Goal: Task Accomplishment & Management: Manage account settings

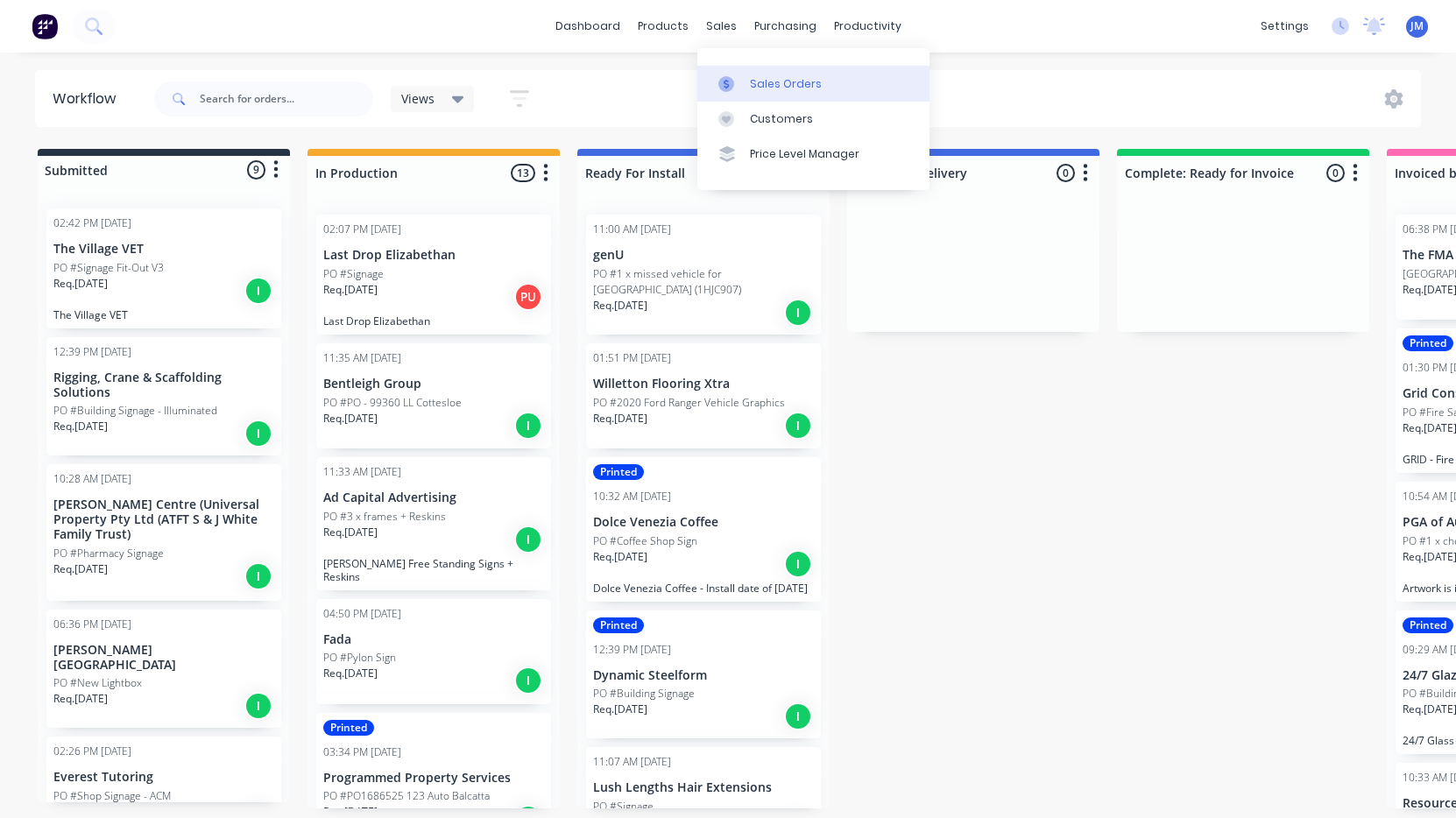
click at [760, 72] on link "Sales Orders" at bounding box center [813, 83] width 232 height 35
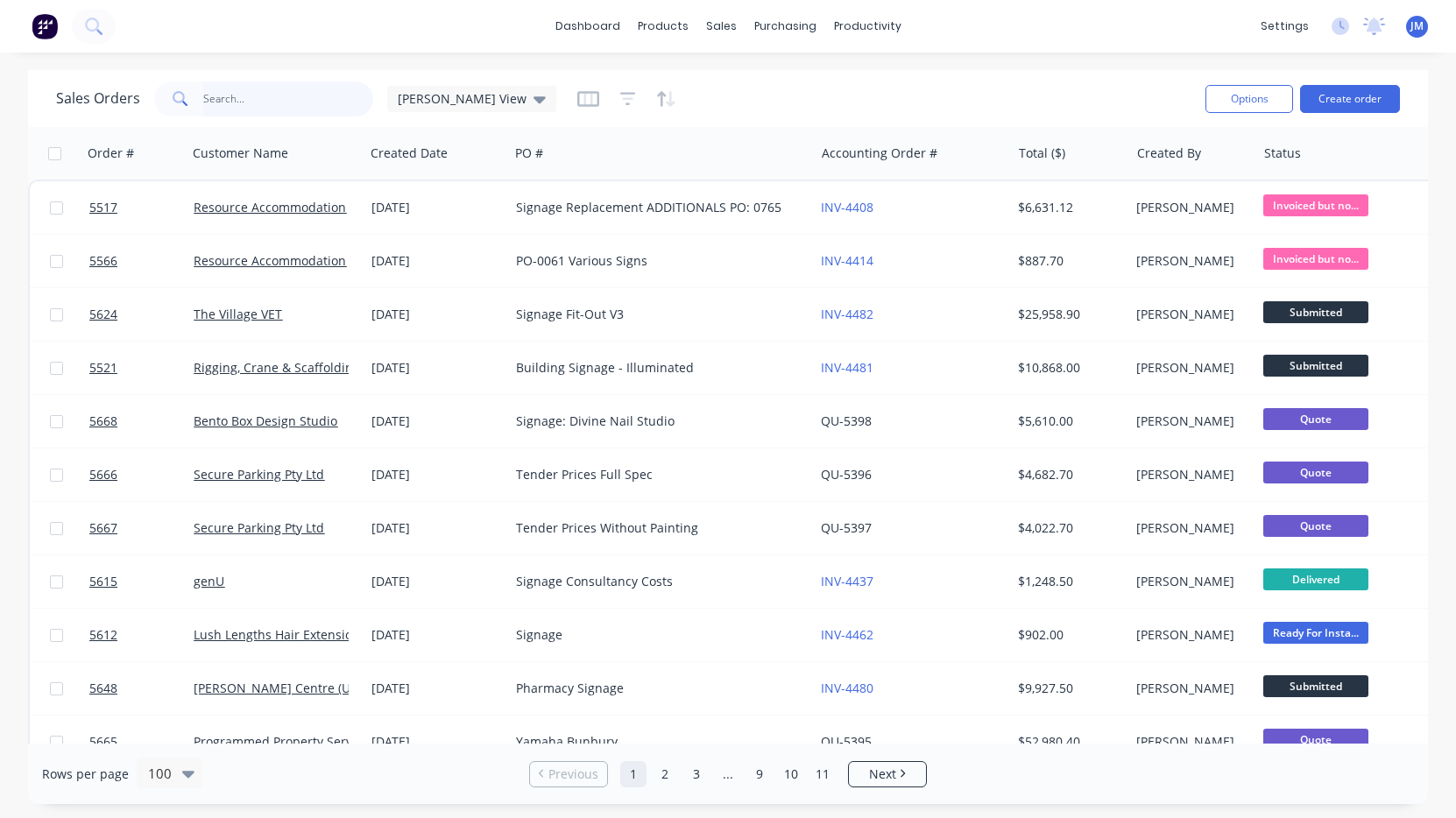
click at [228, 97] on input "text" at bounding box center [288, 98] width 171 height 35
click at [1372, 91] on button "Create order" at bounding box center [1349, 98] width 99 height 28
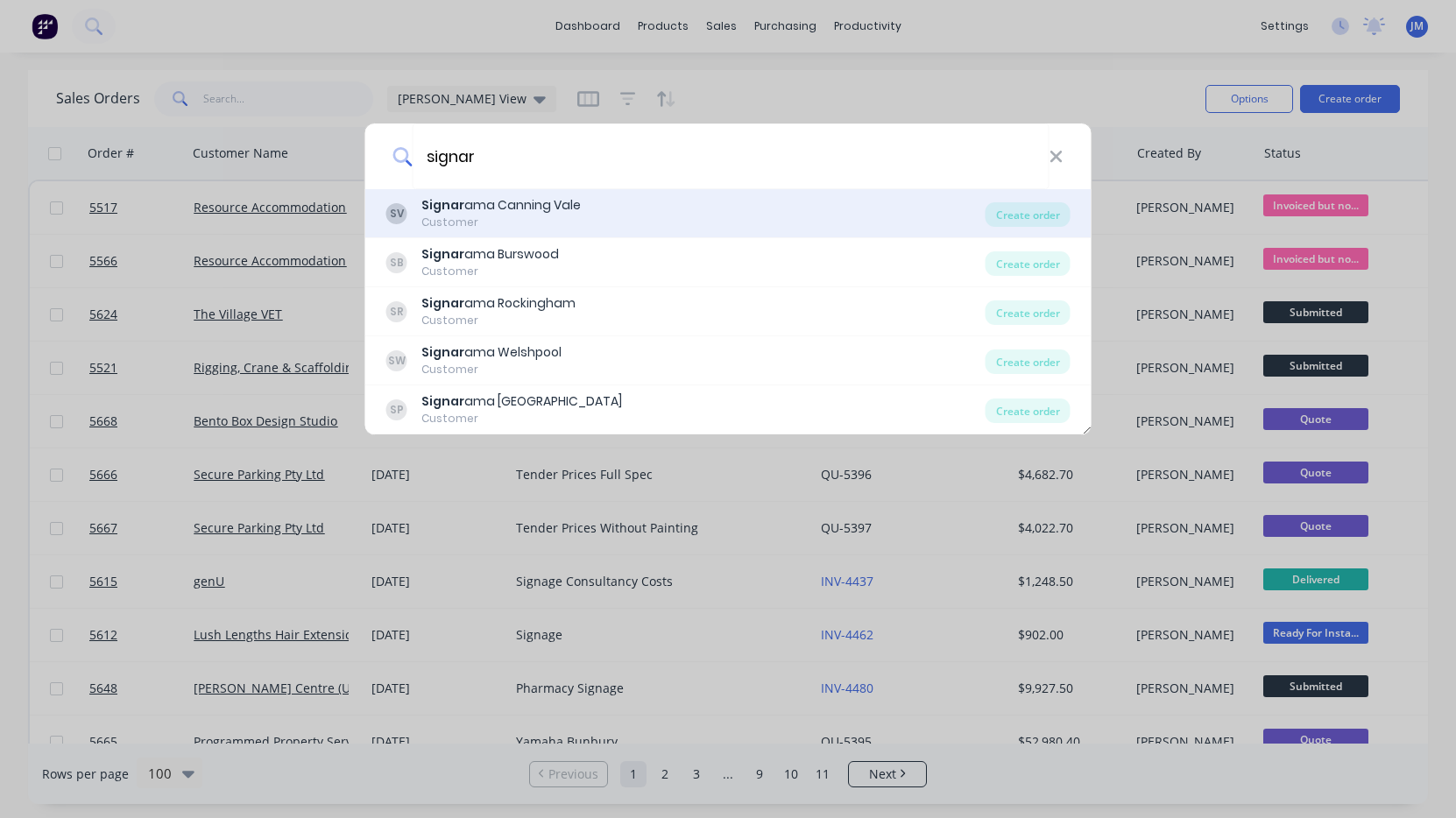
type input "signar"
click at [566, 217] on div "Customer" at bounding box center [501, 222] width 160 height 16
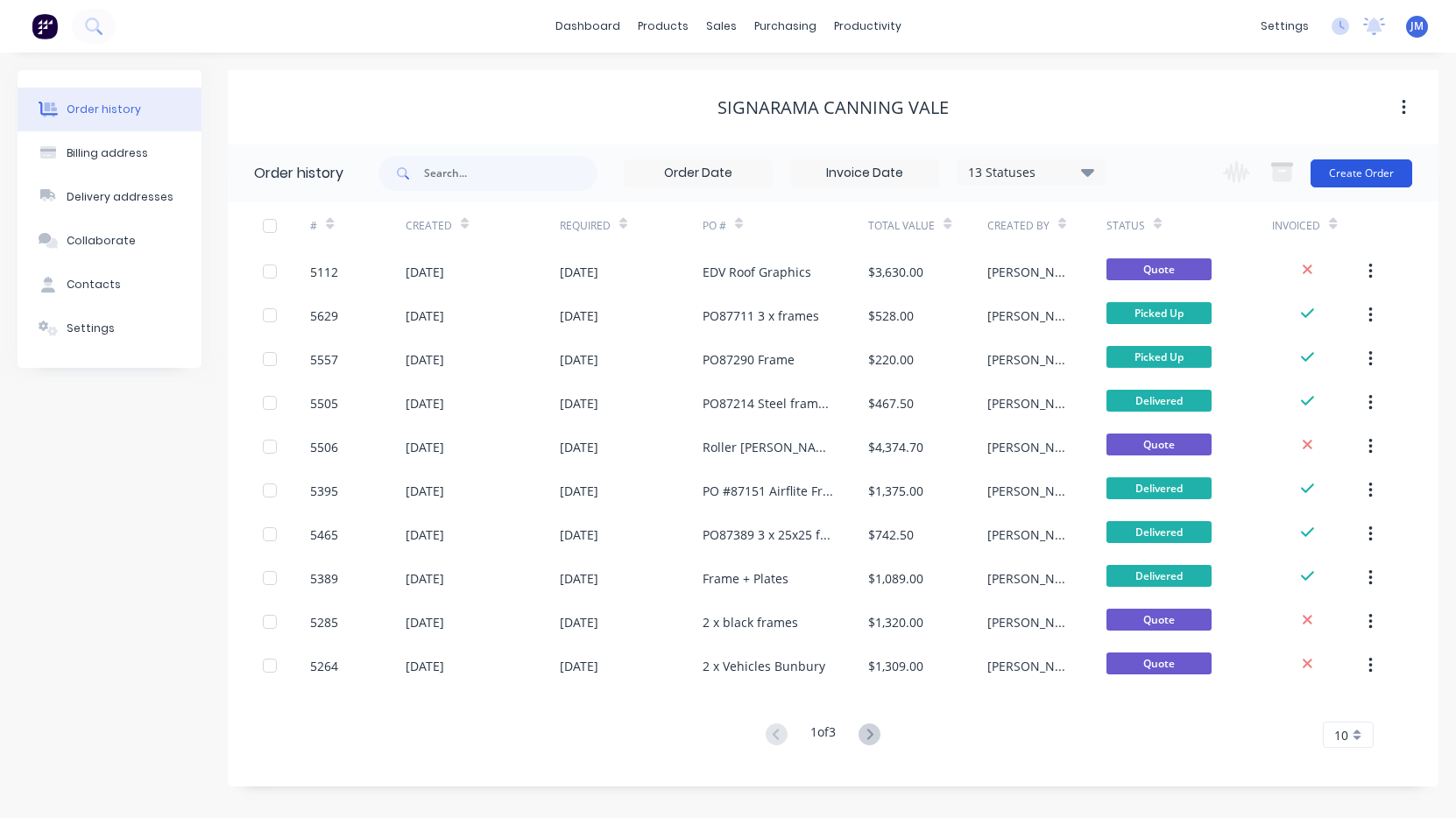
click at [1359, 173] on button "Create Order" at bounding box center [1361, 173] width 101 height 28
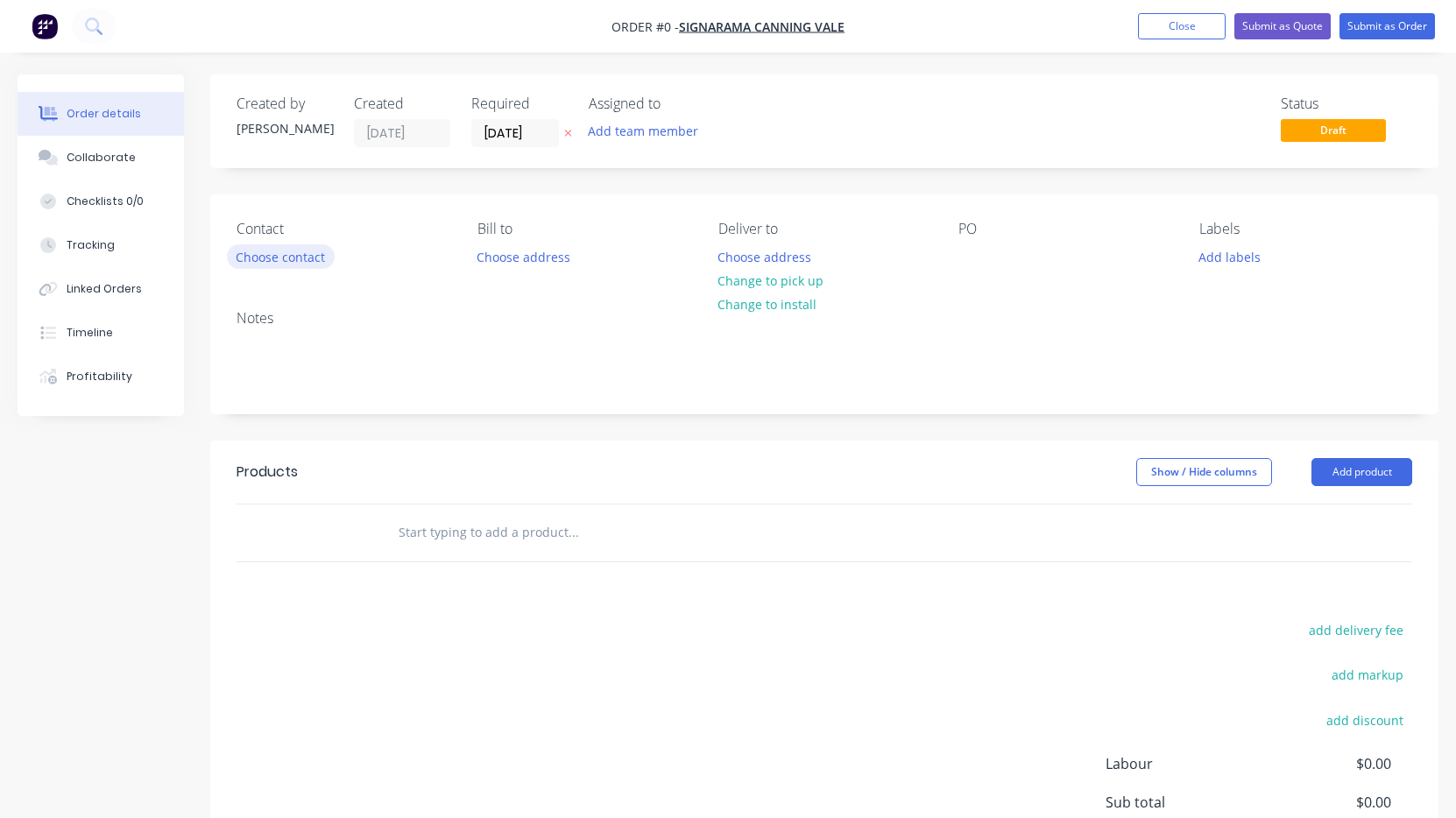
click at [285, 263] on button "Choose contact" at bounding box center [281, 256] width 108 height 24
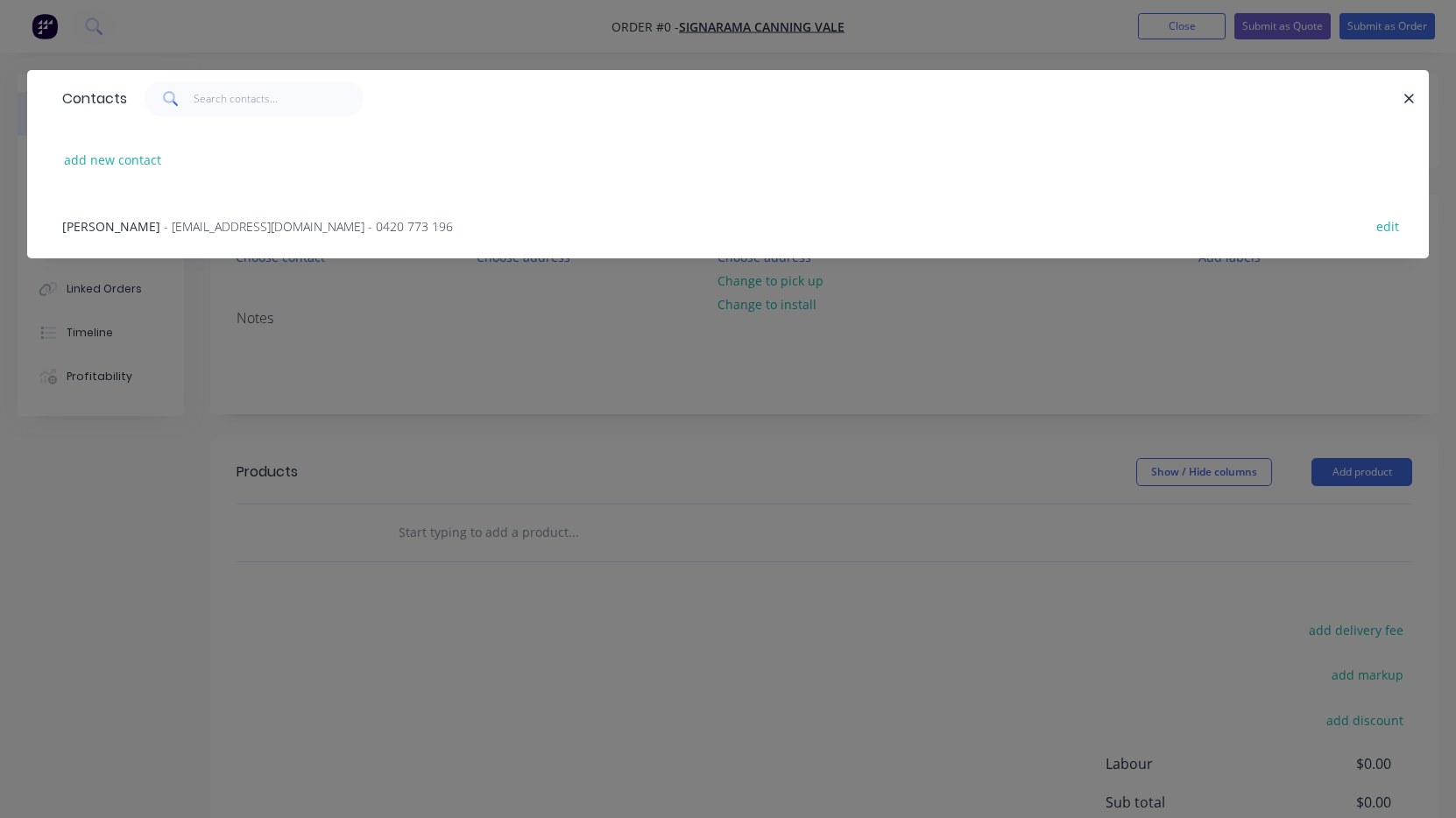
click at [177, 227] on span "- [EMAIL_ADDRESS][DOMAIN_NAME] - 0420 773 196" at bounding box center [308, 226] width 289 height 16
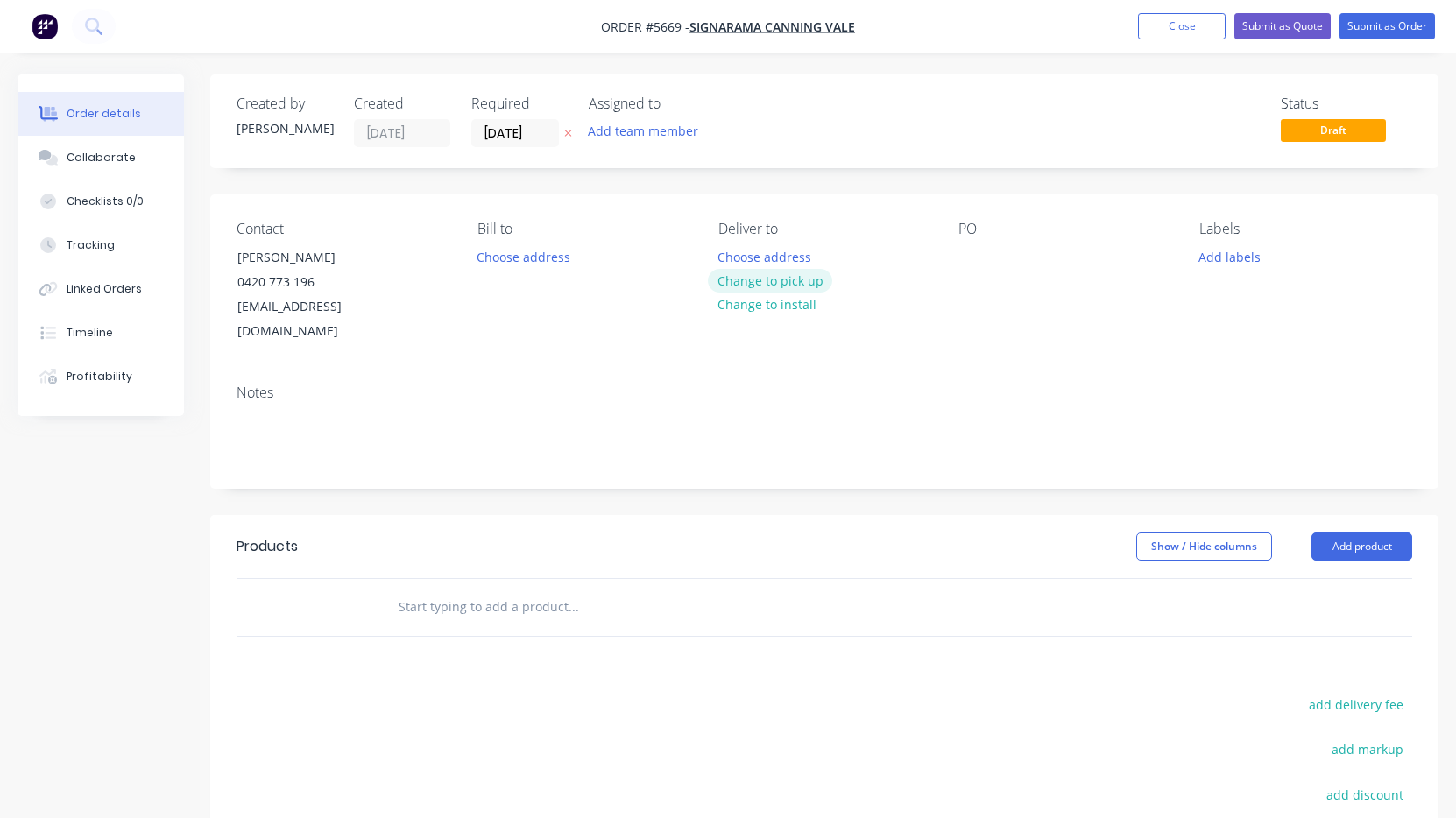
click at [803, 283] on button "Change to pick up" at bounding box center [770, 281] width 124 height 24
click at [969, 260] on div at bounding box center [972, 257] width 28 height 26
paste div
click at [980, 254] on div "5mm SHS Frames" at bounding box center [1024, 257] width 130 height 26
click at [971, 254] on div "5mm SHS Frames" at bounding box center [1024, 257] width 130 height 26
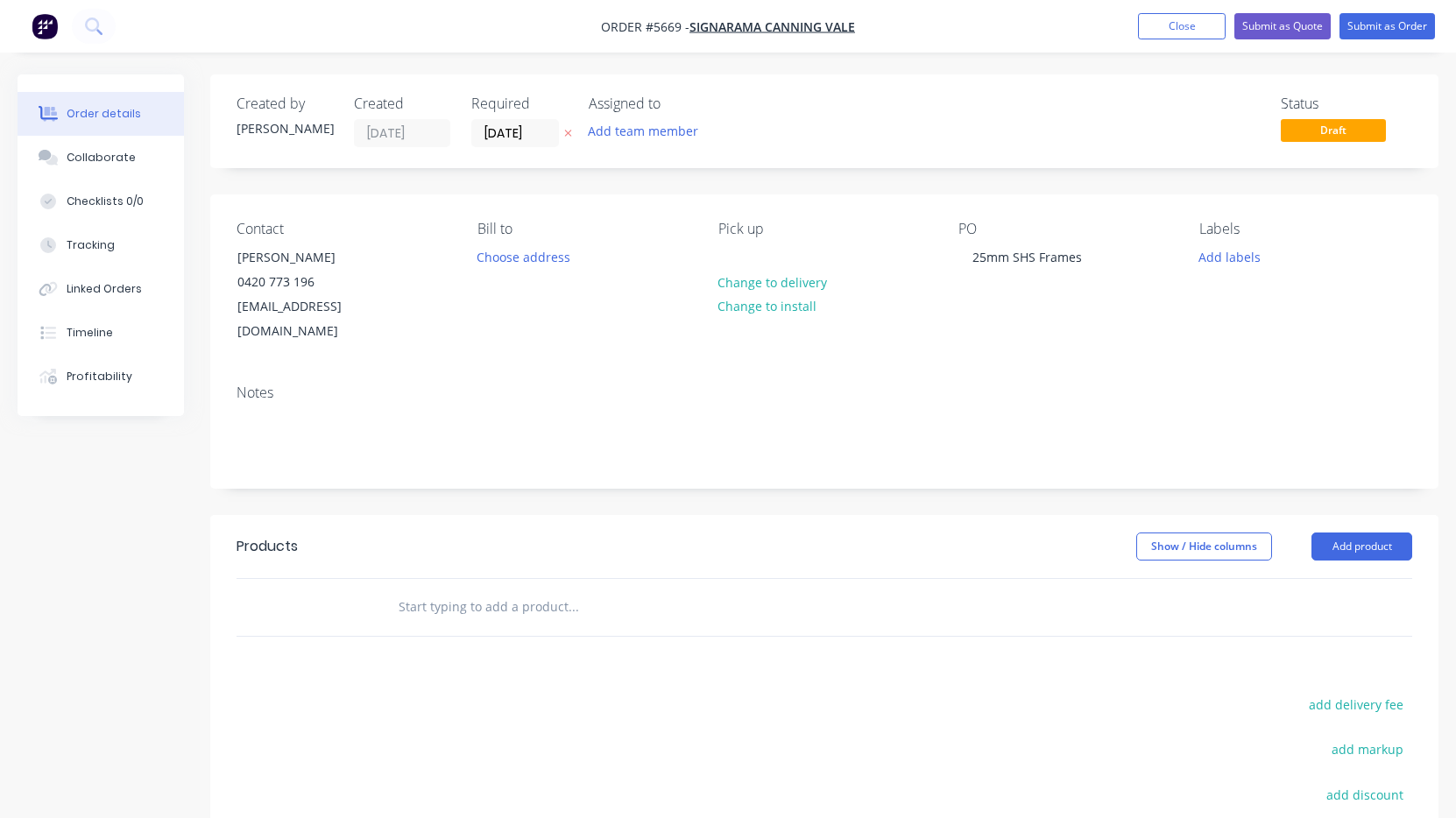
click at [449, 589] on input "text" at bounding box center [573, 606] width 350 height 35
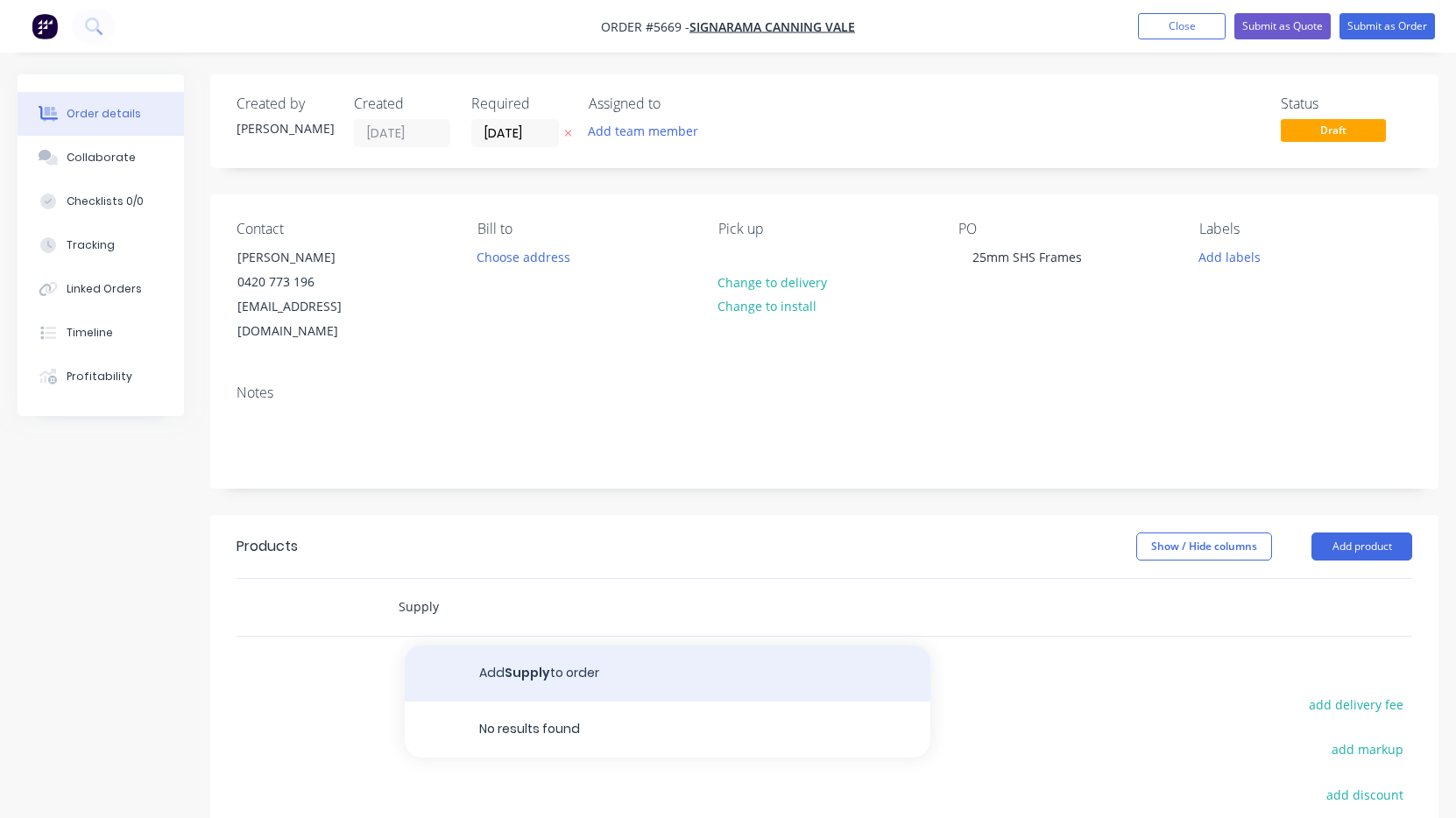
type input "Supply"
click at [488, 646] on button "Add Supply to order" at bounding box center [668, 673] width 525 height 56
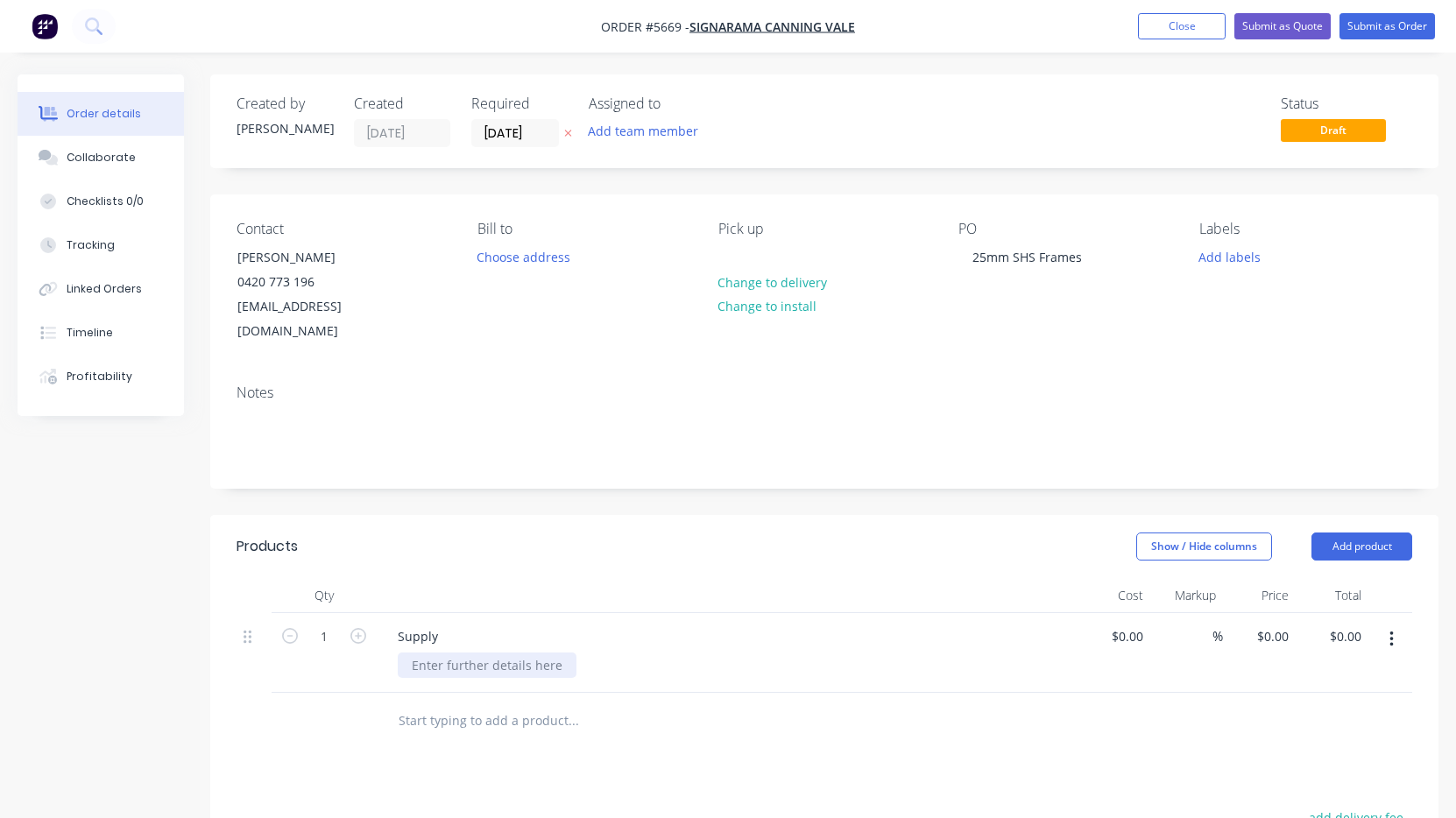
click at [469, 652] on div at bounding box center [487, 665] width 179 height 26
paste div
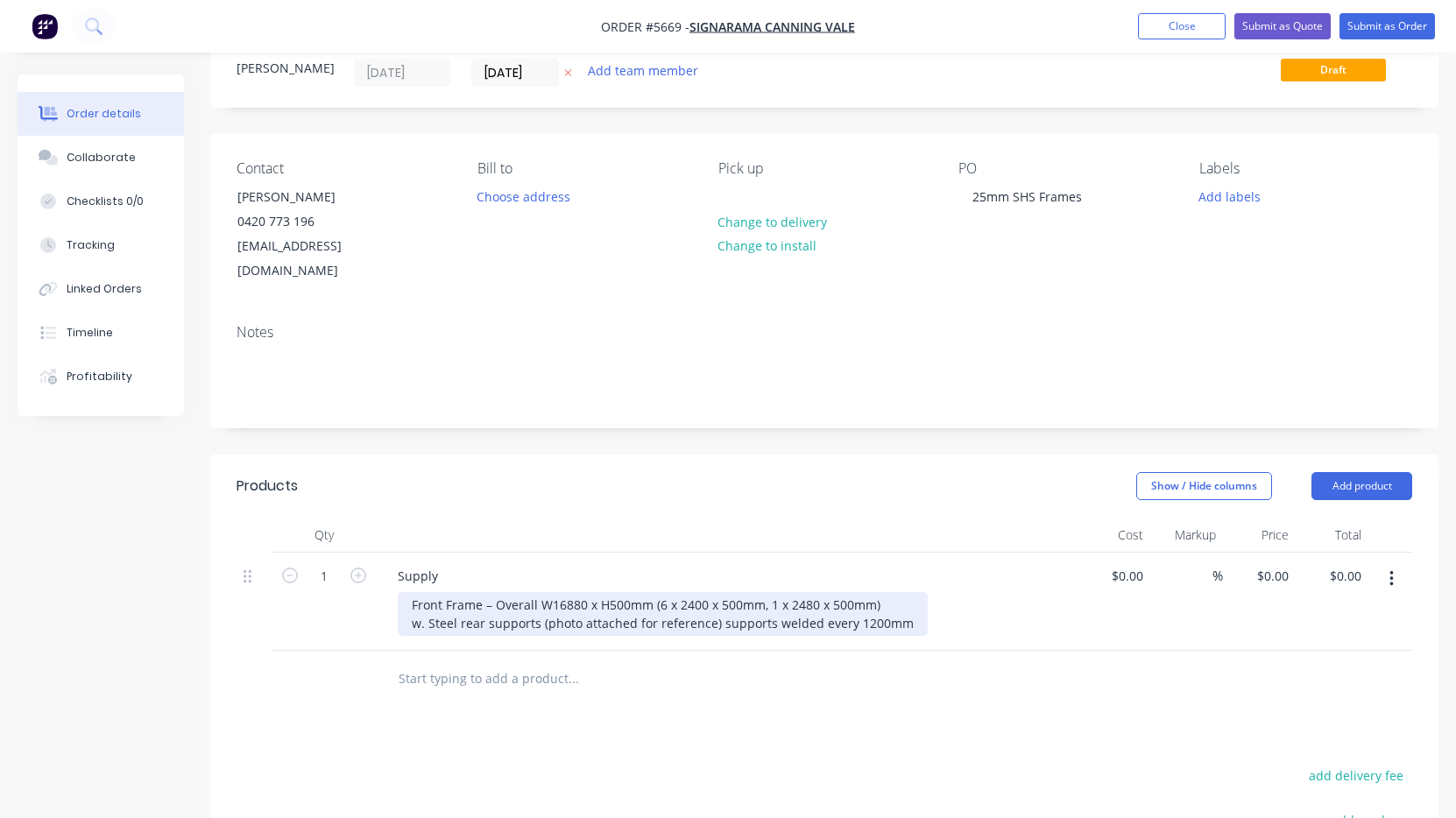
scroll to position [63, 0]
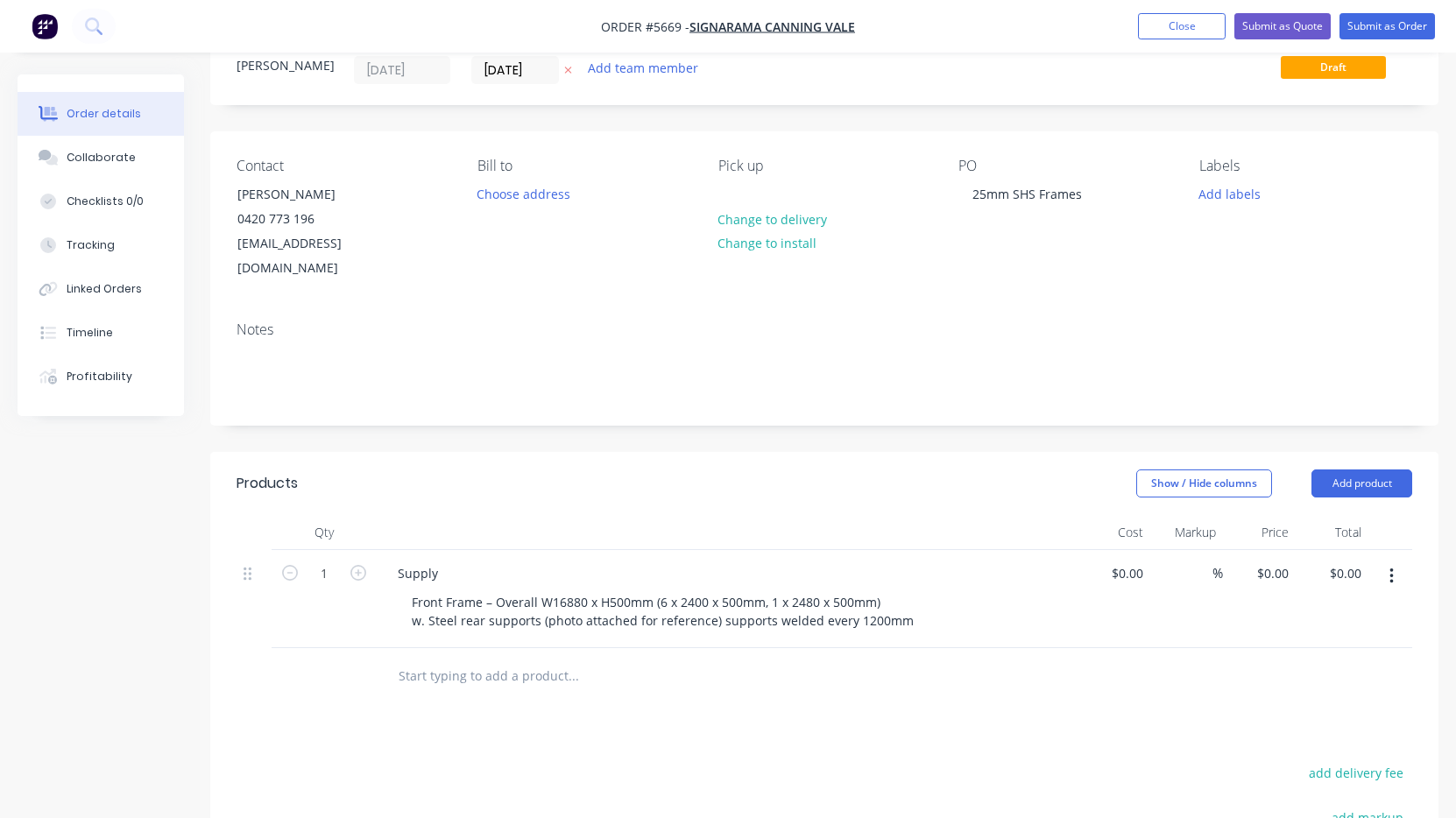
click at [1398, 561] on button "button" at bounding box center [1391, 576] width 41 height 32
click at [1336, 645] on div "Duplicate" at bounding box center [1329, 658] width 135 height 26
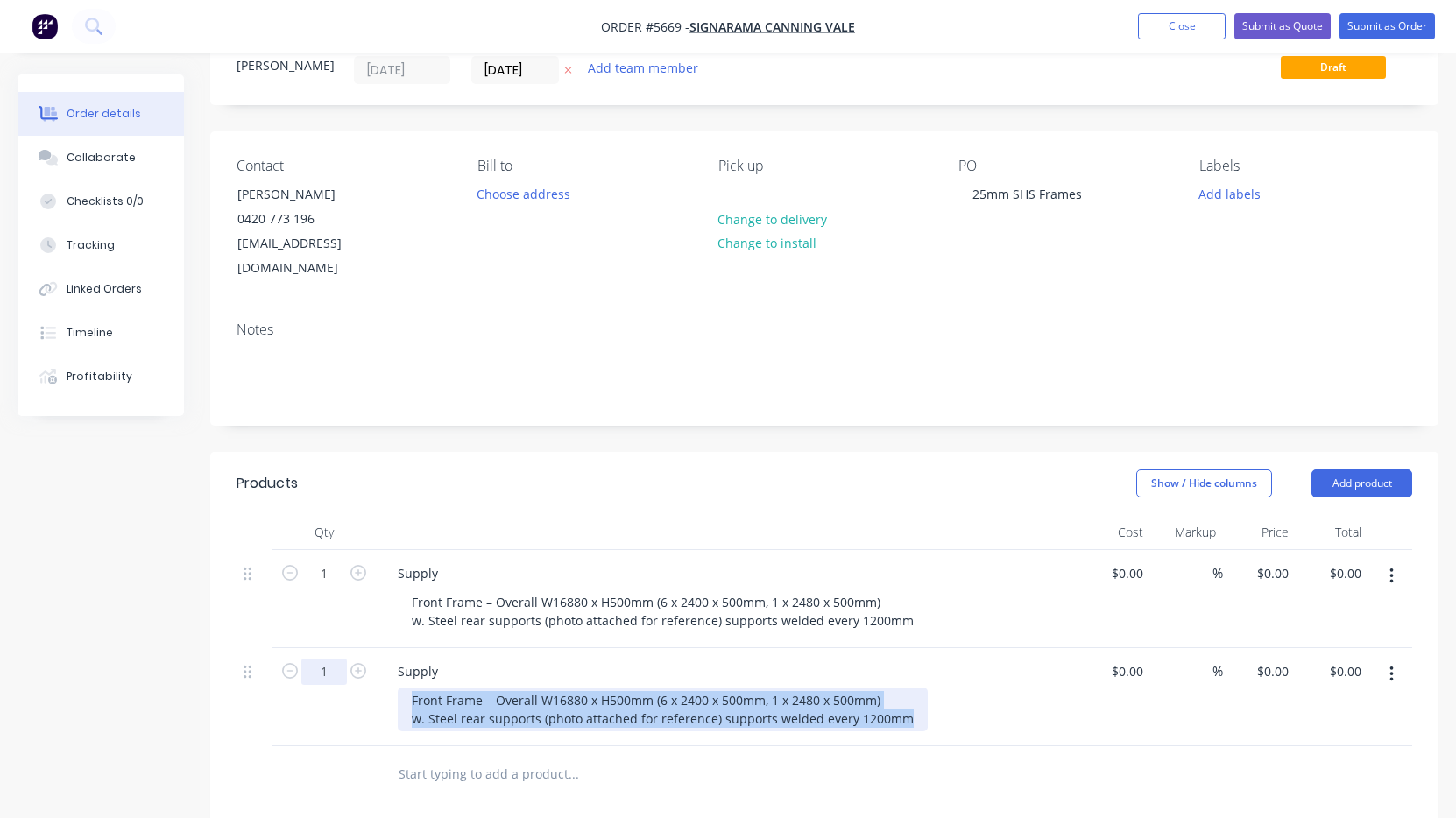
drag, startPoint x: 903, startPoint y: 698, endPoint x: 332, endPoint y: 657, distance: 572.5
click at [332, 657] on div "1 Supply Front Frame – Overall W16880 x H500mm (6 x 2400 x 500mm, 1 x 2480 x 50…" at bounding box center [824, 698] width 1176 height 98
paste div
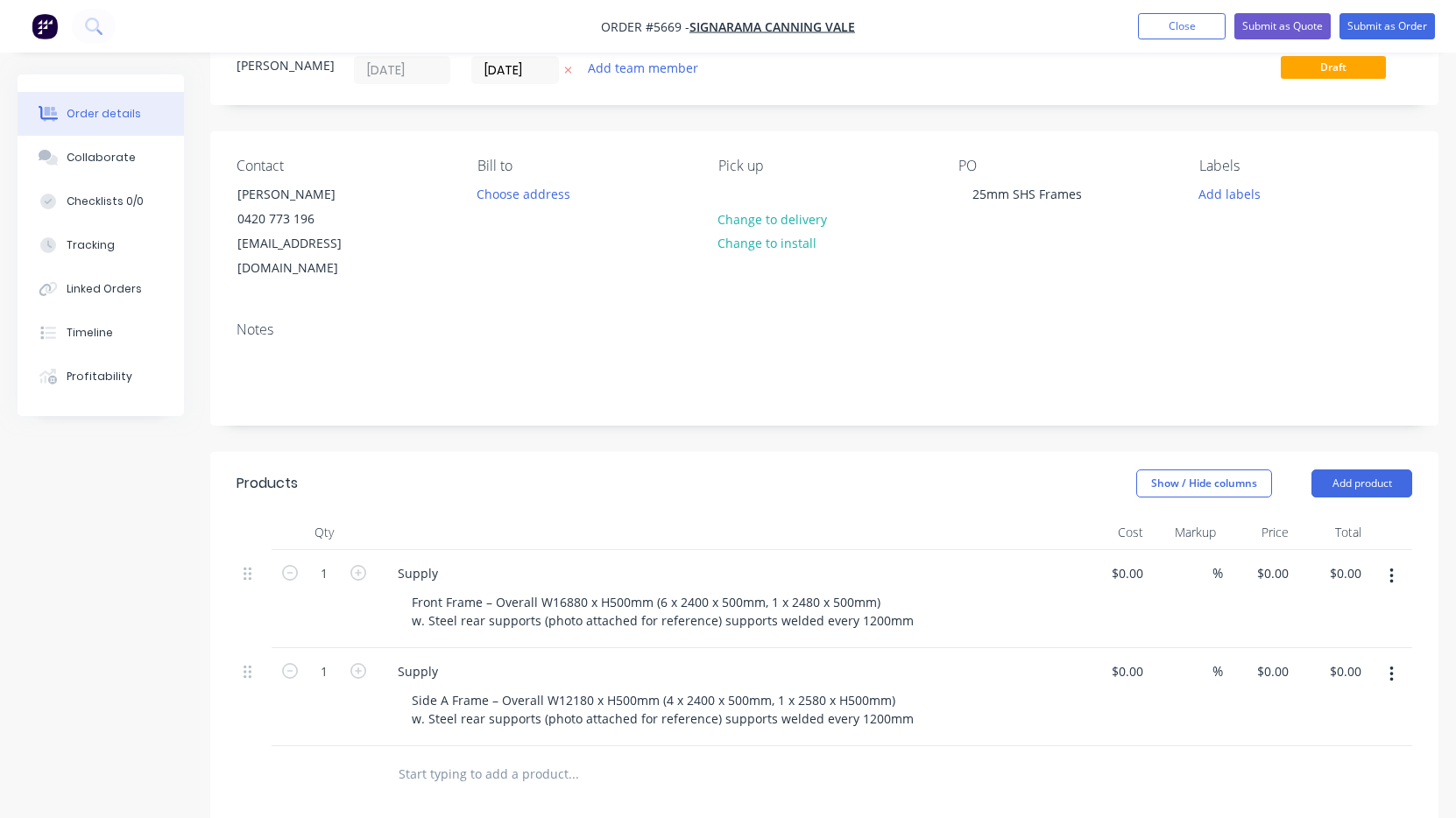
click at [1396, 658] on button "button" at bounding box center [1391, 674] width 41 height 32
click at [1350, 742] on div "Duplicate" at bounding box center [1329, 755] width 135 height 26
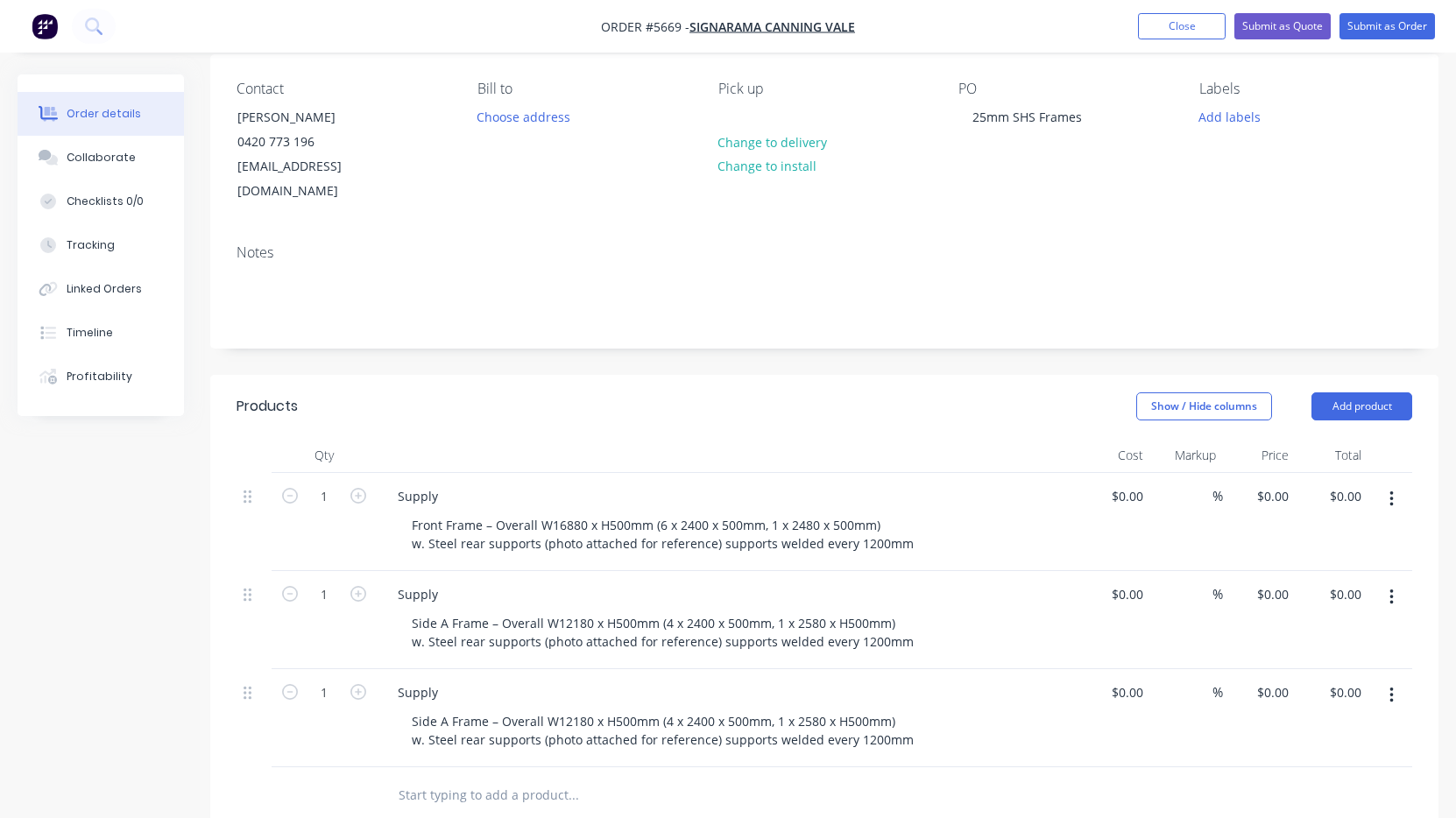
scroll to position [160, 0]
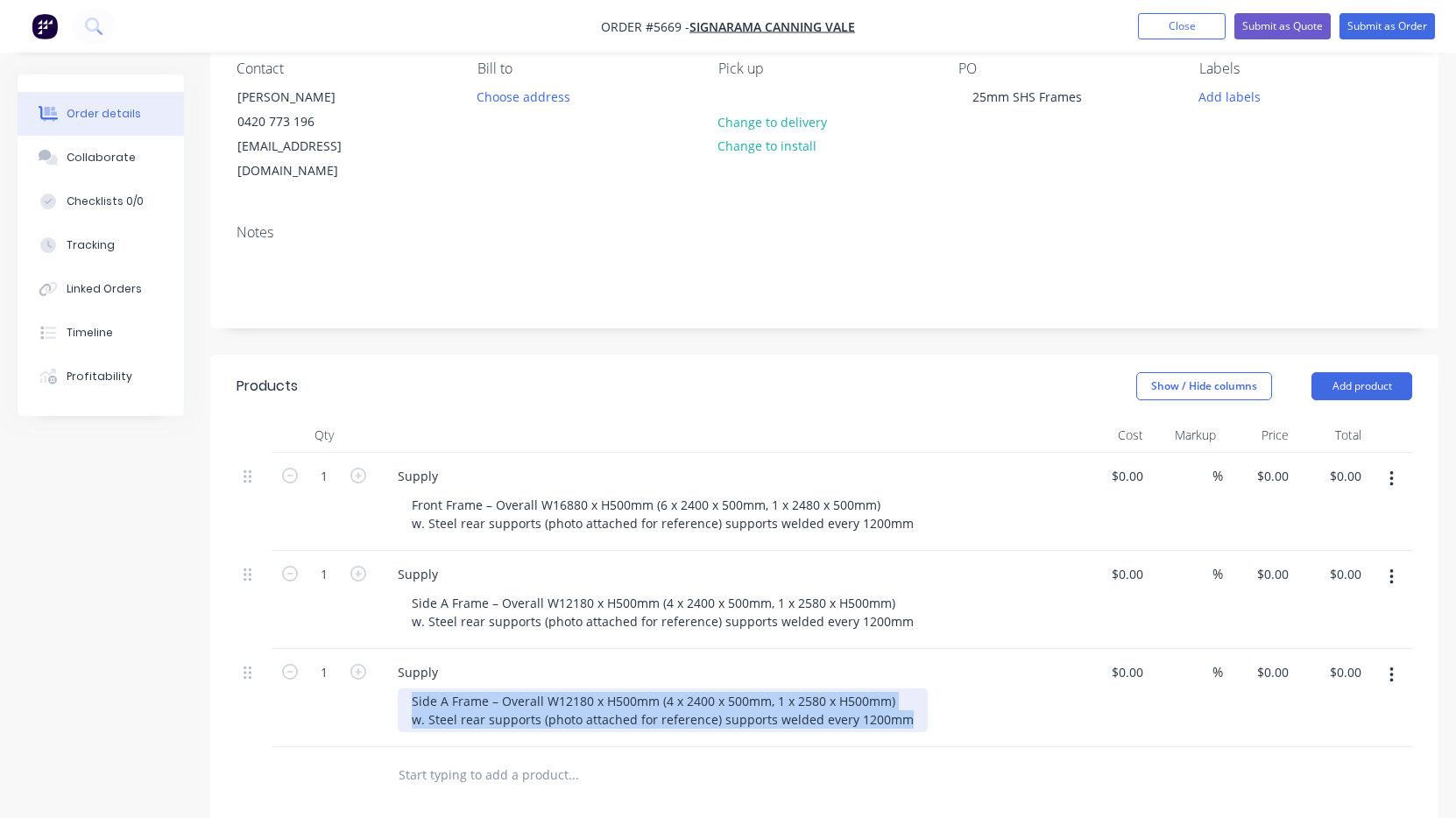
drag, startPoint x: 901, startPoint y: 699, endPoint x: 295, endPoint y: 671, distance: 606.6
click at [295, 671] on div "1 Supply Side A Frame – Overall W12180 x H500mm (4 x 2400 x 500mm, 1 x 2580 x H…" at bounding box center [824, 699] width 1176 height 98
paste div
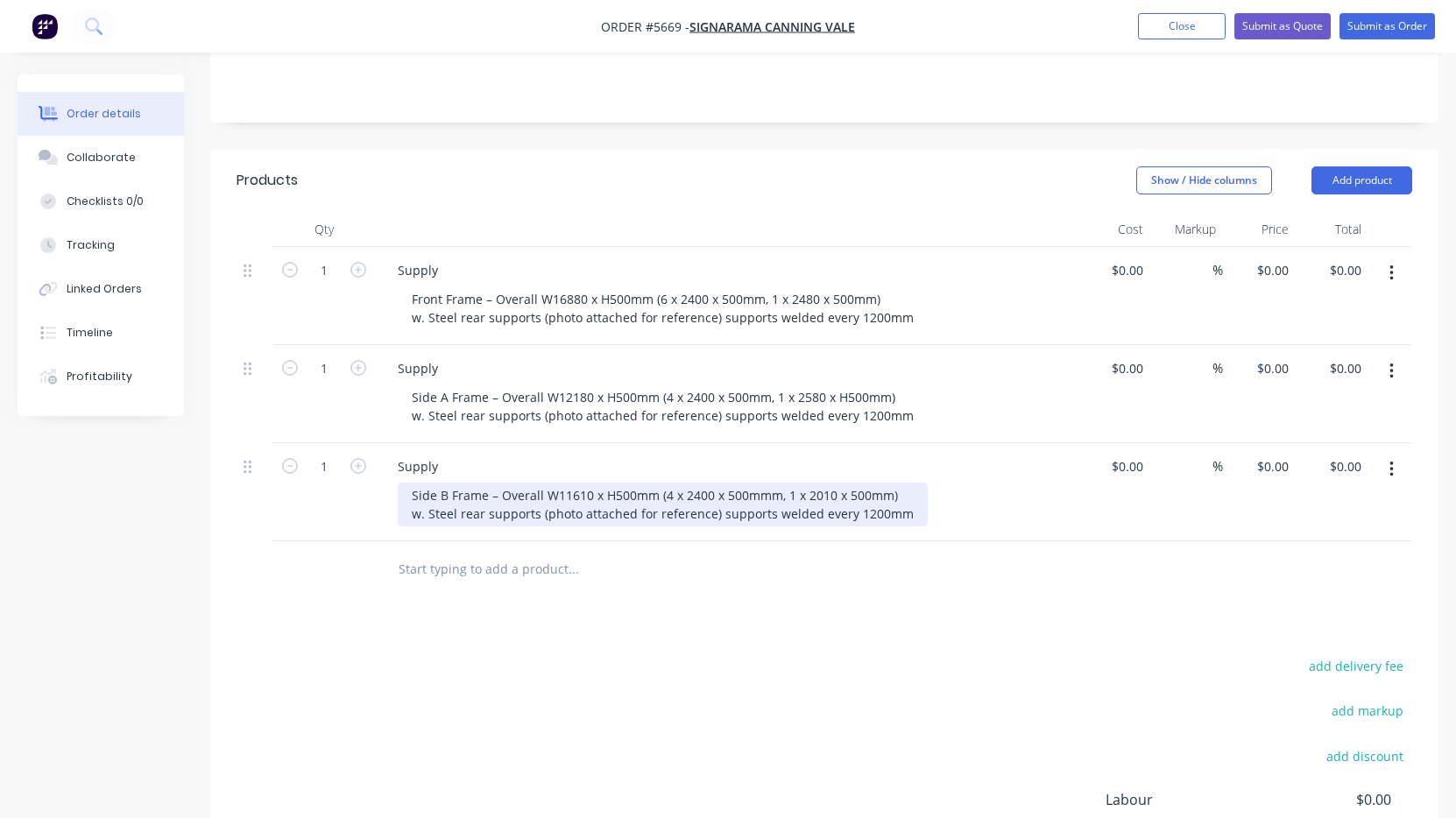
scroll to position [368, 0]
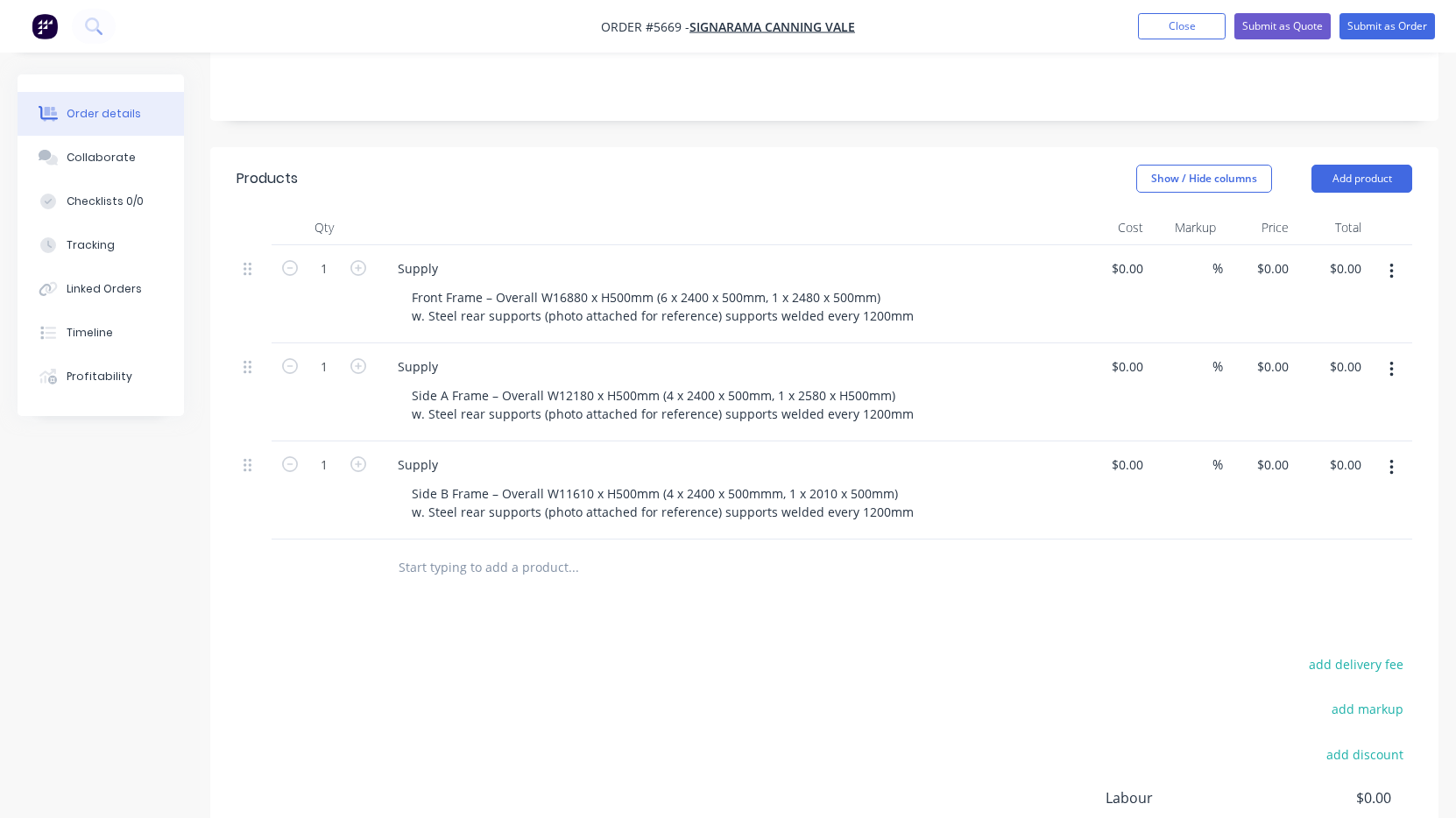
click at [1389, 458] on icon "button" at bounding box center [1391, 467] width 5 height 19
click at [1357, 536] on div "Duplicate" at bounding box center [1329, 549] width 135 height 26
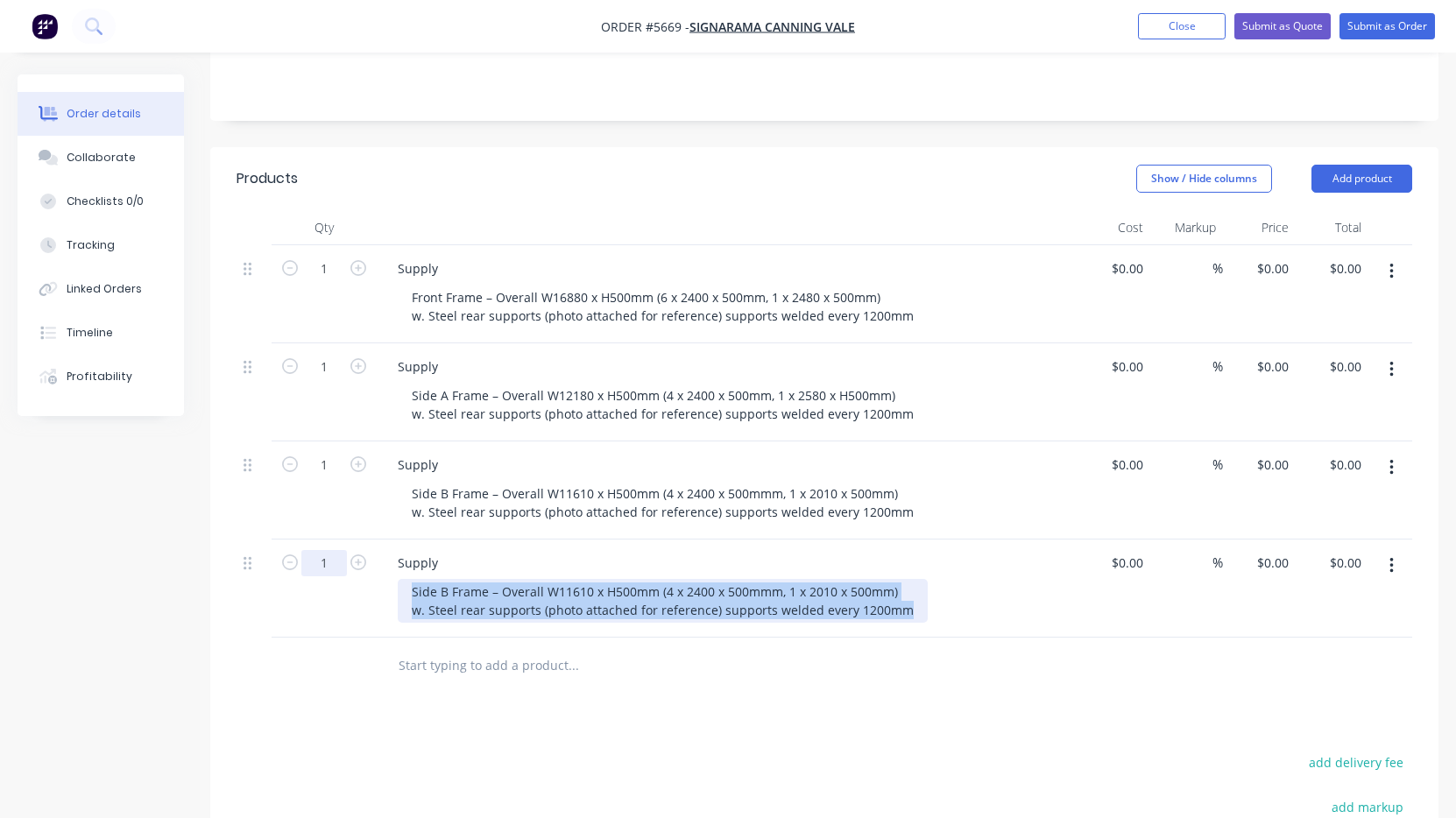
drag, startPoint x: 886, startPoint y: 584, endPoint x: 334, endPoint y: 549, distance: 553.1
click at [334, 549] on div "1 Supply Side B Frame – Overall W11610 x H500mm (4 x 2400 x 500mmm, 1 x 2010 x …" at bounding box center [824, 589] width 1176 height 98
paste div
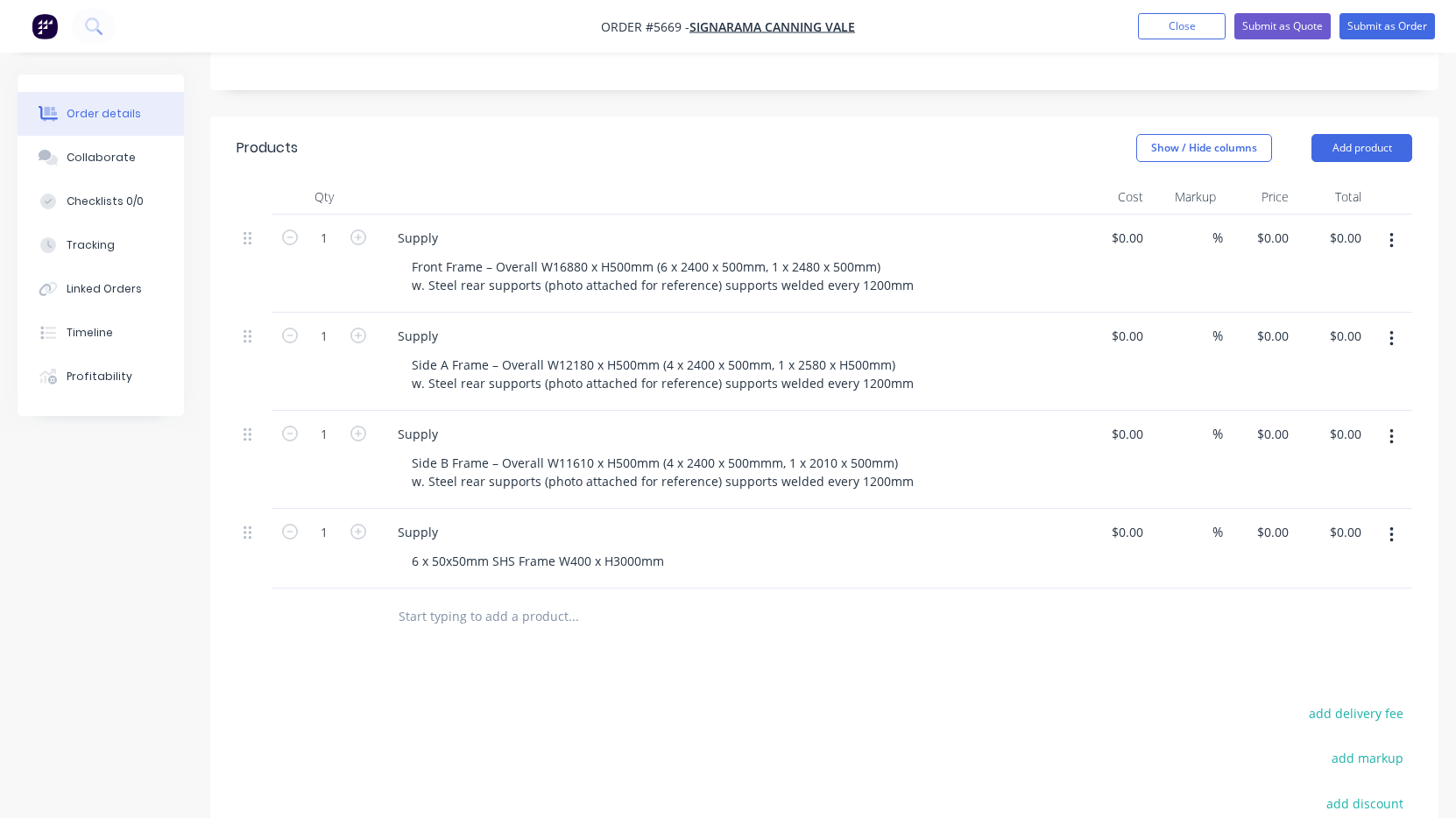
scroll to position [397, 0]
click at [1391, 527] on icon "button" at bounding box center [1391, 536] width 5 height 19
click at [1367, 606] on div "Duplicate" at bounding box center [1329, 618] width 135 height 26
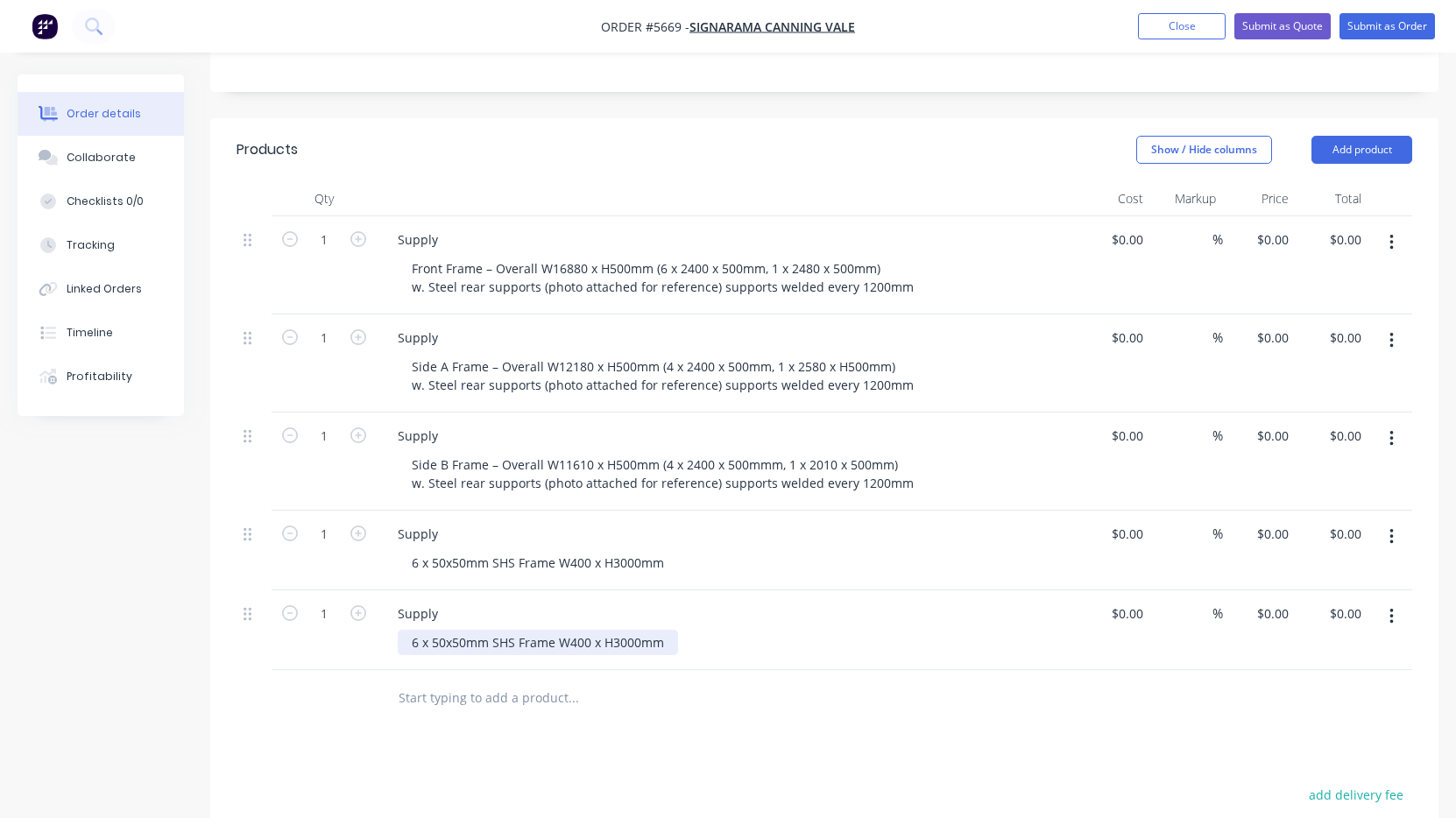
click at [654, 629] on div "6 x 50x50mm SHS Frame W400 x H3000mm" at bounding box center [537, 642] width 280 height 26
drag, startPoint x: 666, startPoint y: 618, endPoint x: 320, endPoint y: 618, distance: 346.0
click at [320, 618] on div "1 Supply 6 x 50x50mm SHS Frame W400 x H3000mm $0.00 $0.00 % $0.00 $0.00 $0.00 $…" at bounding box center [824, 629] width 1176 height 79
click at [328, 254] on input "1" at bounding box center [324, 240] width 46 height 26
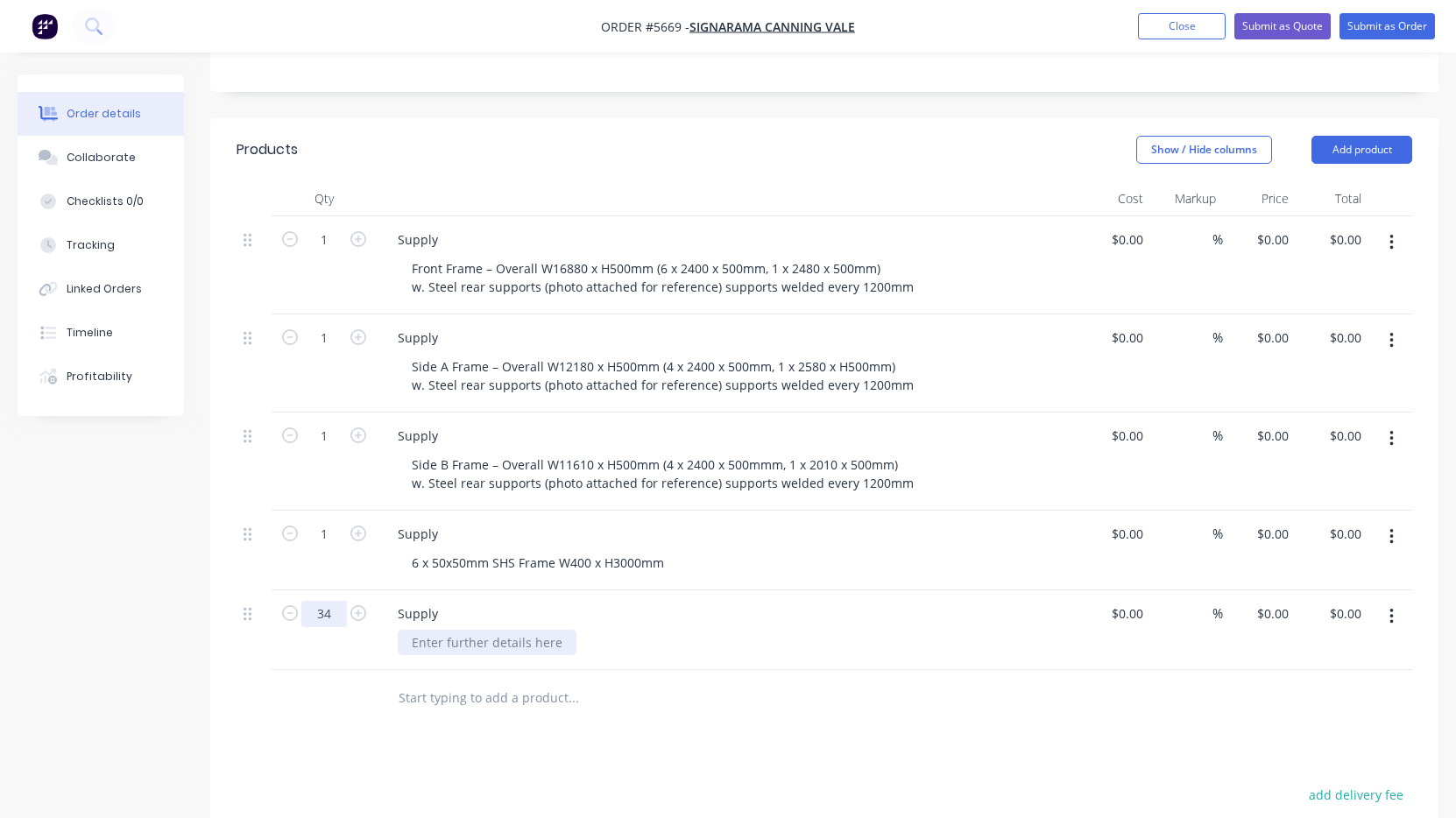
type input "34"
click at [454, 629] on div at bounding box center [487, 642] width 179 height 26
click at [1127, 601] on div at bounding box center [1137, 614] width 27 height 26
click at [1127, 601] on div "0" at bounding box center [1137, 614] width 27 height 26
type input "$25.00"
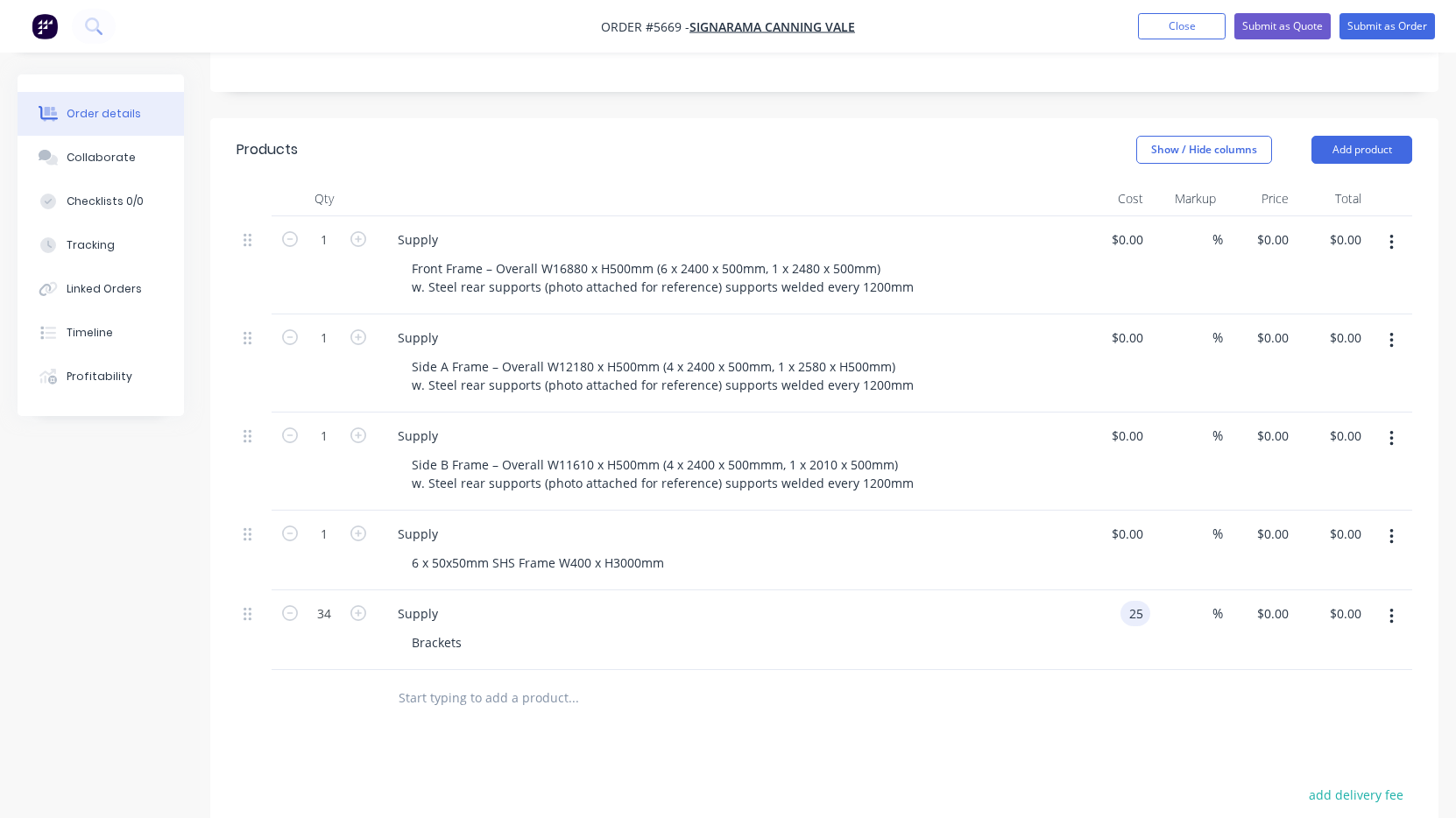
type input "$25.00"
type input "$850.00"
click at [1035, 645] on div "Qty Cost Markup Price Total 1 Supply Front Frame – Overall W16880 x H500mm (6 x…" at bounding box center [824, 454] width 1228 height 545
click at [994, 719] on div "Products Show / Hide columns Add product Qty Cost Markup Price Total 1 Supply F…" at bounding box center [824, 633] width 1228 height 1029
click at [1125, 600] on div "25 $25.00" at bounding box center [1114, 629] width 73 height 79
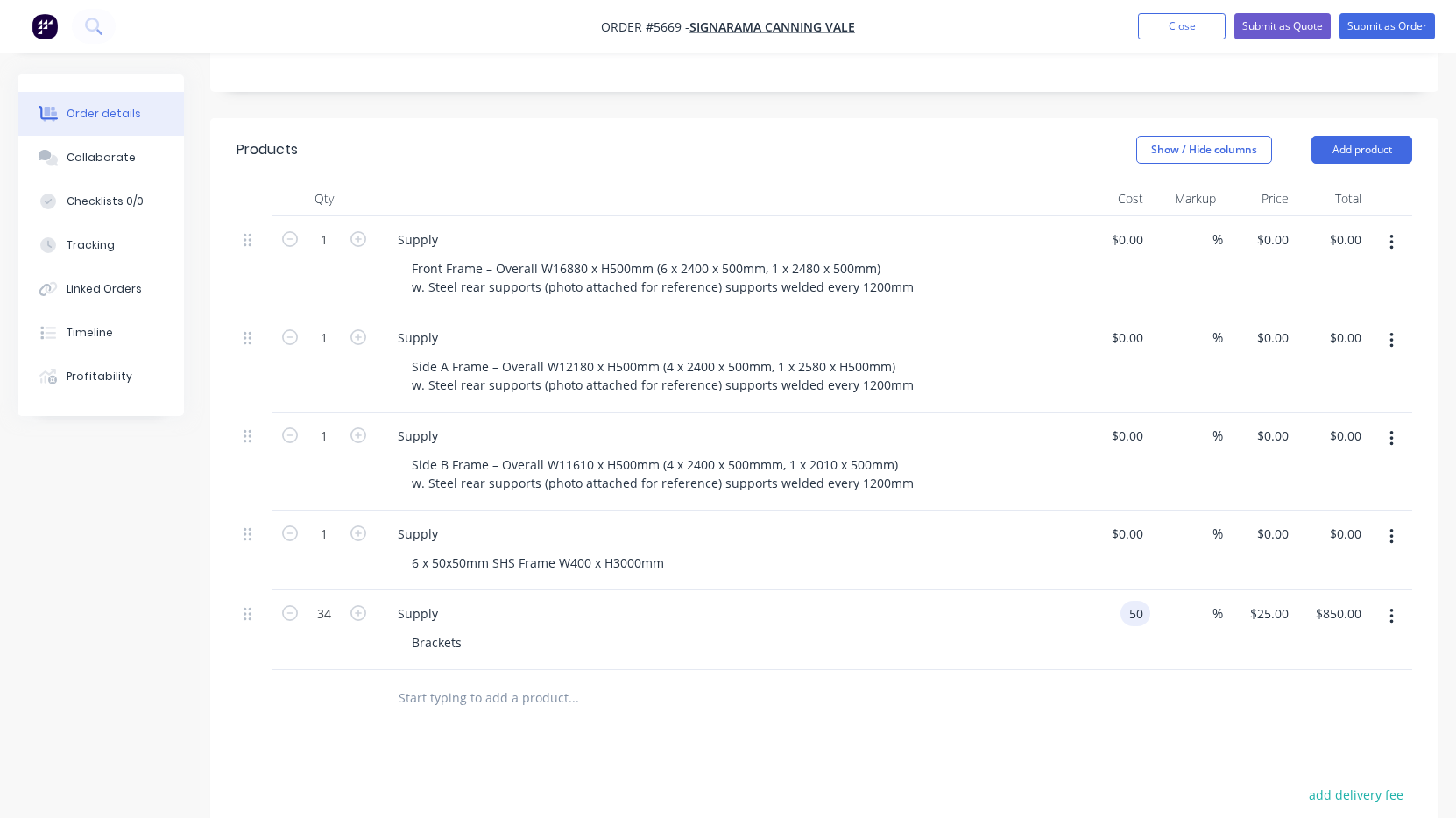
type input "$50.00"
type input "$1,700.00"
click at [1071, 684] on div at bounding box center [824, 699] width 1176 height 57
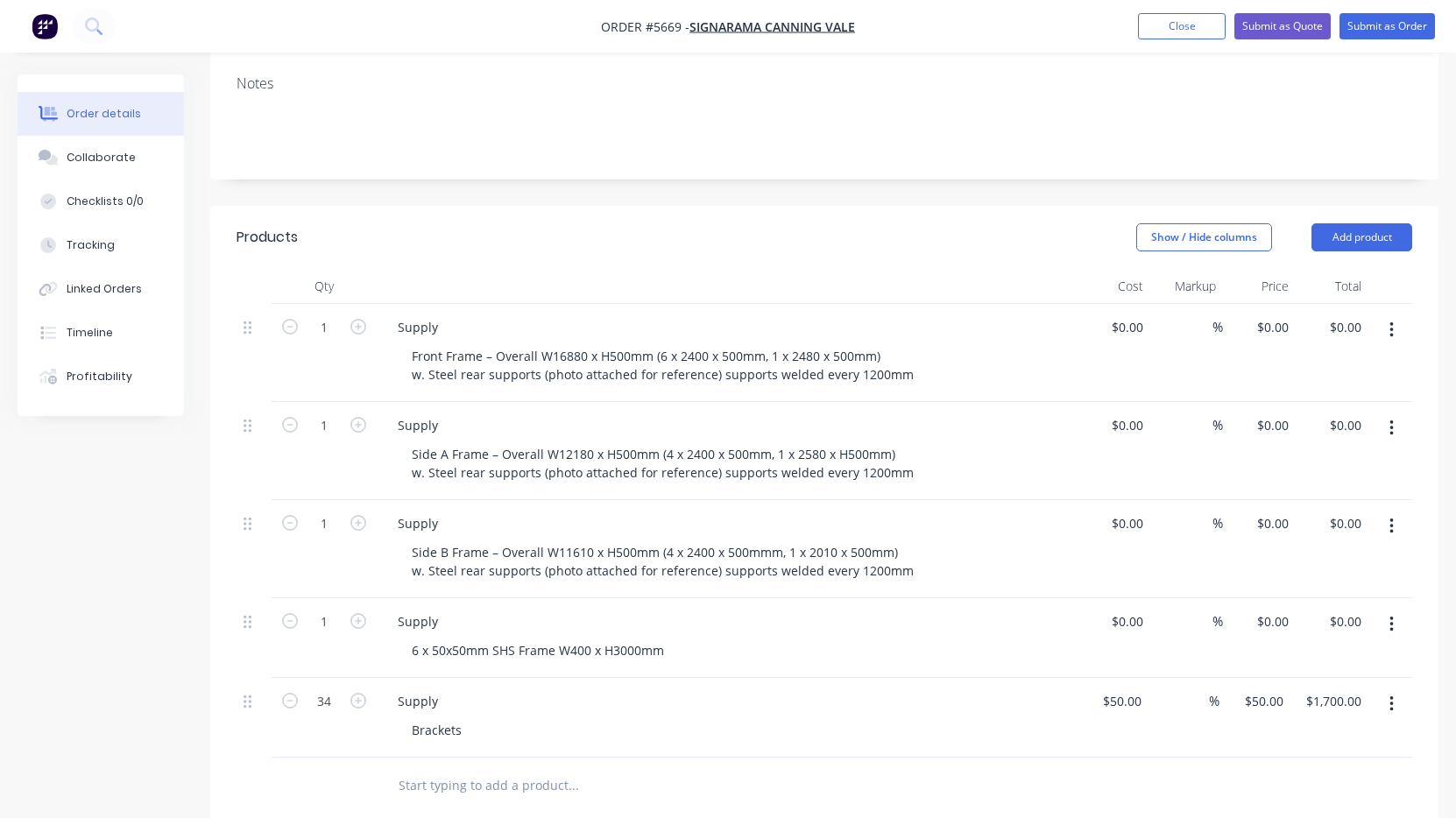
scroll to position [304, 0]
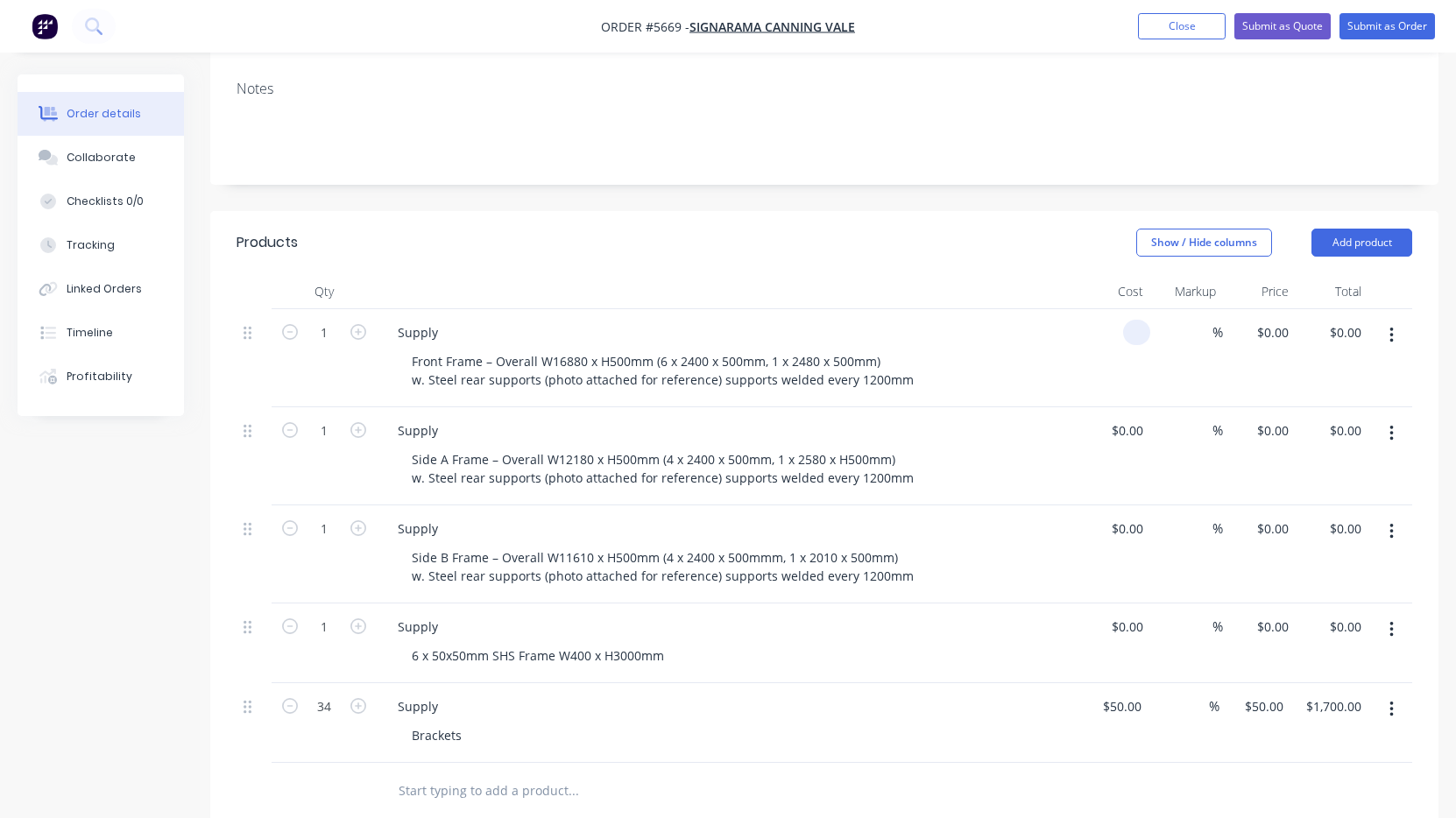
click at [1130, 320] on input at bounding box center [1140, 333] width 20 height 26
type input "$1,400.00"
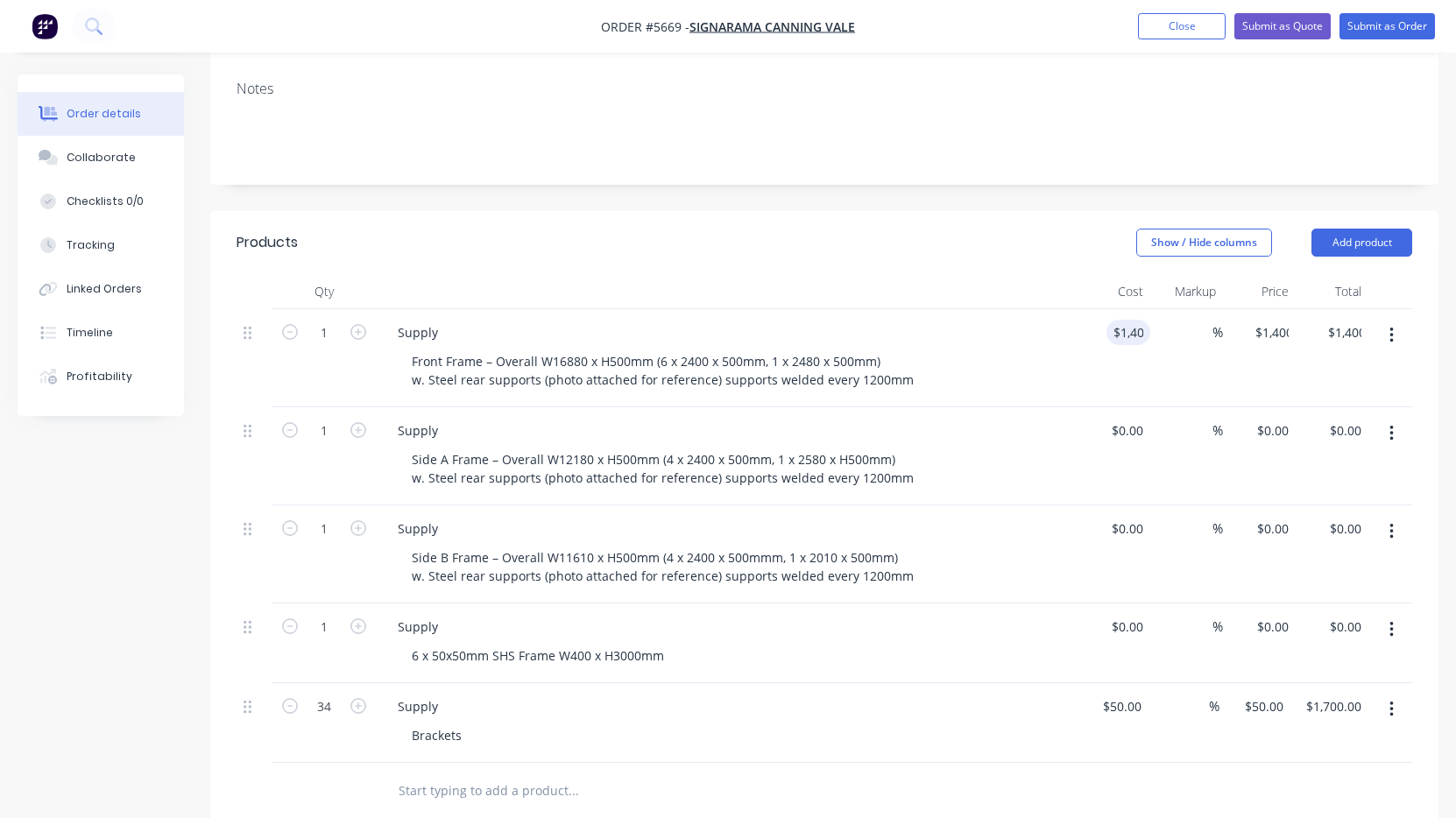
click at [1079, 360] on div "$1,400.00 1400" at bounding box center [1114, 358] width 73 height 98
click at [1129, 418] on div at bounding box center [1137, 430] width 27 height 26
type input "$1,000.00"
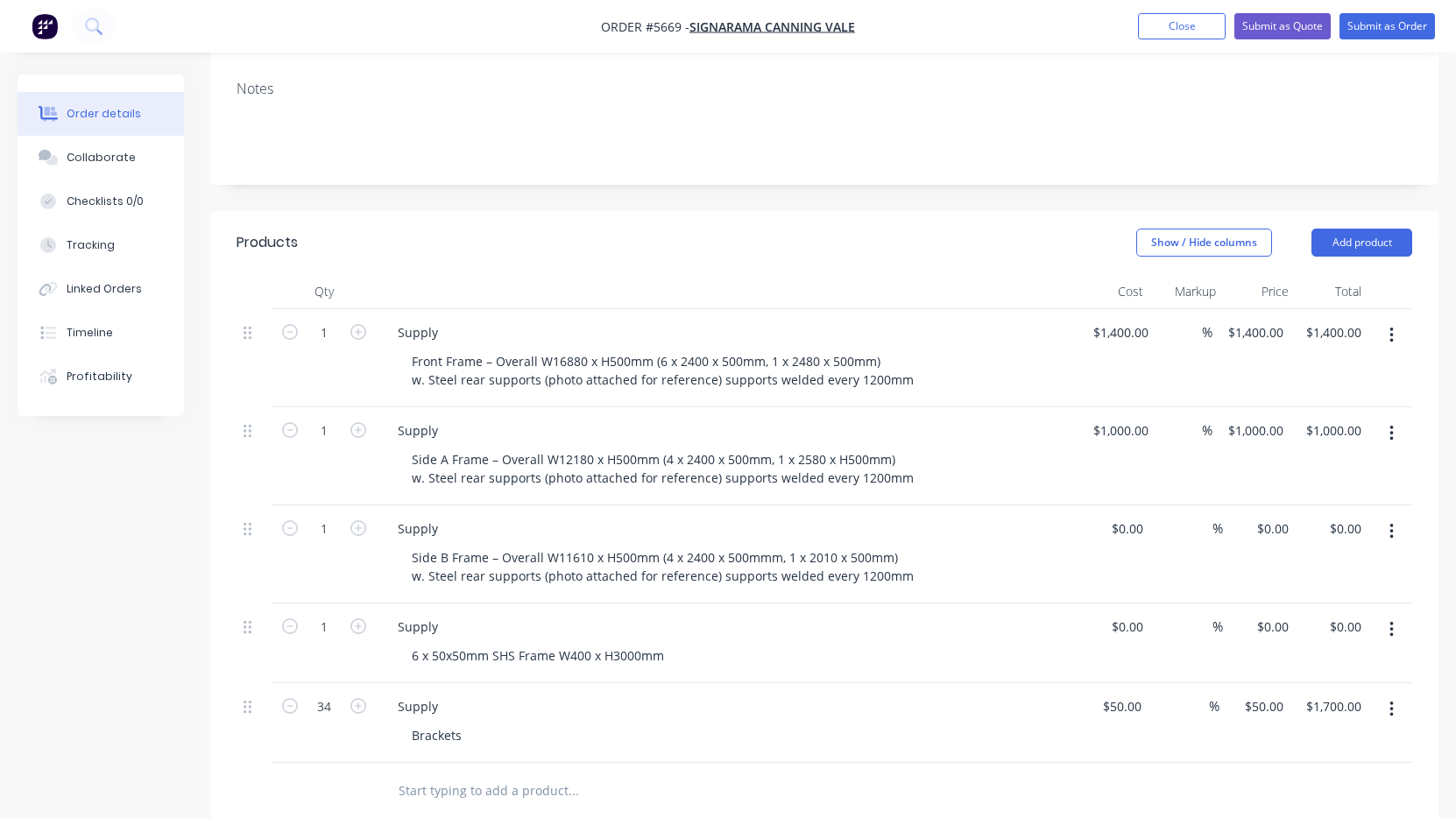
click at [1095, 468] on div "$1,000.00 $1,000.00" at bounding box center [1116, 457] width 78 height 98
click at [1128, 516] on div "$0.00" at bounding box center [1127, 529] width 47 height 26
type input "$1,000.00"
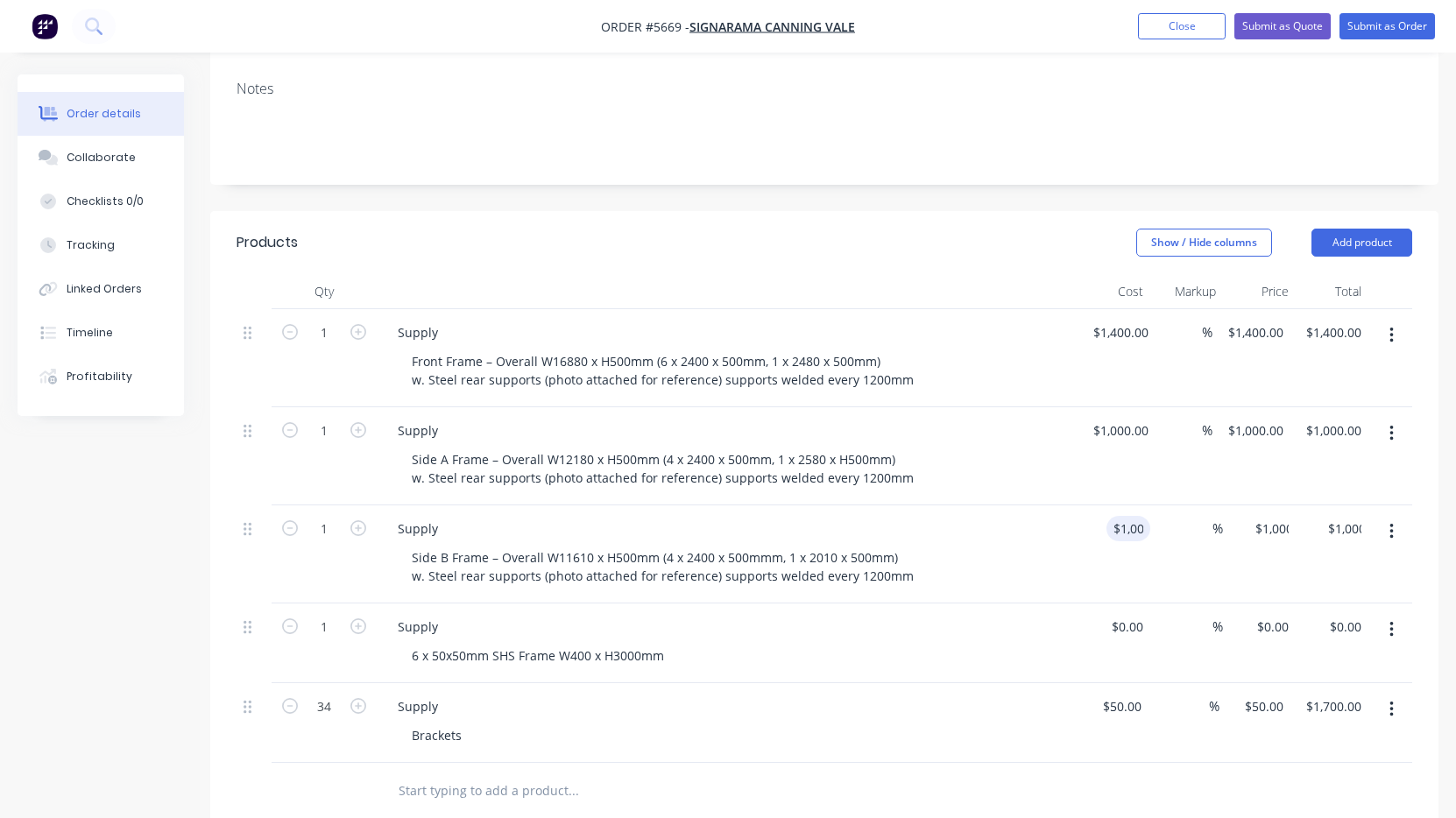
click at [1087, 505] on div "$1,000.00 1000" at bounding box center [1114, 554] width 73 height 98
click at [1133, 614] on input at bounding box center [1140, 626] width 20 height 26
type input "$2,100.00"
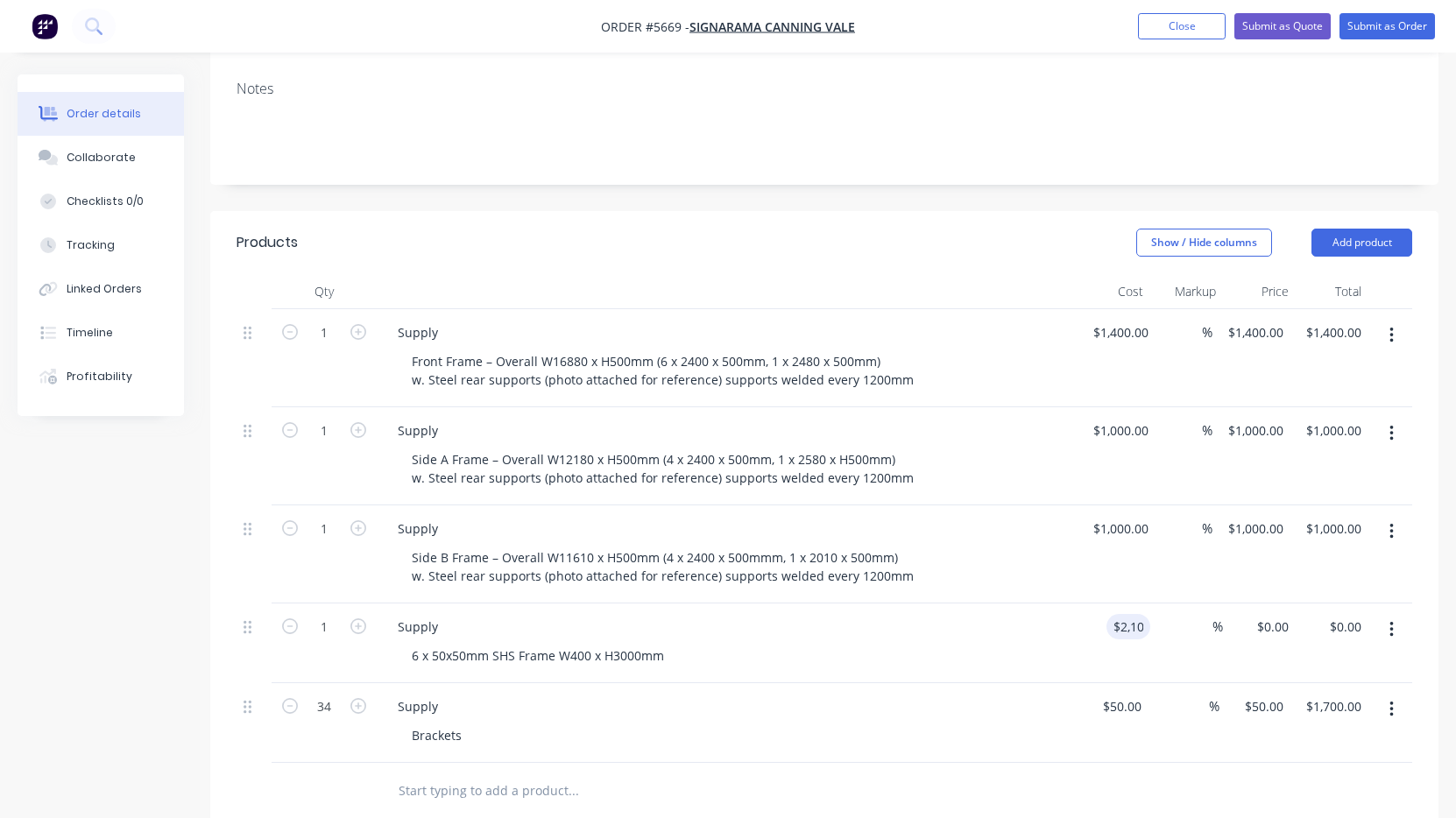
type input "$2,100.00"
click at [894, 722] on div "Brackets" at bounding box center [734, 735] width 673 height 26
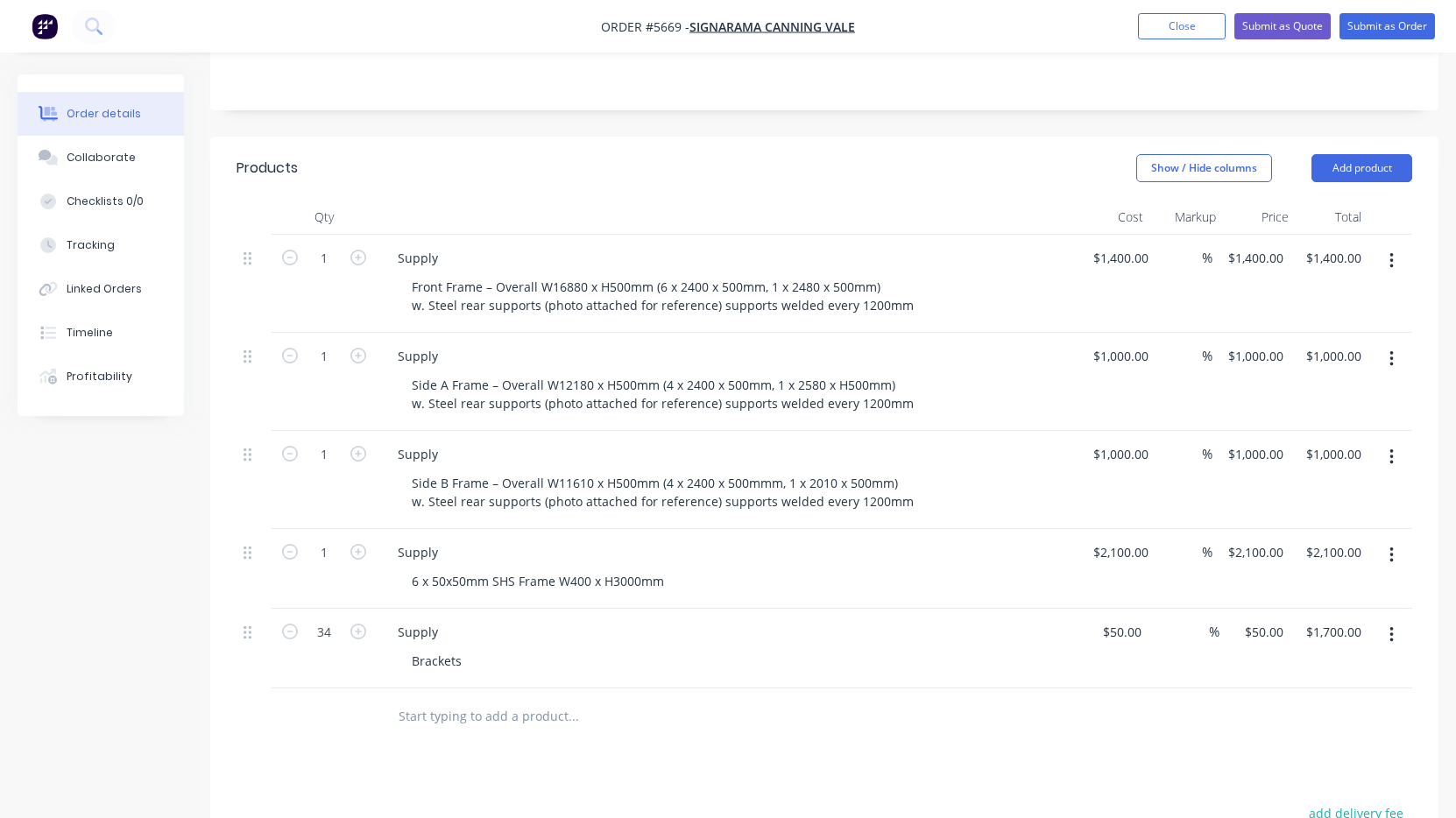
scroll to position [381, 0]
type input "1000"
click at [1123, 439] on input "1000" at bounding box center [1127, 451] width 36 height 26
type input "1400"
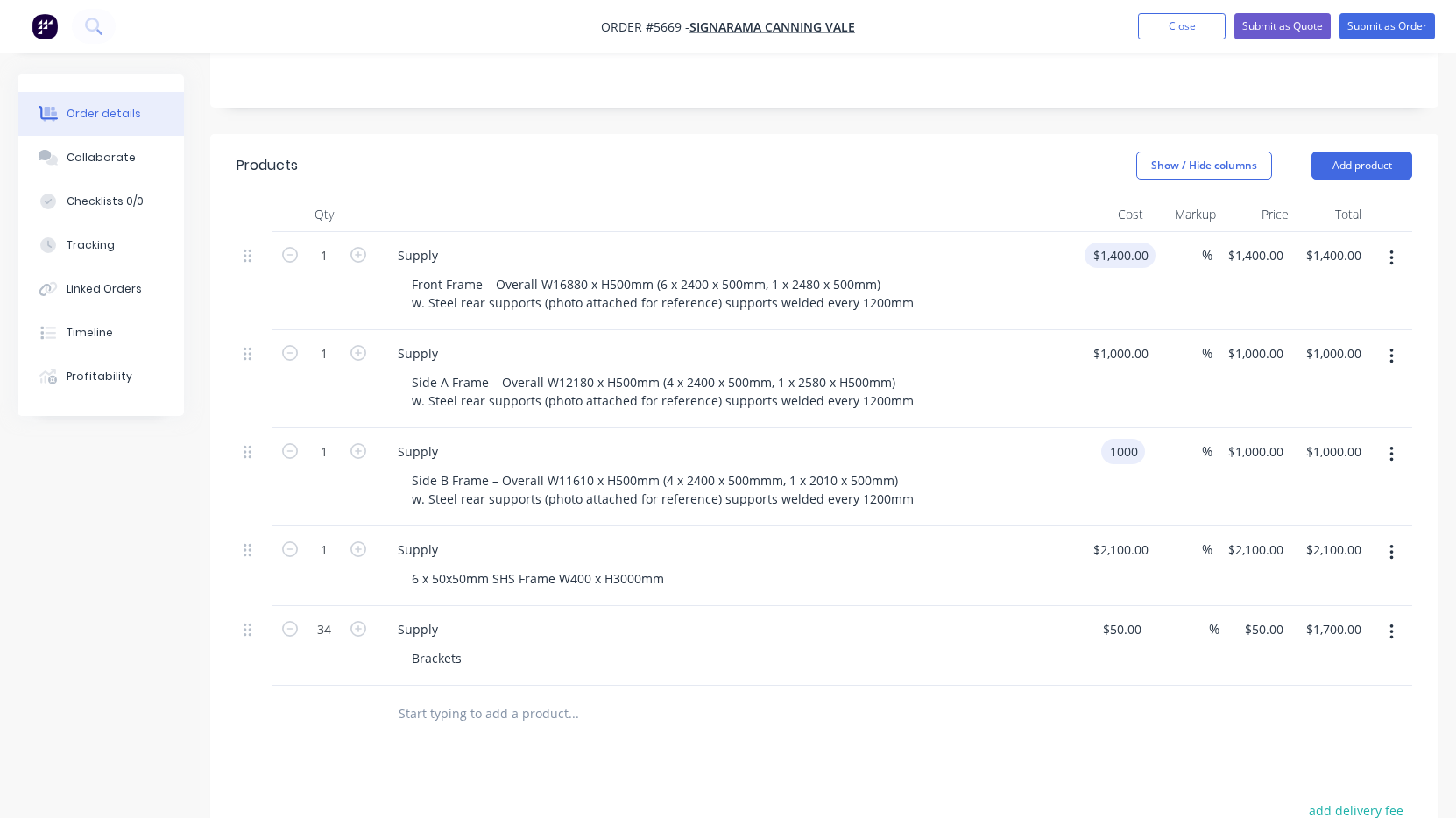
type input "$1,000.00"
click at [1121, 243] on input "1400" at bounding box center [1124, 255] width 64 height 26
click at [1121, 243] on input "1400" at bounding box center [1127, 255] width 36 height 26
type input "$1,600.00"
type input "1000"
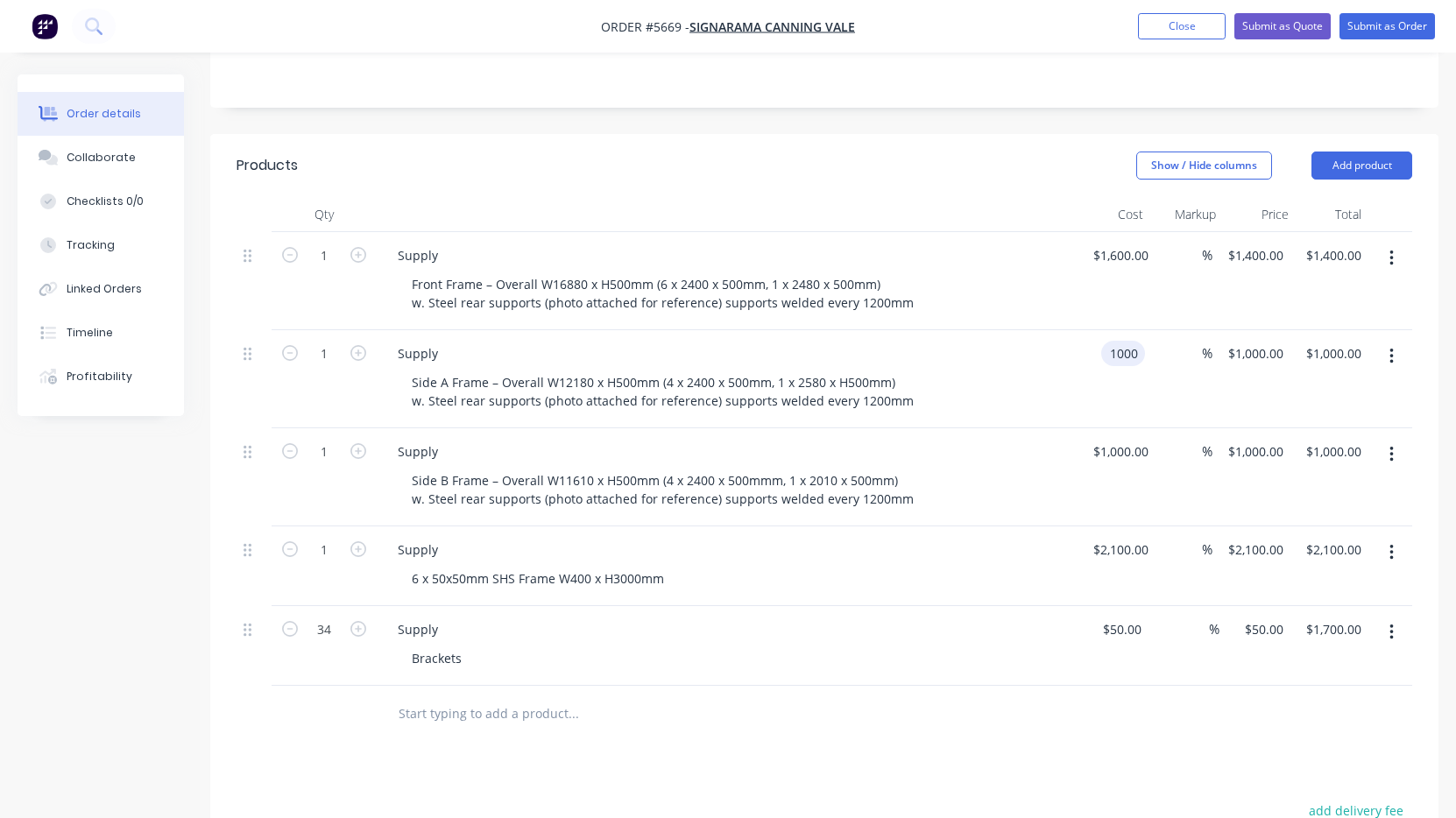
type input "$1,600.00"
click at [1121, 341] on input "1000" at bounding box center [1127, 354] width 36 height 26
type input "$1,100.00"
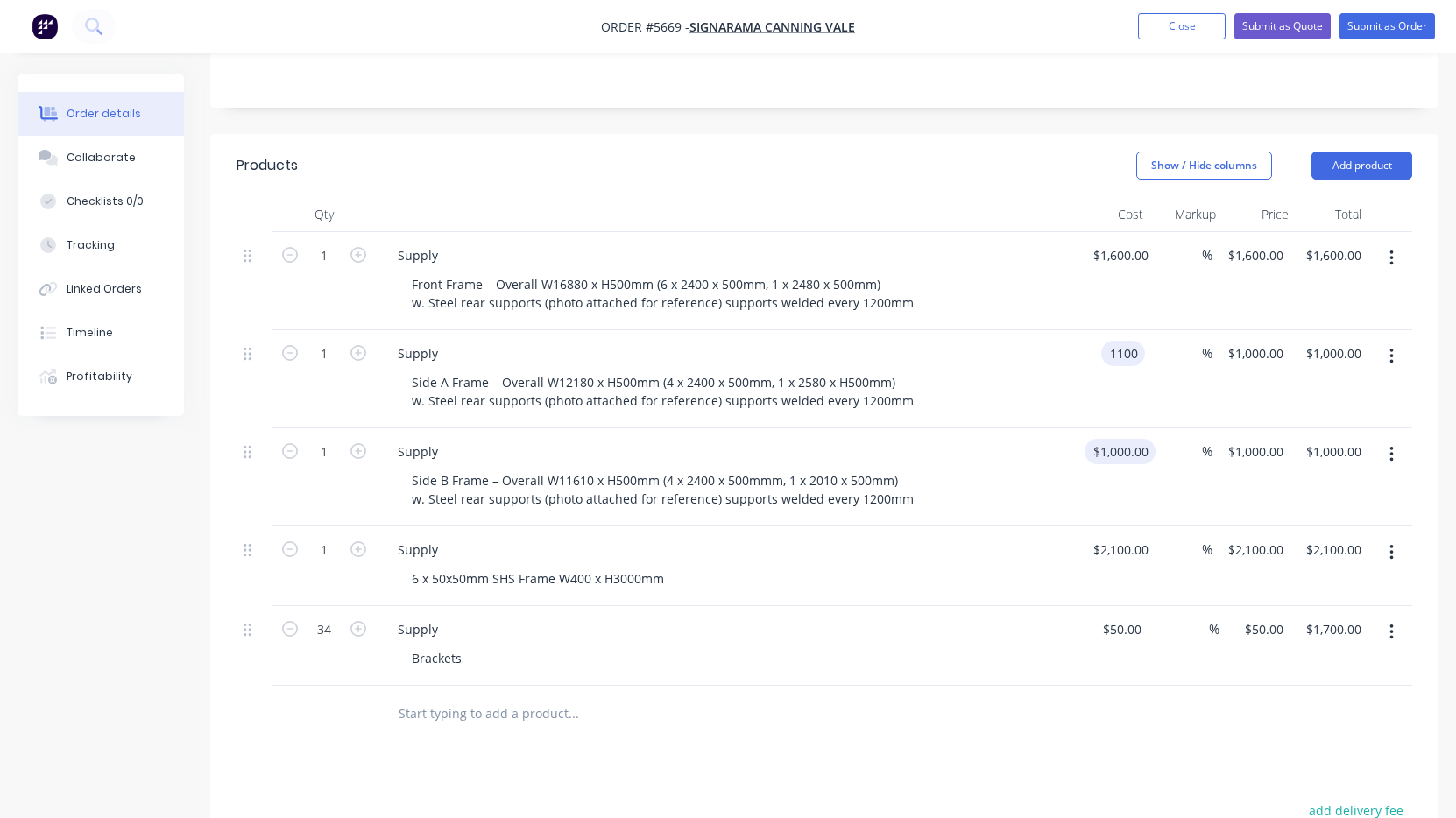
type input "1000"
type input "$1,100.00"
click at [1118, 439] on input "1000" at bounding box center [1124, 451] width 64 height 26
type input "$1,100.00"
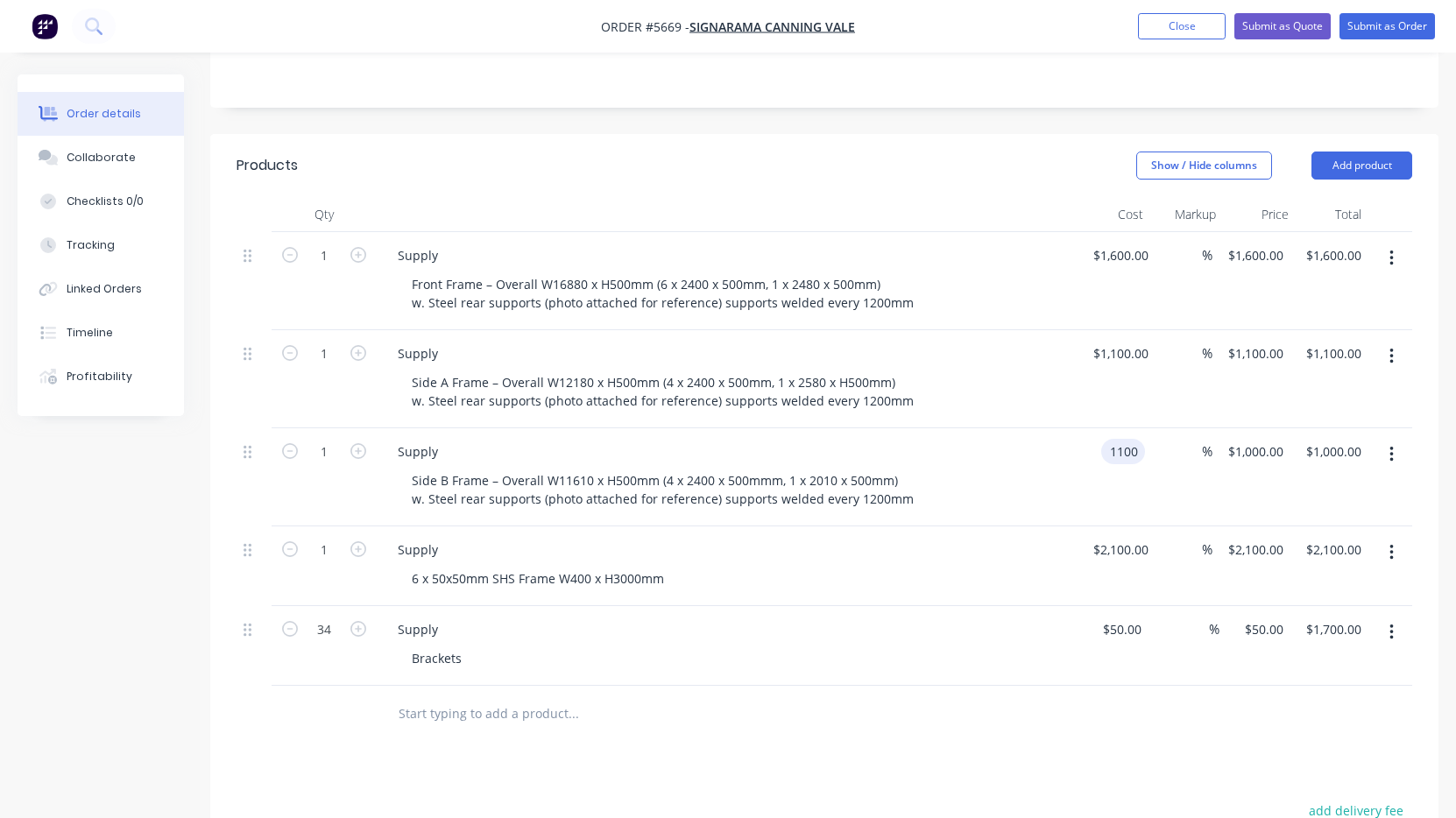
type input "$1,100.00"
click at [952, 616] on div "Supply" at bounding box center [727, 629] width 687 height 26
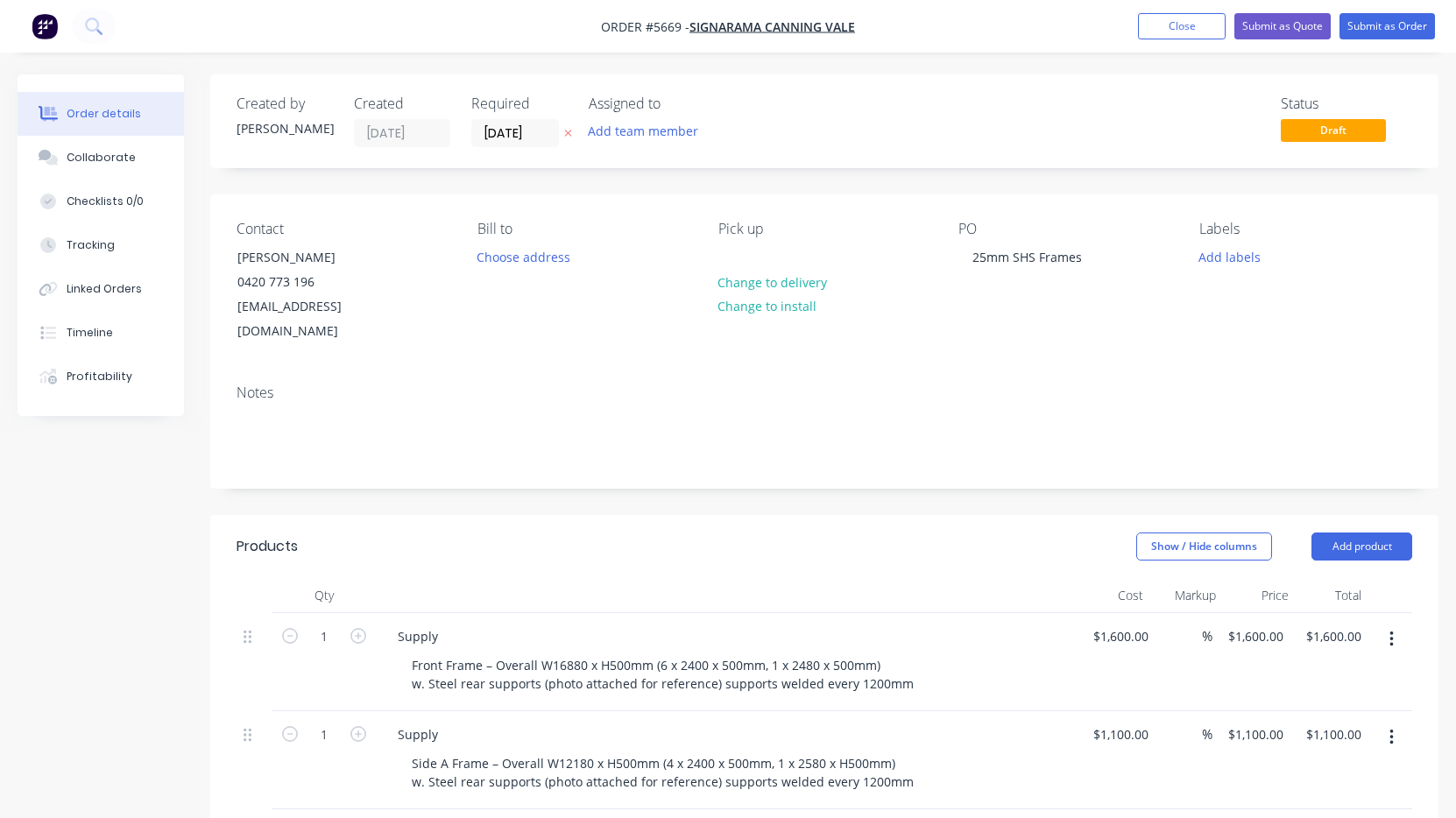
scroll to position [0, 0]
click at [1296, 33] on button "Submit as Quote" at bounding box center [1283, 26] width 97 height 26
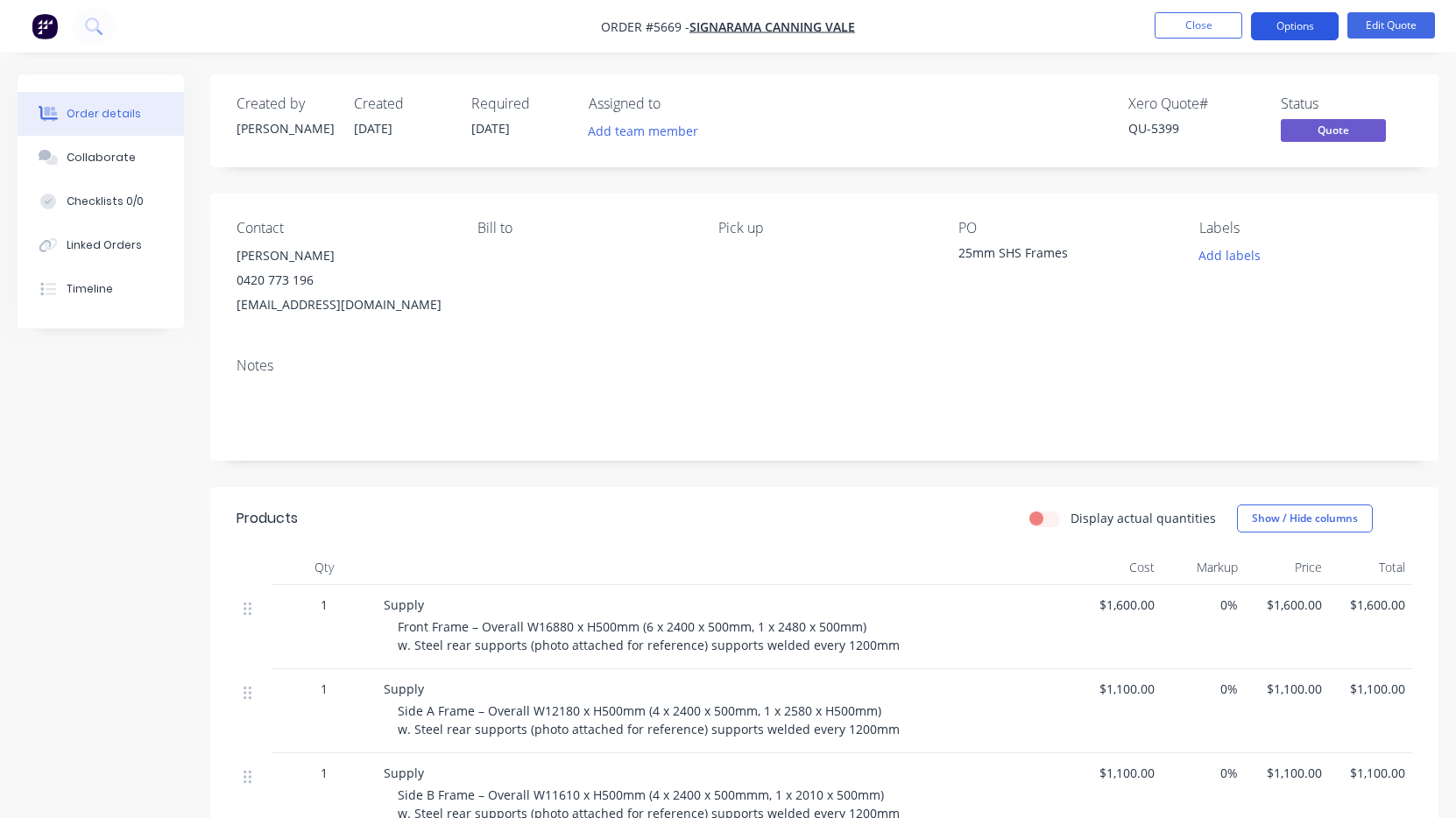
click at [1290, 33] on button "Options" at bounding box center [1295, 26] width 88 height 28
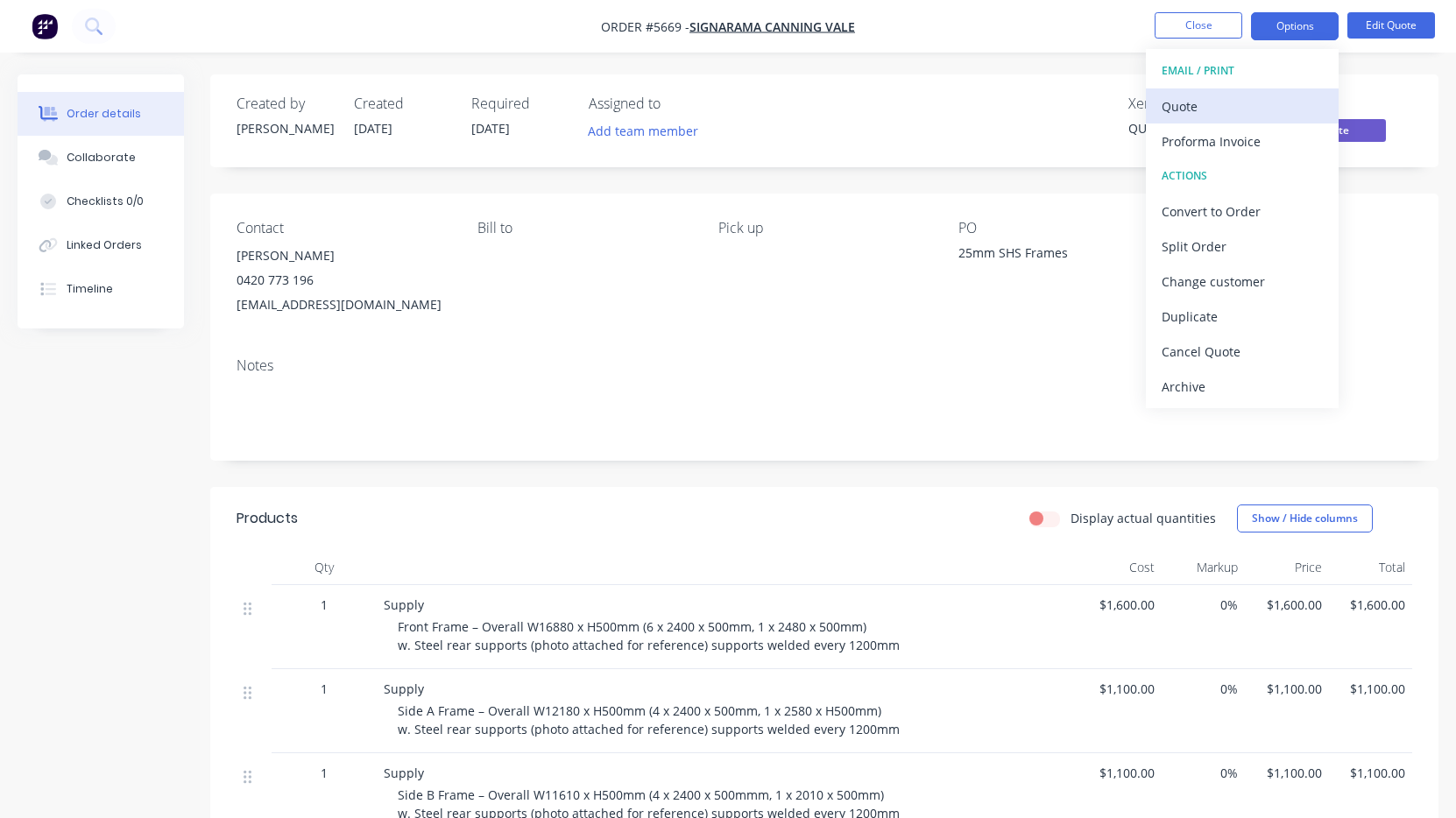
click at [1272, 106] on div "Quote" at bounding box center [1242, 107] width 161 height 26
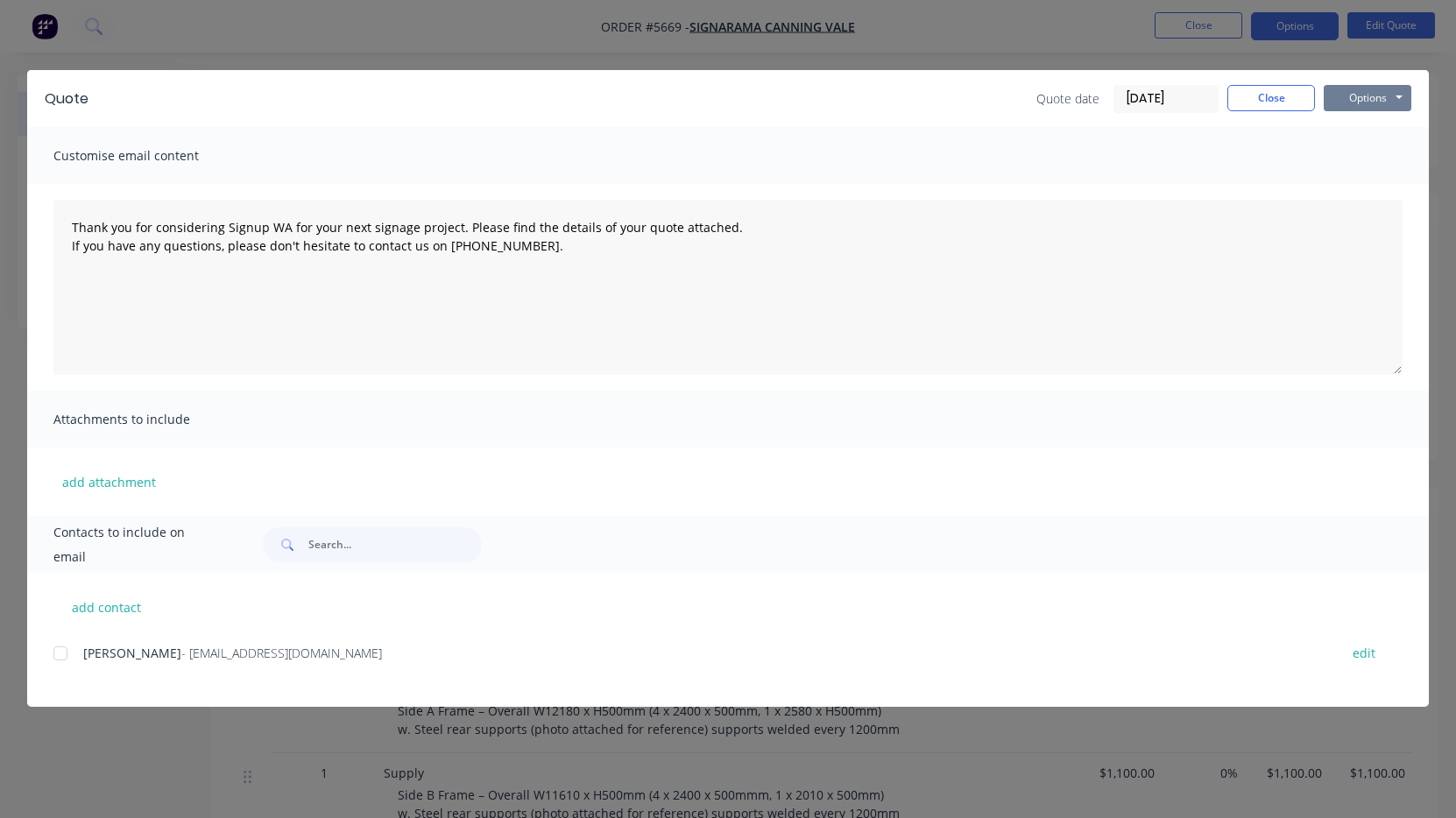
click at [1367, 101] on button "Options" at bounding box center [1368, 98] width 88 height 26
click at [1367, 146] on button "Print" at bounding box center [1379, 158] width 112 height 29
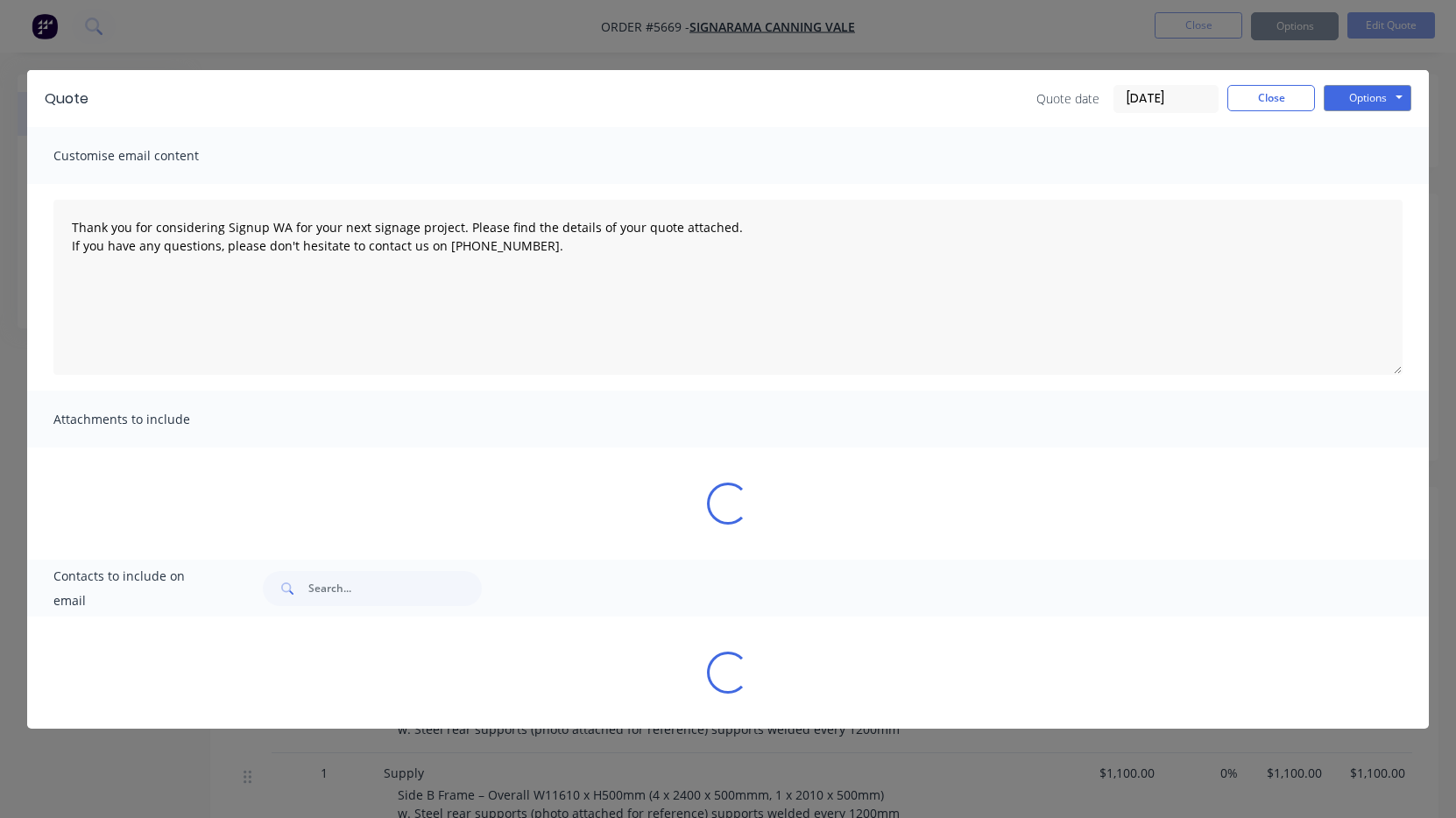
type textarea "Thank you for considering Signup WA for your next signage project. Please find …"
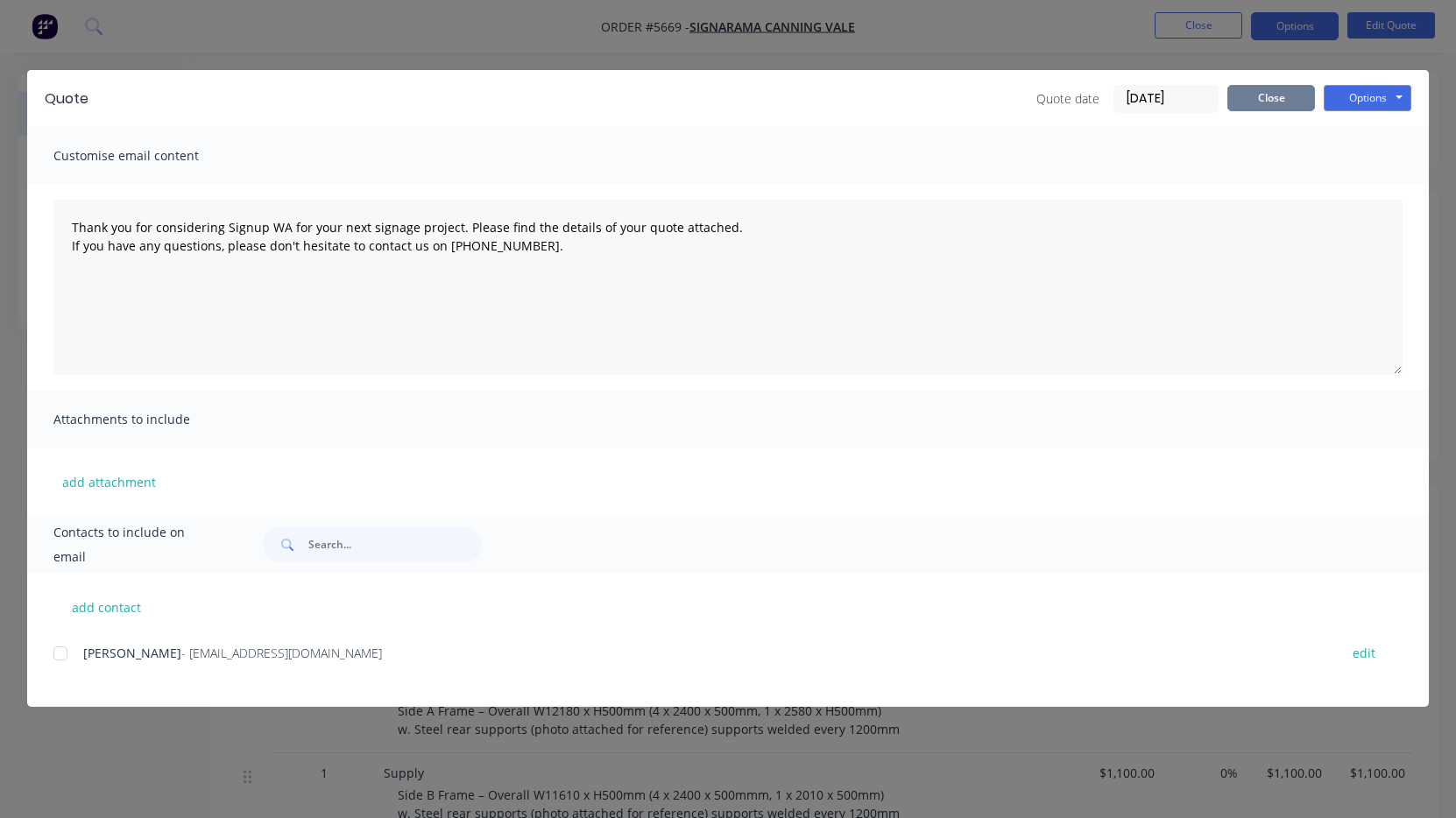
click at [1265, 106] on button "Close" at bounding box center [1271, 98] width 88 height 26
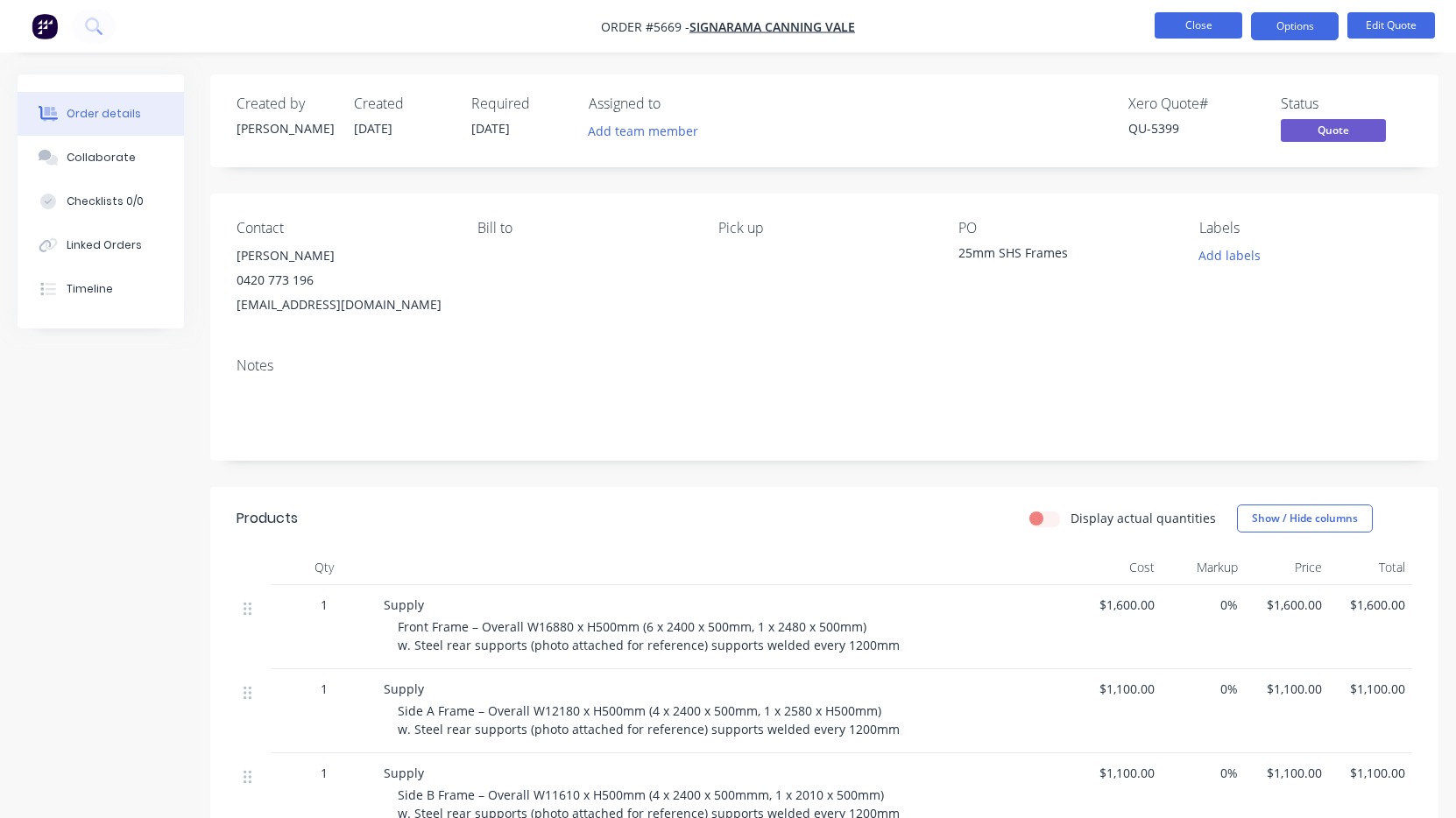
click at [1202, 37] on button "Close" at bounding box center [1199, 25] width 88 height 26
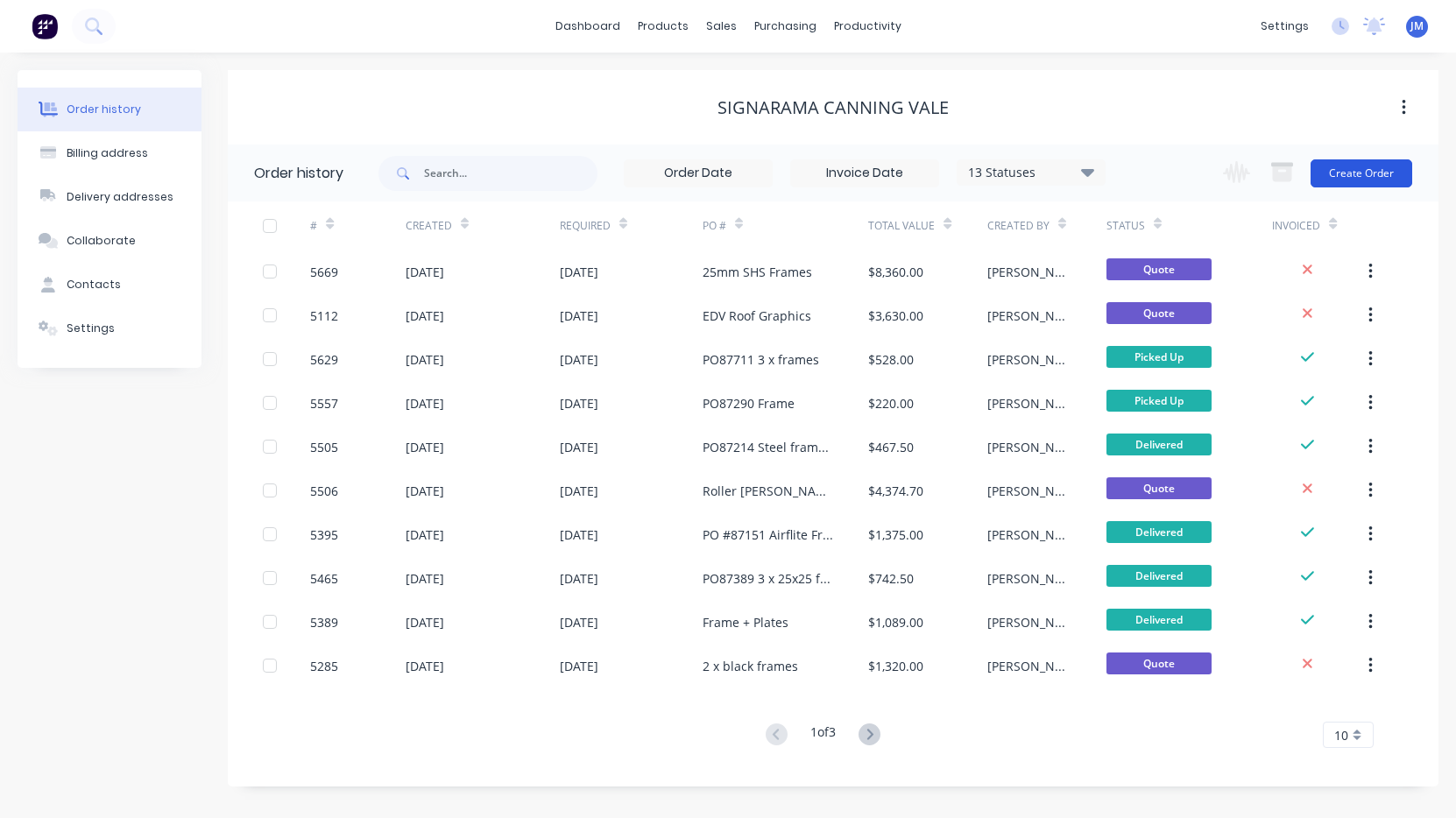
click at [1372, 180] on button "Create Order" at bounding box center [1361, 173] width 101 height 28
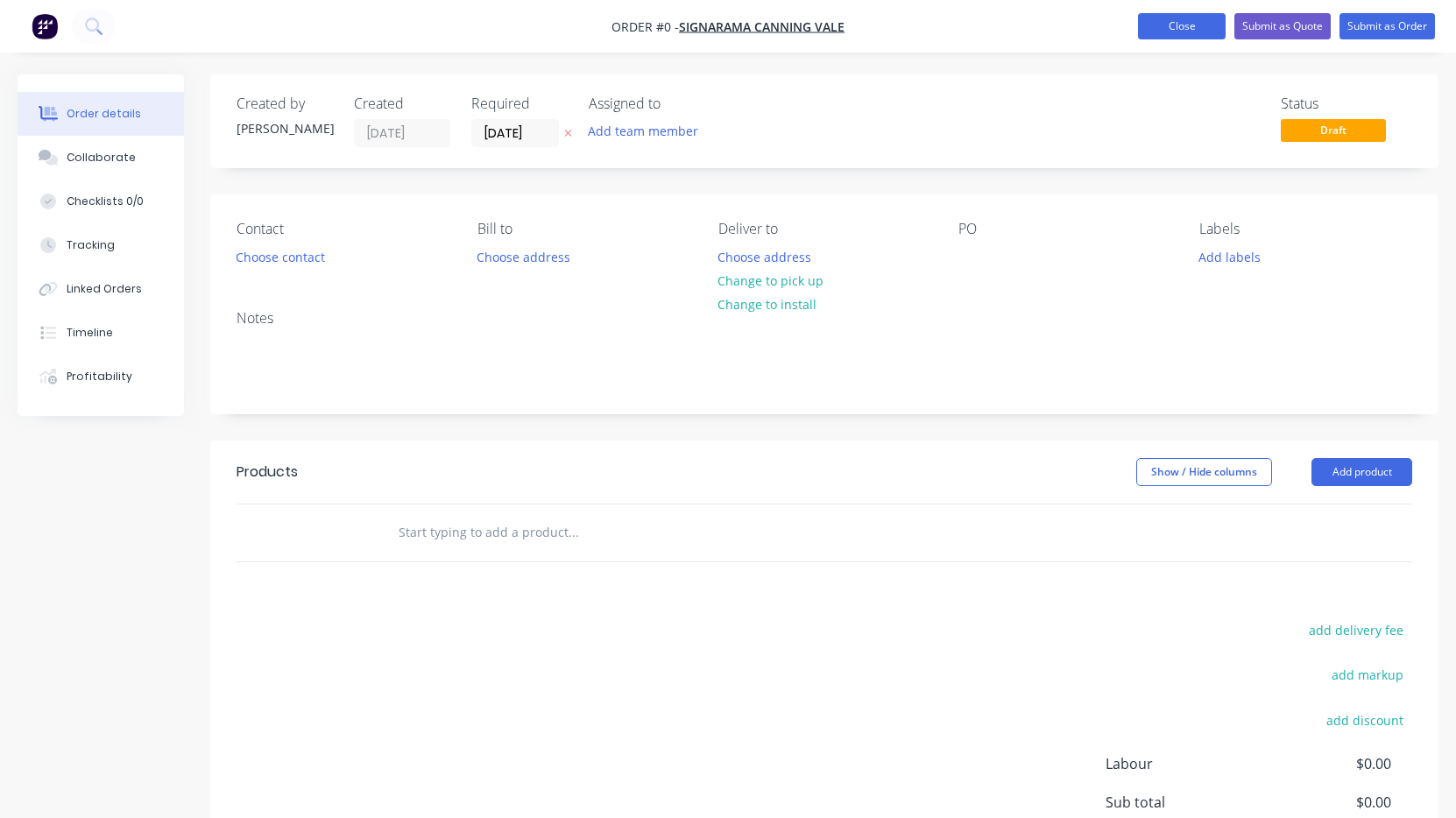
click at [1191, 36] on button "Close" at bounding box center [1181, 26] width 88 height 26
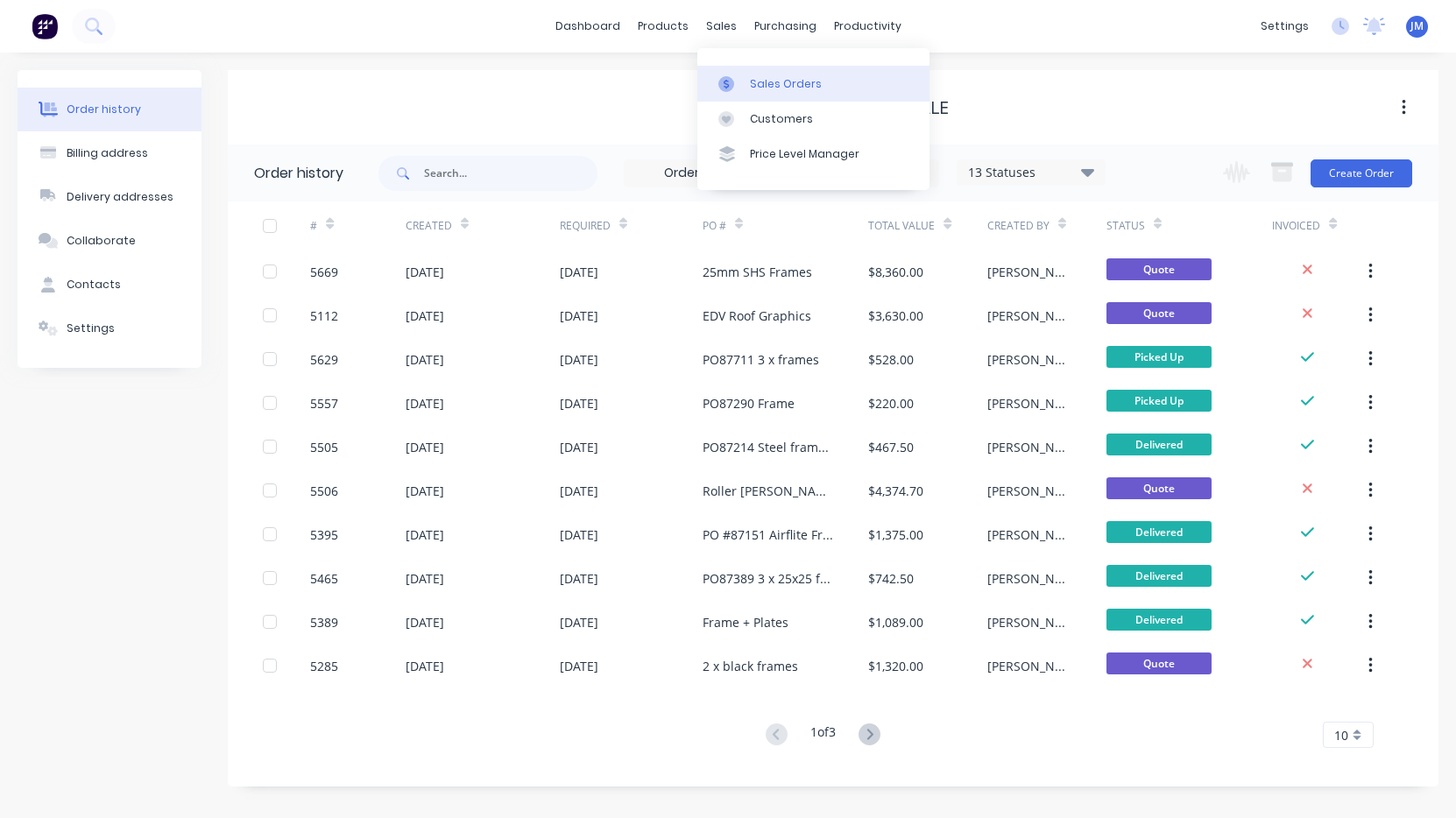
click at [758, 90] on div "Sales Orders" at bounding box center [785, 84] width 72 height 16
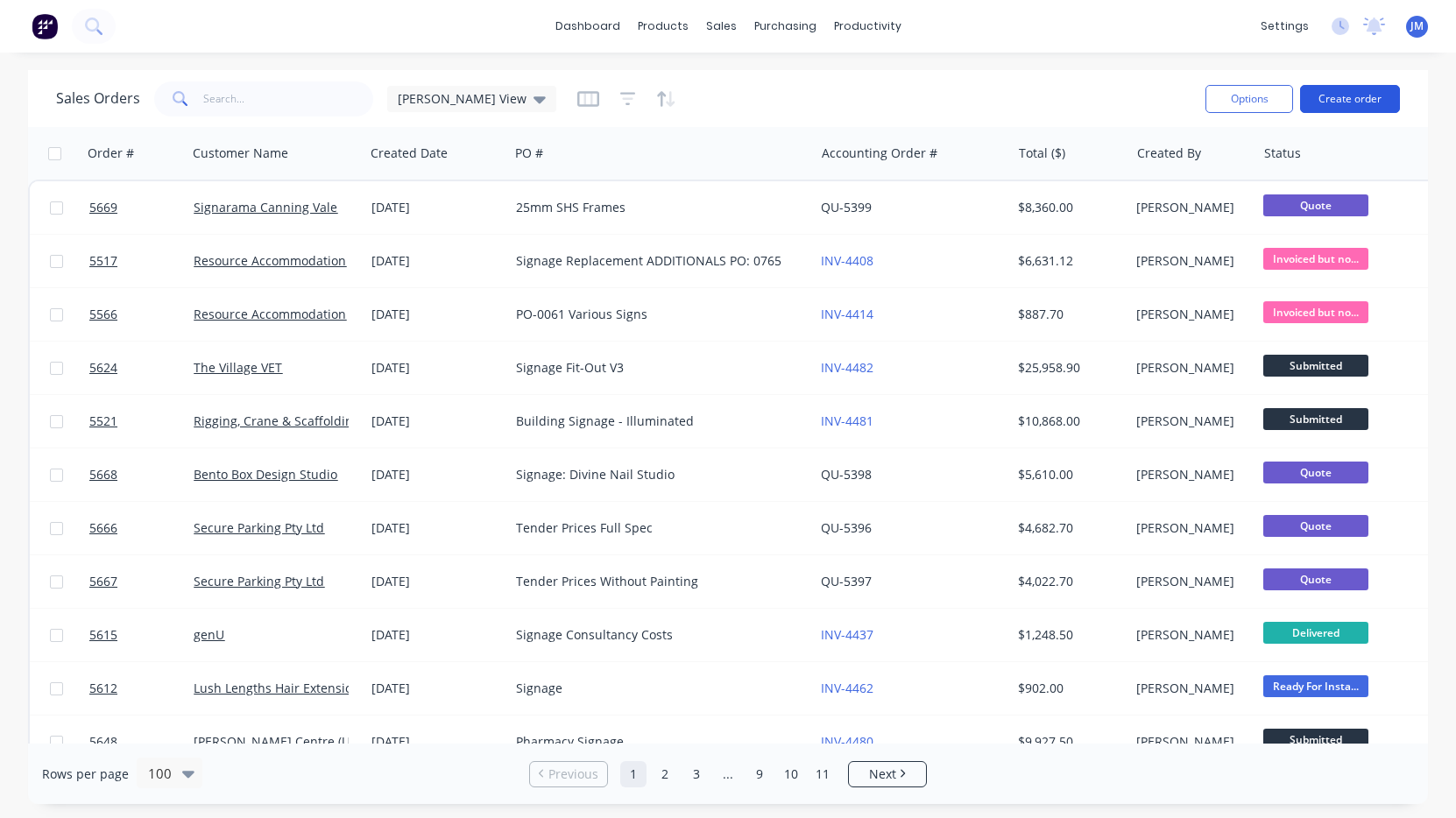
click at [1349, 105] on button "Create order" at bounding box center [1349, 98] width 99 height 28
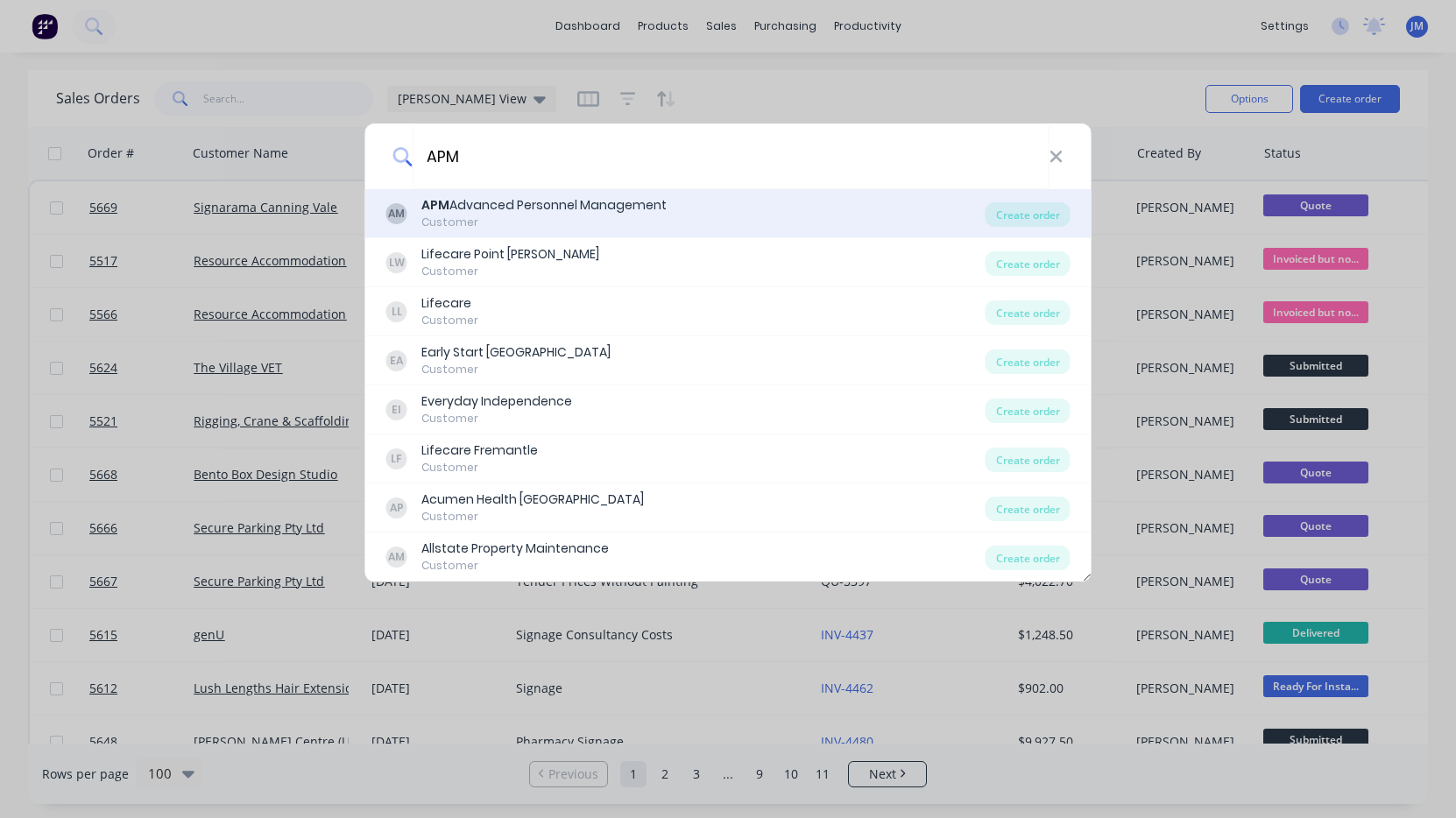
type input "APM"
click at [609, 220] on div "Customer" at bounding box center [544, 222] width 245 height 16
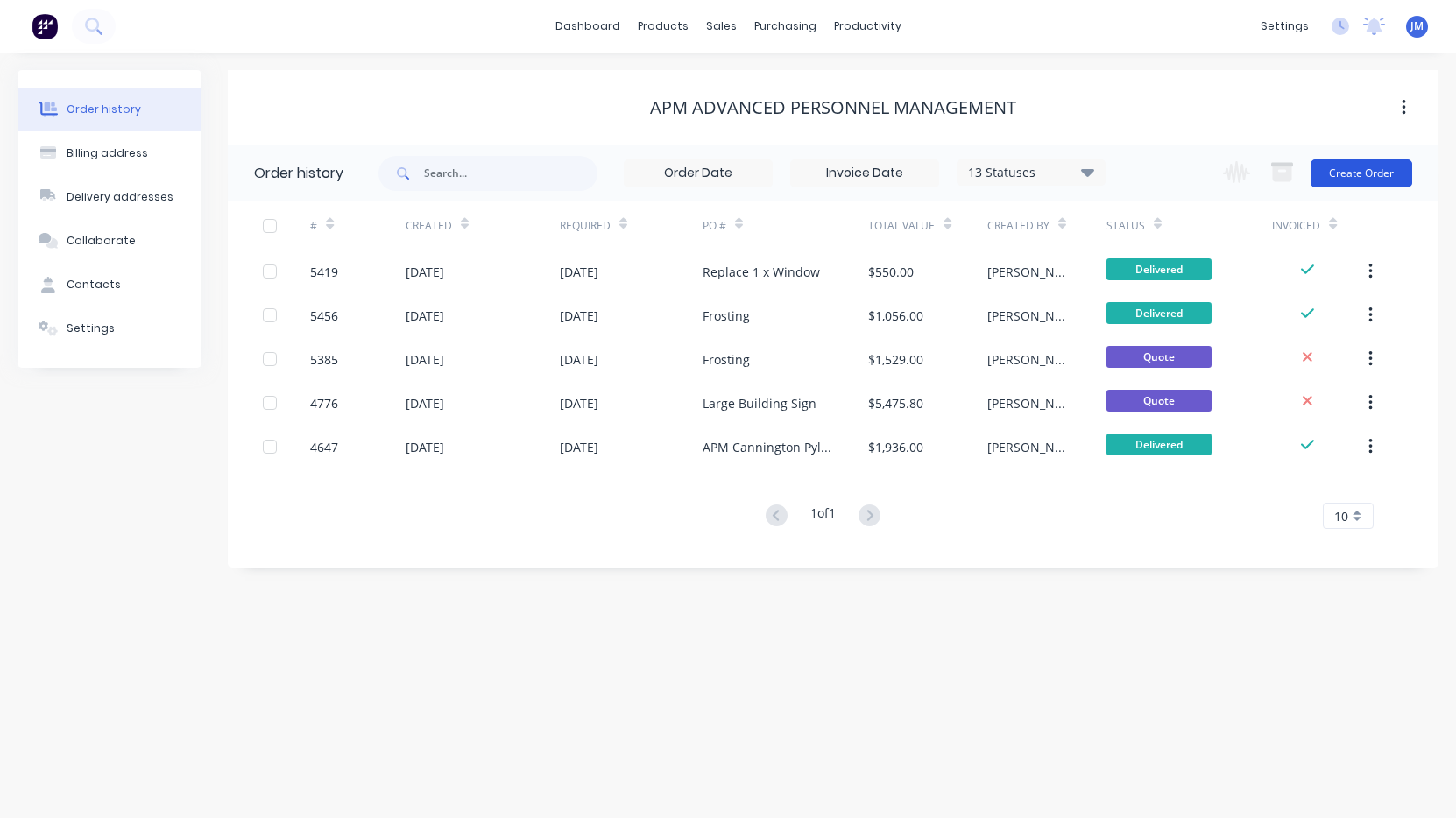
click at [1399, 175] on button "Create Order" at bounding box center [1361, 173] width 101 height 28
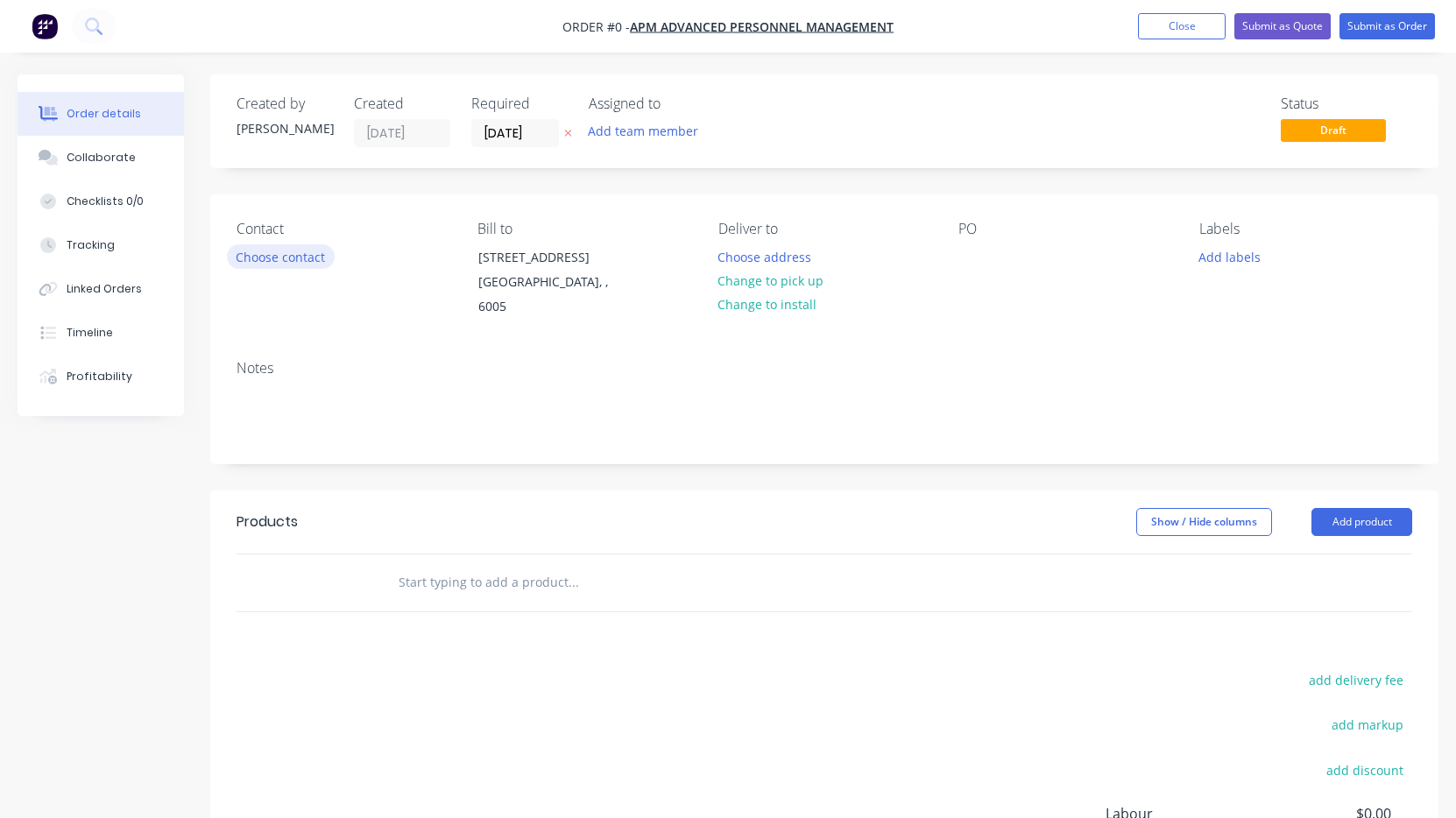
click at [263, 262] on button "Choose contact" at bounding box center [281, 256] width 108 height 24
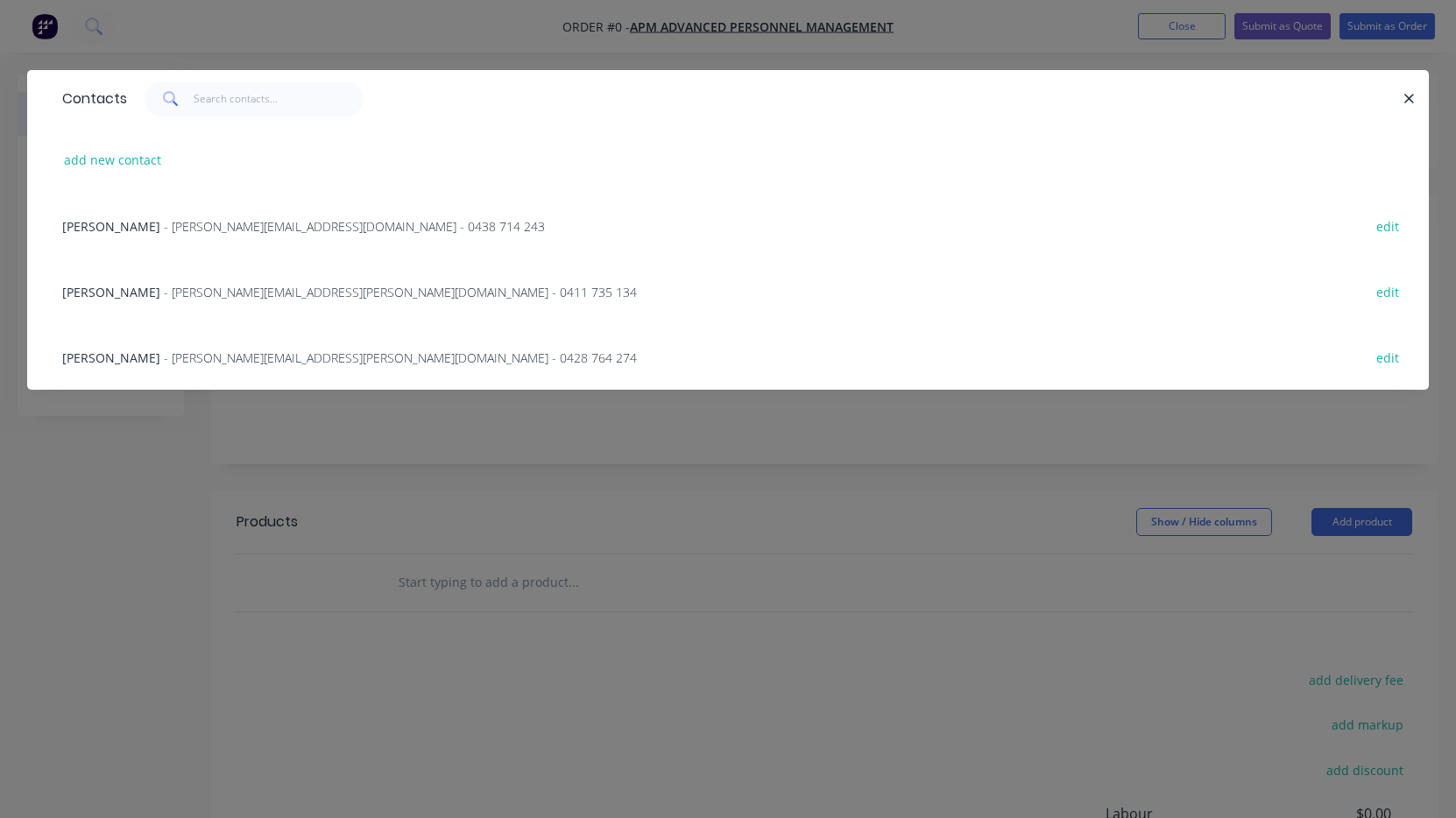
click at [254, 360] on span "- [PERSON_NAME][EMAIL_ADDRESS][PERSON_NAME][DOMAIN_NAME] - 0428 764 274" at bounding box center [400, 357] width 473 height 16
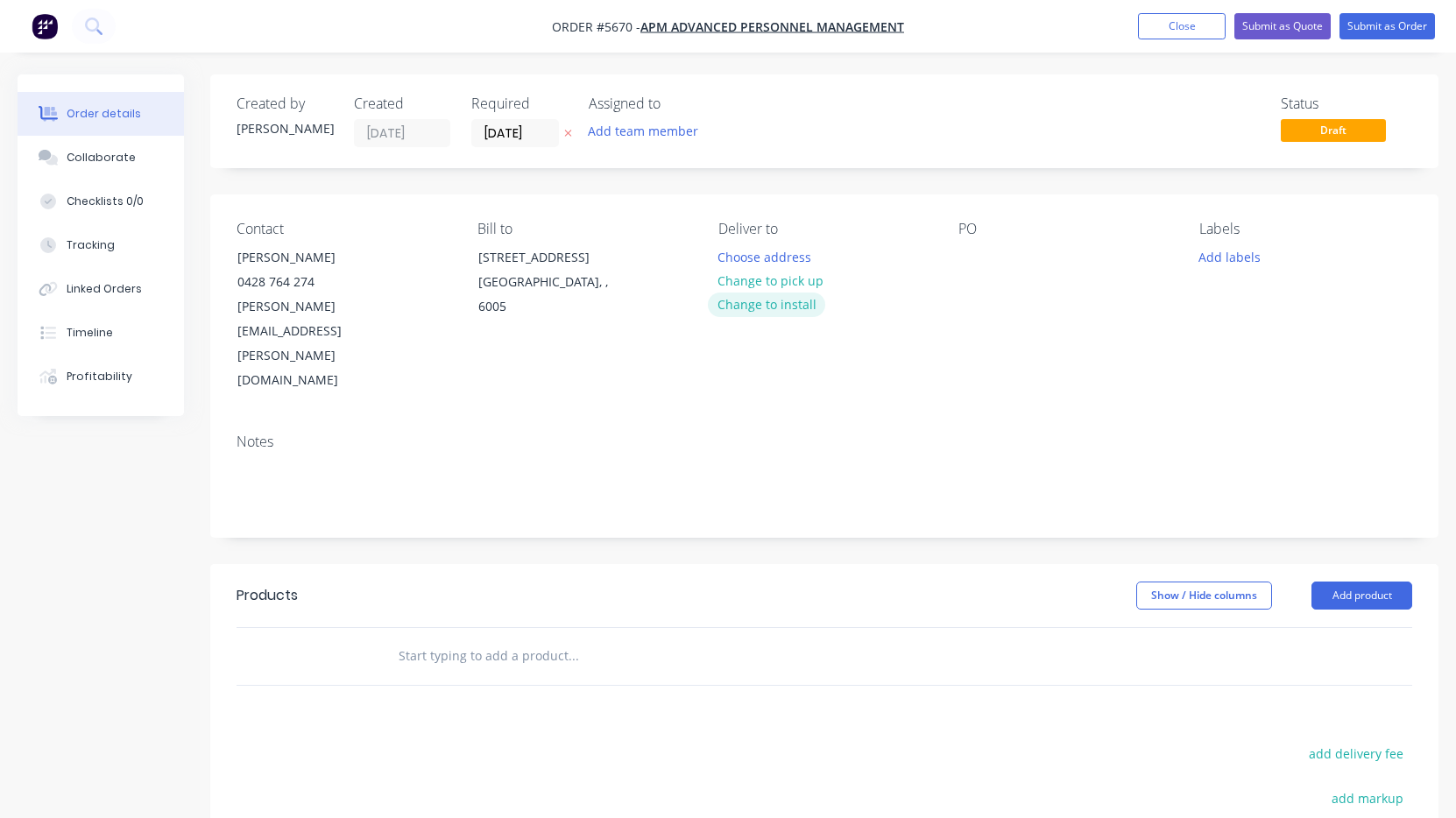
click at [782, 302] on button "Change to install" at bounding box center [766, 305] width 118 height 24
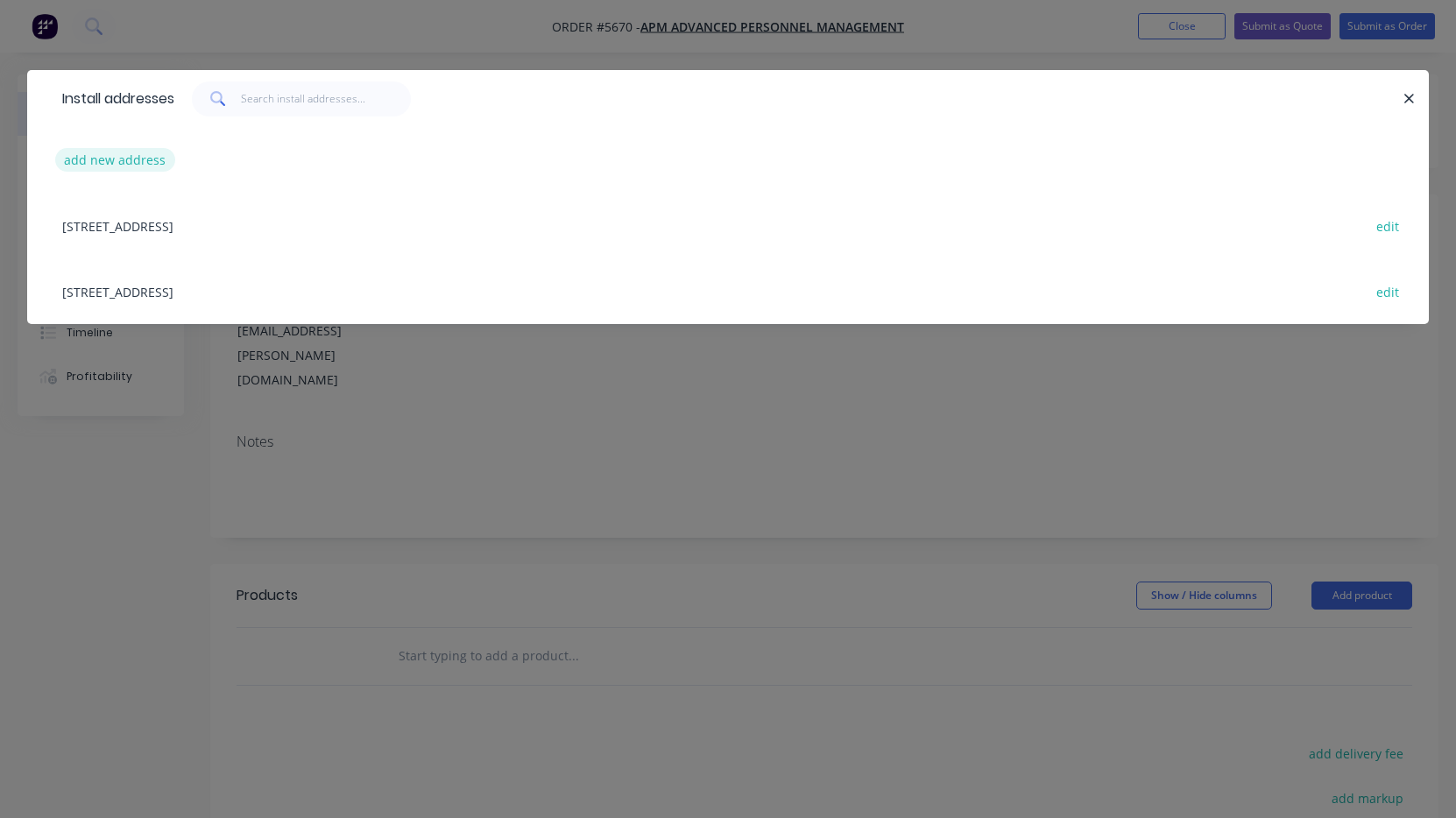
click at [143, 159] on button "add new address" at bounding box center [115, 160] width 120 height 24
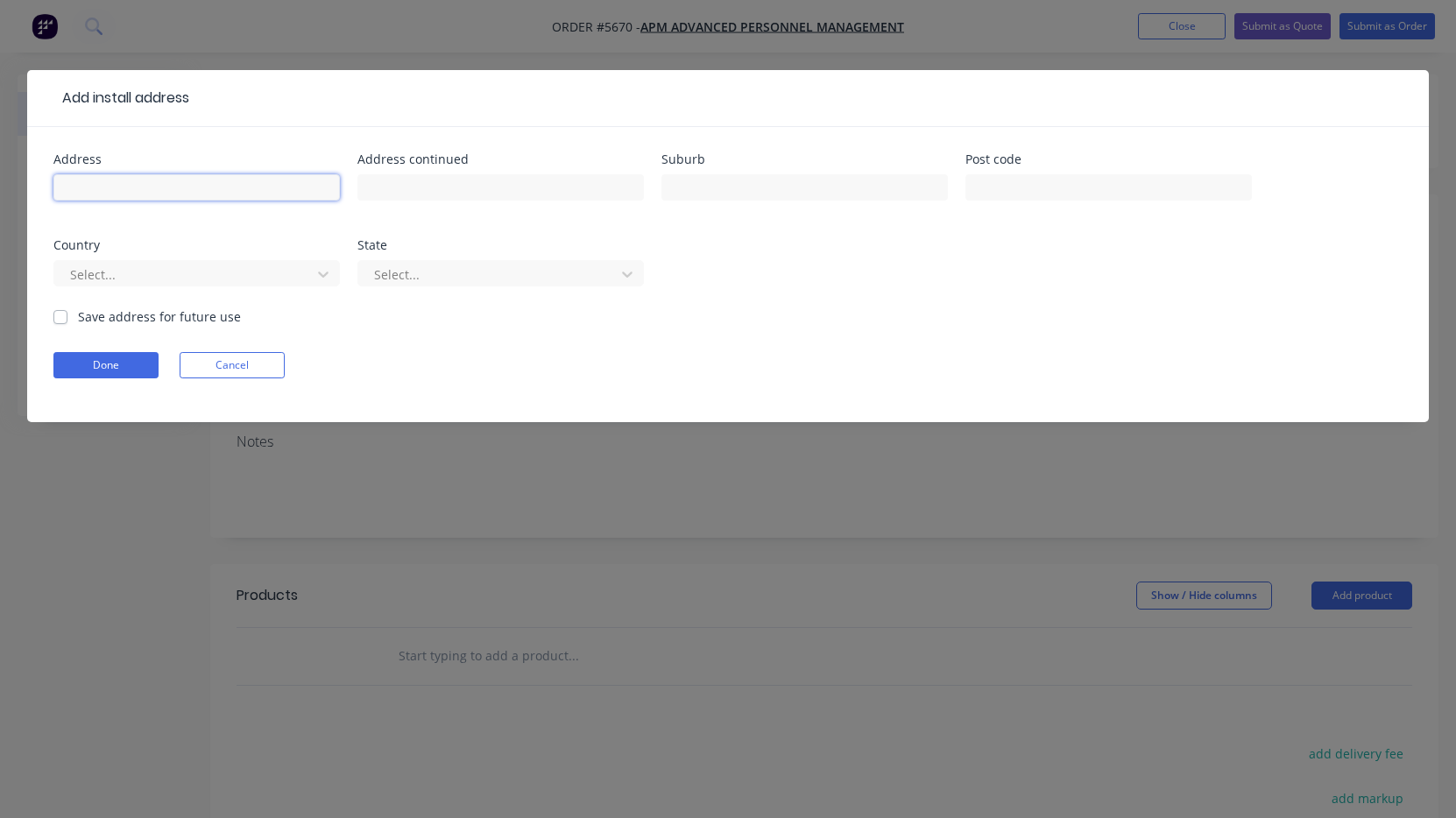
click at [138, 192] on input "text" at bounding box center [197, 187] width 286 height 26
paste input "[STREET_ADDRESS]"
type input "[STREET_ADDRESS]"
click at [139, 364] on button "Done" at bounding box center [106, 365] width 105 height 26
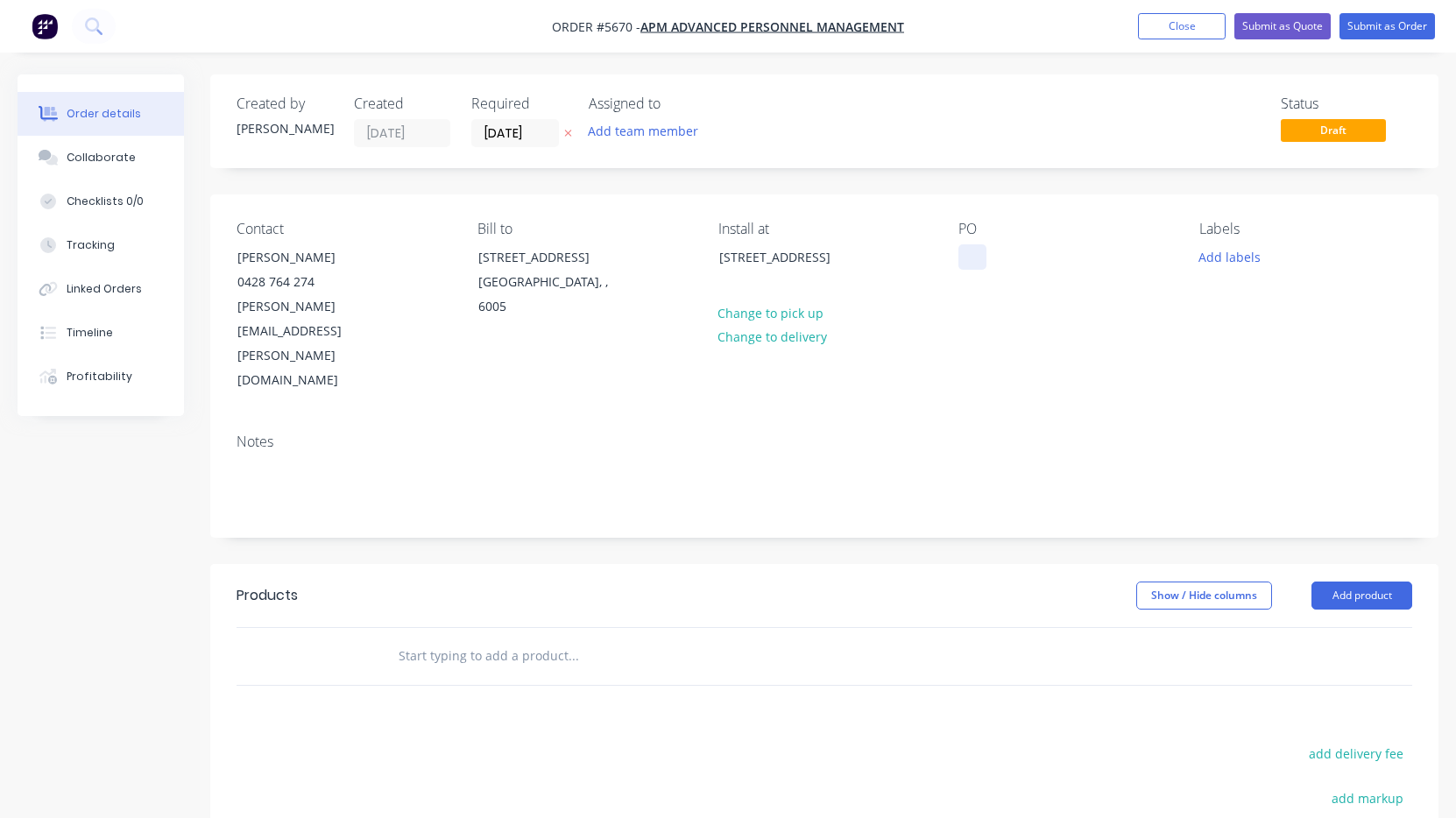
click at [972, 268] on div at bounding box center [972, 257] width 28 height 26
click at [540, 638] on input "text" at bounding box center [573, 656] width 350 height 35
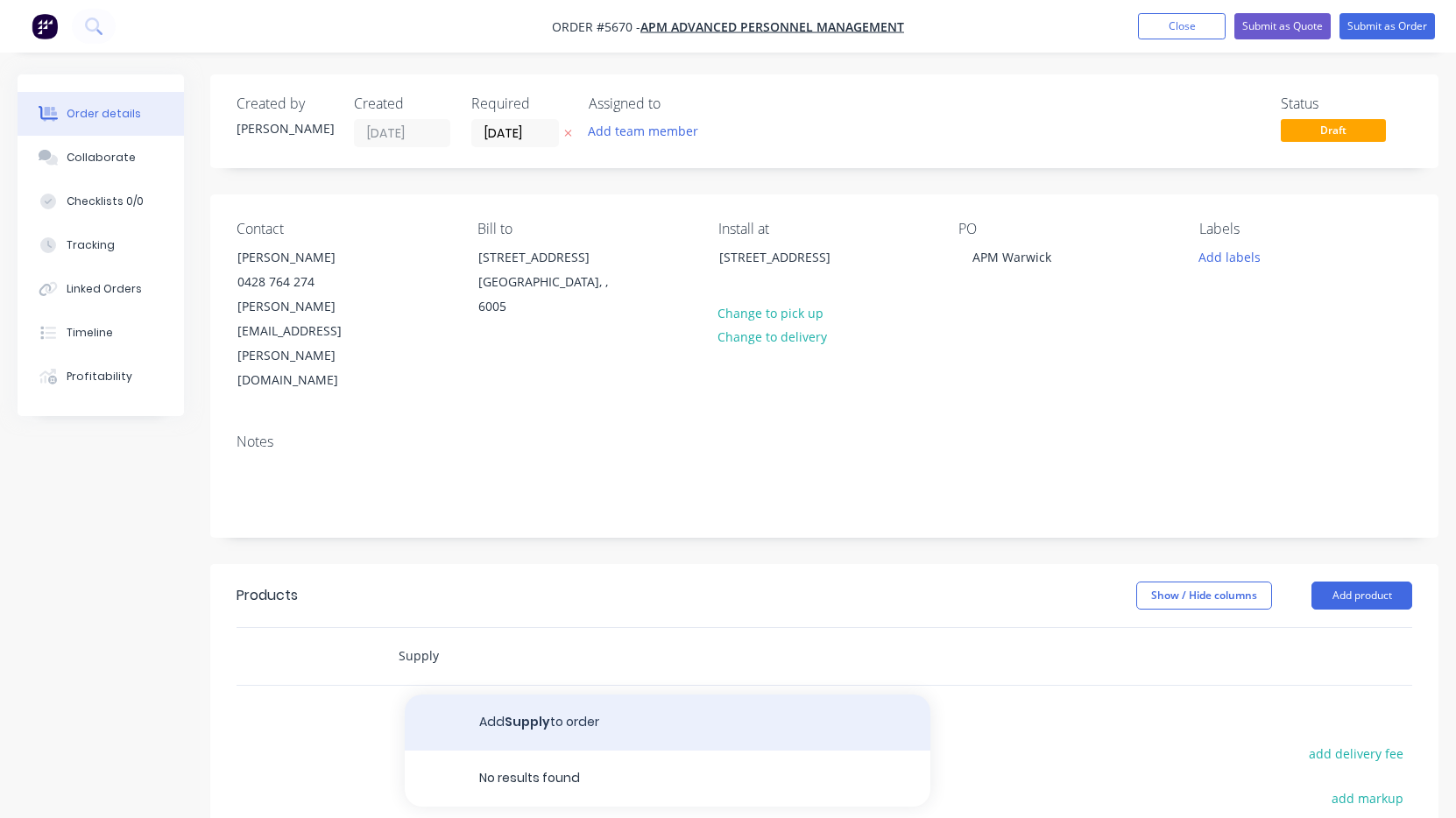
type input "Supply"
click at [583, 695] on button "Add Supply to order" at bounding box center [668, 722] width 525 height 56
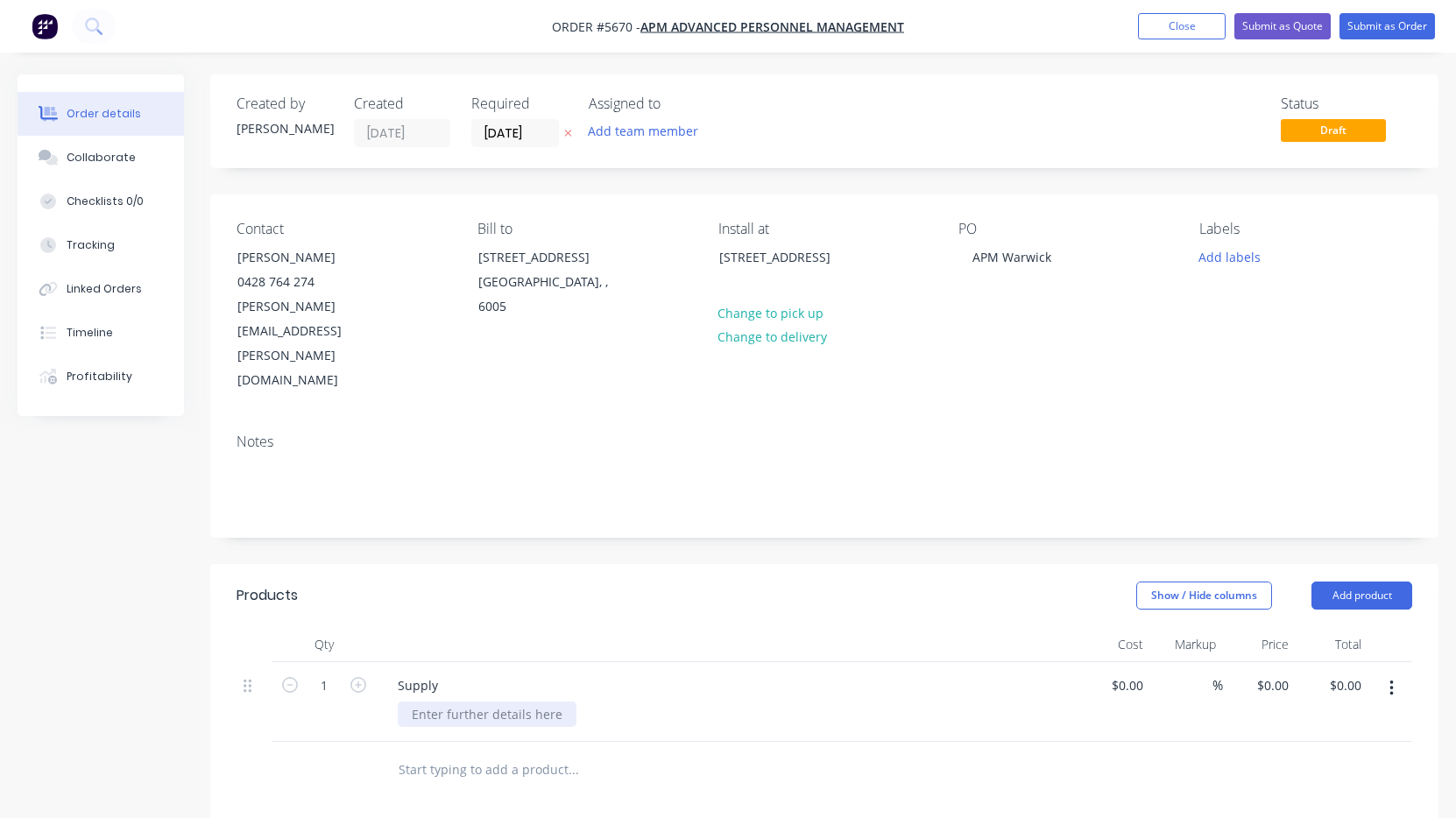
click at [466, 701] on div at bounding box center [487, 714] width 179 height 26
click at [407, 701] on div "Set up proof" at bounding box center [448, 723] width 100 height 44
drag, startPoint x: 489, startPoint y: 667, endPoint x: 377, endPoint y: 666, distance: 112.0
click at [377, 666] on div "Supply Door Graphic Set up proof" at bounding box center [727, 720] width 701 height 117
click at [448, 701] on div "Door Graphic Set up proof" at bounding box center [451, 732] width 106 height 62
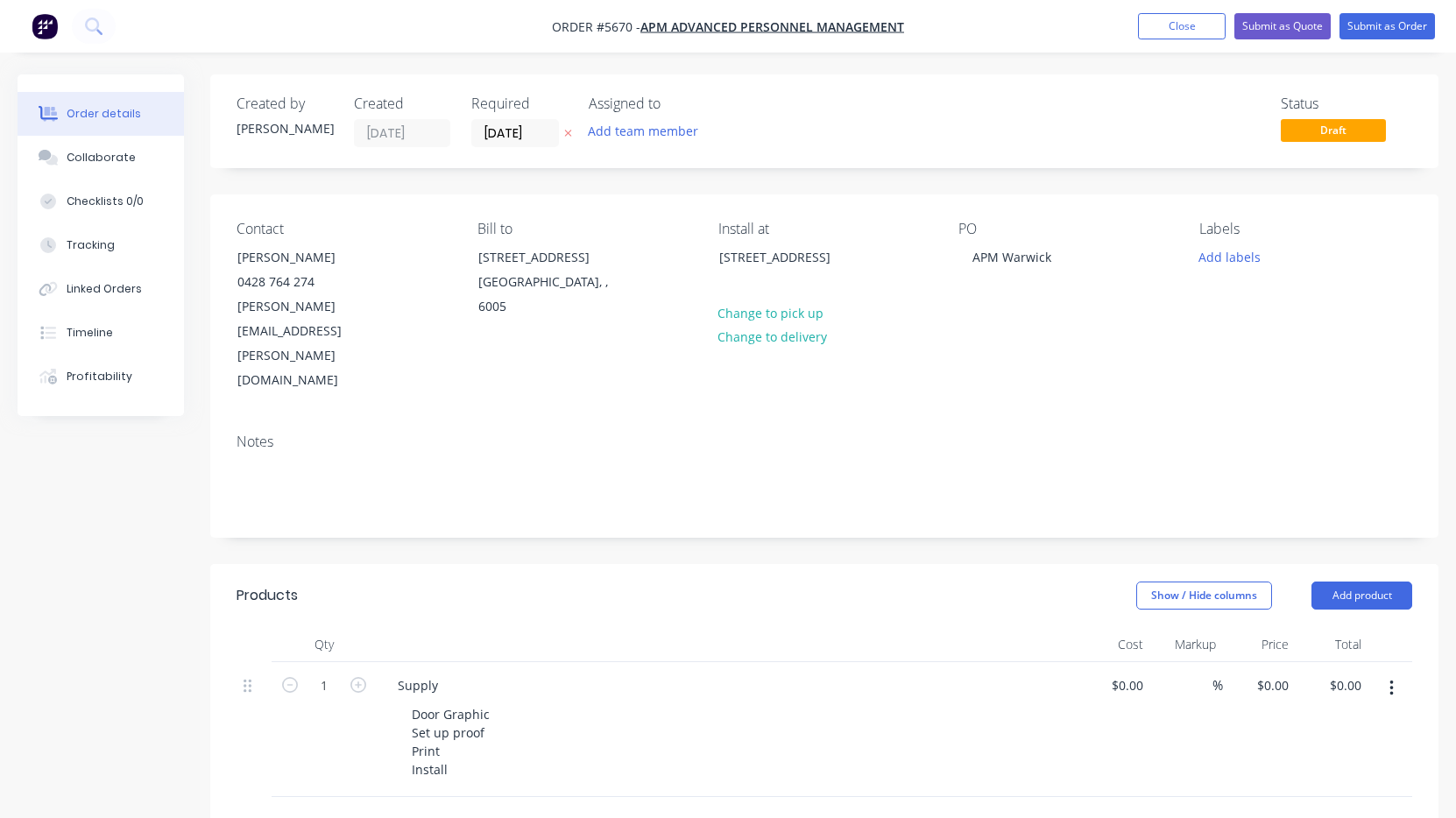
click at [777, 701] on div "Door Graphic Set up proof Print Install" at bounding box center [734, 741] width 673 height 80
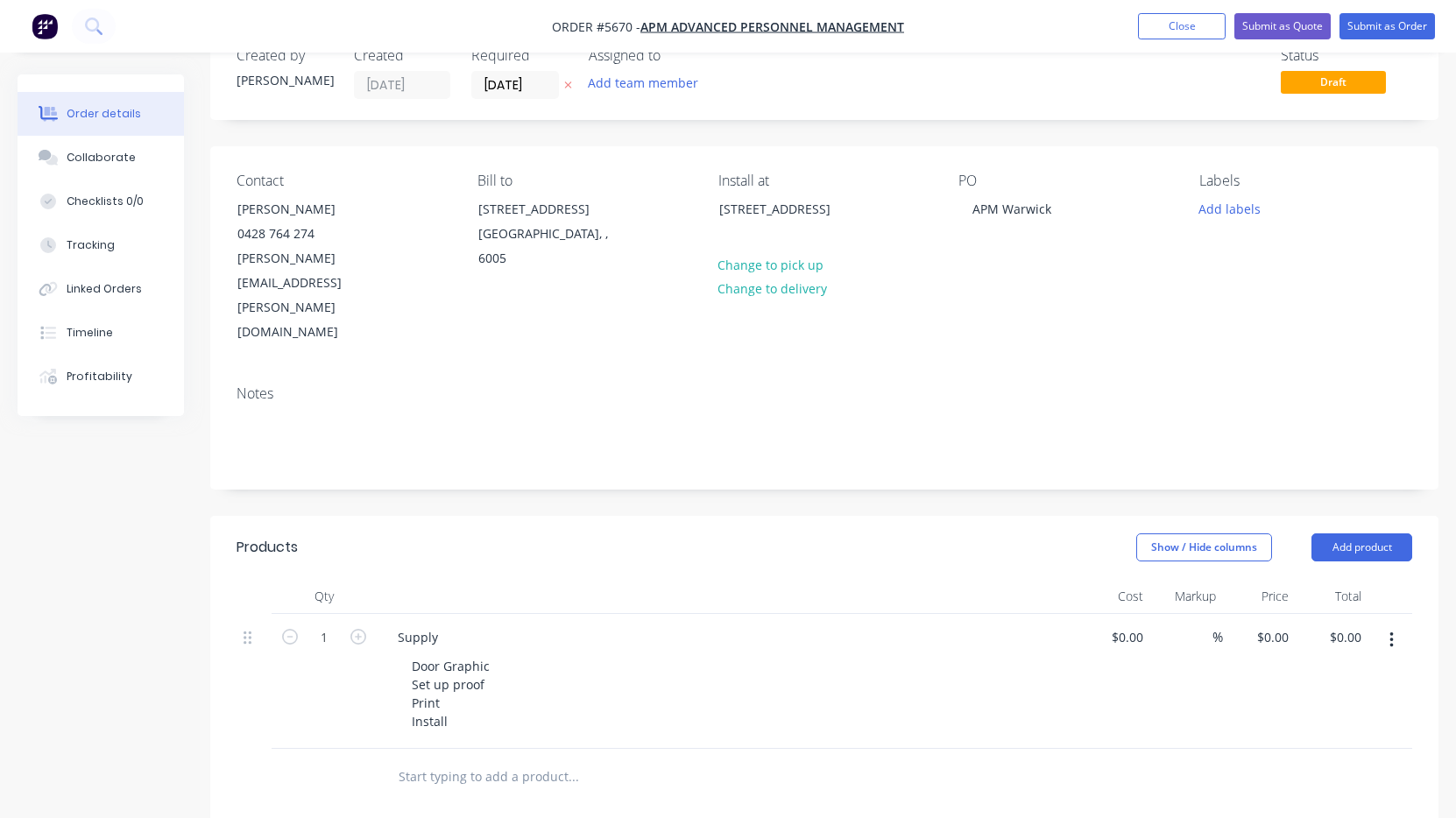
scroll to position [66, 0]
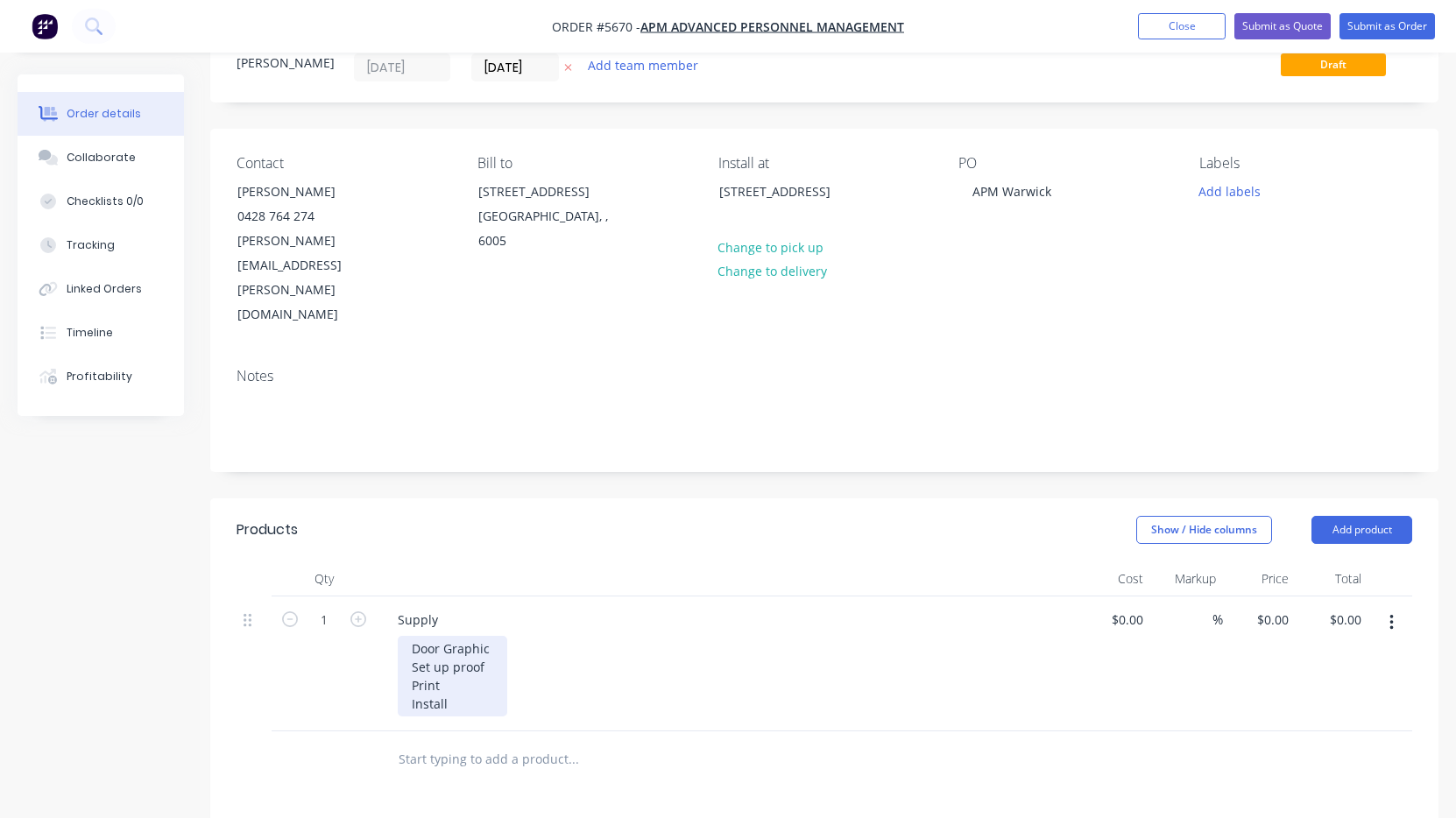
click at [408, 636] on div "Door Graphic Set up proof Print Install" at bounding box center [452, 676] width 109 height 80
click at [495, 636] on div "Door Graphic Set up proof Print Install" at bounding box center [452, 676] width 109 height 80
click at [408, 636] on div "Door Graphic Method Set up proof Print Install" at bounding box center [471, 676] width 146 height 80
click at [407, 636] on div "Door Graphic Method - Set up proof Print Install" at bounding box center [474, 676] width 154 height 80
click at [404, 643] on div "Door Graphic Method - Set up proof - Print Install" at bounding box center [474, 676] width 154 height 80
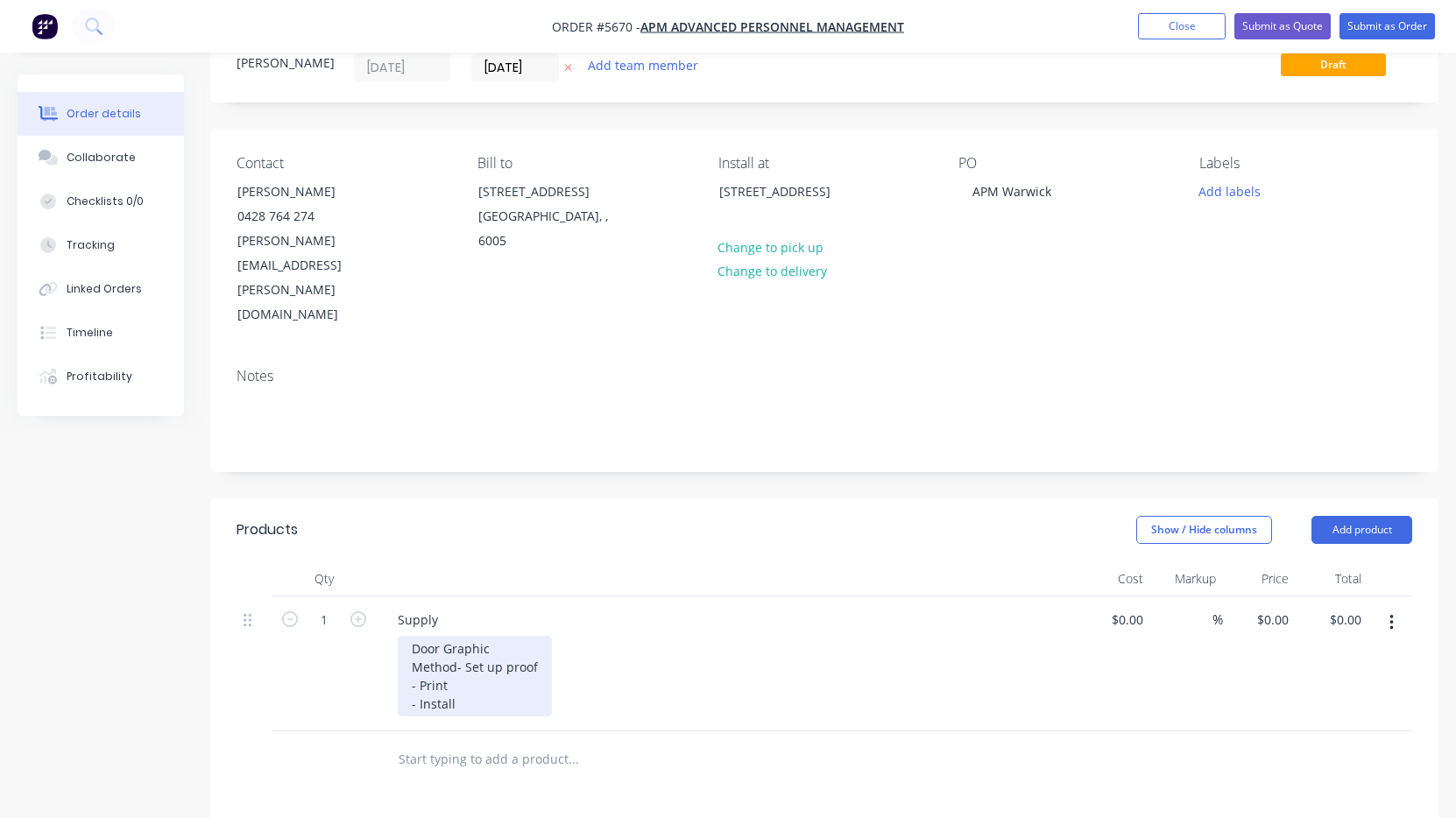
click at [478, 636] on div "Door Graphic Method - Set up proof - Print - Install" at bounding box center [474, 676] width 154 height 80
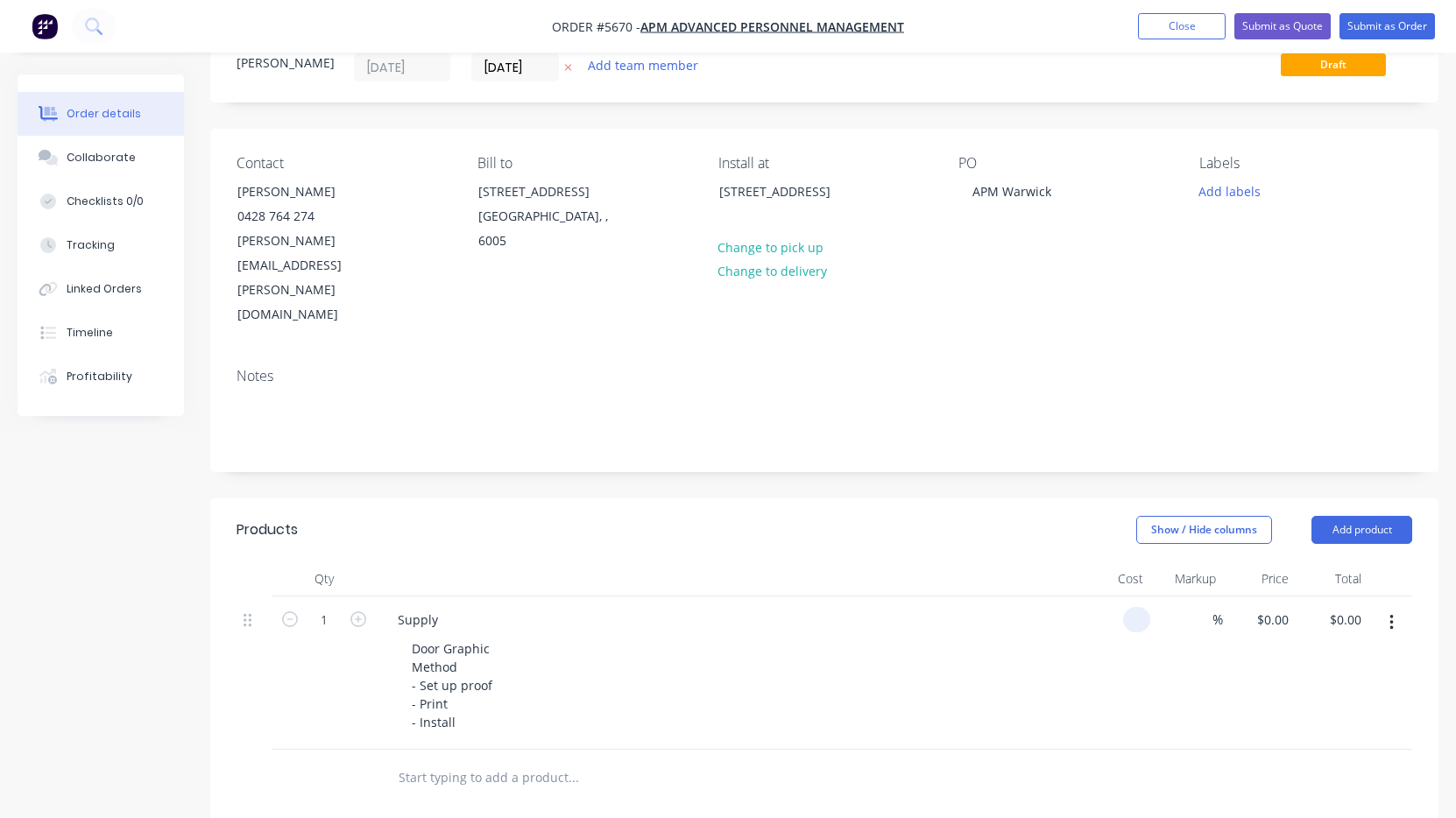
click at [1122, 596] on div at bounding box center [1114, 673] width 73 height 153
click at [478, 636] on div "Door Graphic Method - Set up proof - Print - Install" at bounding box center [452, 685] width 109 height 99
click at [464, 636] on div "Door Graphic Method - Set up proof - Print - Install" at bounding box center [452, 685] width 109 height 99
click at [1125, 606] on div "0 0" at bounding box center [1137, 619] width 27 height 26
type input "$480.00"
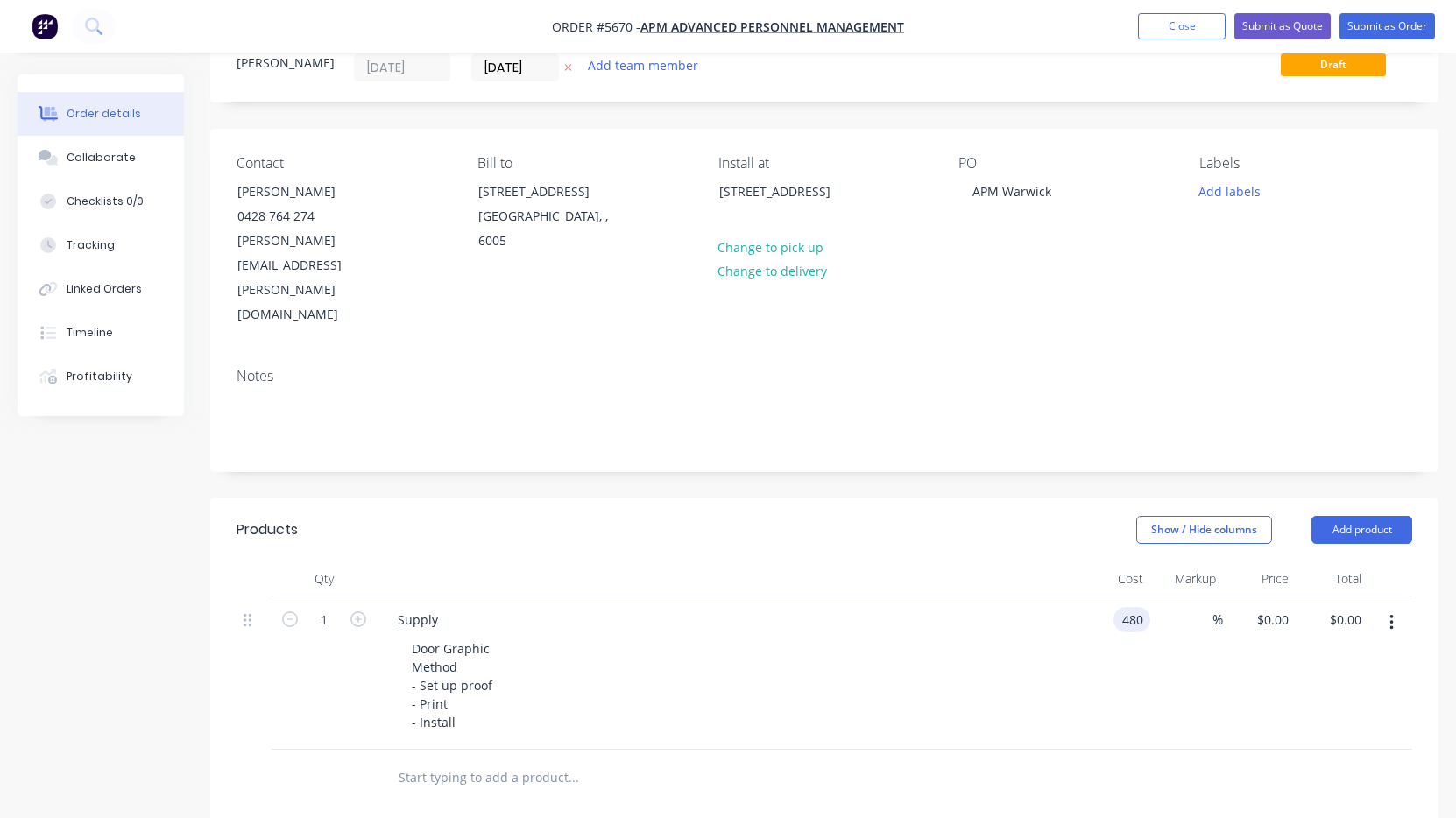
type input "$480.00"
click at [1056, 636] on div "Door Graphic Method - Set up proof - Print - Install" at bounding box center [734, 685] width 673 height 99
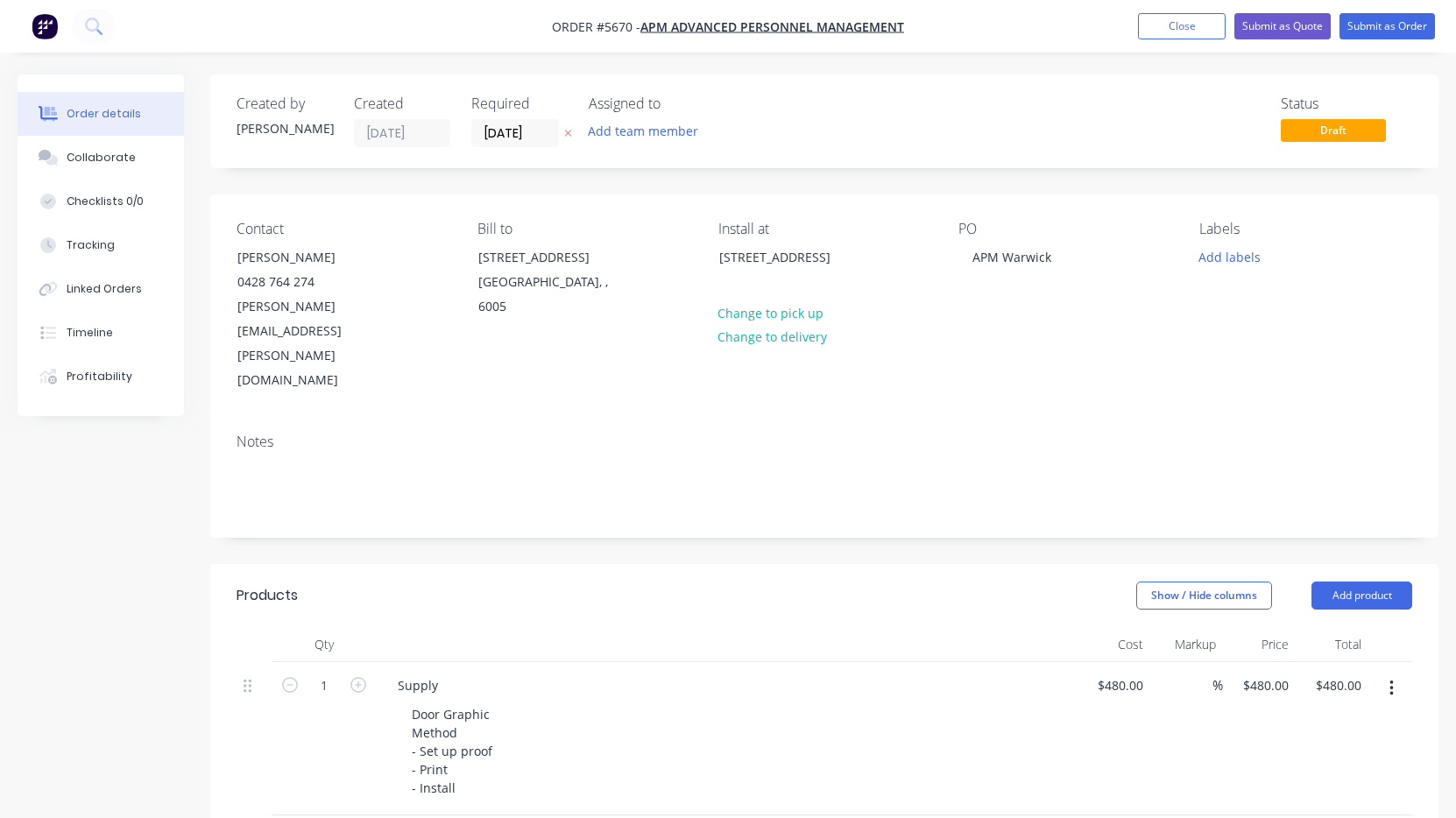
scroll to position [0, 0]
click at [1289, 22] on button "Submit as Quote" at bounding box center [1283, 26] width 97 height 26
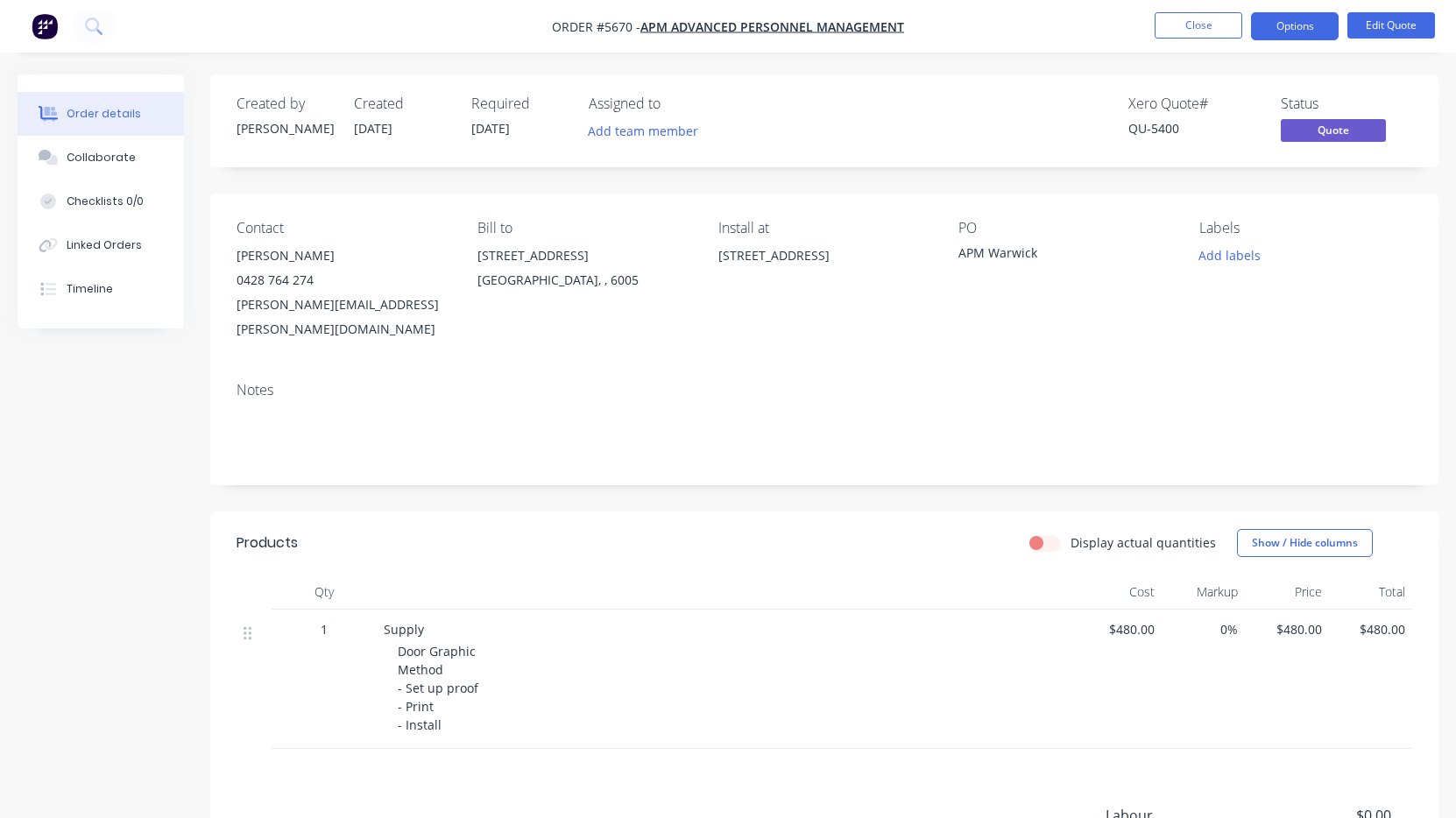
click at [1291, 30] on button "Options" at bounding box center [1295, 26] width 88 height 28
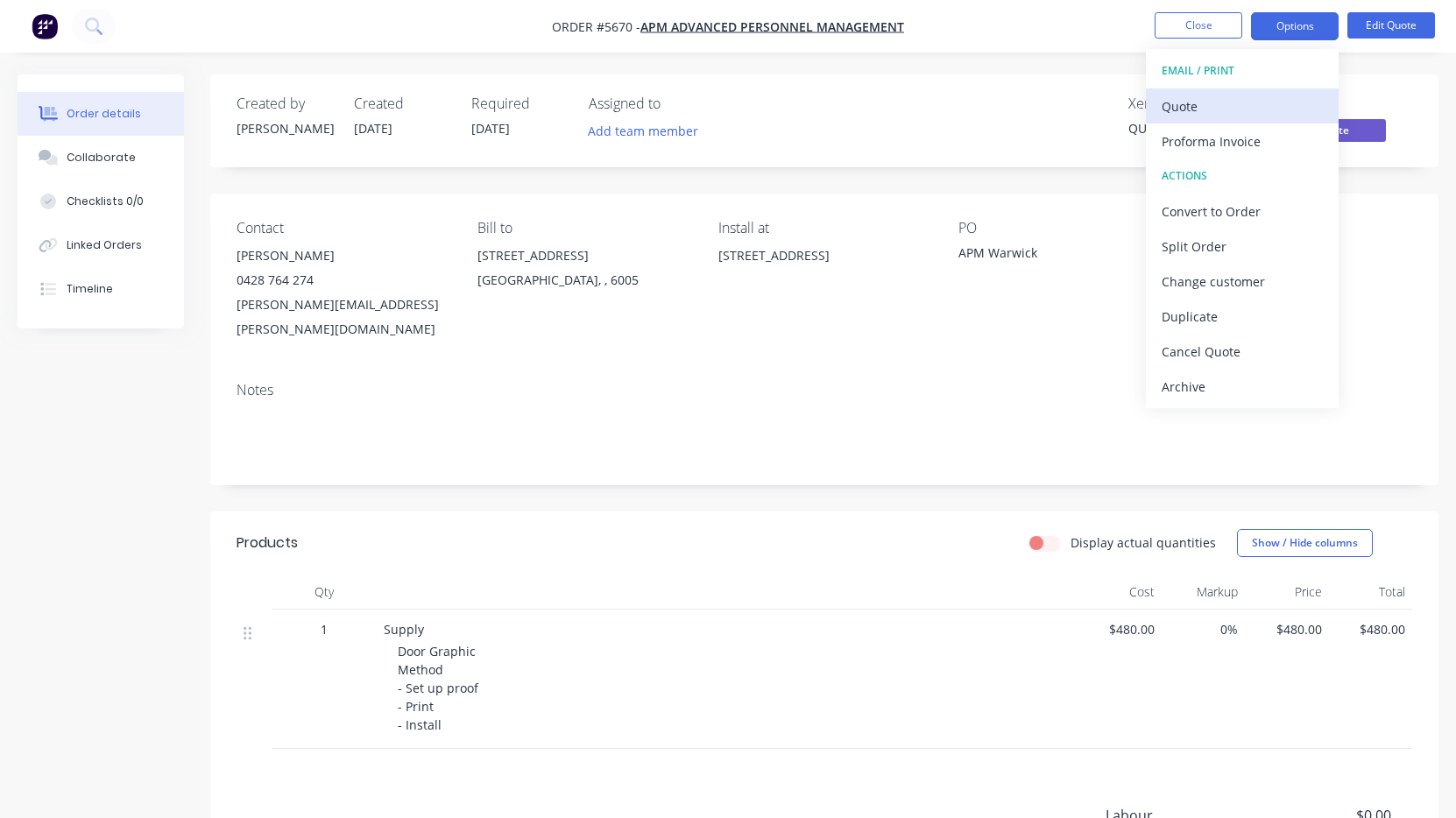
click at [1257, 113] on div "Quote" at bounding box center [1242, 107] width 161 height 26
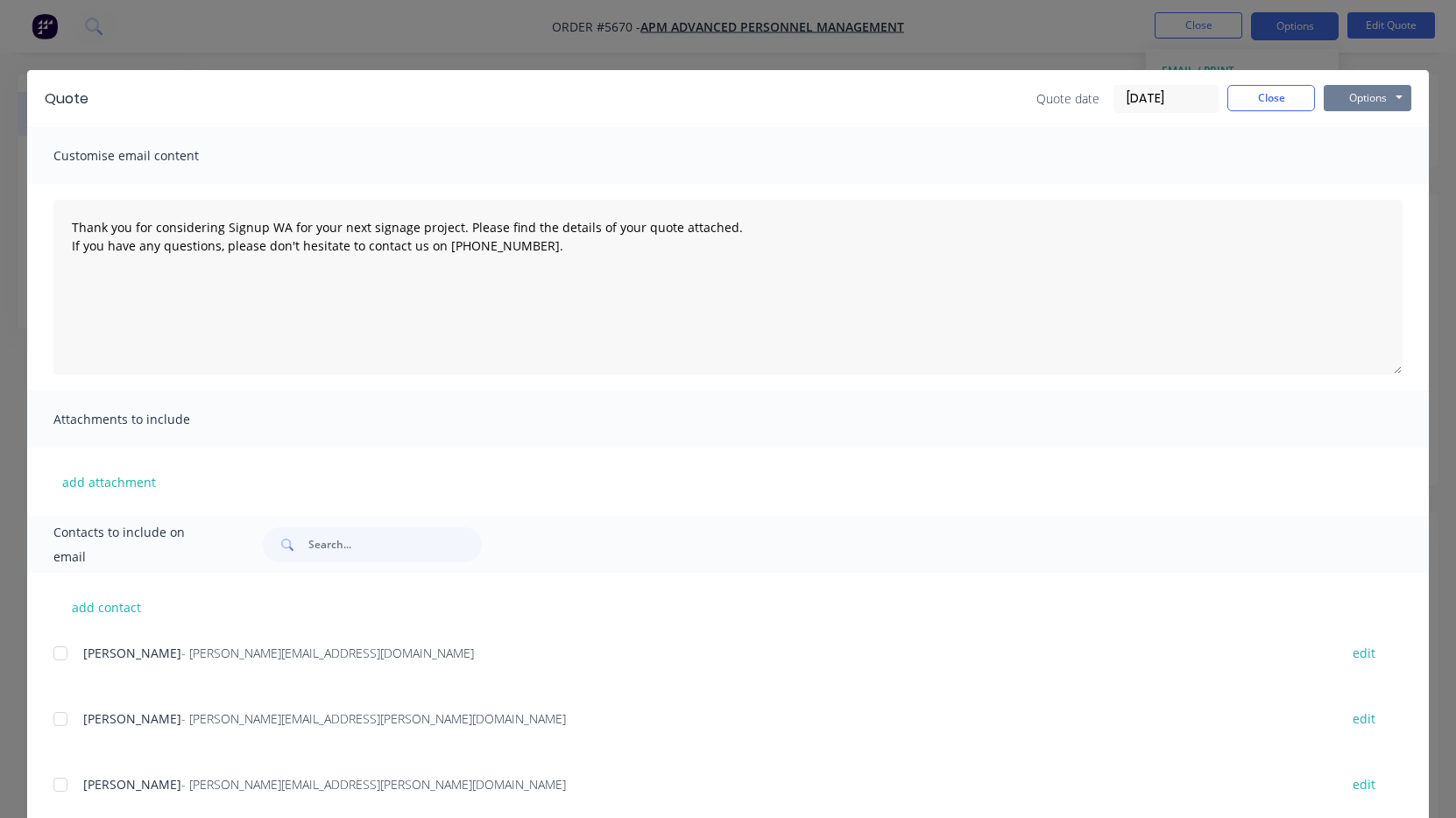
click at [1367, 102] on button "Options" at bounding box center [1368, 98] width 88 height 26
click at [1368, 148] on button "Print" at bounding box center [1379, 158] width 112 height 29
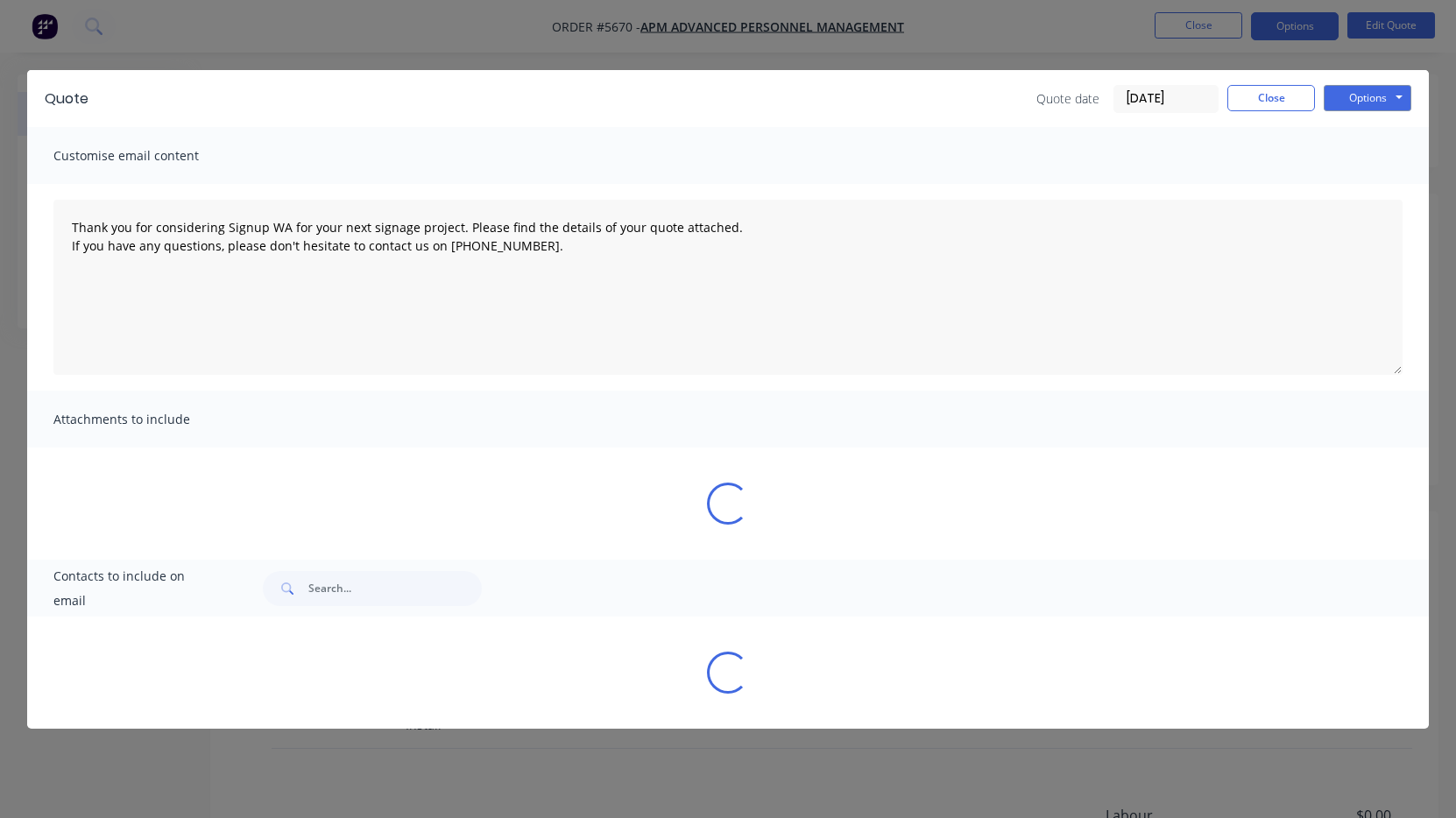
type textarea "Thank you for considering Signup WA for your next signage project. Please find …"
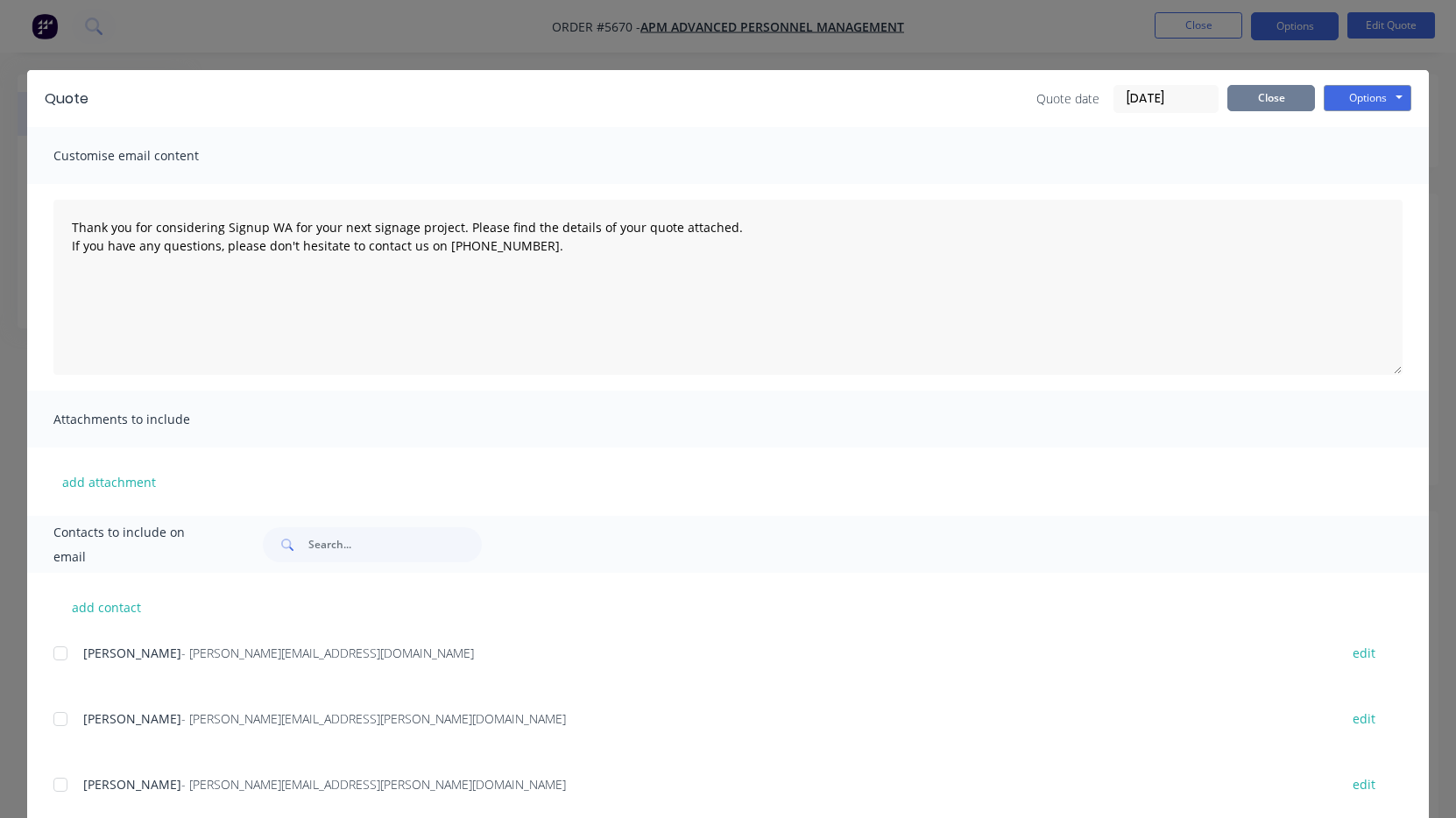
click at [1260, 104] on button "Close" at bounding box center [1271, 98] width 88 height 26
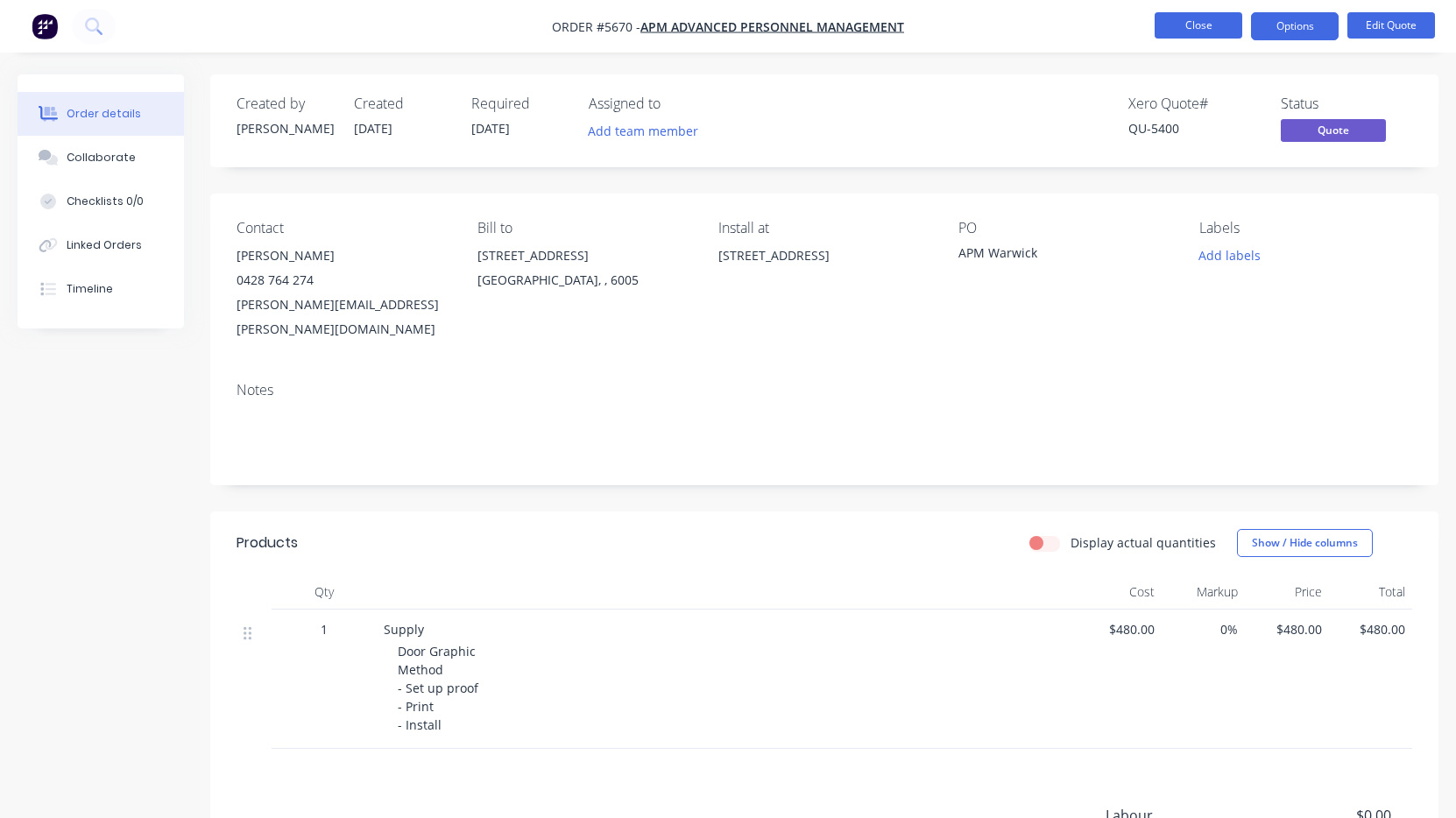
click at [1187, 22] on button "Close" at bounding box center [1199, 25] width 88 height 26
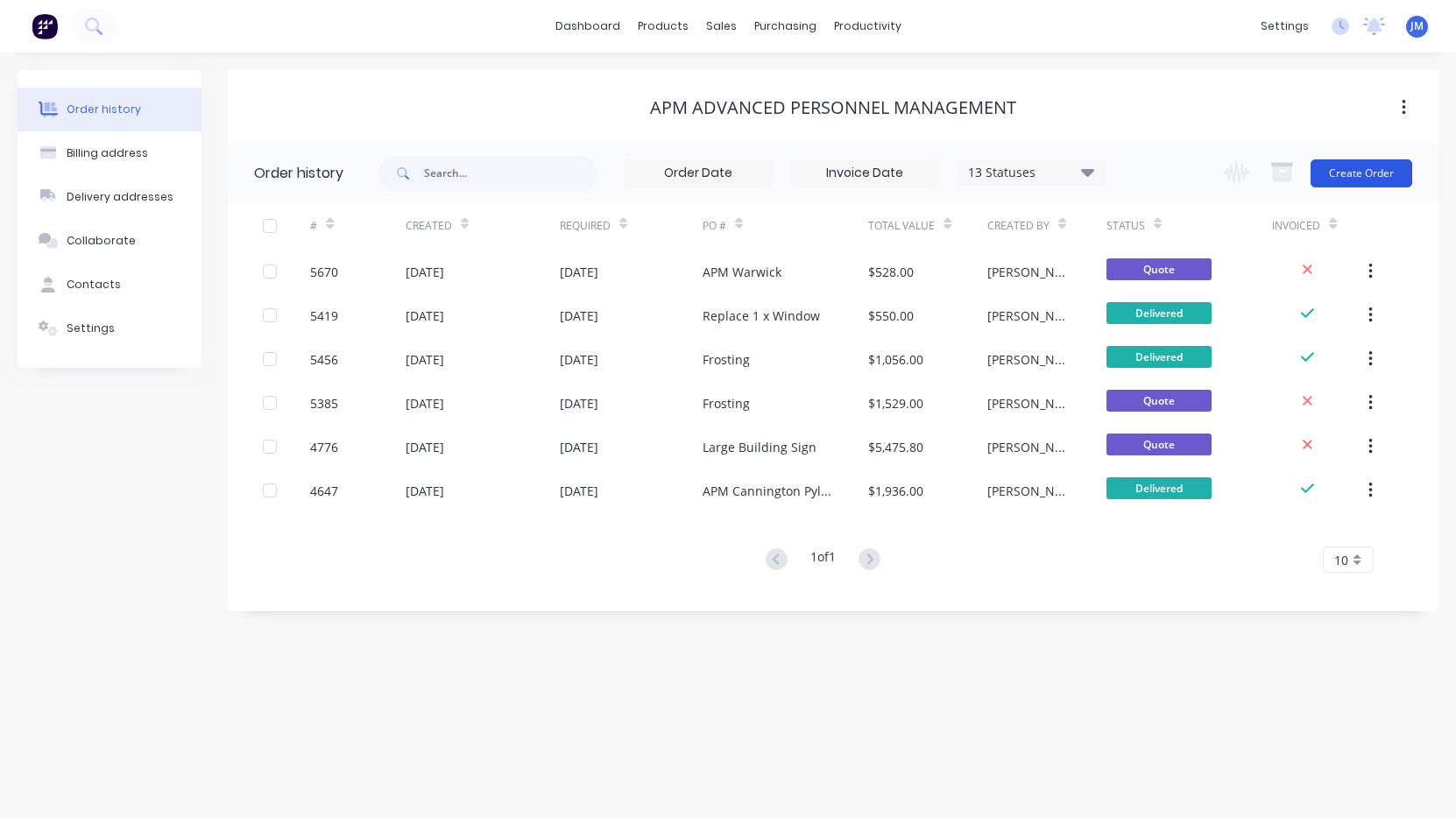
click at [1374, 183] on button "Create Order" at bounding box center [1361, 173] width 101 height 28
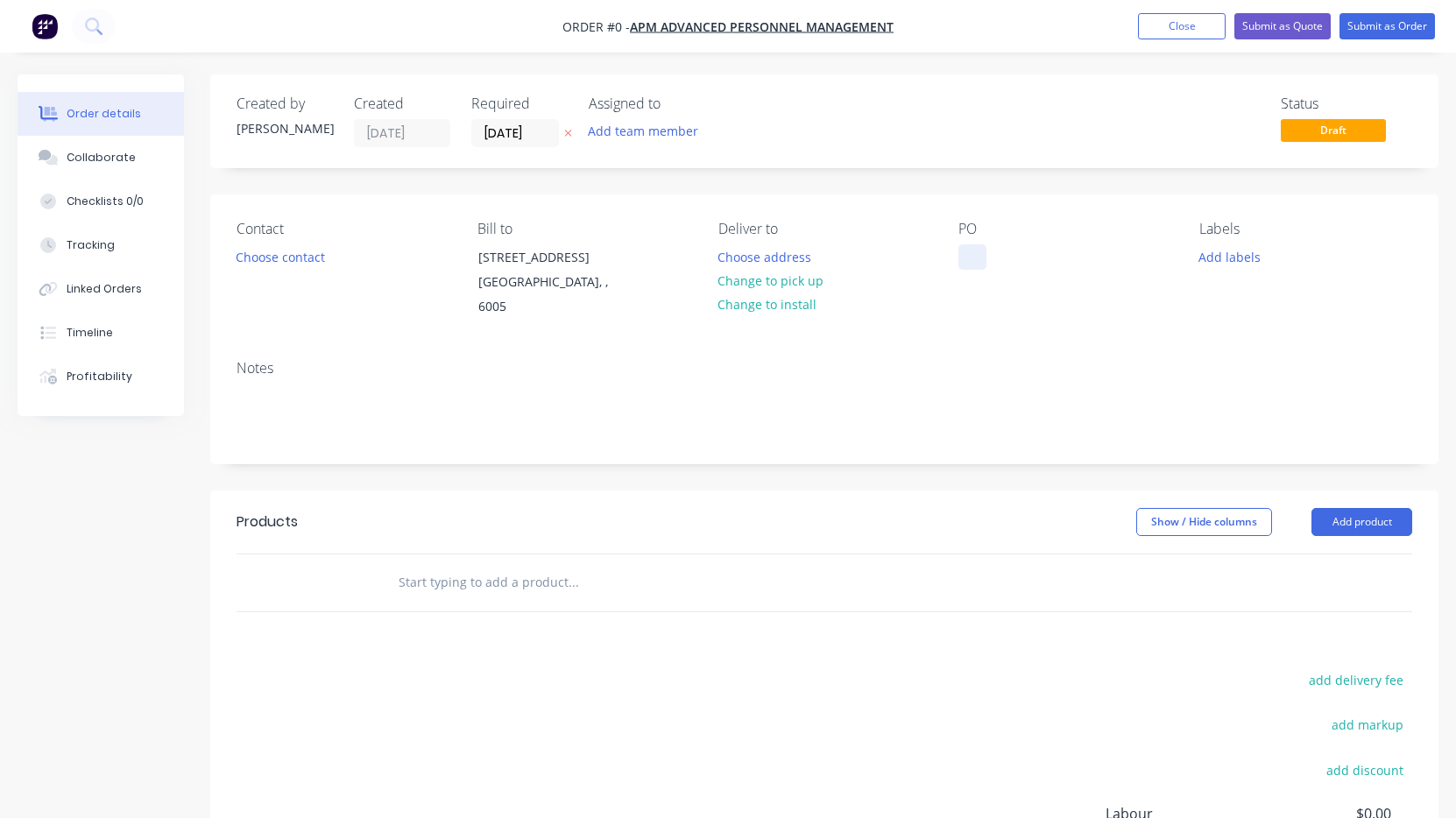
click at [970, 263] on div at bounding box center [972, 257] width 28 height 26
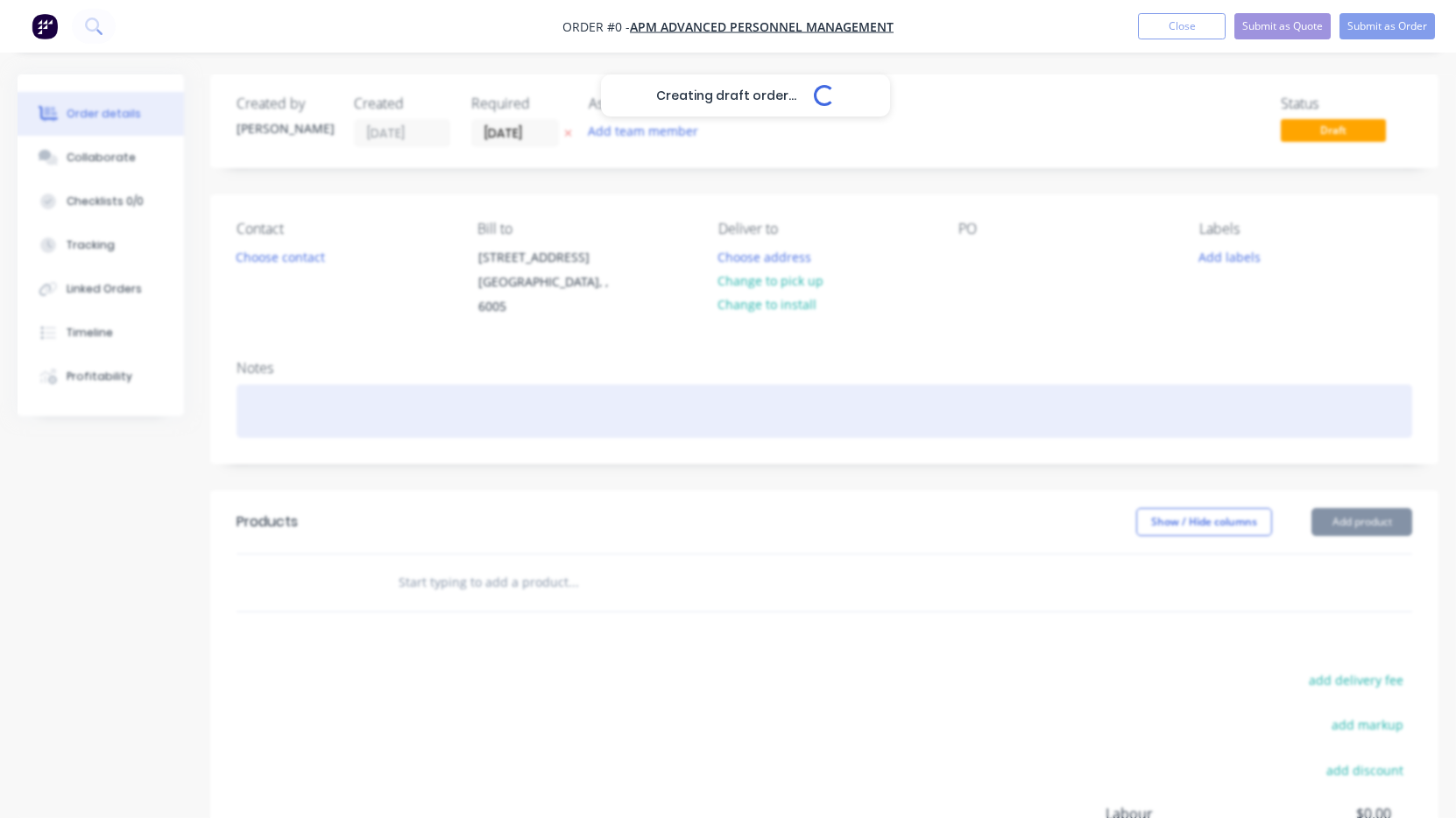
click at [333, 404] on div "Creating draft order... Loading... Order details Collaborate Checklists 0/0 Tra…" at bounding box center [728, 566] width 1456 height 984
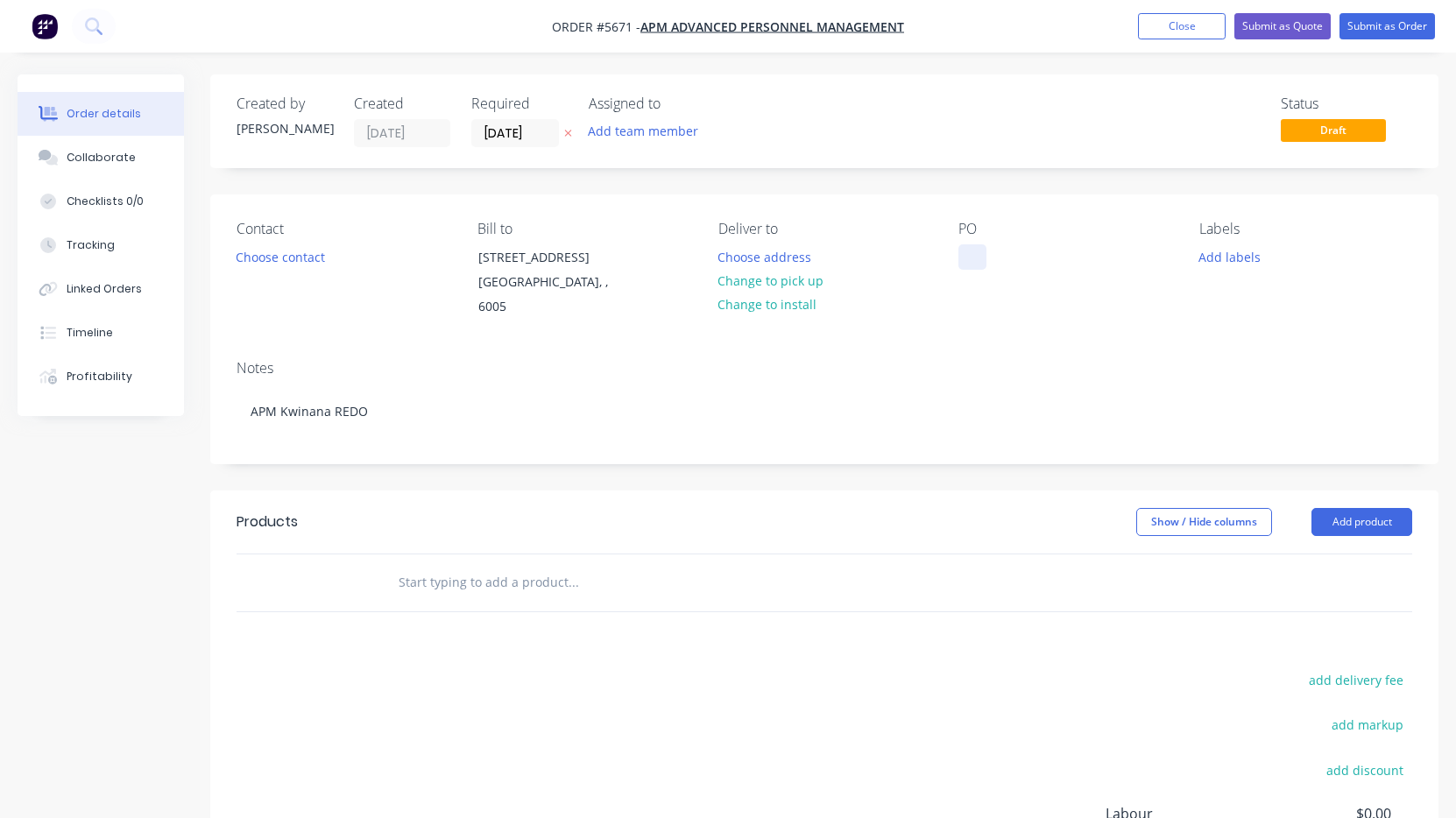
click at [962, 254] on div at bounding box center [972, 257] width 28 height 26
click at [786, 302] on button "Change to install" at bounding box center [766, 305] width 118 height 24
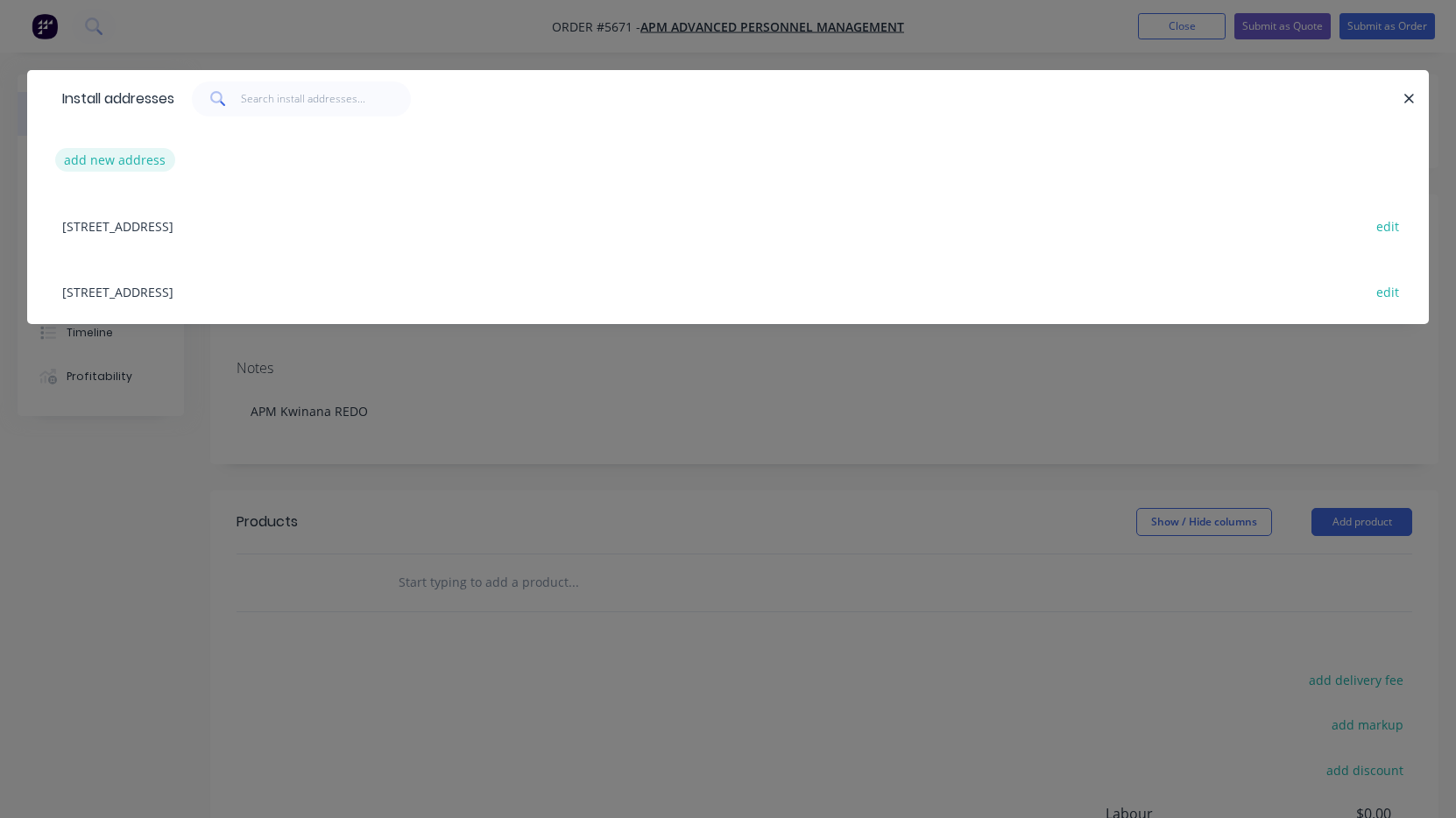
click at [140, 164] on button "add new address" at bounding box center [115, 160] width 120 height 24
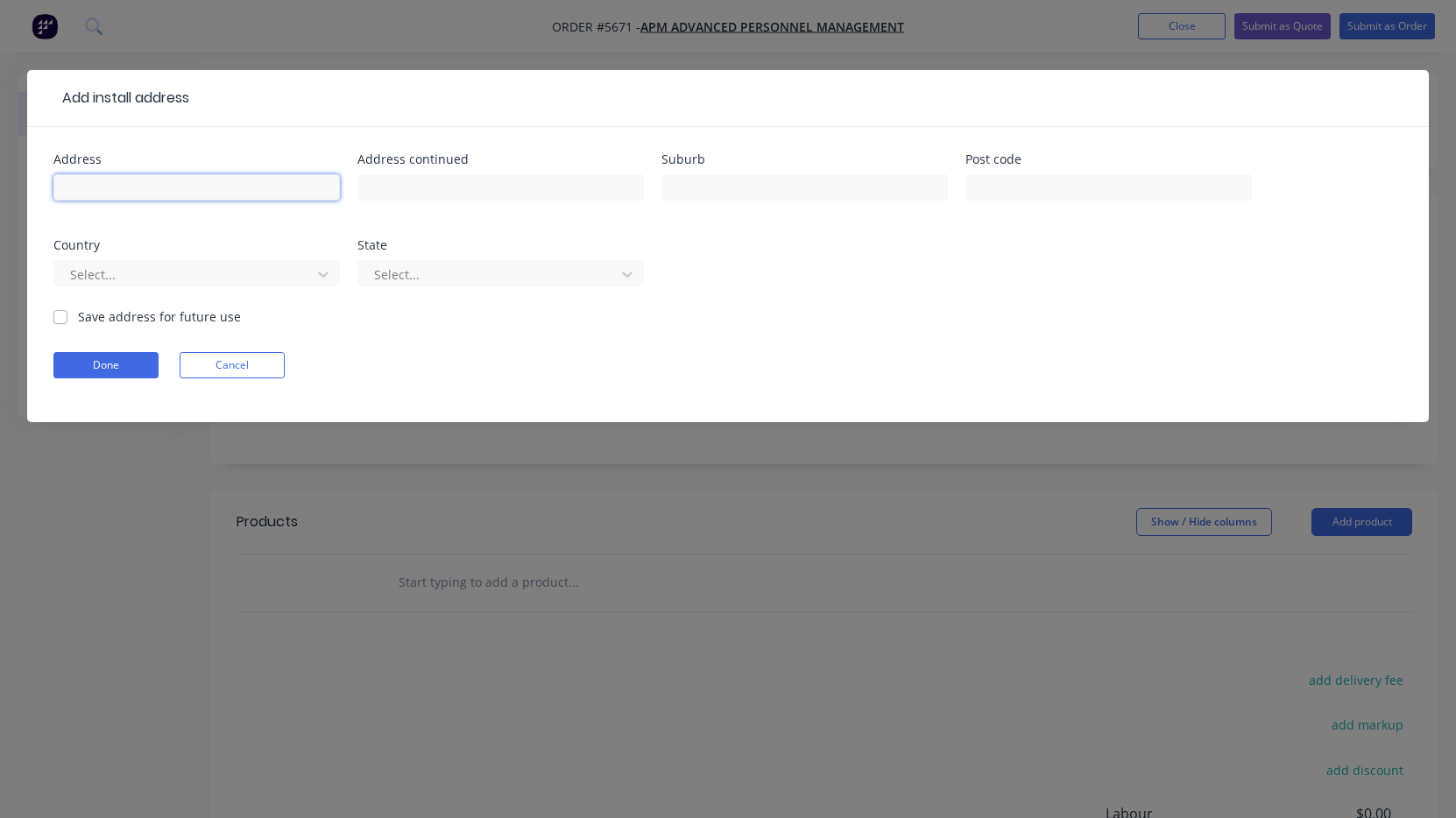
click at [151, 197] on input "text" at bounding box center [197, 187] width 286 height 26
paste input "[STREET_ADDRESS][PERSON_NAME]"
type input "[STREET_ADDRESS][PERSON_NAME]"
click at [108, 360] on button "Done" at bounding box center [106, 365] width 105 height 26
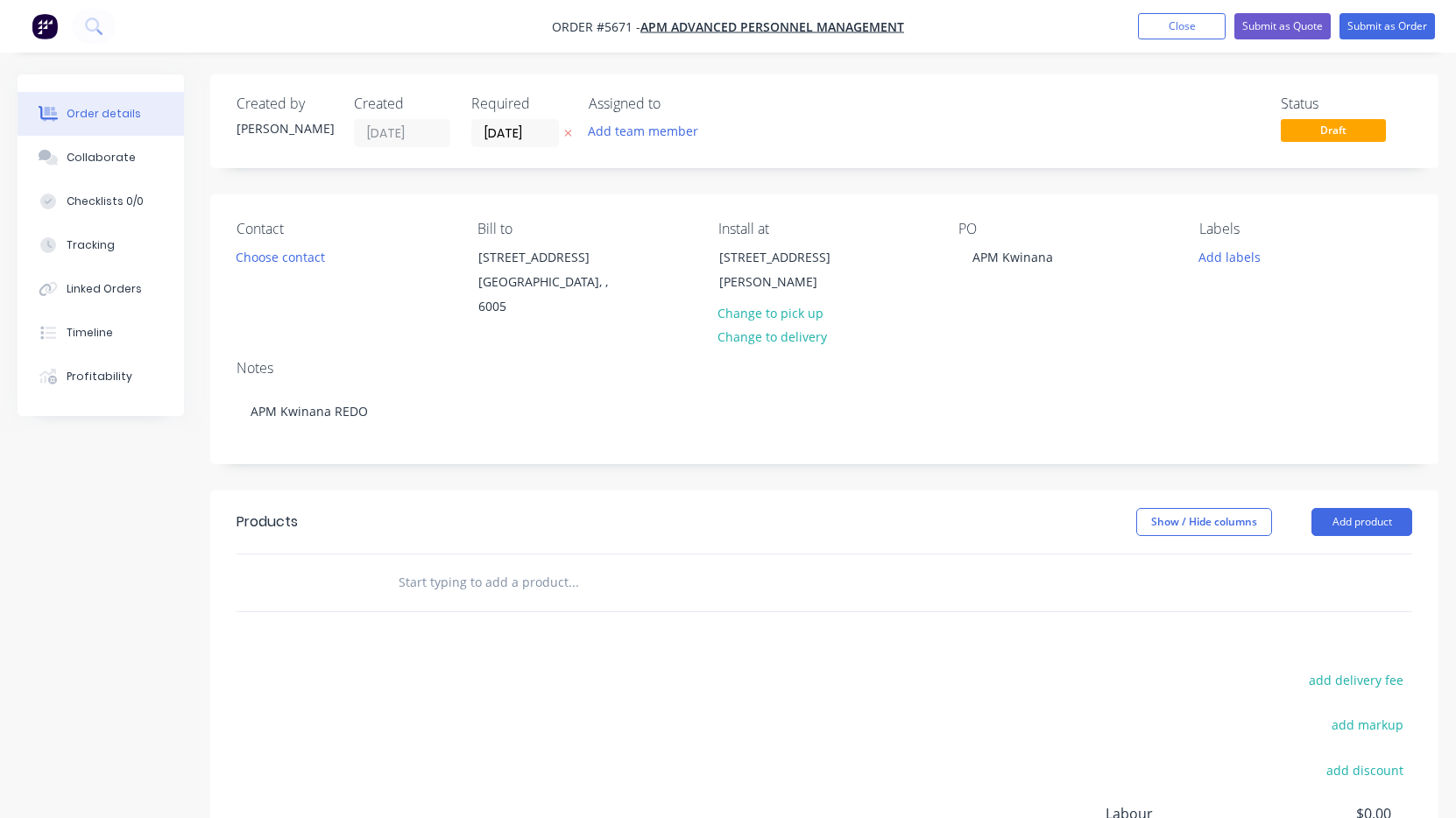
click at [464, 583] on div at bounding box center [692, 583] width 630 height 57
click at [462, 571] on input "text" at bounding box center [573, 582] width 350 height 35
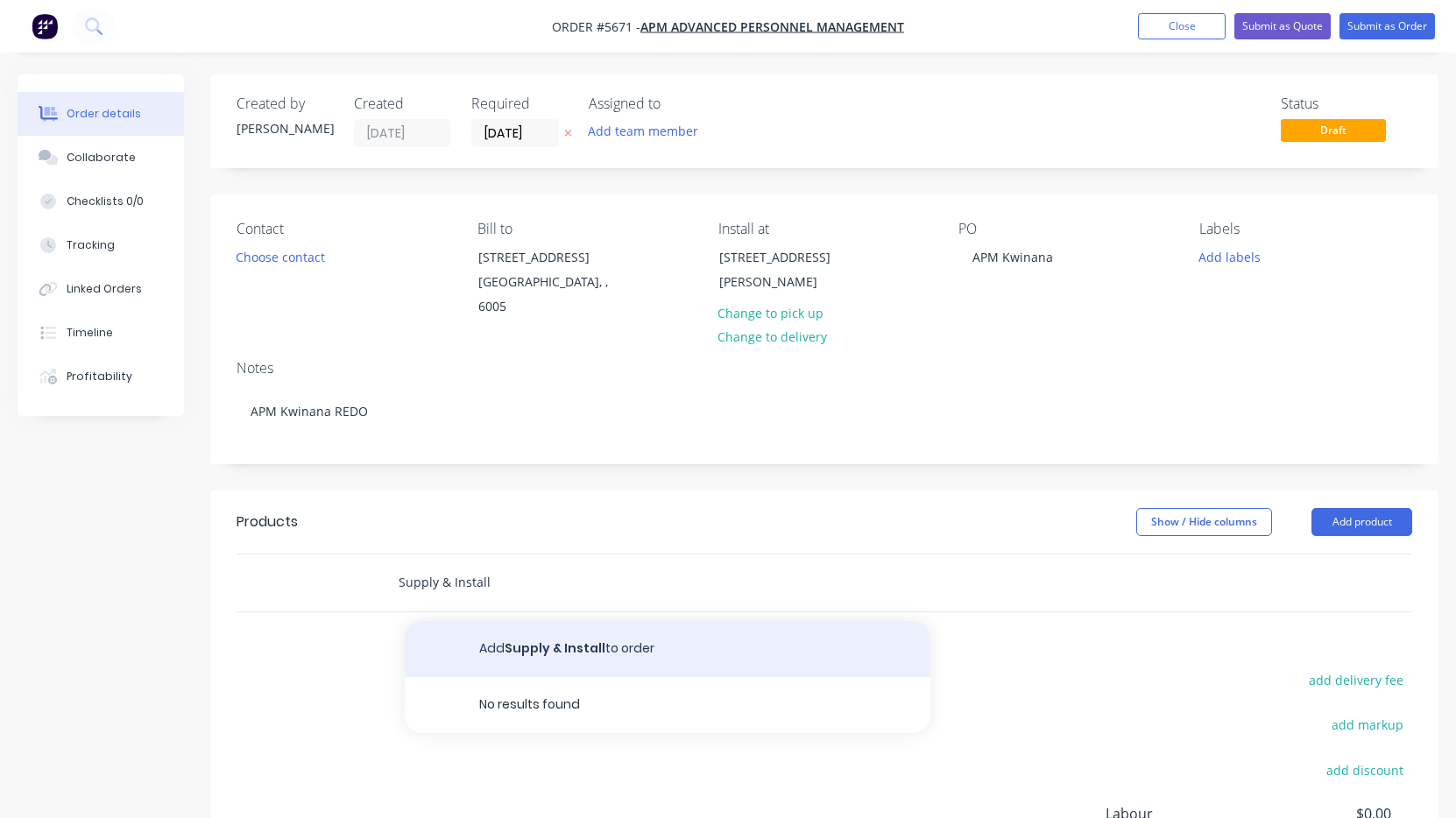
type input "Supply & Install"
click at [515, 629] on button "Add Supply & Install to order" at bounding box center [668, 648] width 525 height 56
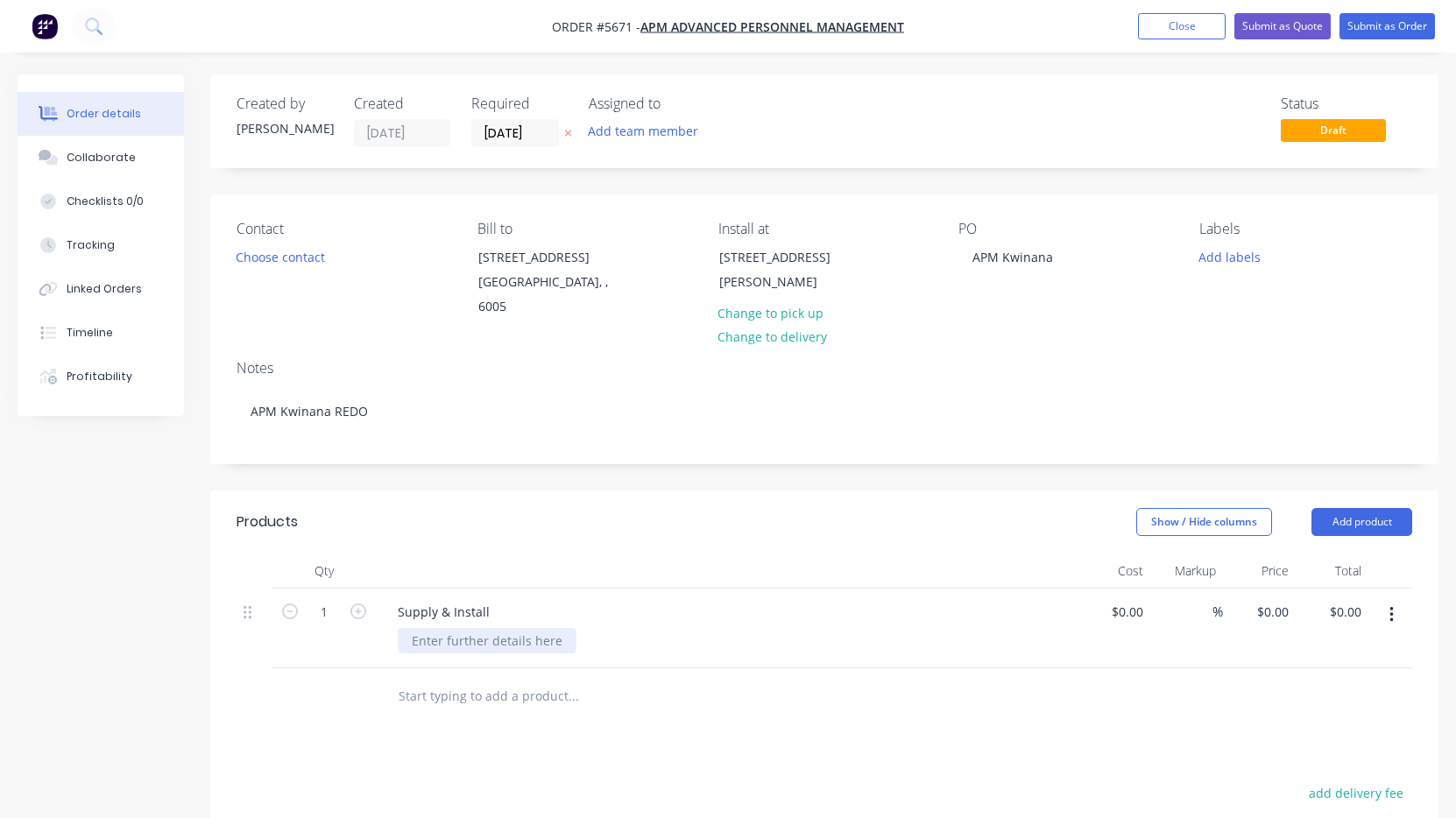
click at [487, 628] on div at bounding box center [487, 641] width 179 height 26
click at [409, 628] on div "985mm w x 1000mm h" at bounding box center [478, 650] width 161 height 44
click at [578, 651] on div "Replace vinyl on smashed window 985mm w x 1000mm h" at bounding box center [513, 659] width 230 height 62
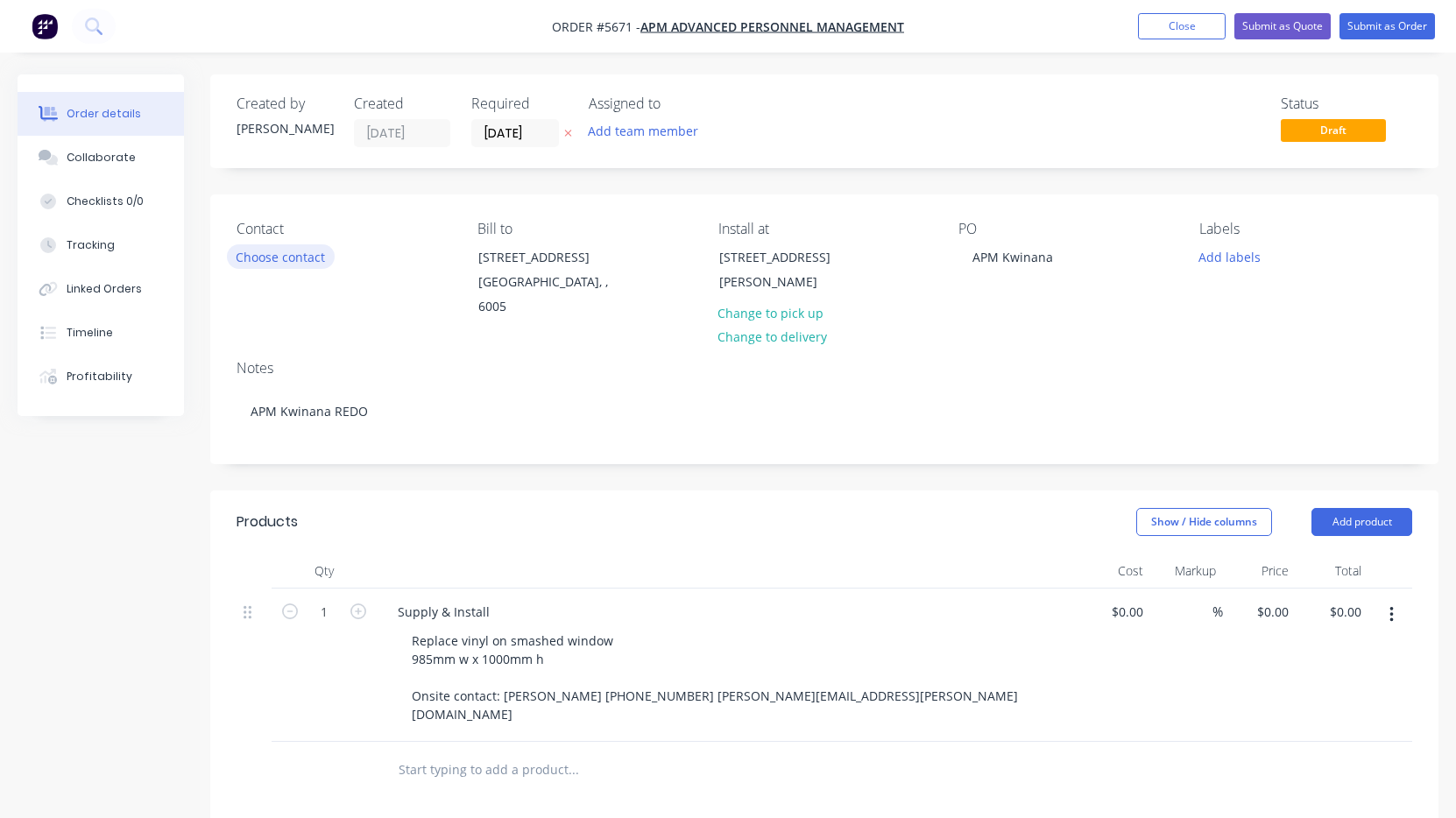
click at [286, 254] on button "Choose contact" at bounding box center [281, 256] width 108 height 24
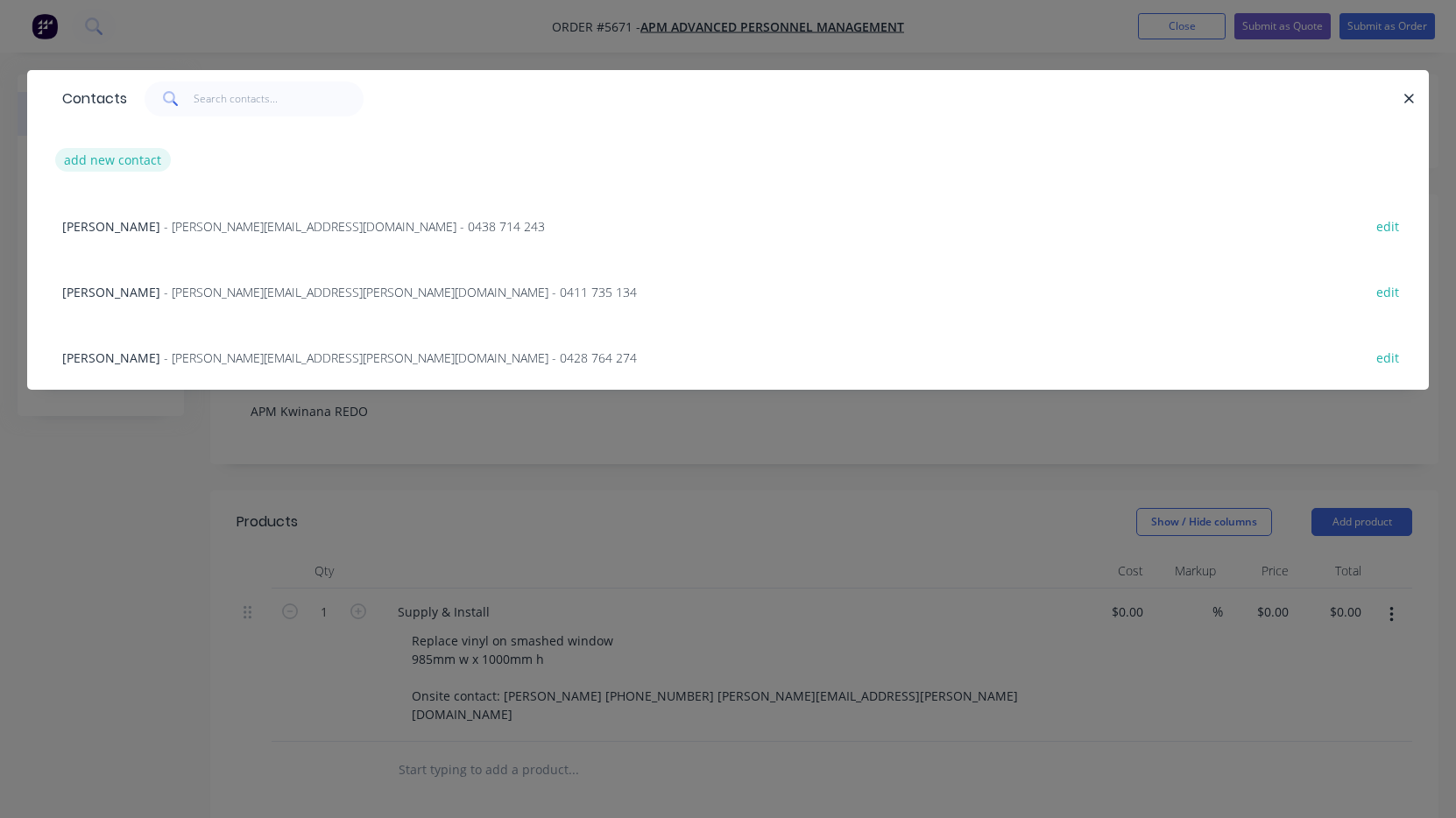
click at [108, 165] on button "add new contact" at bounding box center [112, 160] width 116 height 24
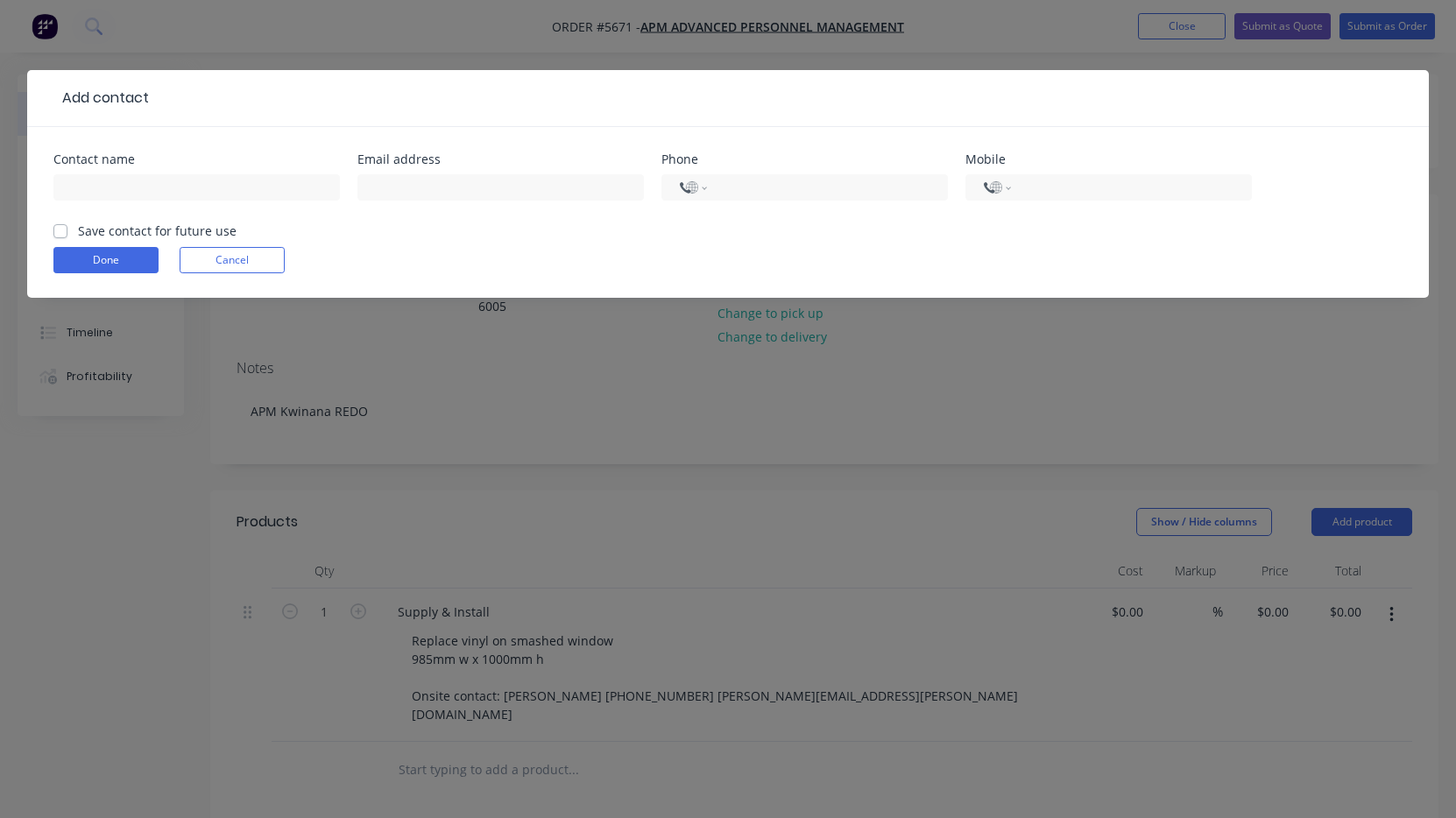
select select "AU"
click at [1171, 29] on div "Add contact Contact name Email address Phone International [GEOGRAPHIC_DATA] [G…" at bounding box center [728, 409] width 1456 height 818
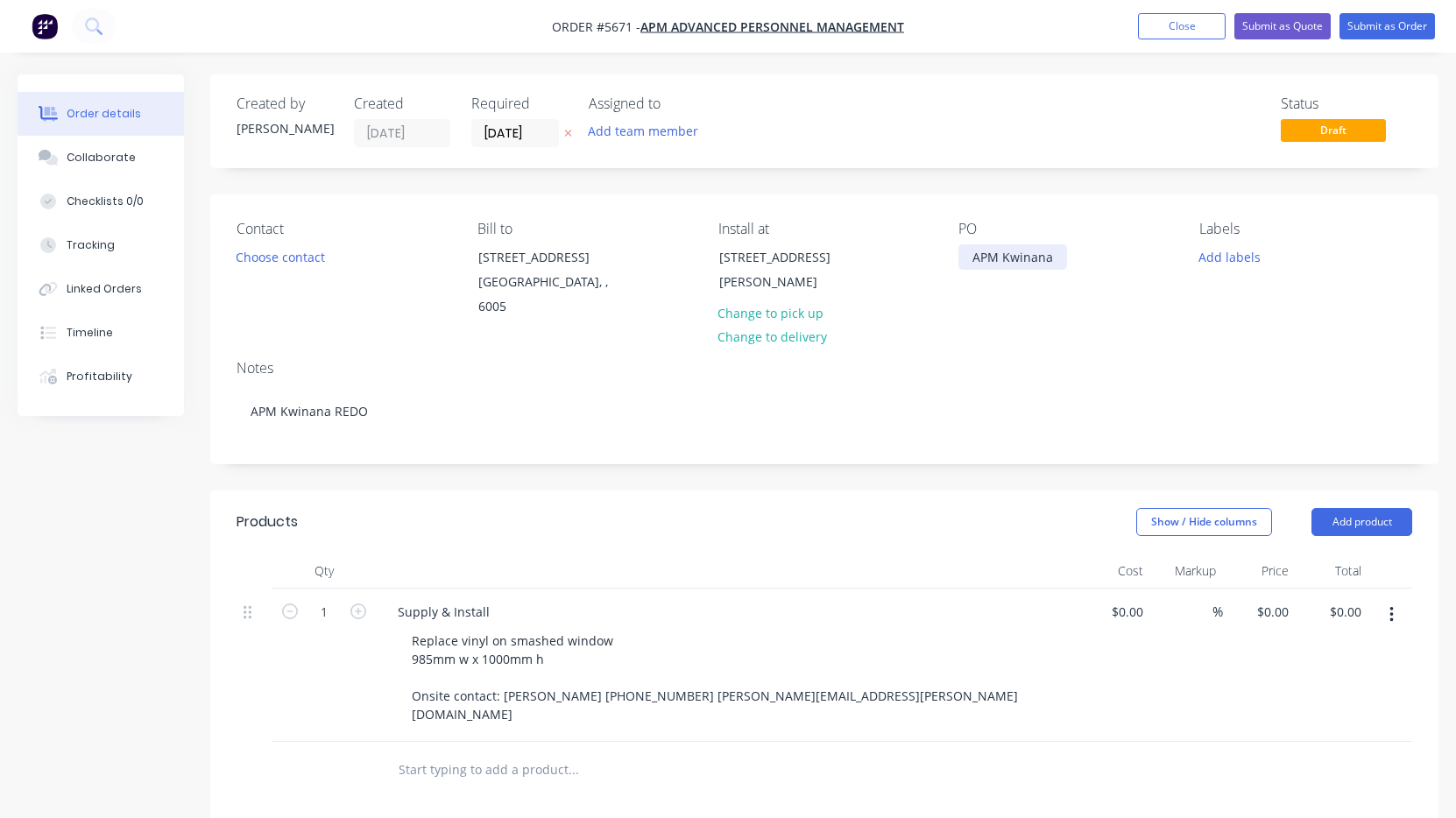
click at [965, 252] on div "APM Kwinana" at bounding box center [1013, 257] width 109 height 26
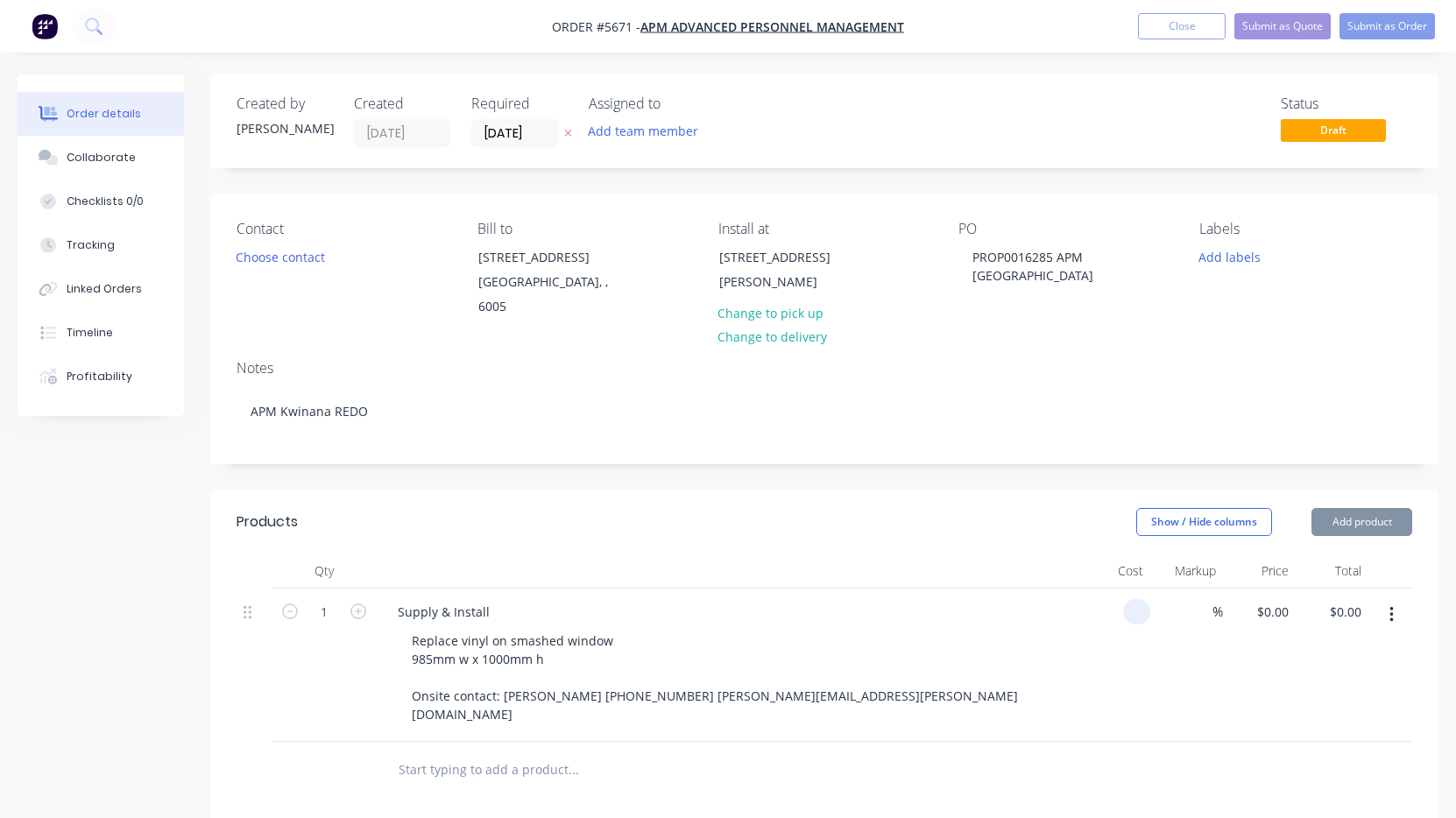
click at [1126, 599] on div at bounding box center [1137, 612] width 27 height 26
type input "$500.00"
click at [1026, 741] on div at bounding box center [824, 770] width 1176 height 57
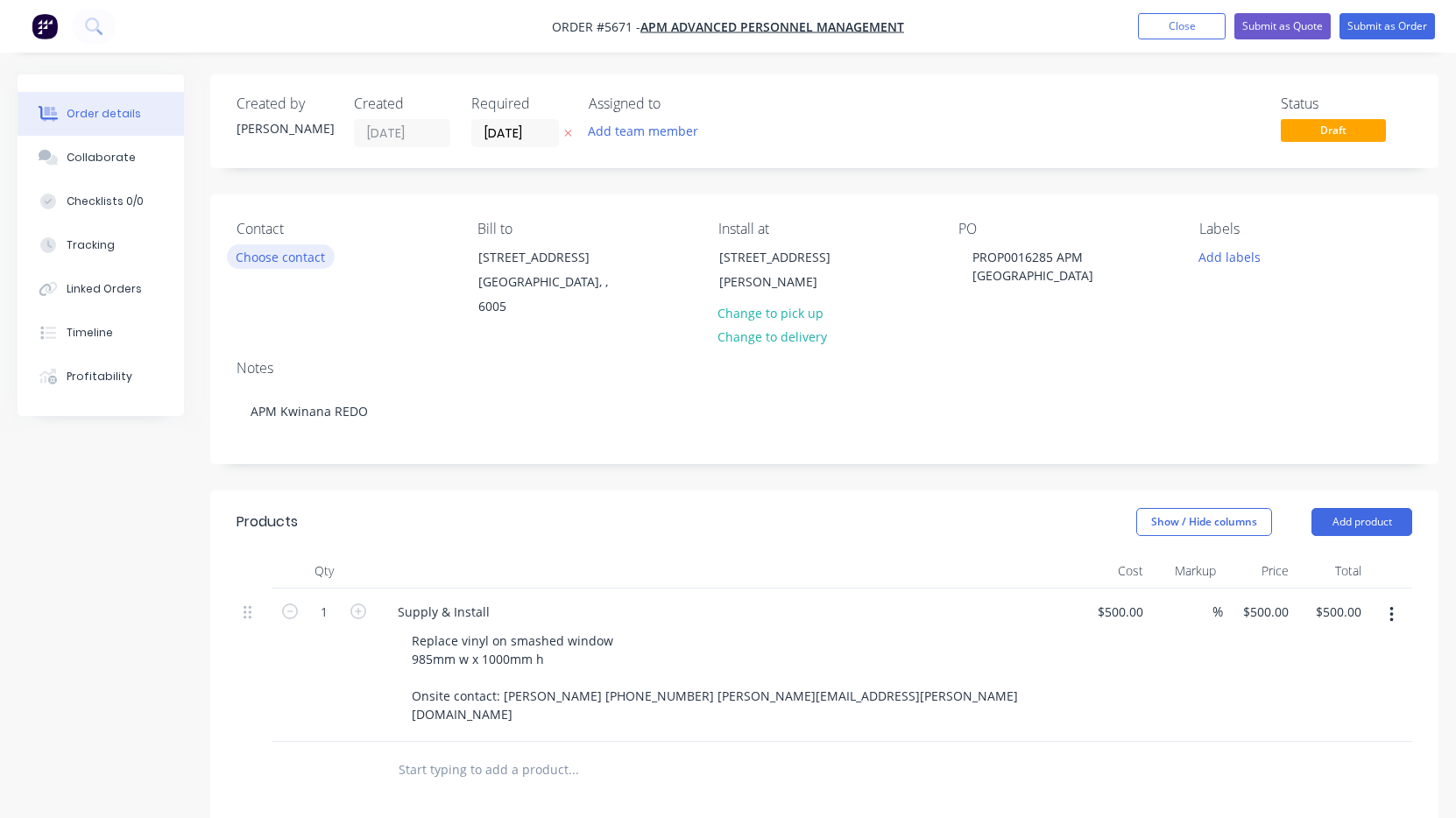
click at [256, 246] on button "Choose contact" at bounding box center [281, 256] width 108 height 24
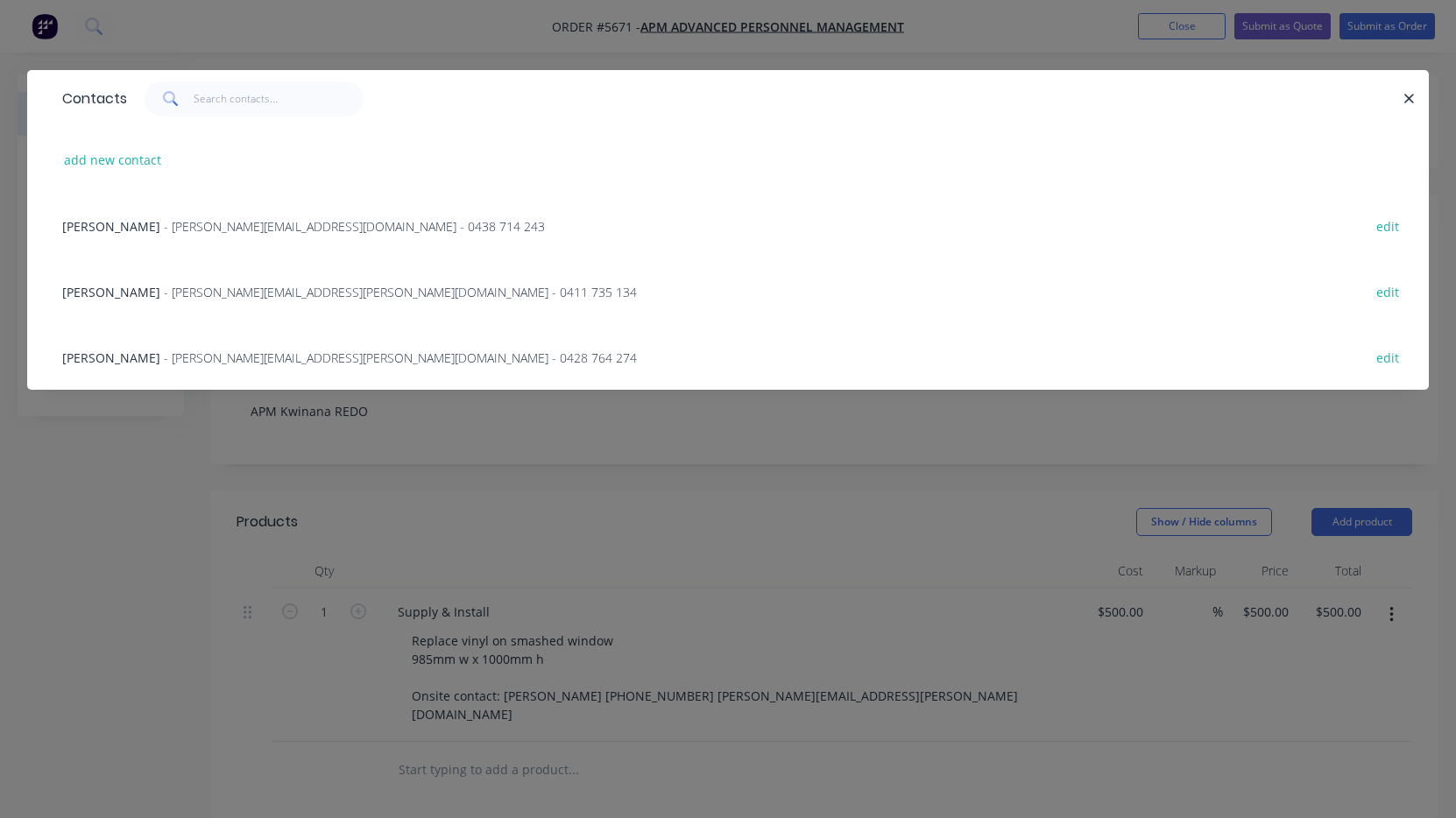
click at [124, 178] on div "add new contact" at bounding box center [728, 160] width 1349 height 66
click at [104, 165] on button "add new contact" at bounding box center [112, 160] width 116 height 24
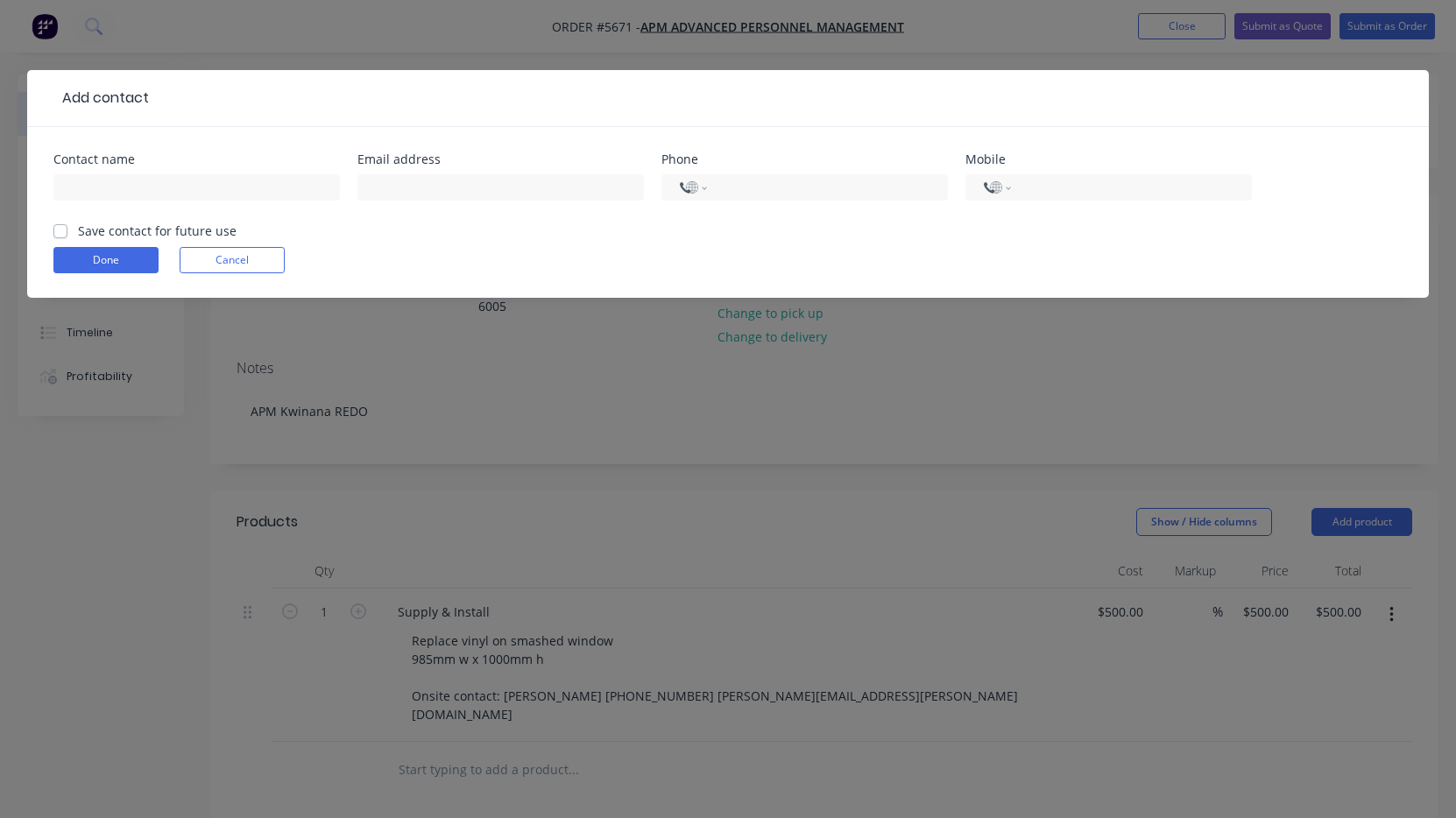
select select "AU"
click at [111, 182] on input "text" at bounding box center [197, 187] width 286 height 26
paste input "[PERSON_NAME]"
type input "[PERSON_NAME]"
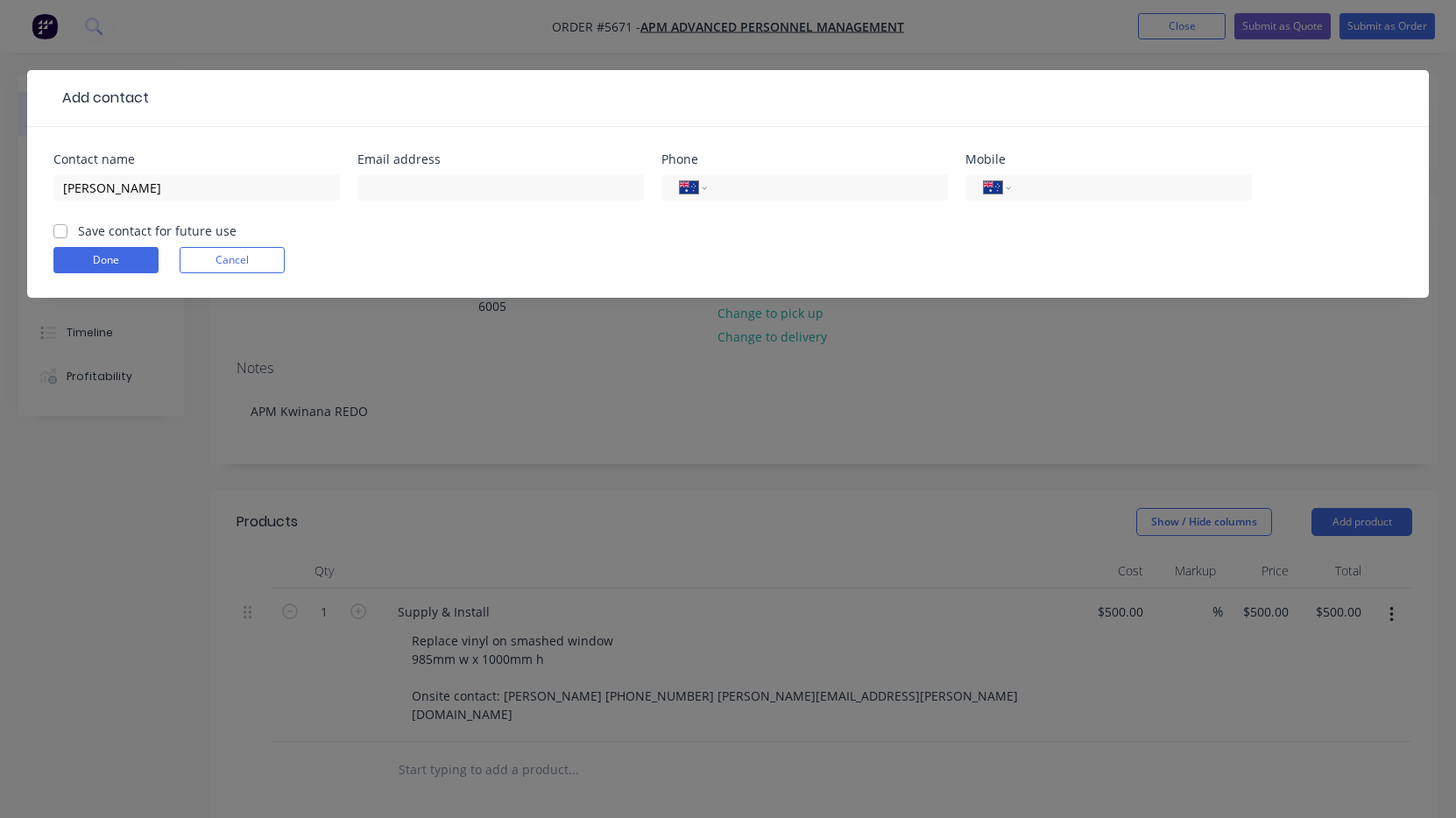
click at [78, 228] on label "Save contact for future use" at bounding box center [157, 231] width 159 height 18
click at [59, 228] on input "Save contact for future use" at bounding box center [60, 230] width 14 height 16
checkbox input "true"
click at [1119, 188] on input "tel" at bounding box center [1128, 188] width 210 height 20
paste input "0419 221 673"
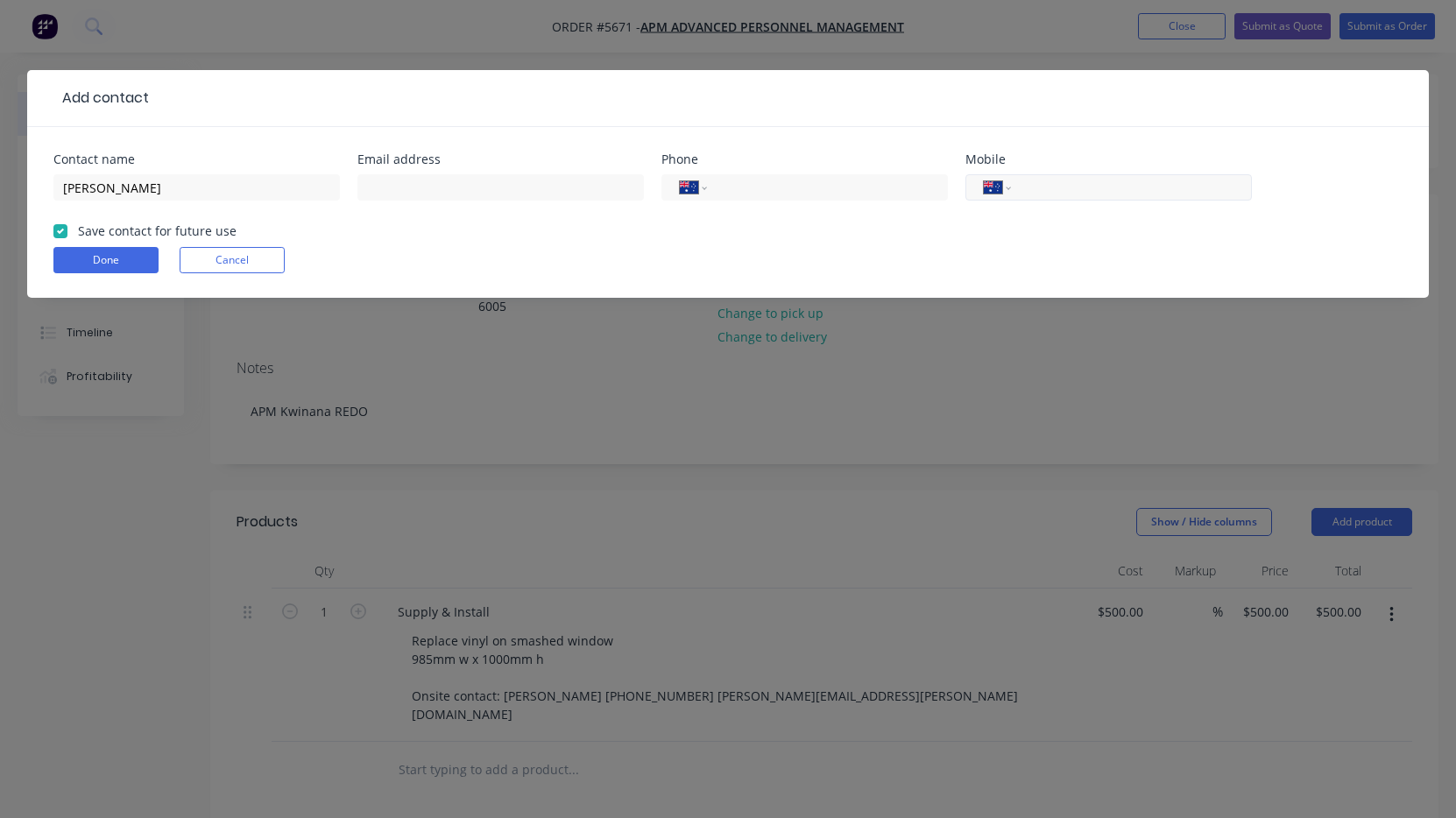
type input "0419 221 673"
click at [499, 192] on input "text" at bounding box center [501, 187] width 286 height 26
paste input "[EMAIL_ADDRESS][DOMAIN_NAME]"
click at [368, 190] on input "[EMAIL_ADDRESS][DOMAIN_NAME]" at bounding box center [501, 187] width 286 height 26
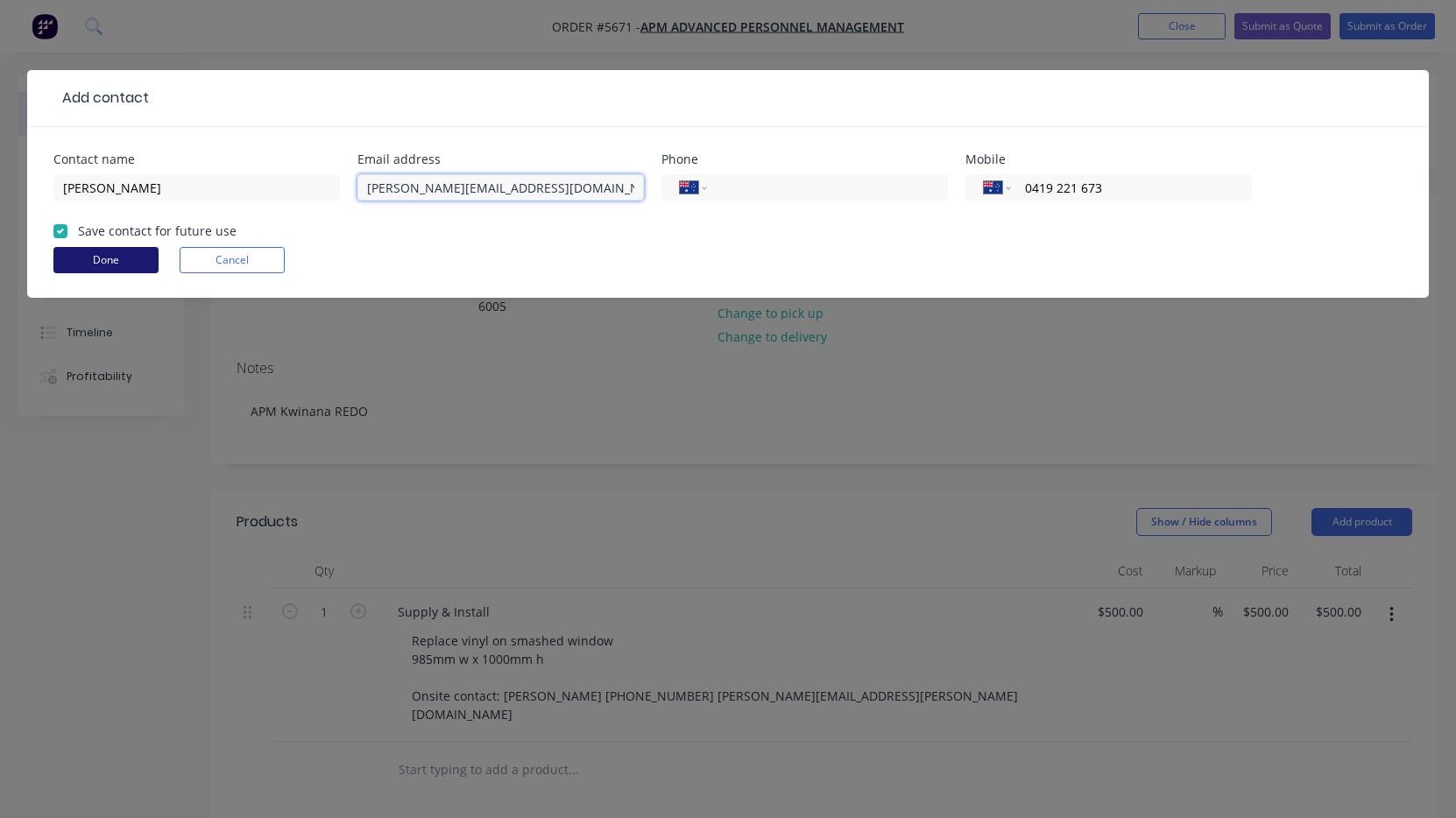
type input "[PERSON_NAME][EMAIL_ADDRESS][DOMAIN_NAME]"
click at [120, 262] on button "Done" at bounding box center [106, 260] width 105 height 26
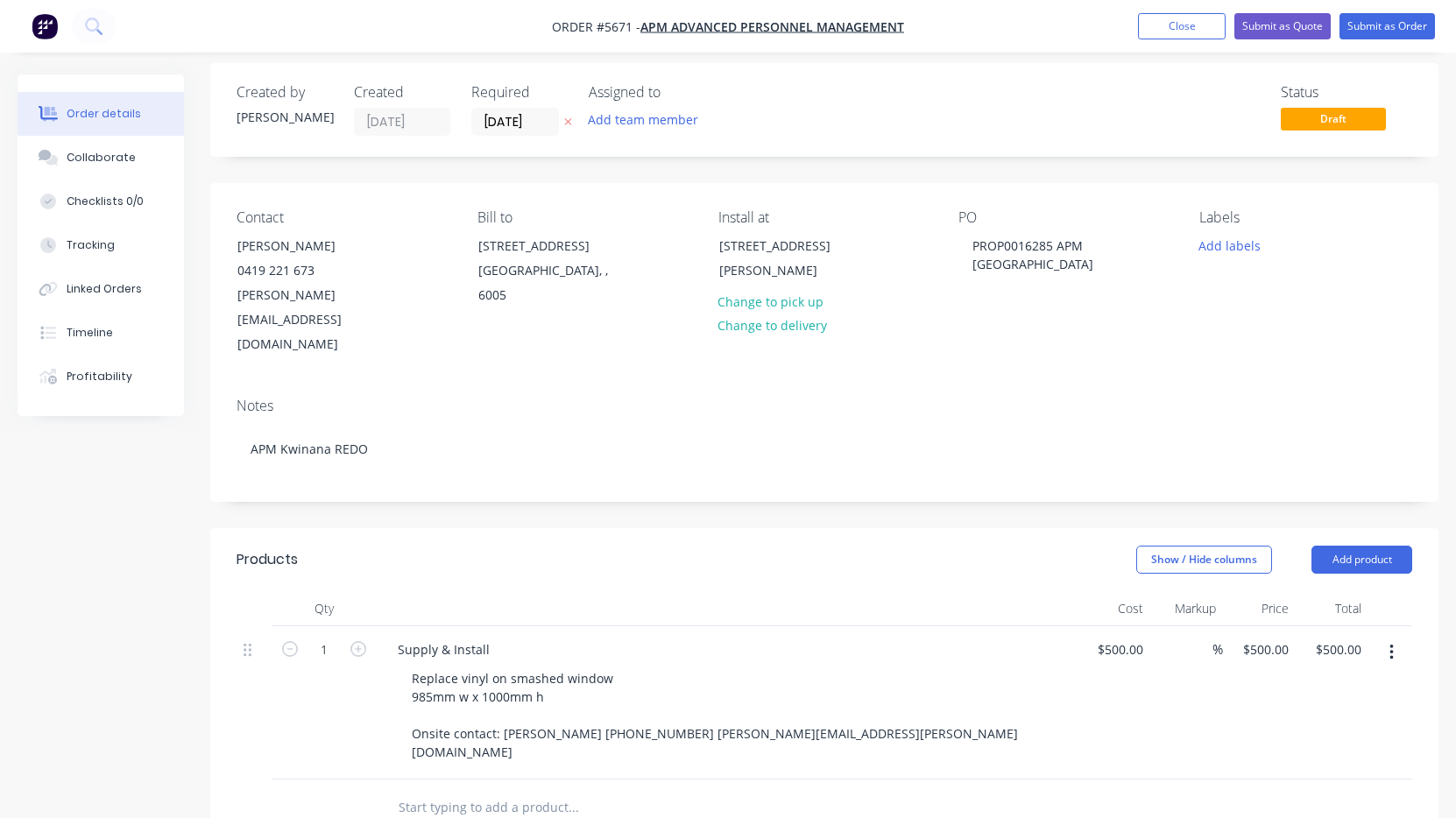
scroll to position [34, 0]
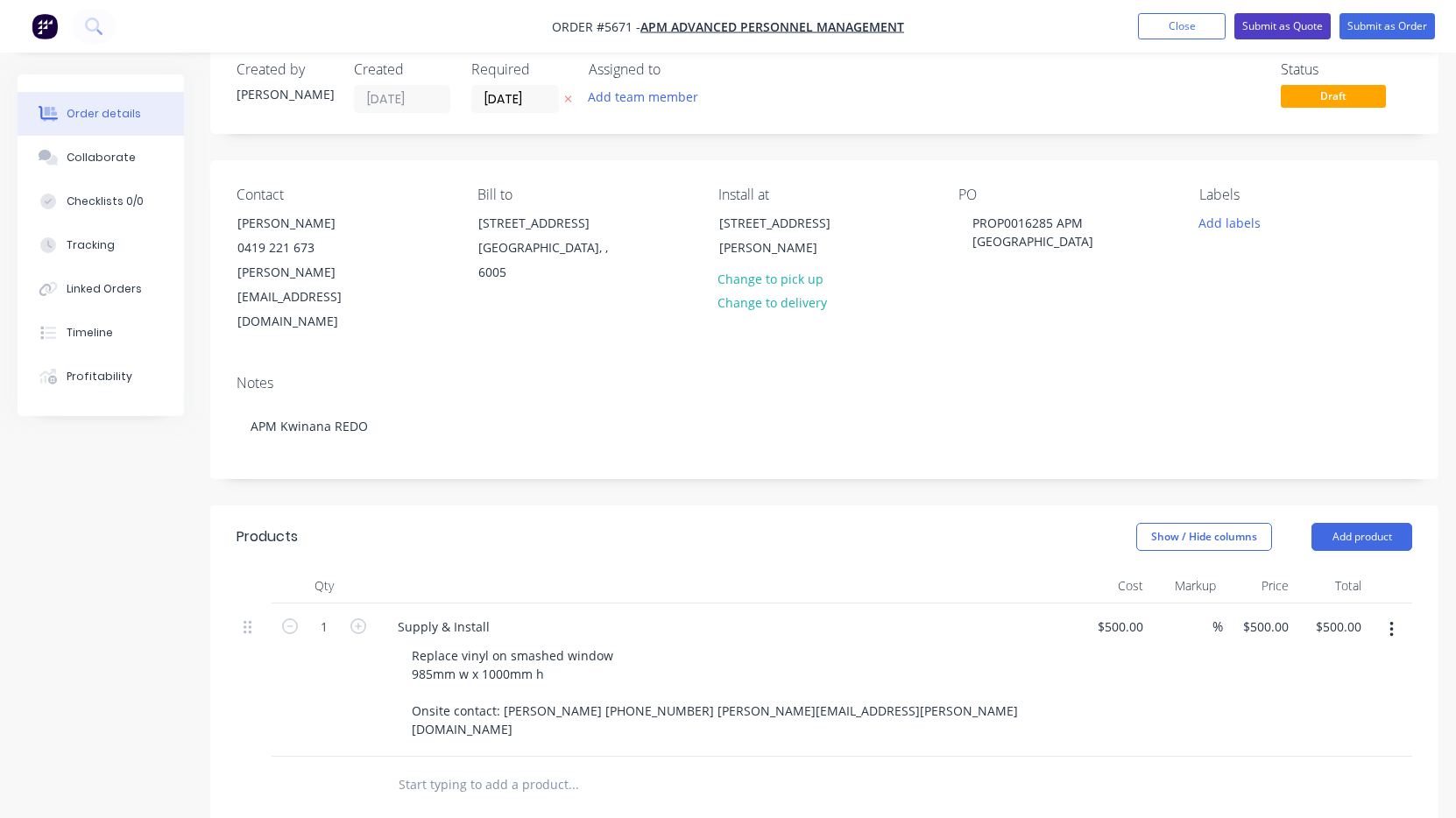
click at [1290, 28] on button "Submit as Quote" at bounding box center [1283, 26] width 97 height 26
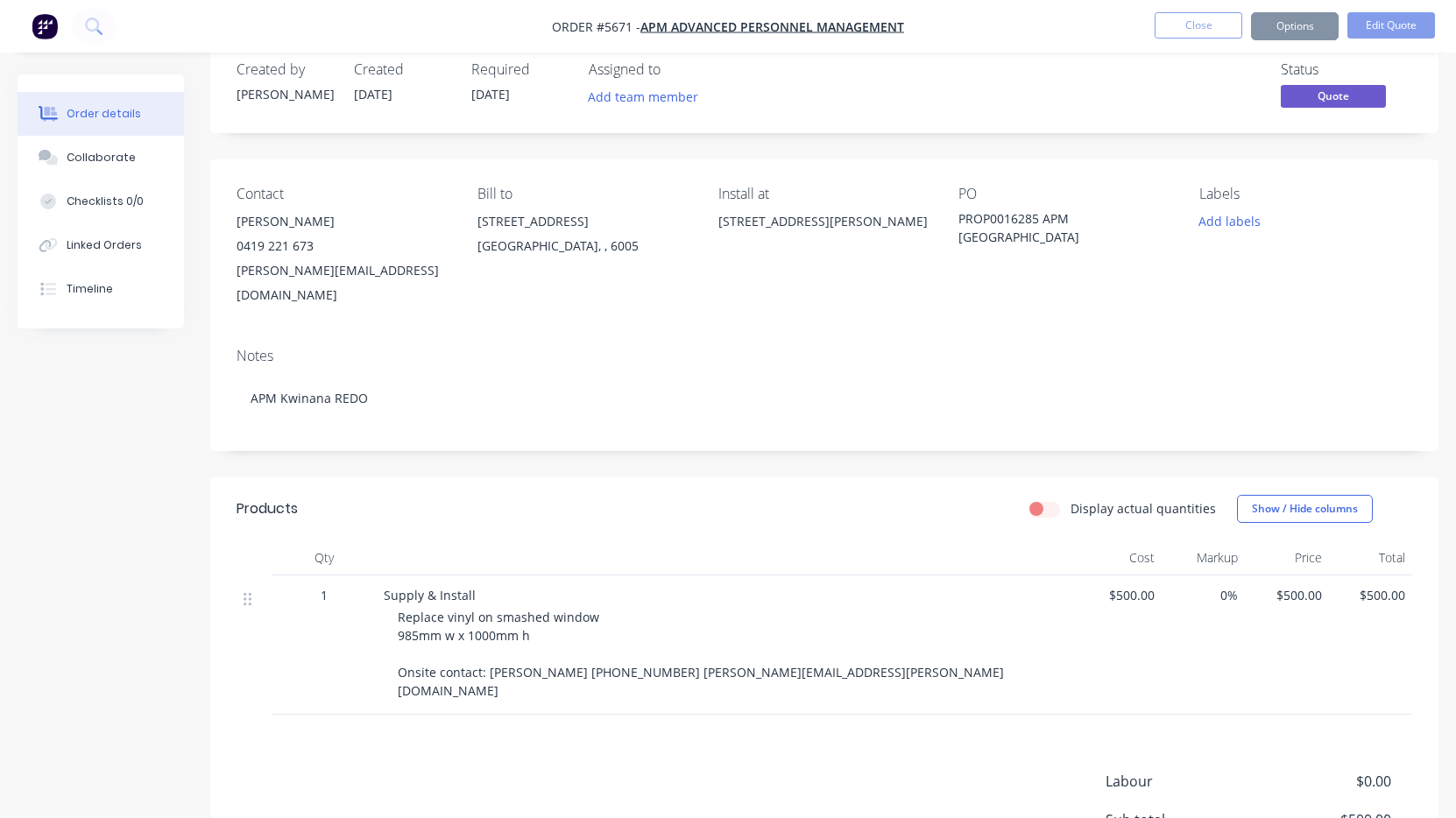
scroll to position [0, 0]
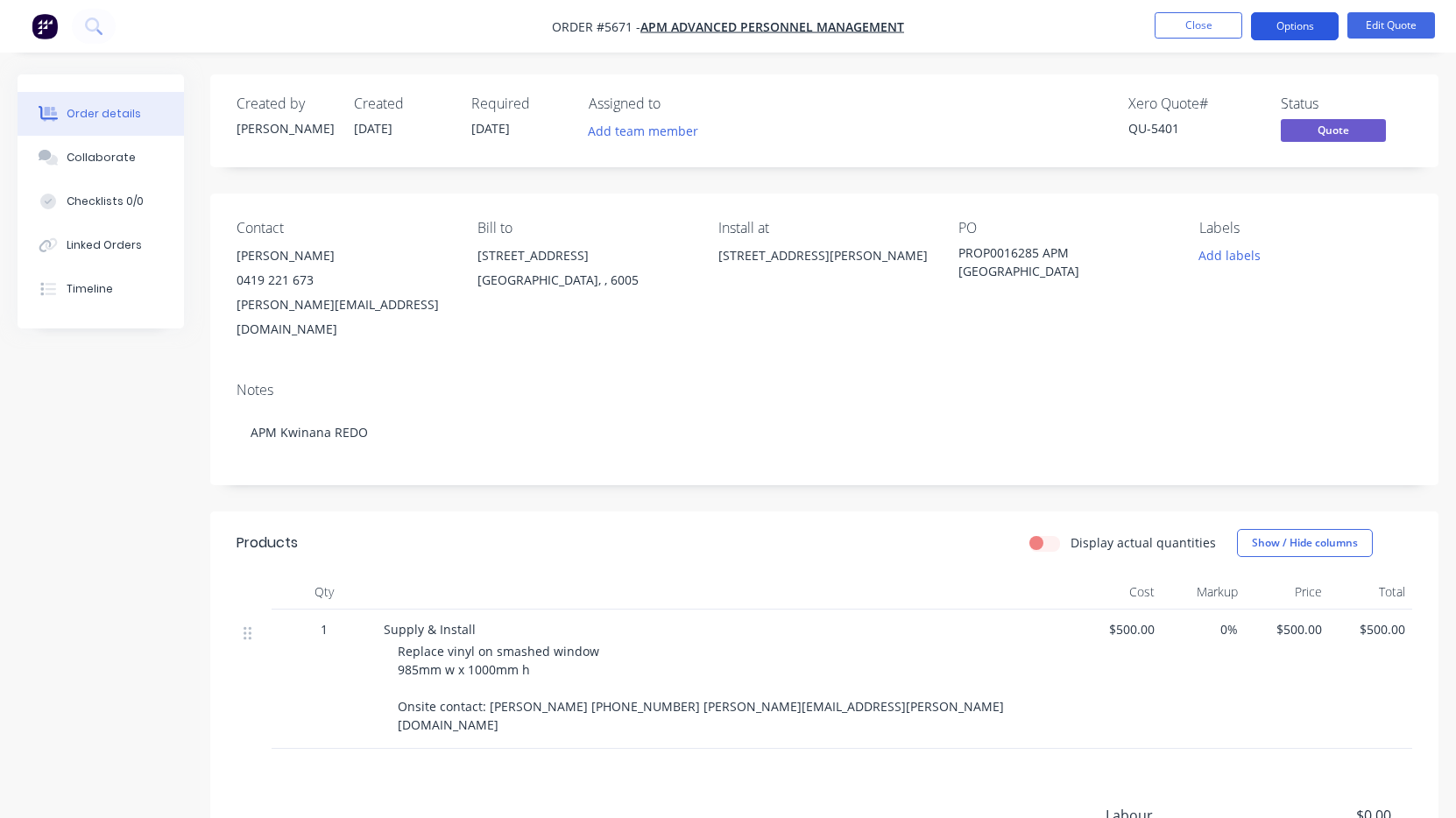
click at [1298, 32] on button "Options" at bounding box center [1295, 26] width 88 height 28
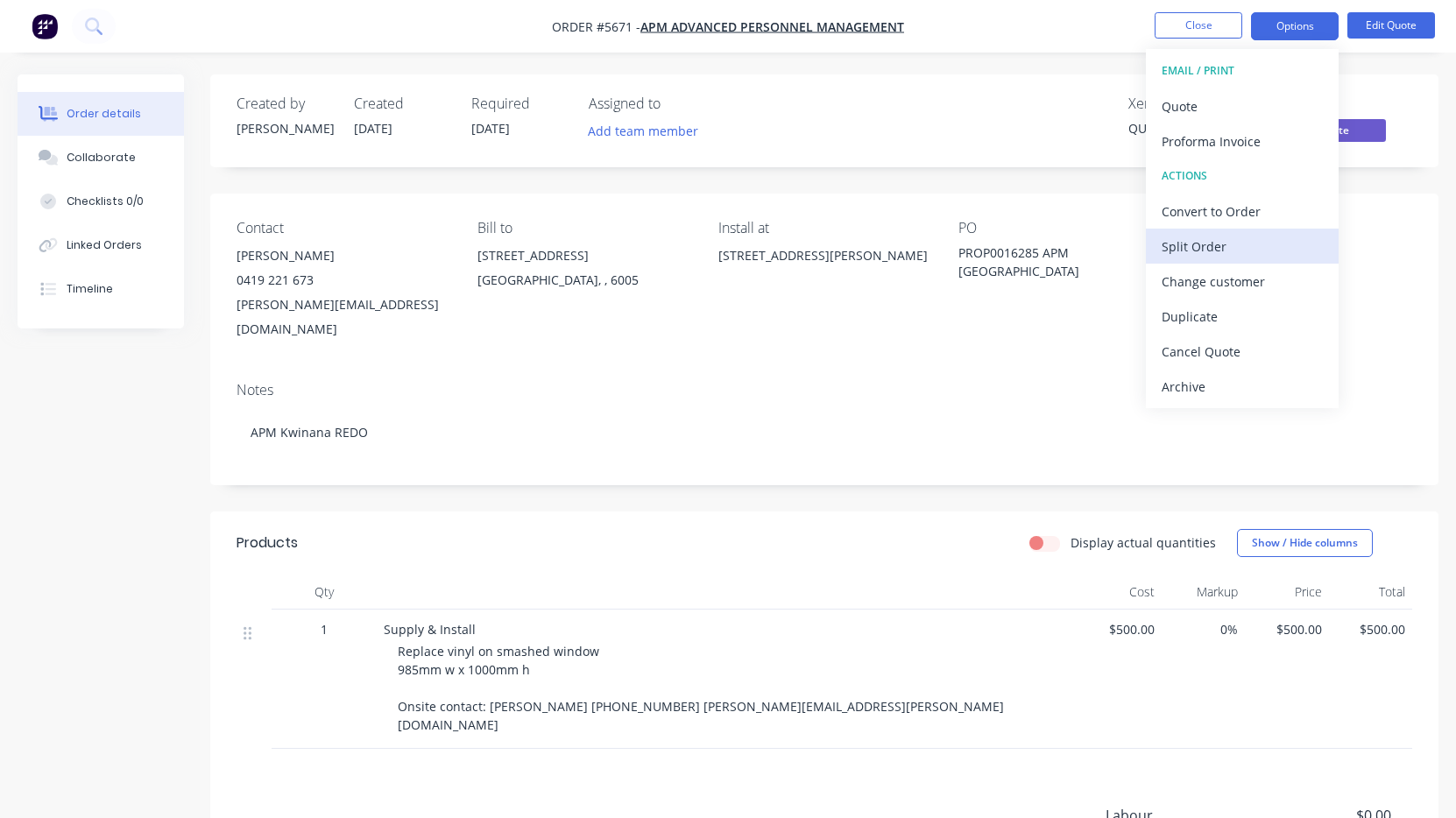
click at [1250, 229] on button "Split Order" at bounding box center [1242, 246] width 192 height 35
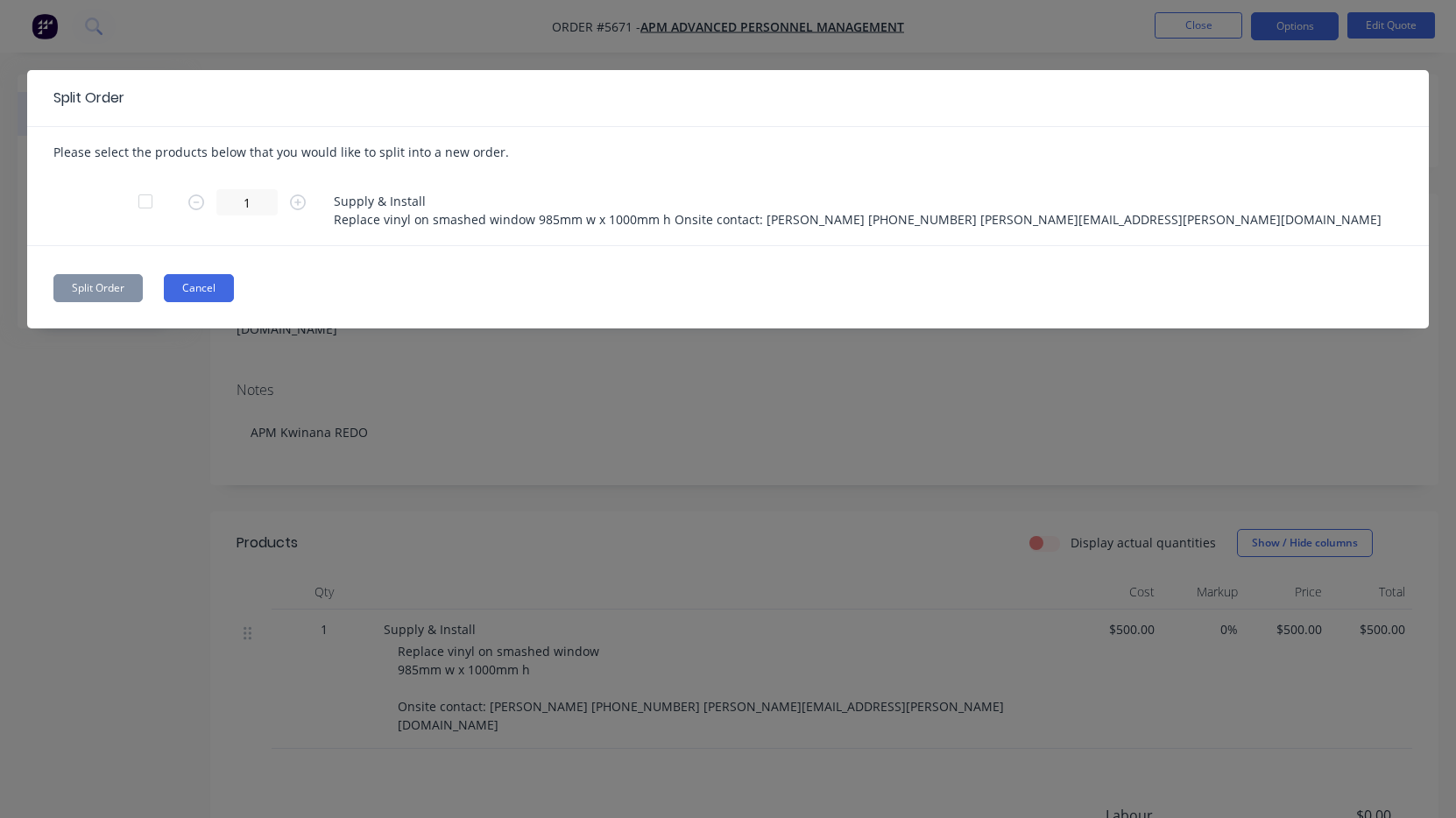
click at [199, 298] on button "Cancel" at bounding box center [199, 288] width 70 height 28
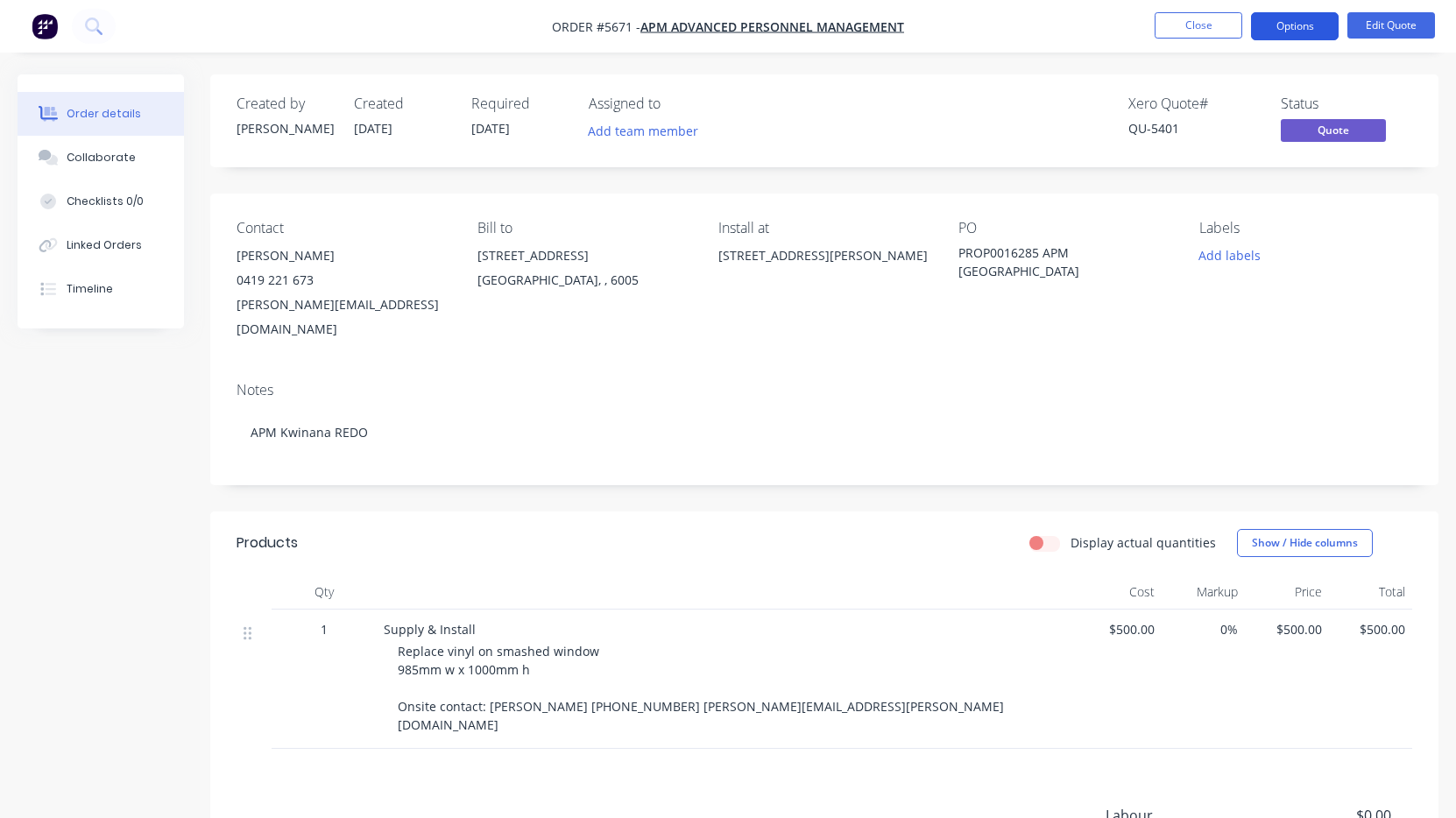
click at [1287, 25] on button "Options" at bounding box center [1295, 26] width 88 height 28
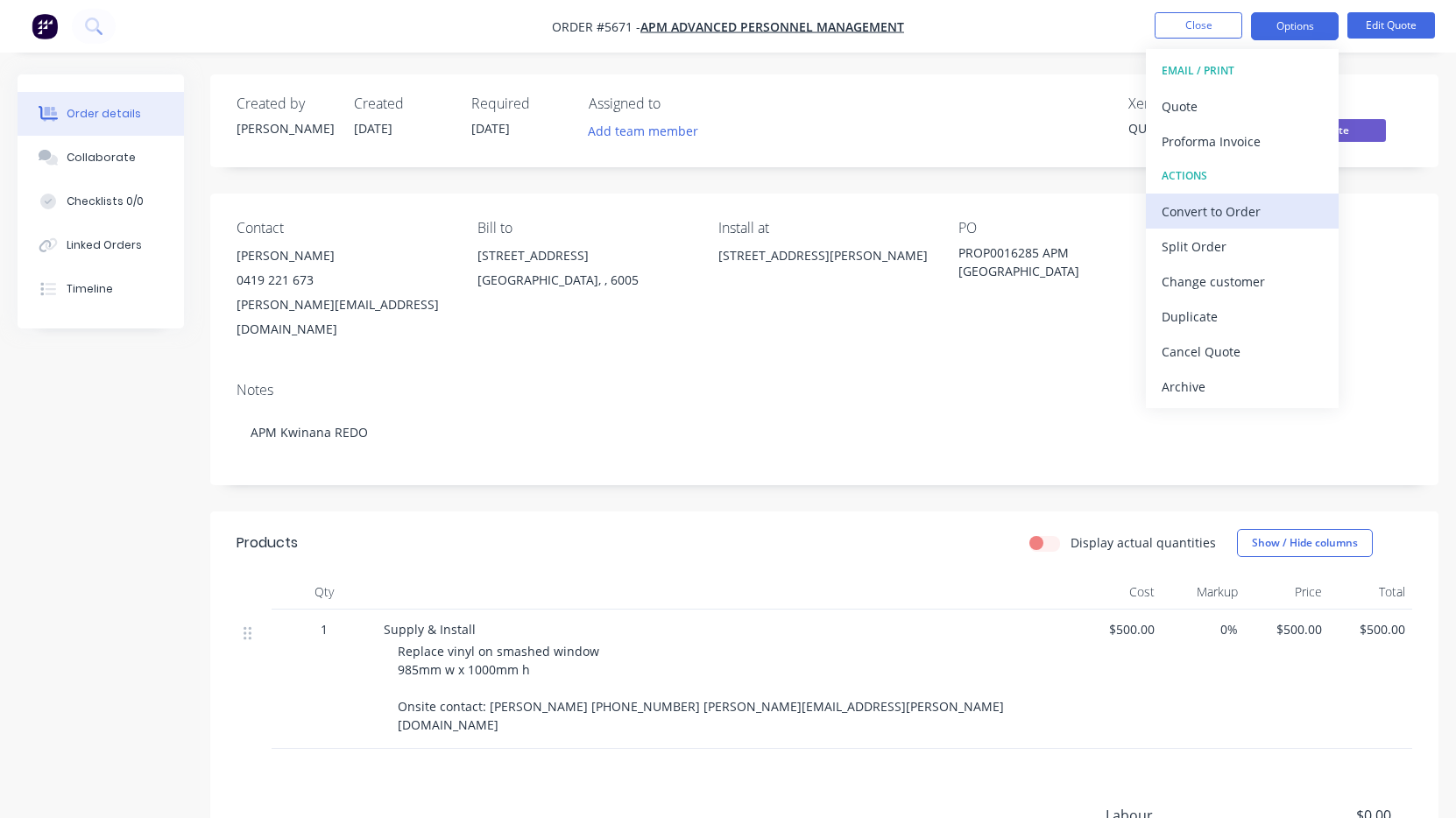
click at [1251, 202] on div "Convert to Order" at bounding box center [1242, 212] width 161 height 26
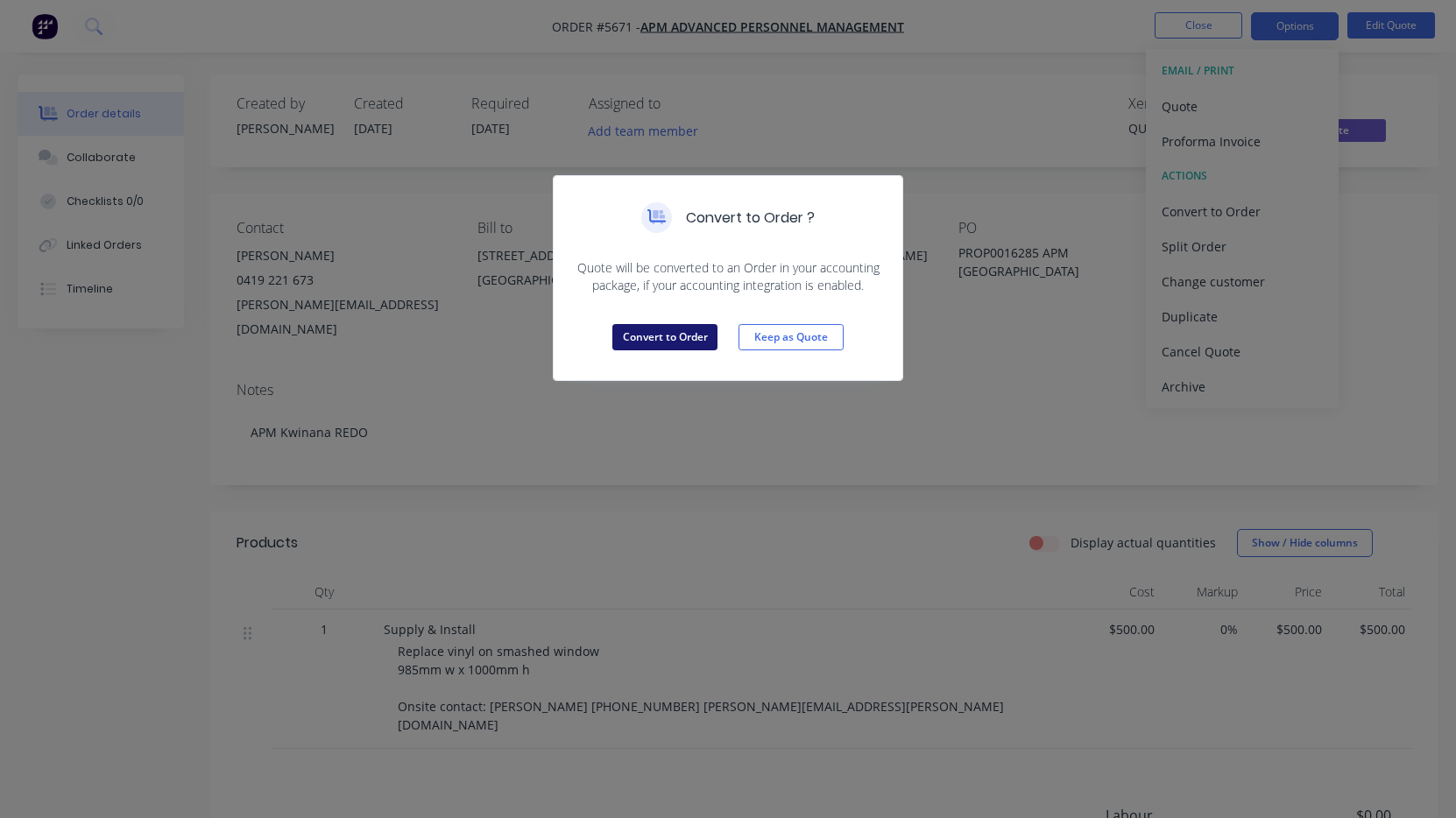
click at [663, 347] on button "Convert to Order" at bounding box center [664, 337] width 105 height 26
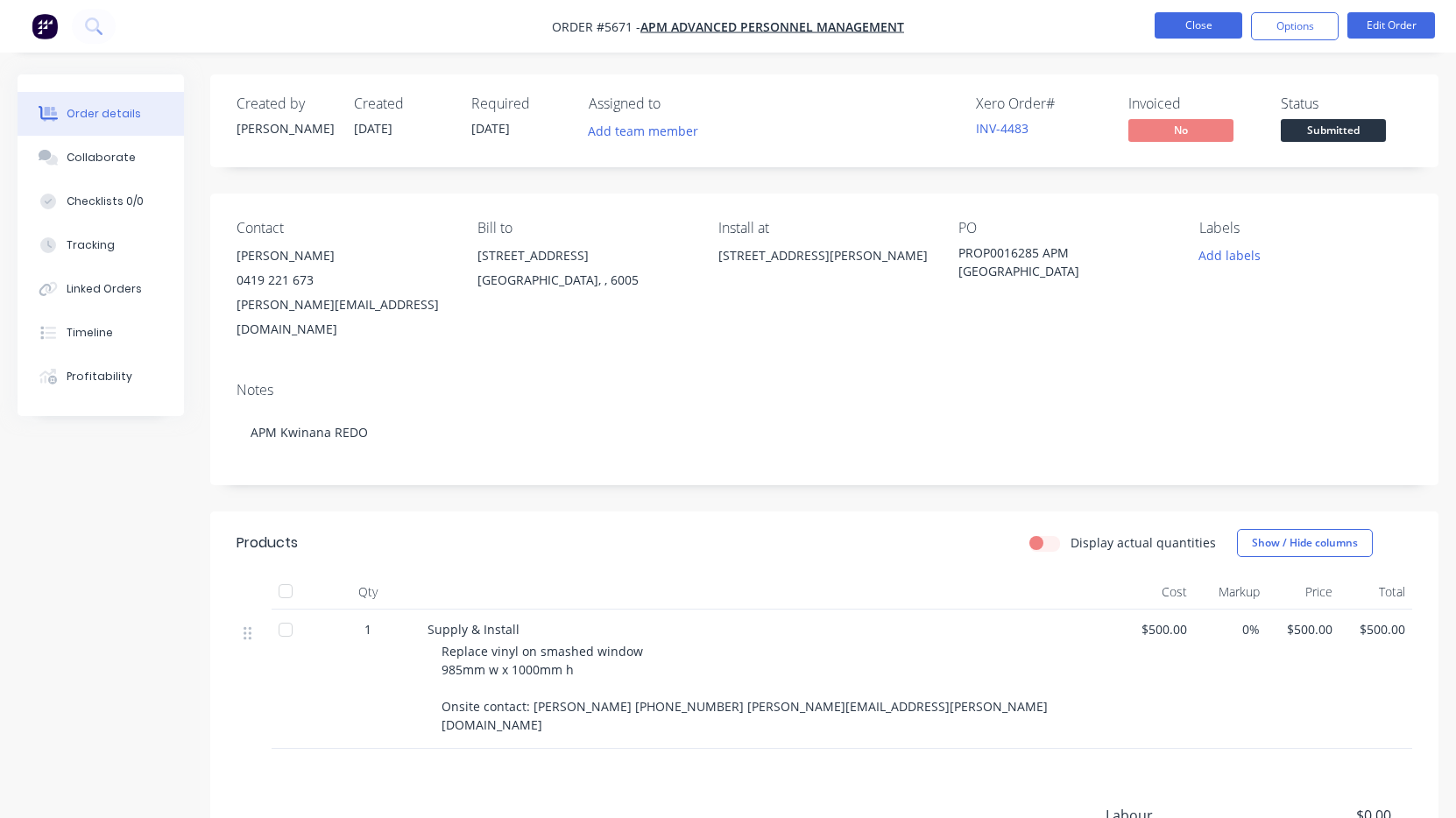
click at [1206, 20] on button "Close" at bounding box center [1199, 25] width 88 height 26
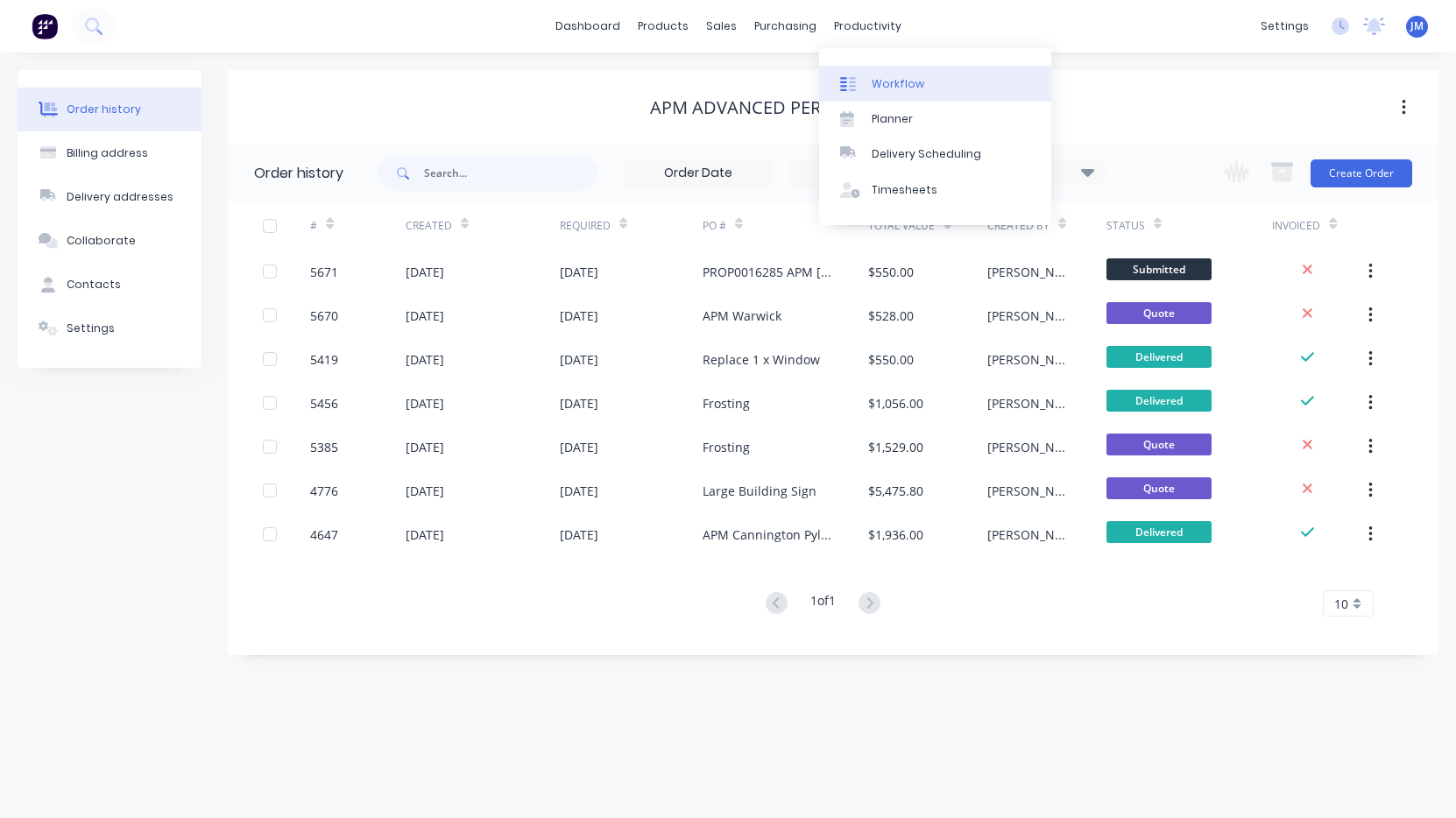
click at [882, 78] on div "Workflow" at bounding box center [899, 84] width 53 height 16
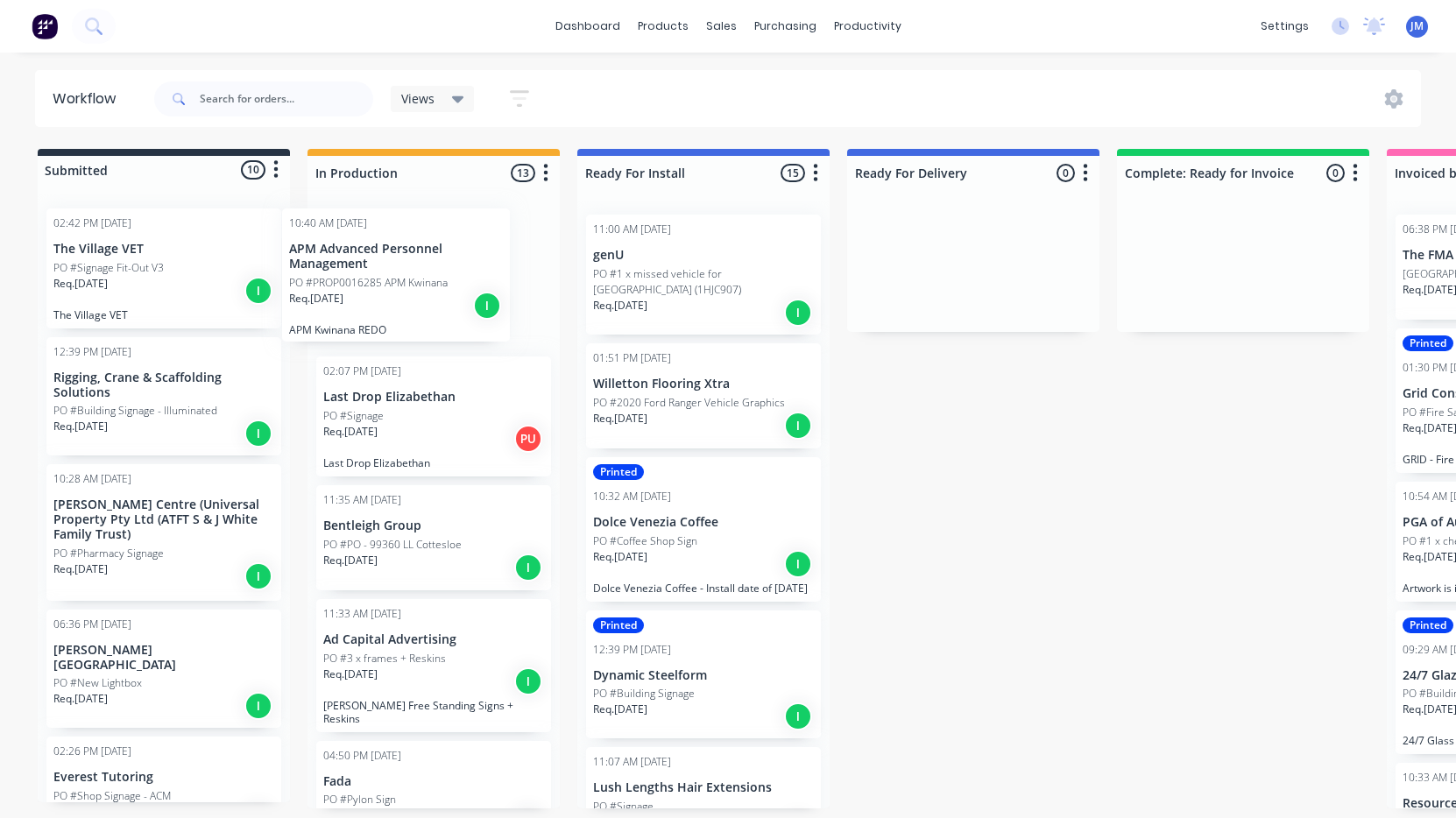
drag, startPoint x: 115, startPoint y: 280, endPoint x: 359, endPoint y: 277, distance: 244.0
click at [358, 280] on div "Submitted 10 Status colour #273444 hex #273444 Save Cancel Summaries Total orde…" at bounding box center [1066, 478] width 2159 height 659
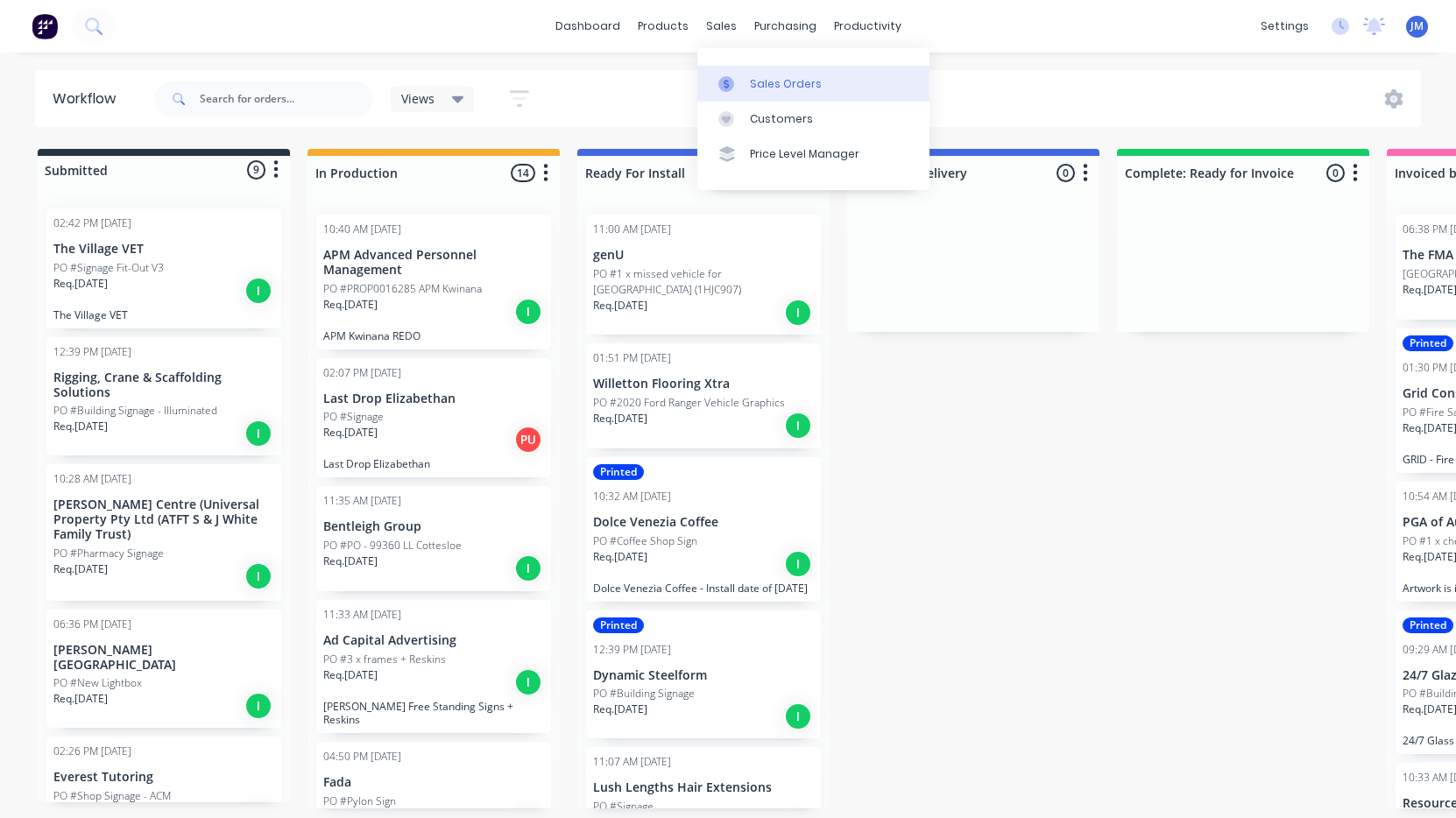
click at [763, 74] on link "Sales Orders" at bounding box center [813, 83] width 232 height 35
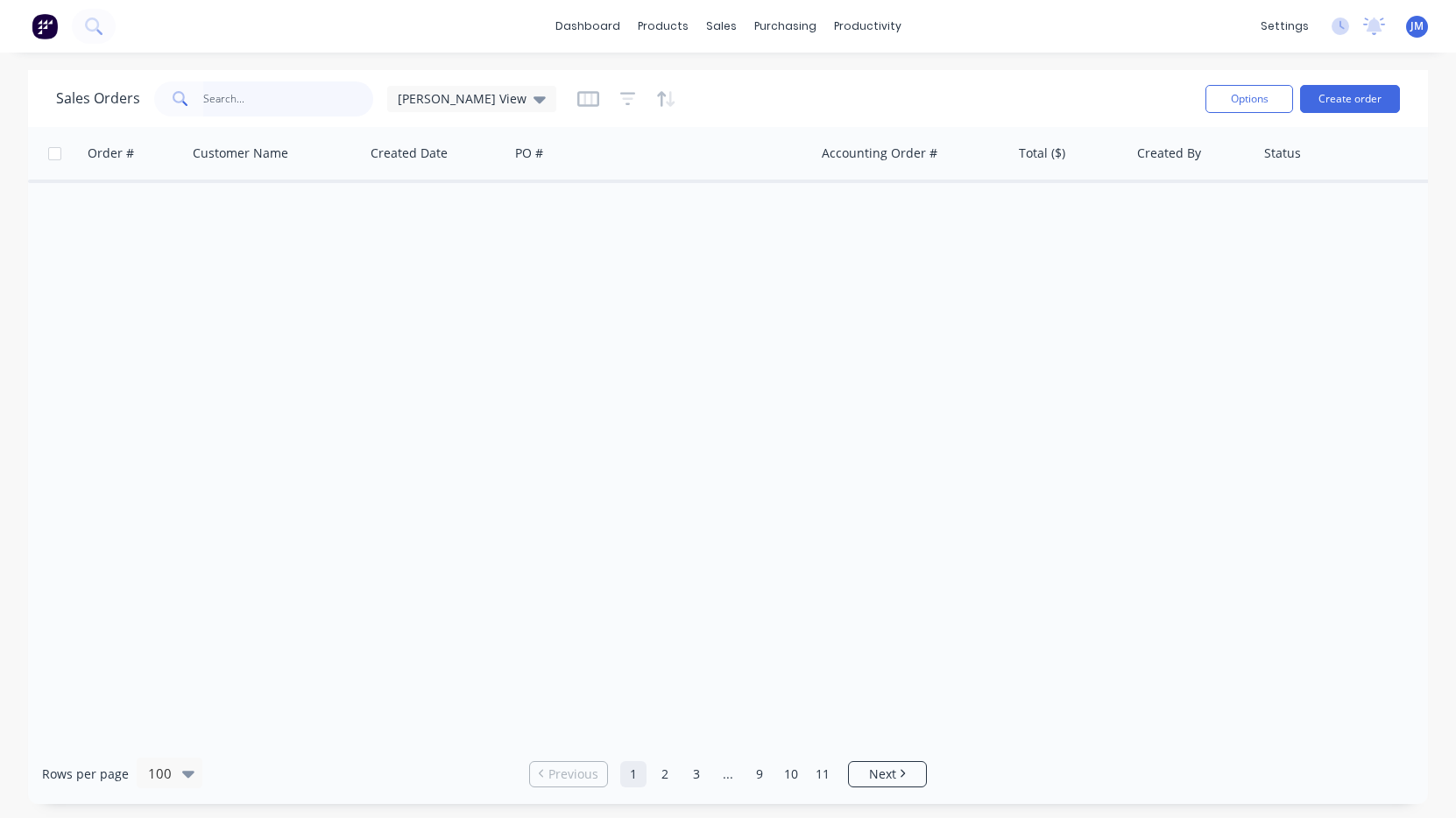
click at [301, 95] on input "text" at bounding box center [288, 98] width 171 height 35
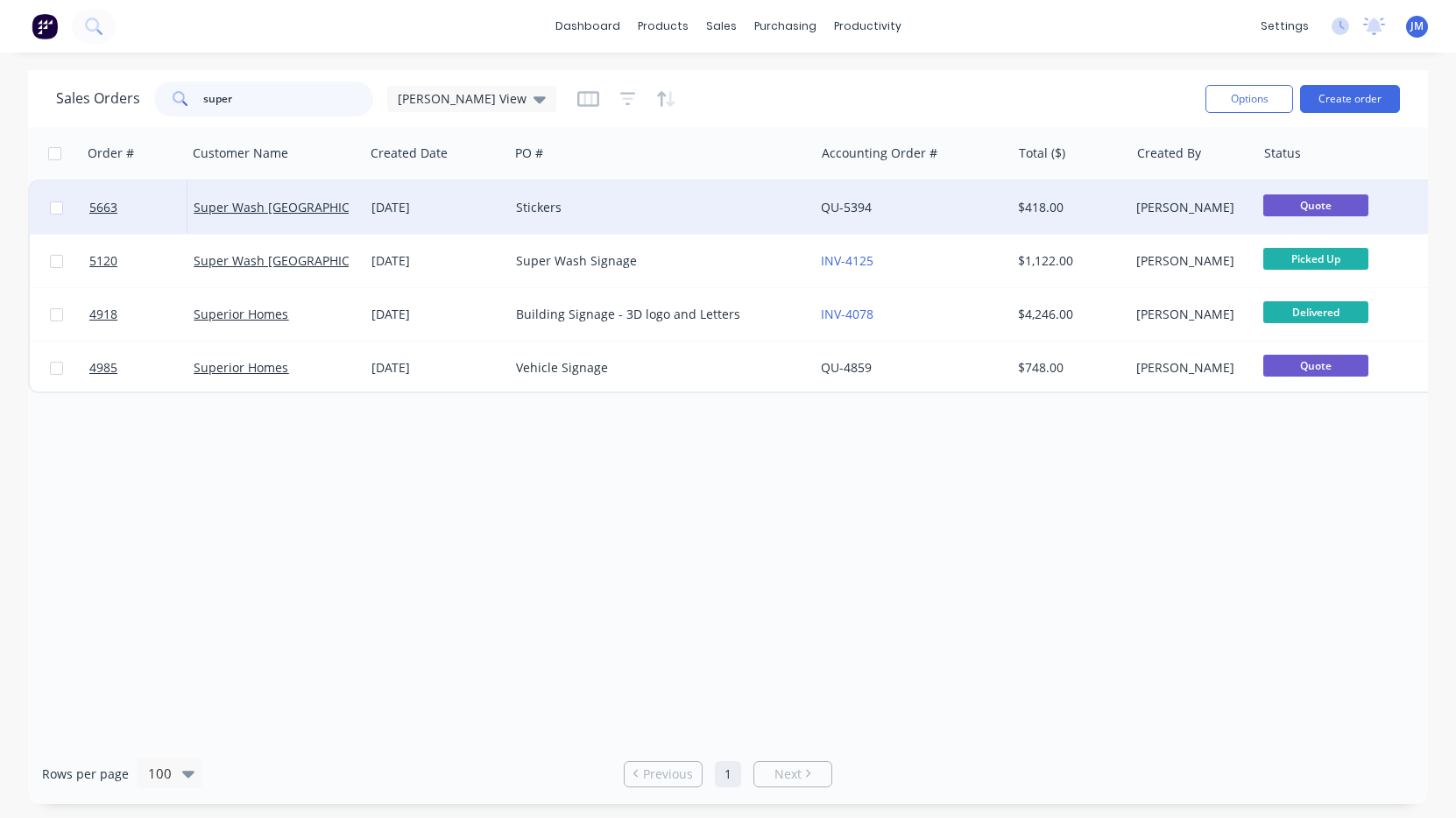
type input "super"
click at [516, 205] on div "Stickers" at bounding box center [654, 207] width 276 height 17
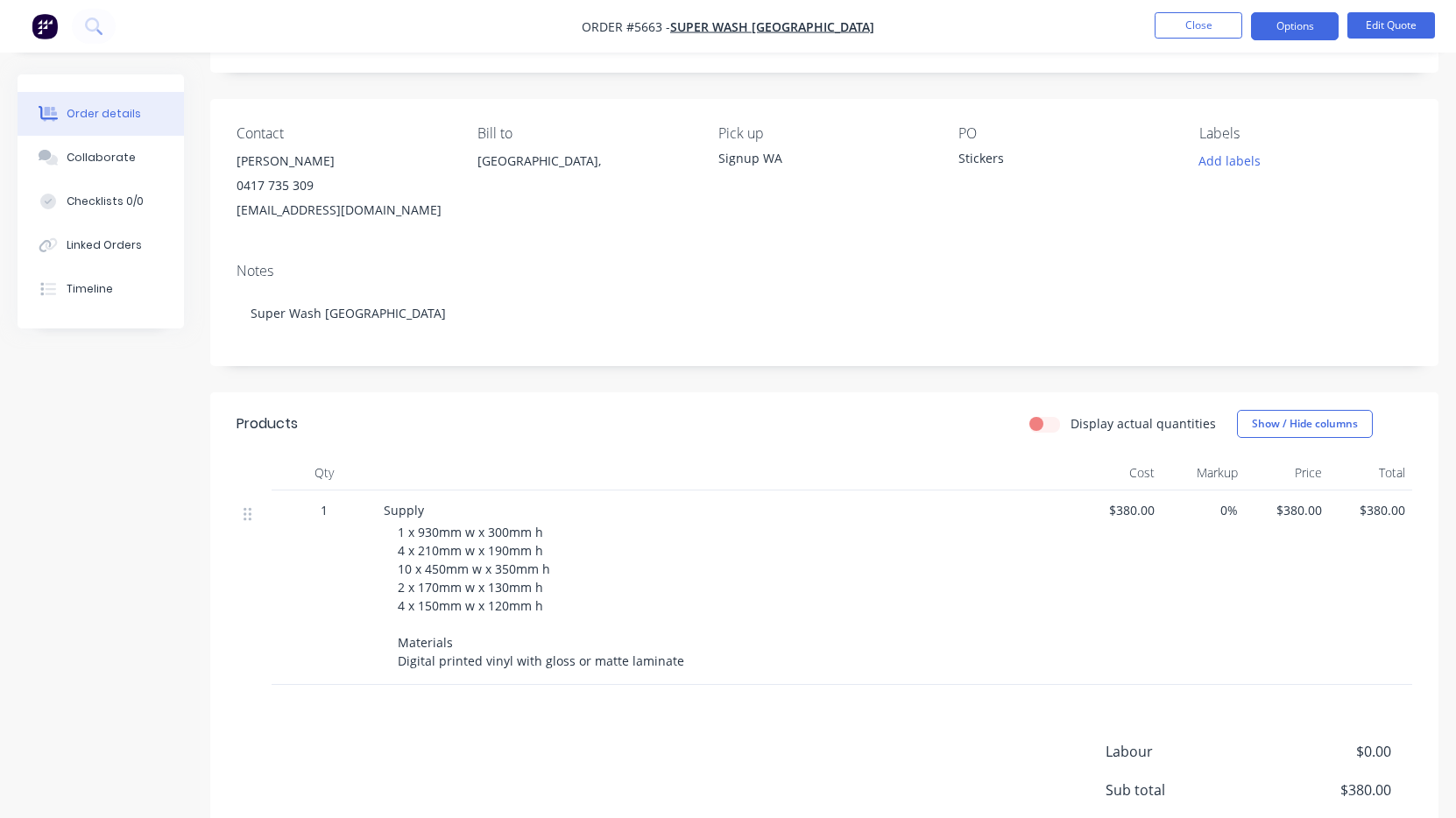
scroll to position [108, 0]
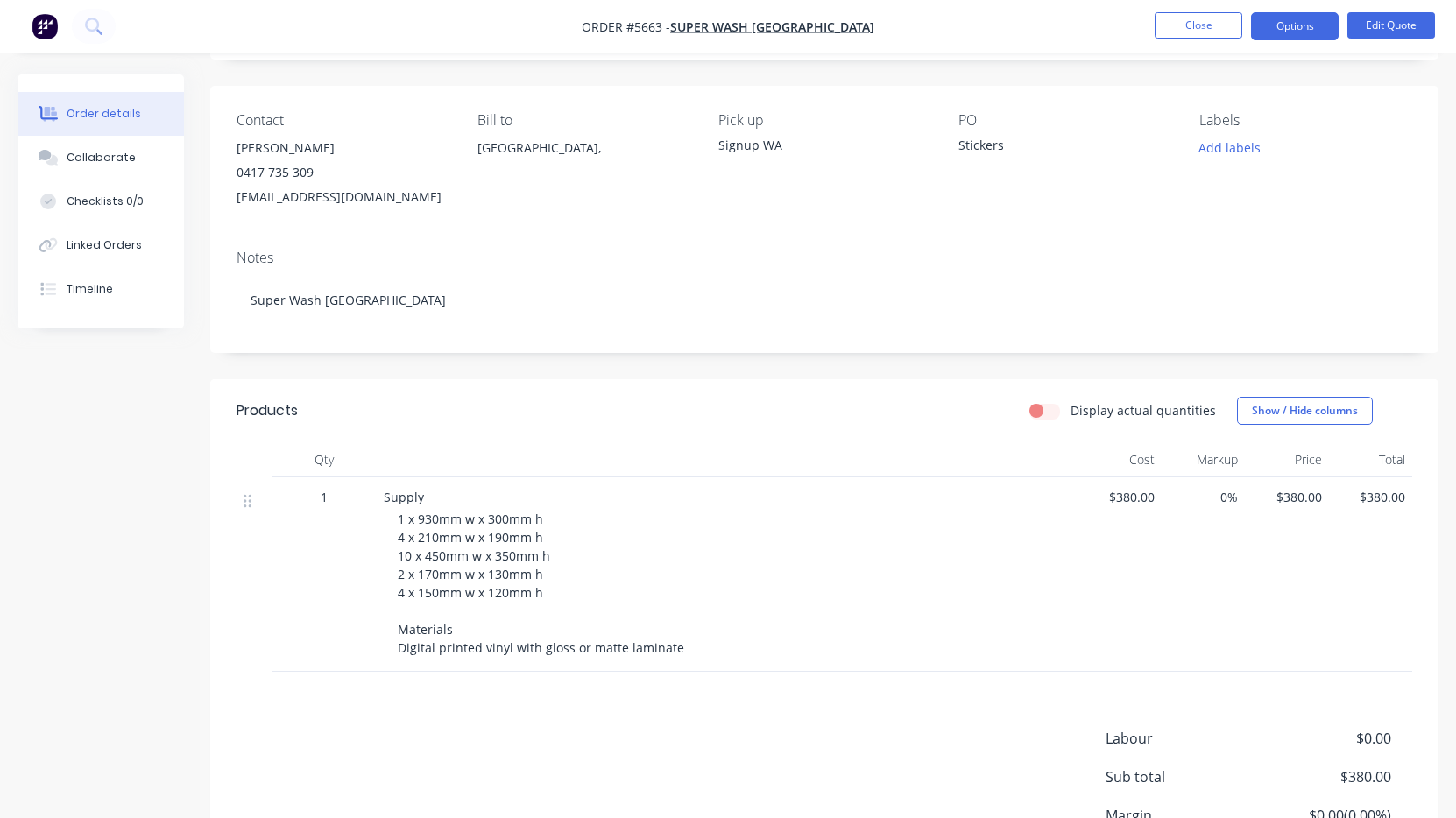
click at [662, 649] on span "1 x 930mm w x 300mm h 4 x 210mm w x 190mm h 10 x 450mm w x 350mm h 2 x 170mm w …" at bounding box center [541, 583] width 286 height 145
click at [589, 620] on div "1 x 930mm w x 300mm h 4 x 210mm w x 190mm h 10 x 450mm w x 350mm h 2 x 170mm w …" at bounding box center [734, 583] width 673 height 147
click at [1384, 30] on button "Edit Quote" at bounding box center [1391, 25] width 88 height 26
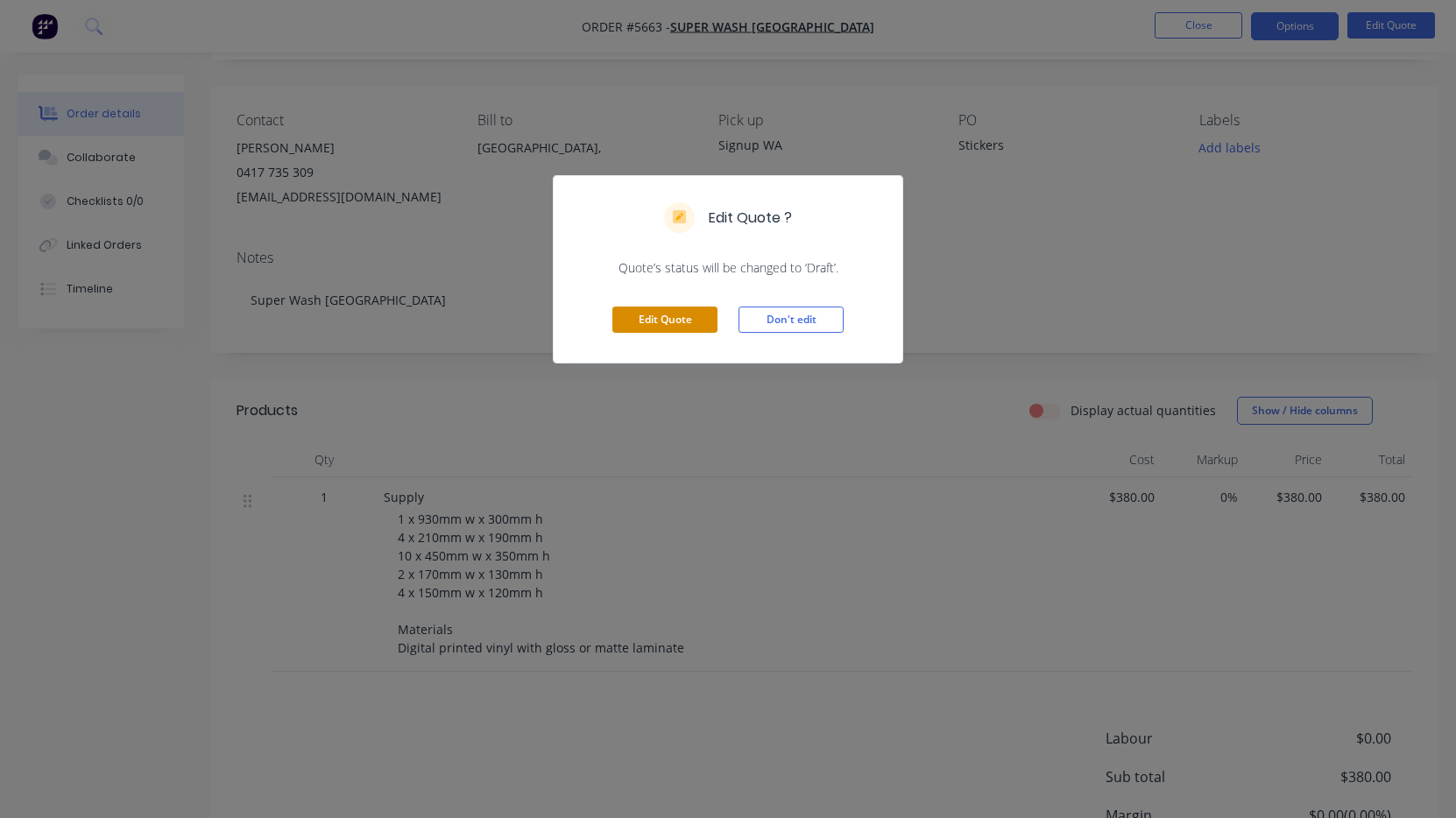
click at [675, 320] on button "Edit Quote" at bounding box center [664, 319] width 105 height 26
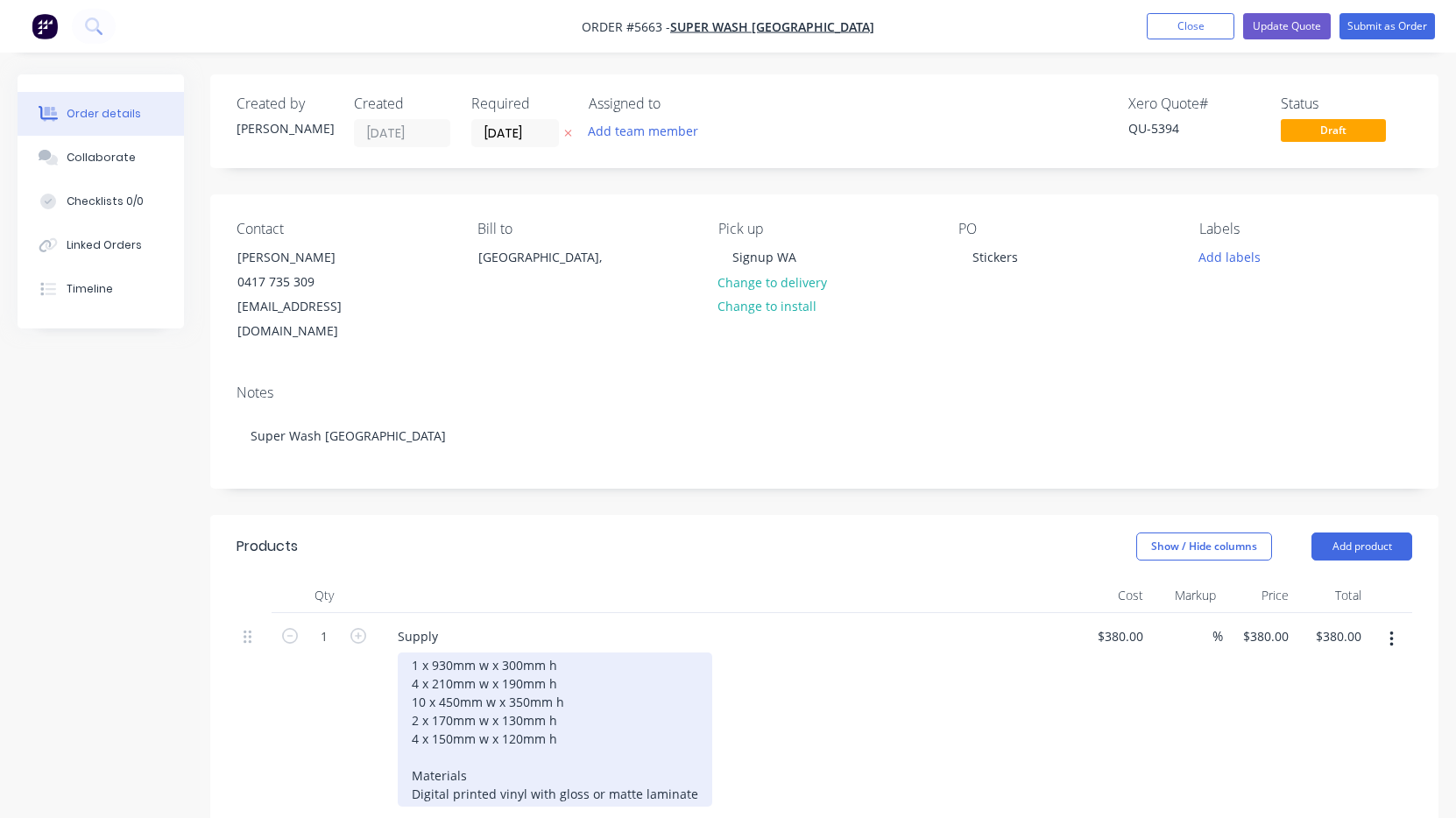
click at [616, 771] on div "1 x 930mm w x 300mm h 4 x 210mm w x 190mm h 10 x 450mm w x 350mm h 2 x 170mm w …" at bounding box center [555, 729] width 315 height 154
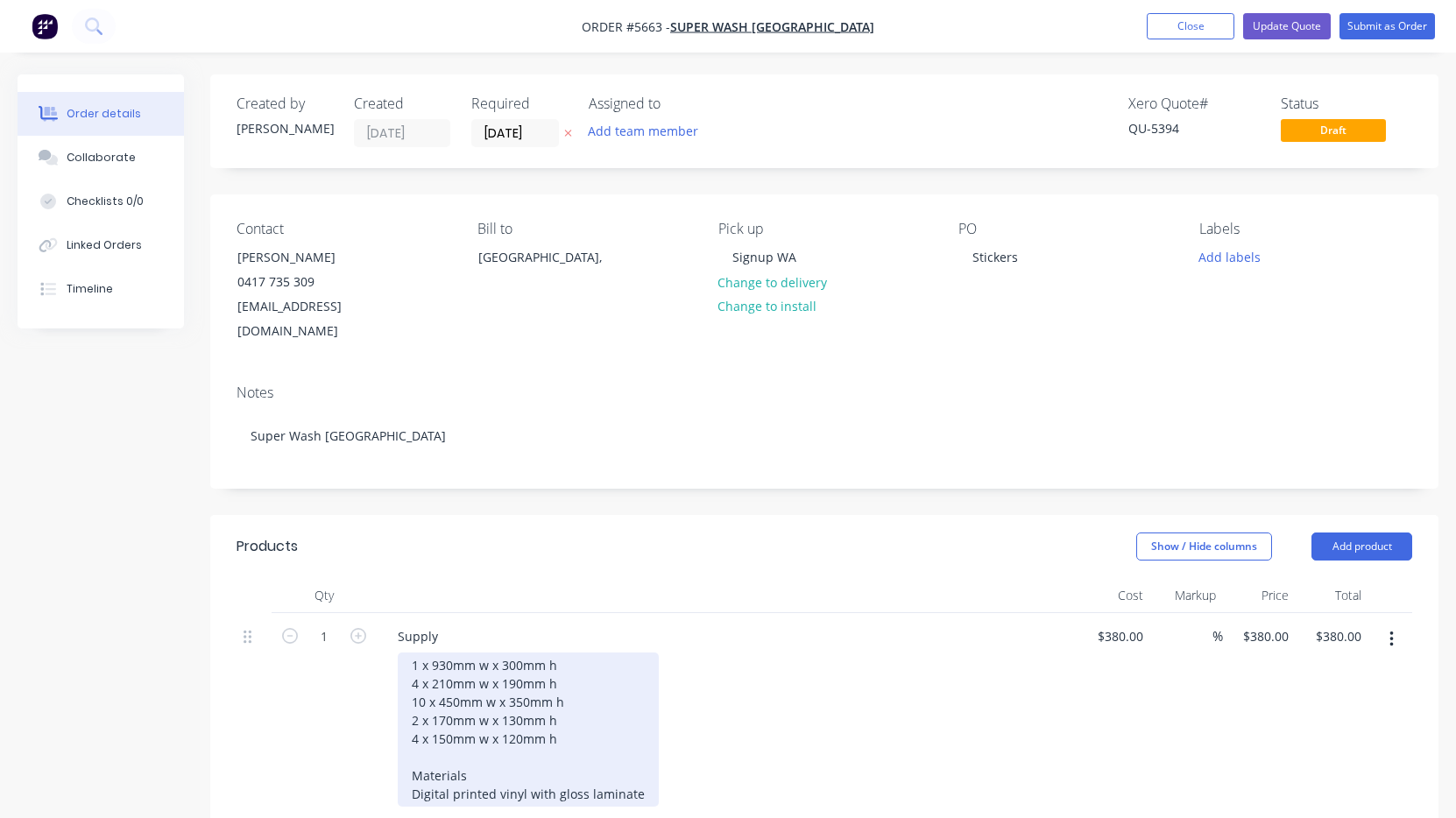
click at [567, 736] on div "1 x 930mm w x 300mm h 4 x 210mm w x 190mm h 10 x 450mm w x 350mm h 2 x 170mm w …" at bounding box center [528, 729] width 261 height 154
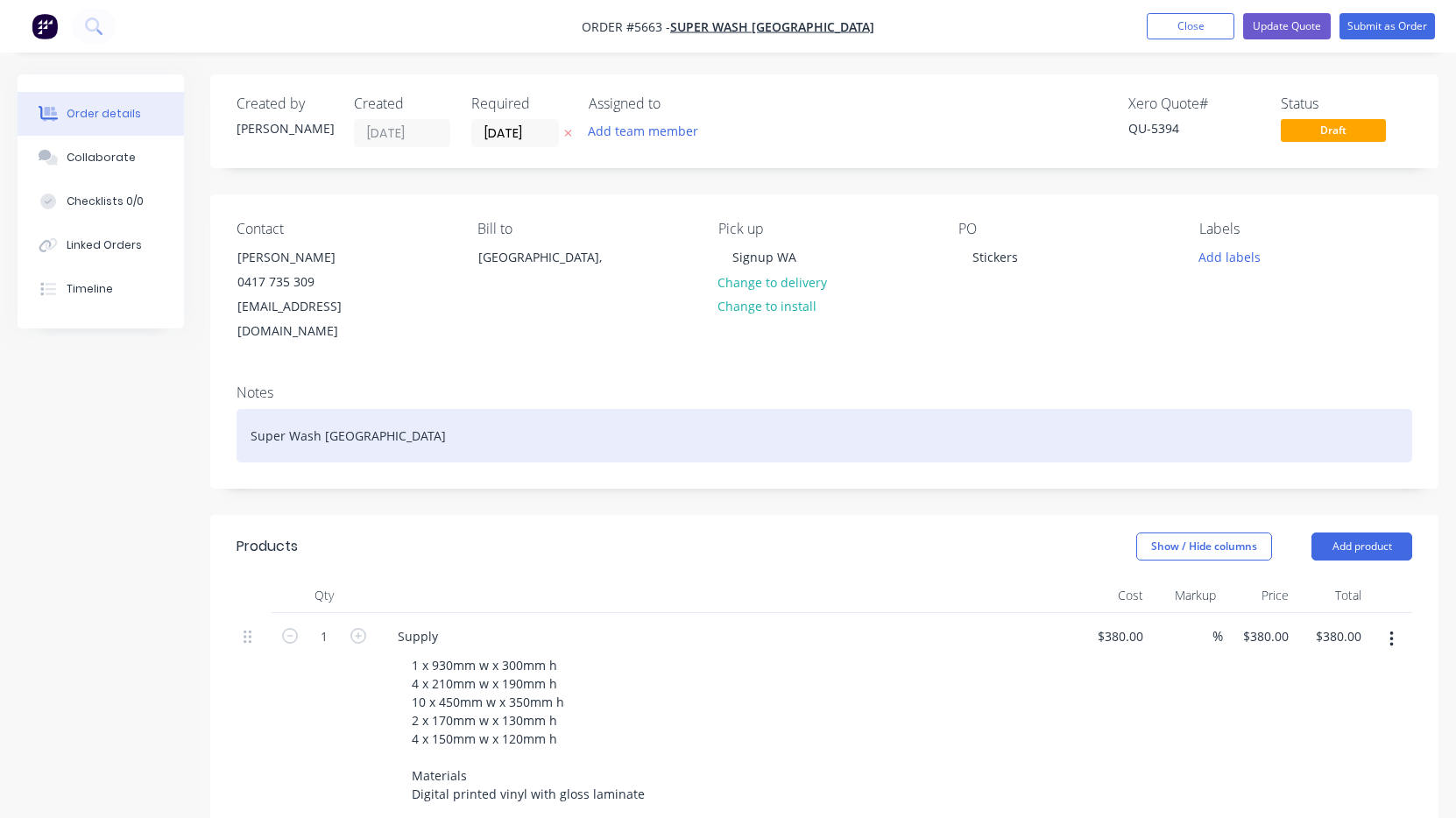
click at [358, 415] on div "Super Wash [GEOGRAPHIC_DATA]" at bounding box center [824, 435] width 1176 height 54
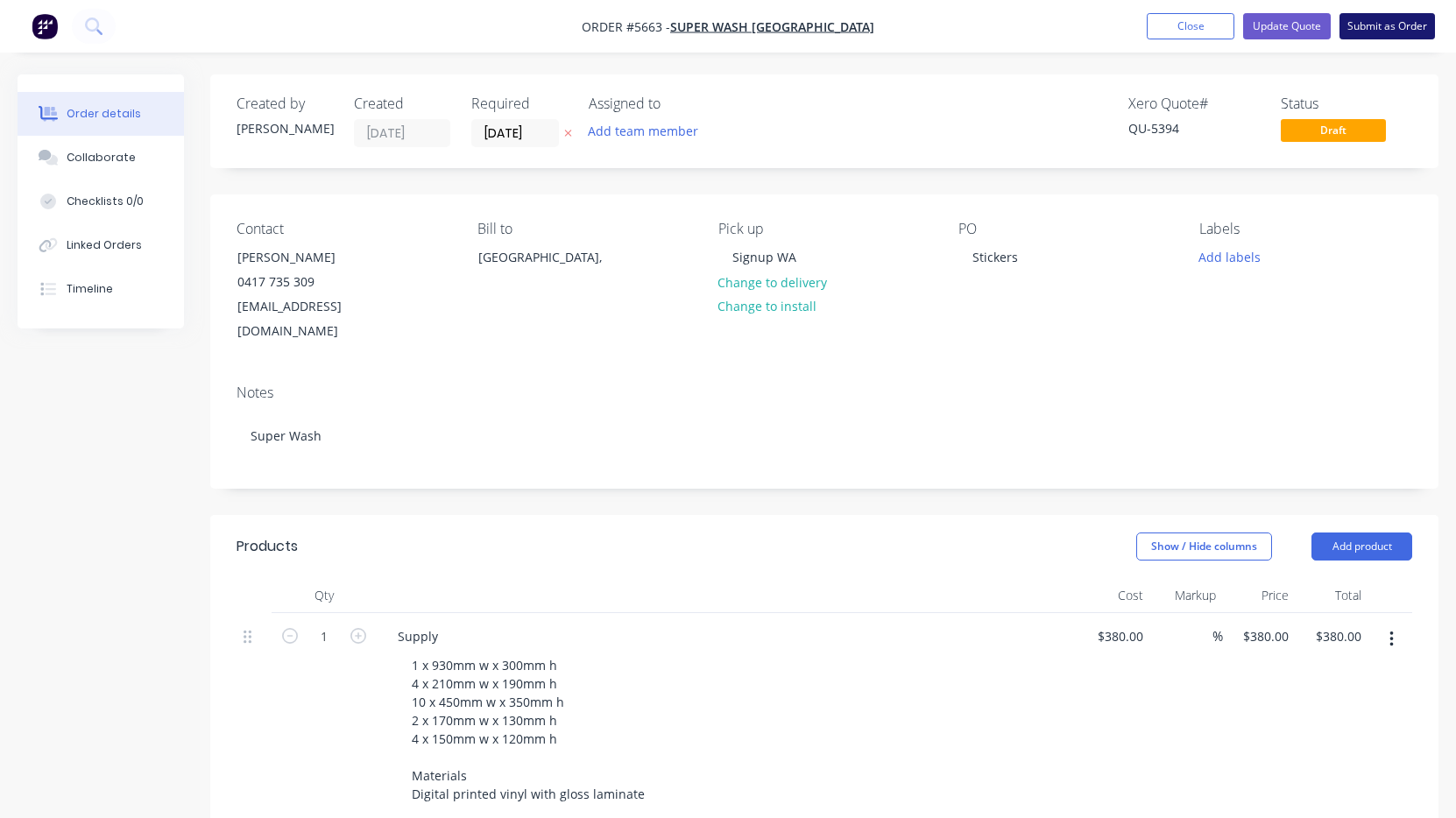
click at [1409, 23] on button "Submit as Order" at bounding box center [1387, 26] width 96 height 26
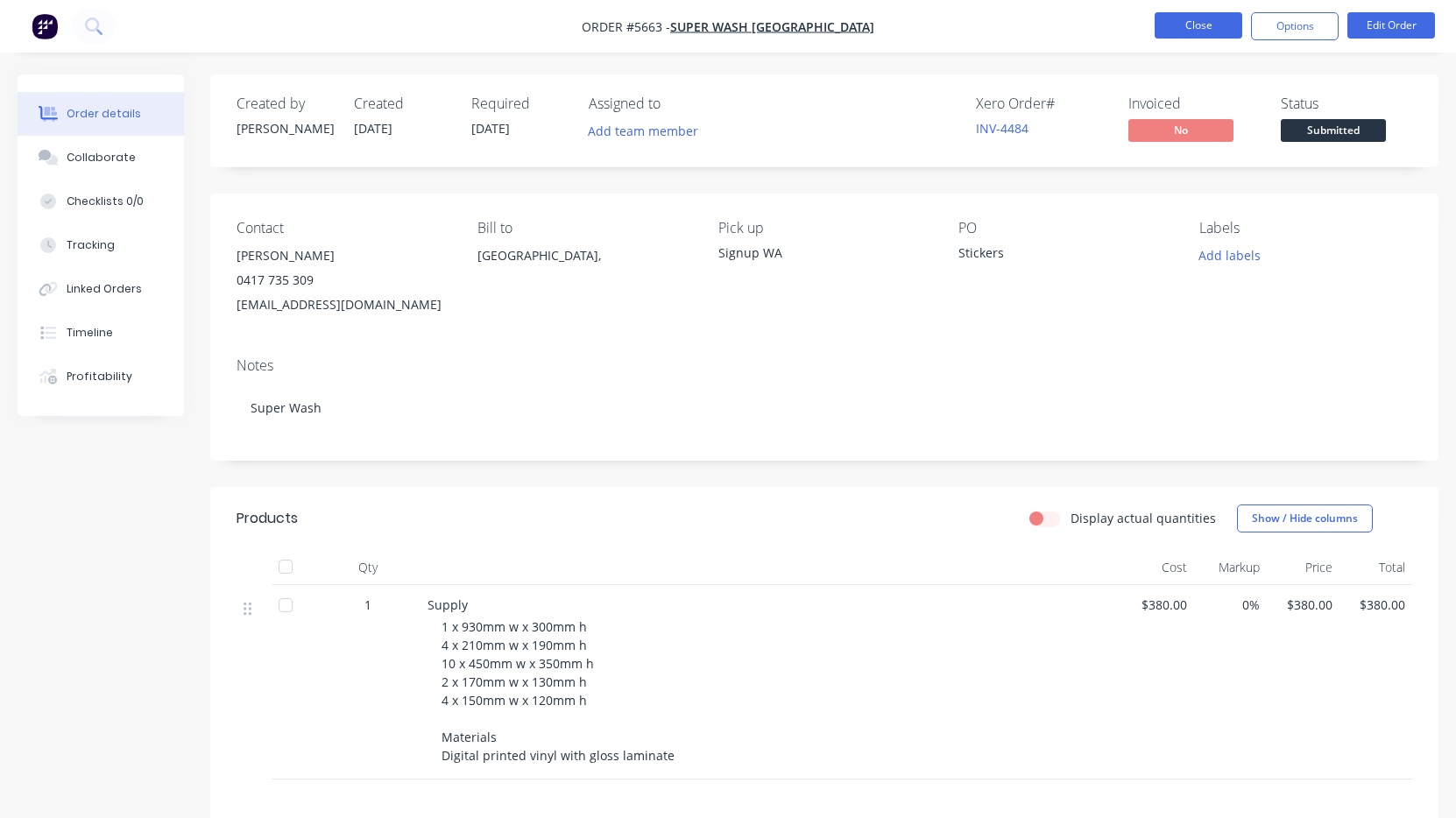
click at [1202, 29] on button "Close" at bounding box center [1199, 25] width 88 height 26
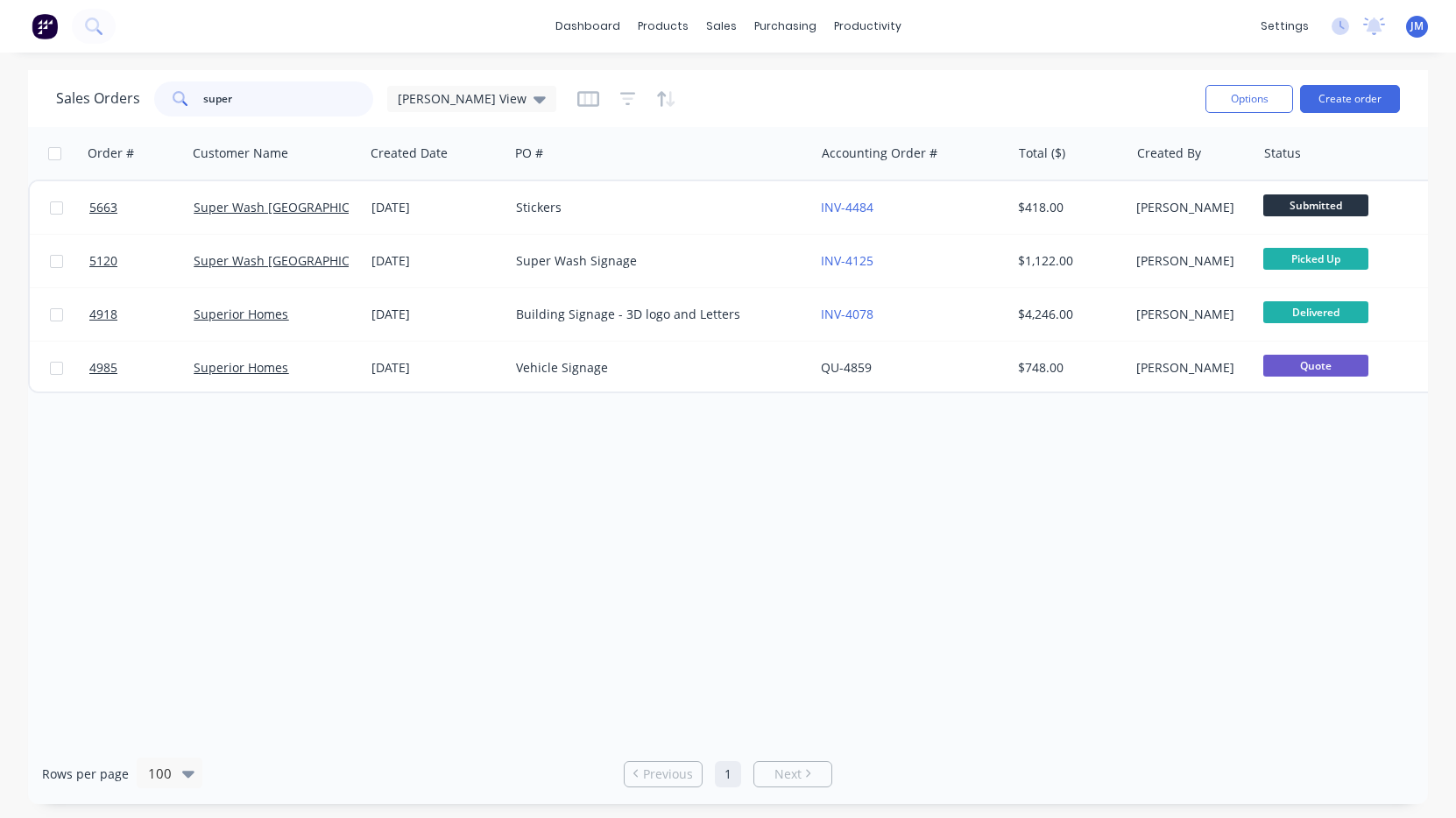
click at [232, 108] on input "super" at bounding box center [288, 98] width 171 height 35
type input "ad cap"
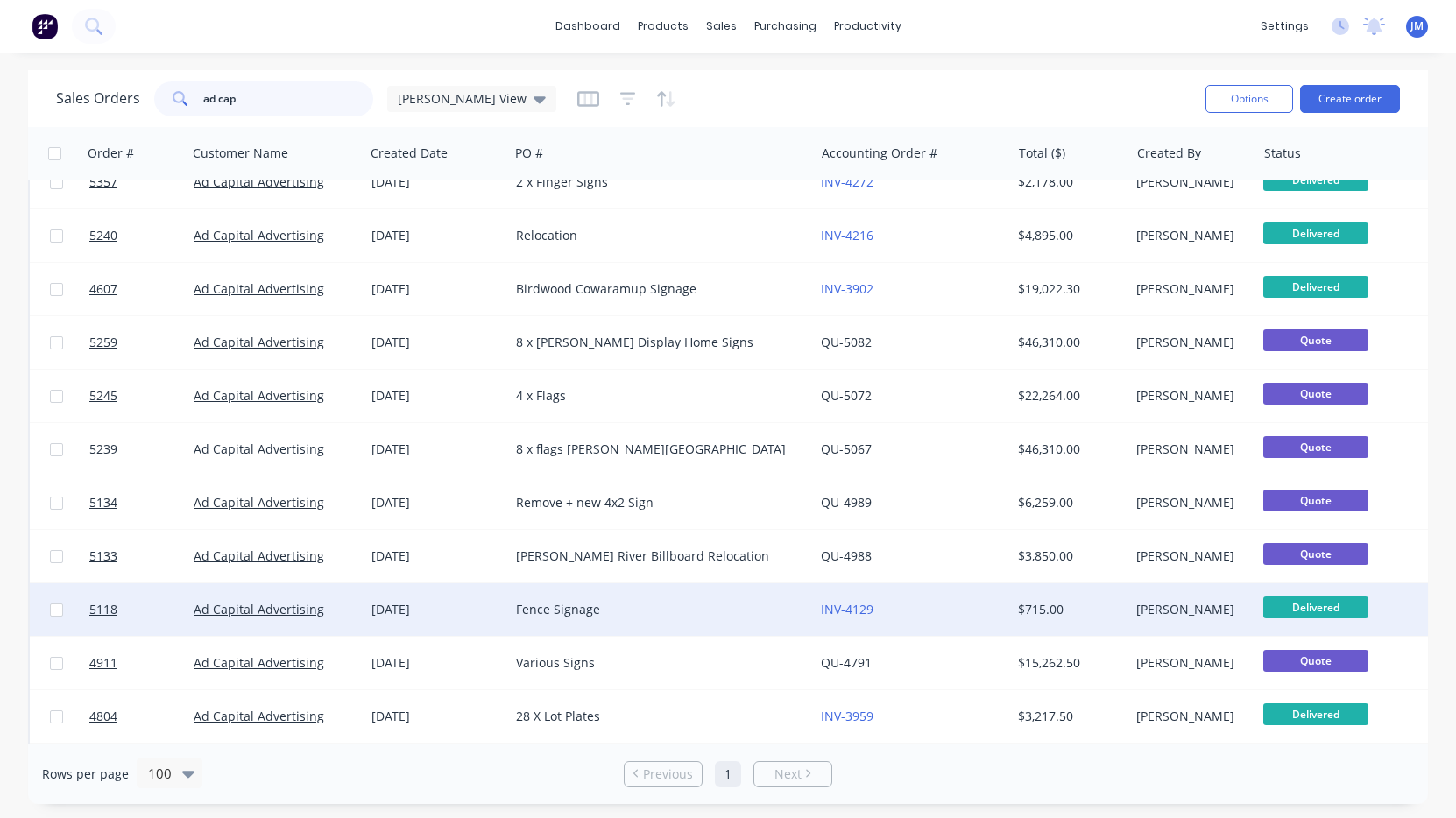
scroll to position [563, 0]
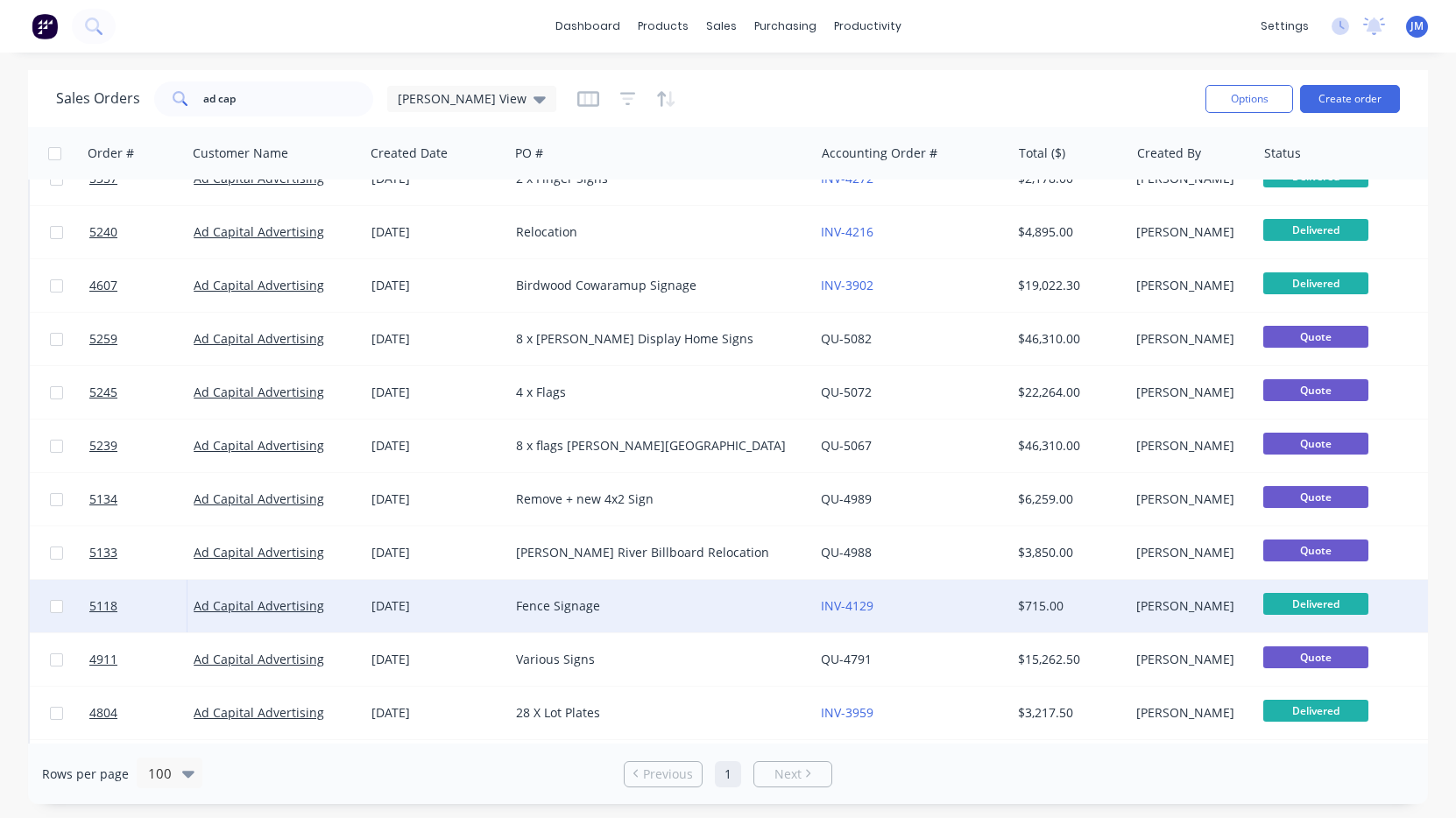
click at [552, 608] on div "Fence Signage" at bounding box center [654, 606] width 276 height 17
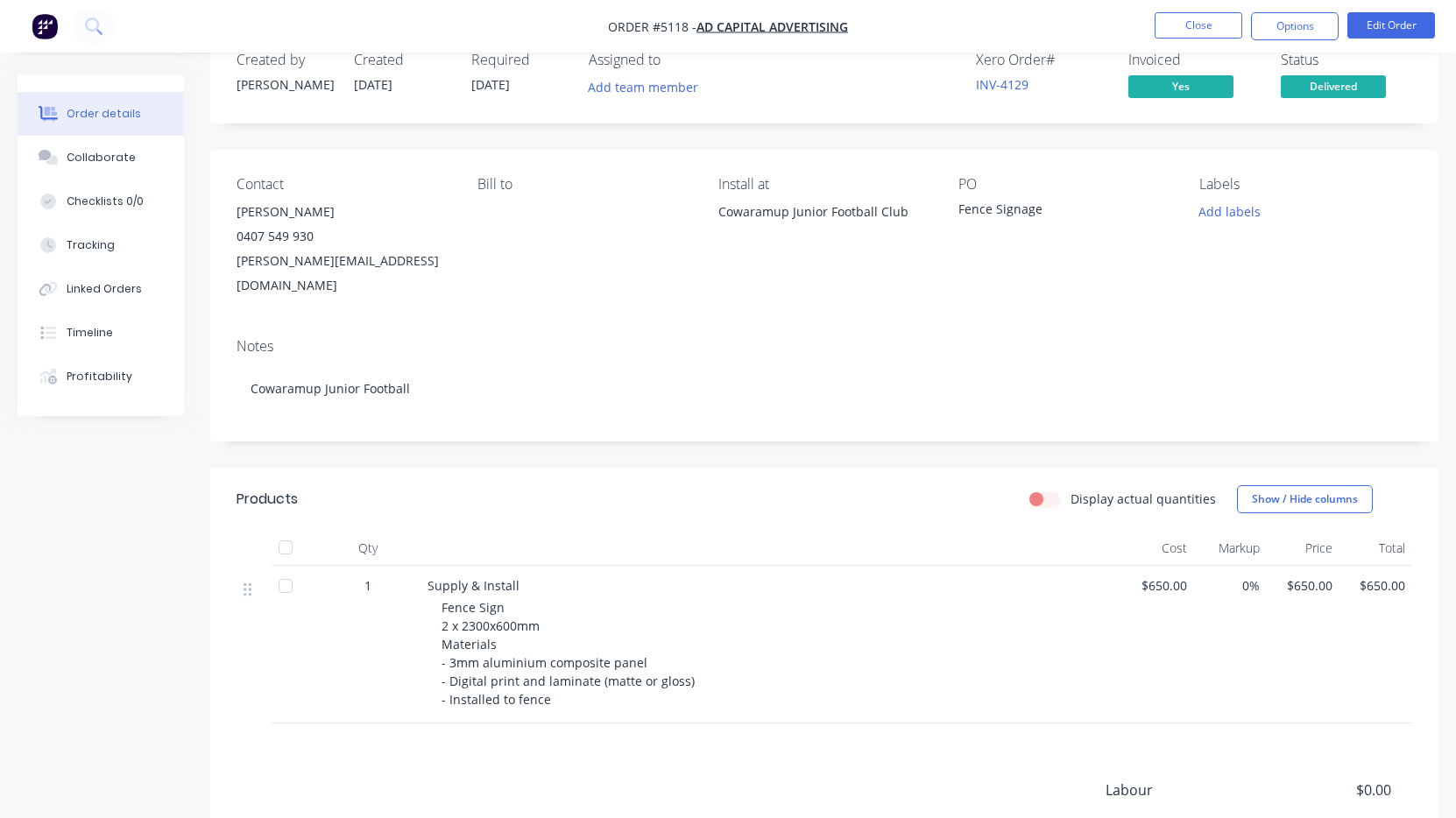
scroll to position [46, 0]
click at [1298, 32] on button "Options" at bounding box center [1295, 26] width 88 height 28
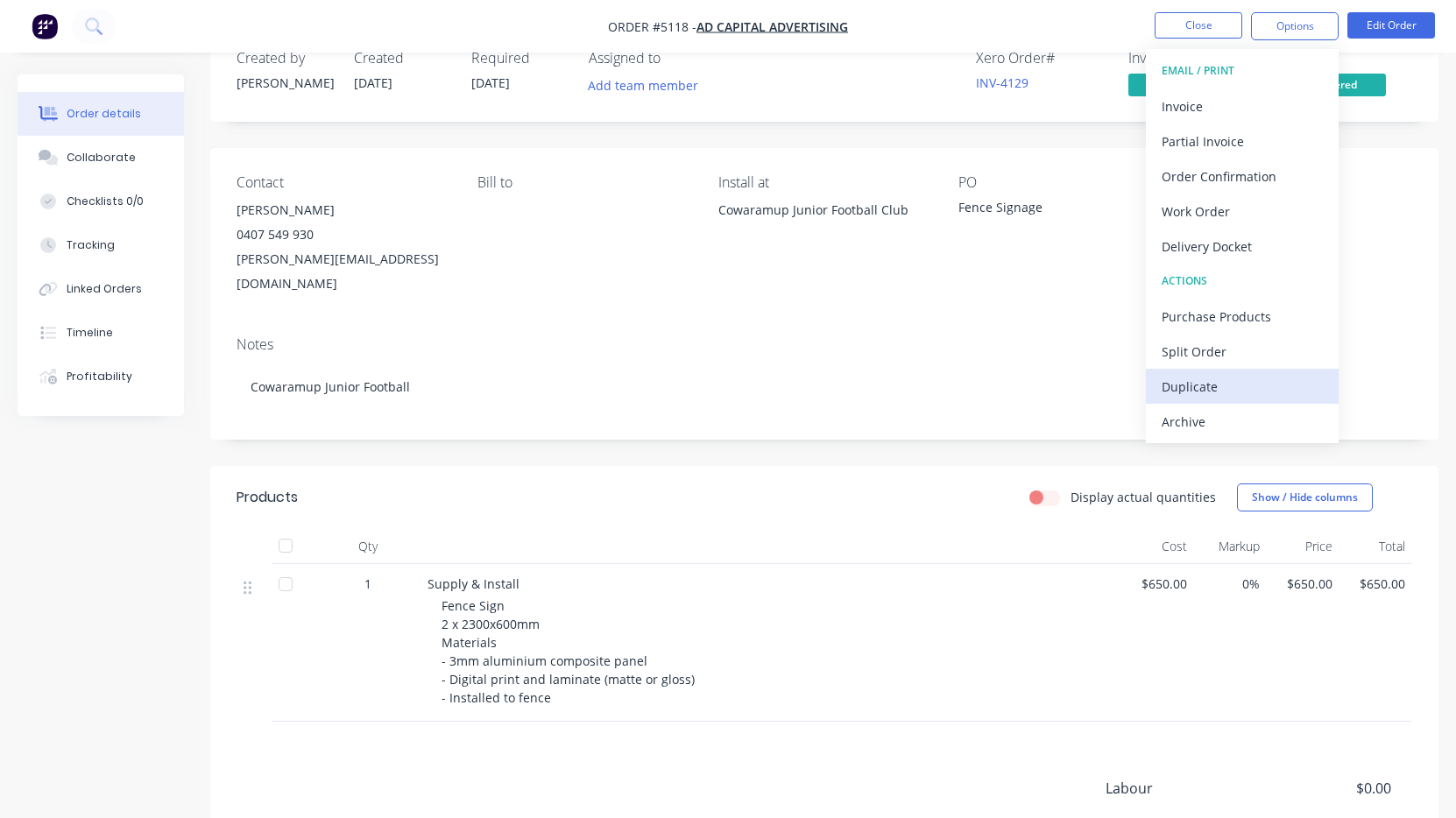
click at [1216, 378] on div "Duplicate" at bounding box center [1242, 387] width 161 height 26
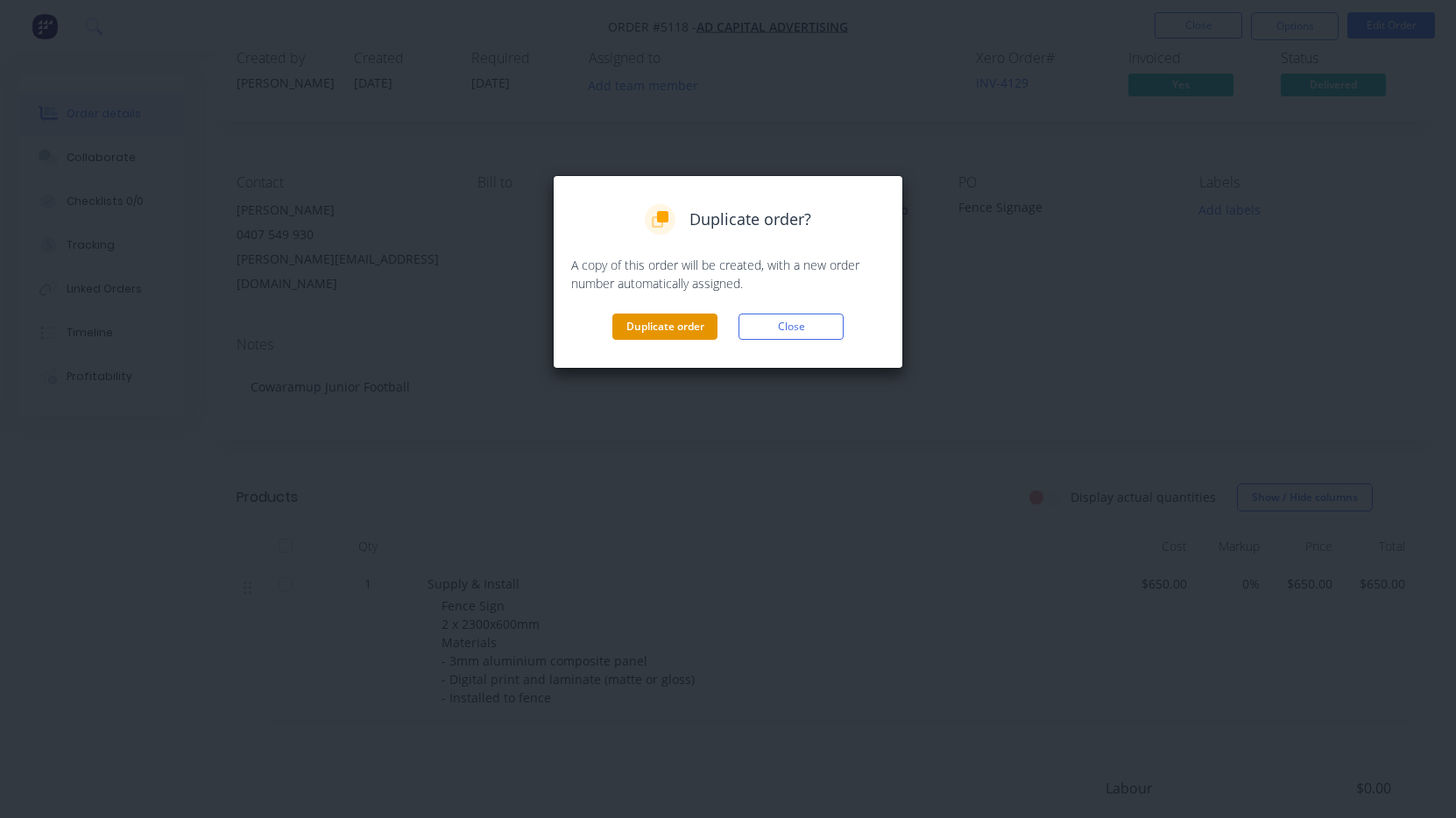
click at [678, 335] on button "Duplicate order" at bounding box center [664, 326] width 105 height 26
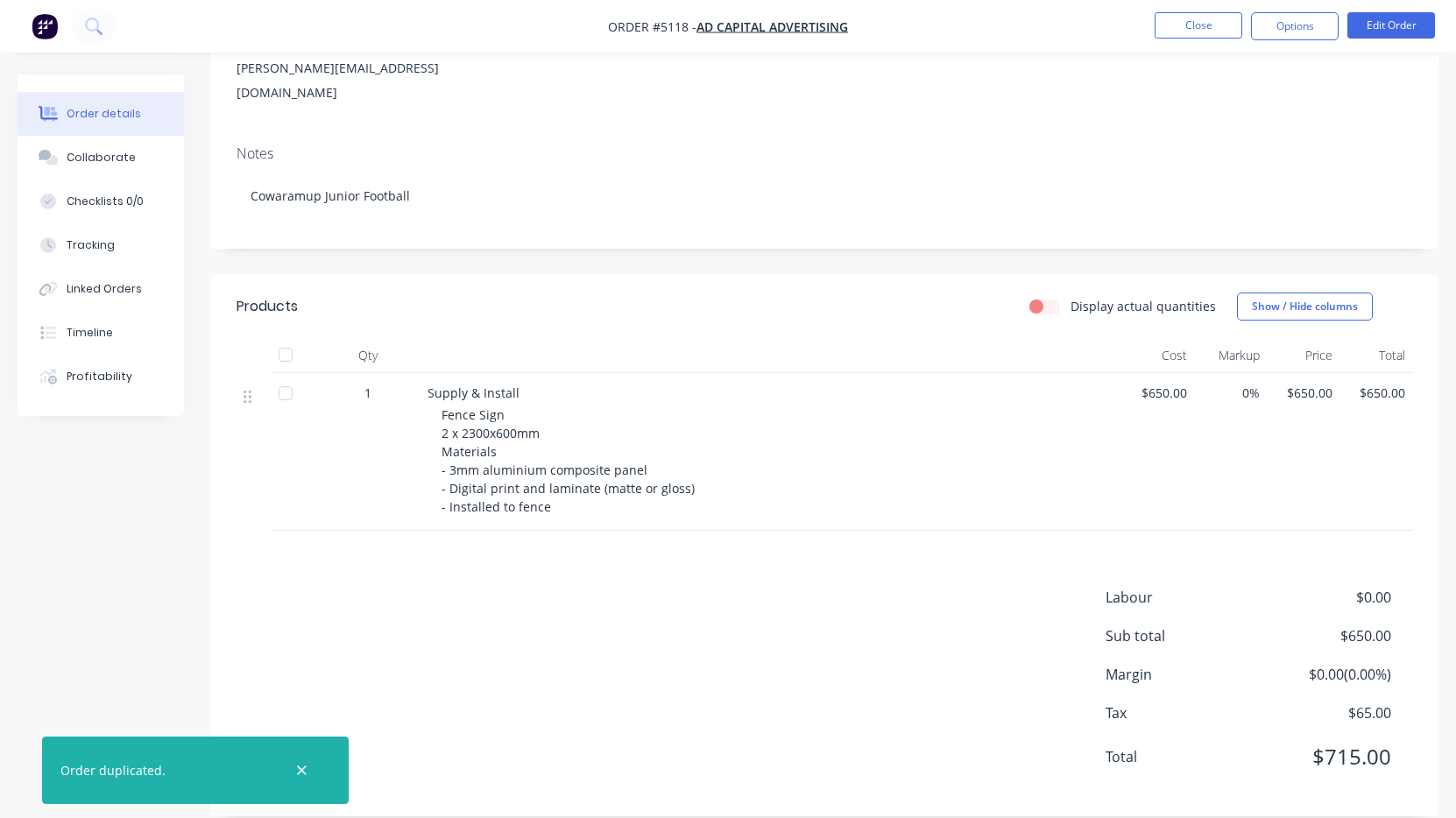
scroll to position [235, 0]
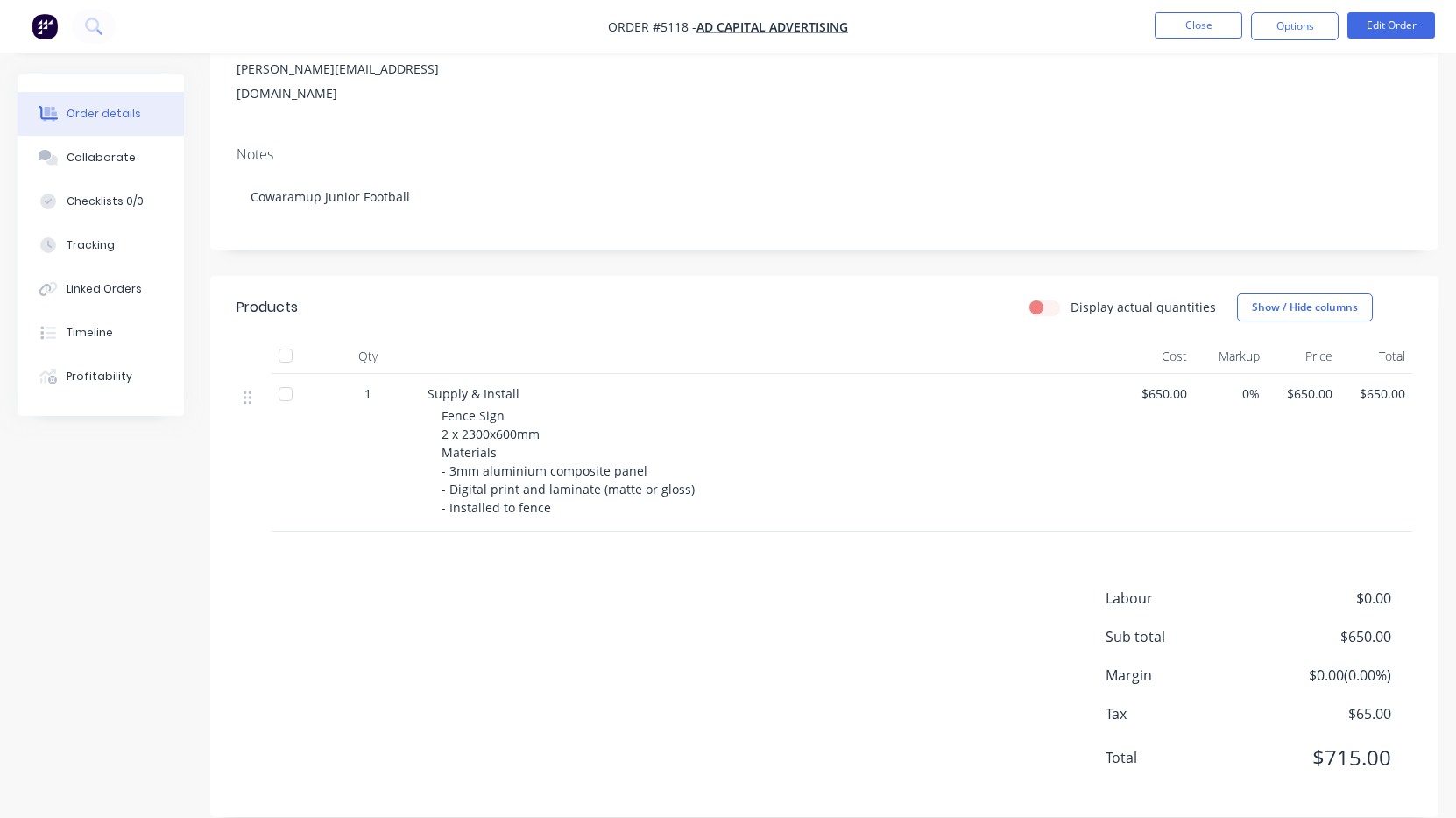
click at [1171, 385] on span "$650.00" at bounding box center [1158, 394] width 58 height 18
click at [1195, 33] on button "Close" at bounding box center [1199, 25] width 88 height 26
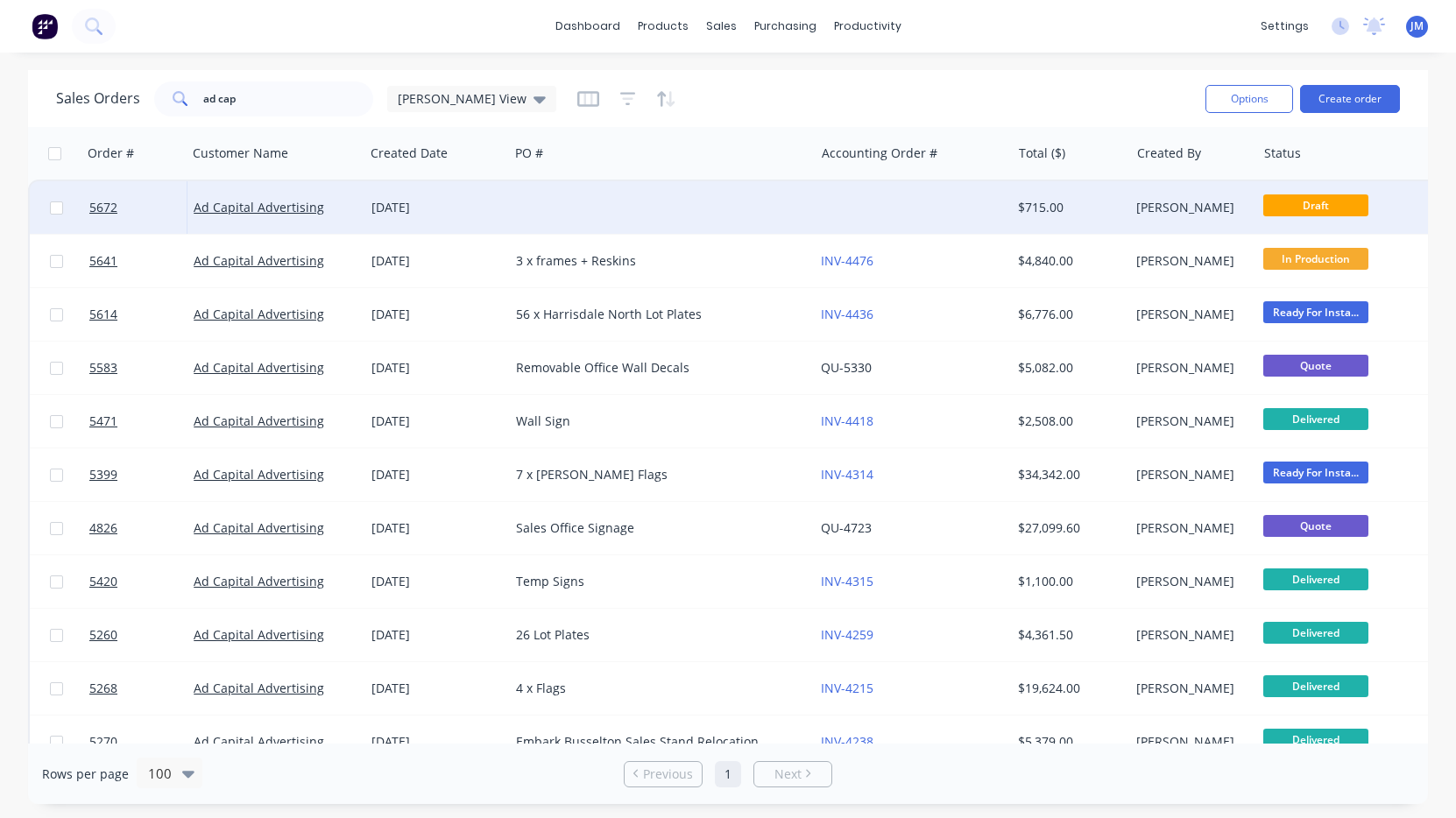
click at [655, 216] on div at bounding box center [661, 208] width 305 height 53
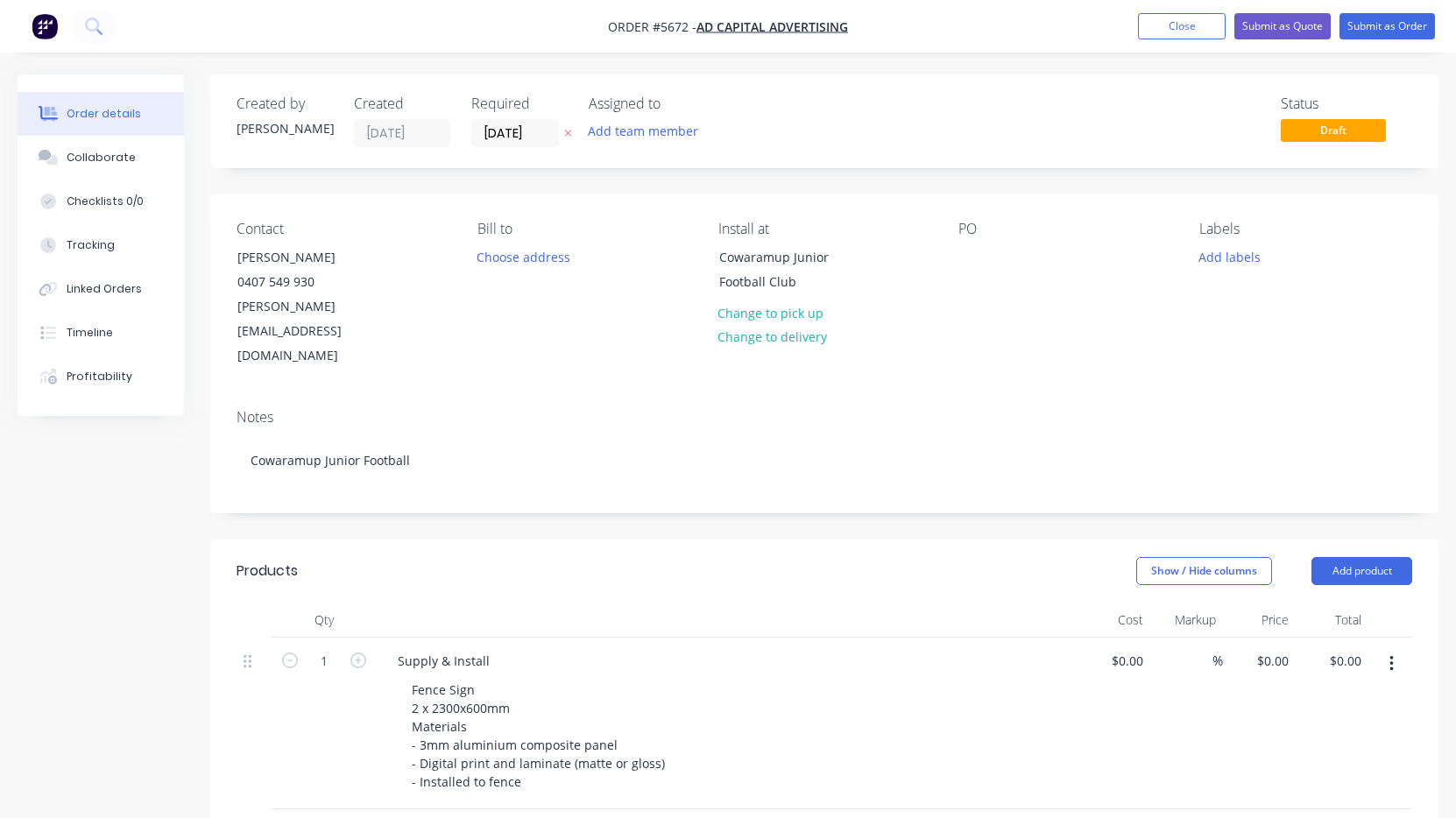
type input "$650.00"
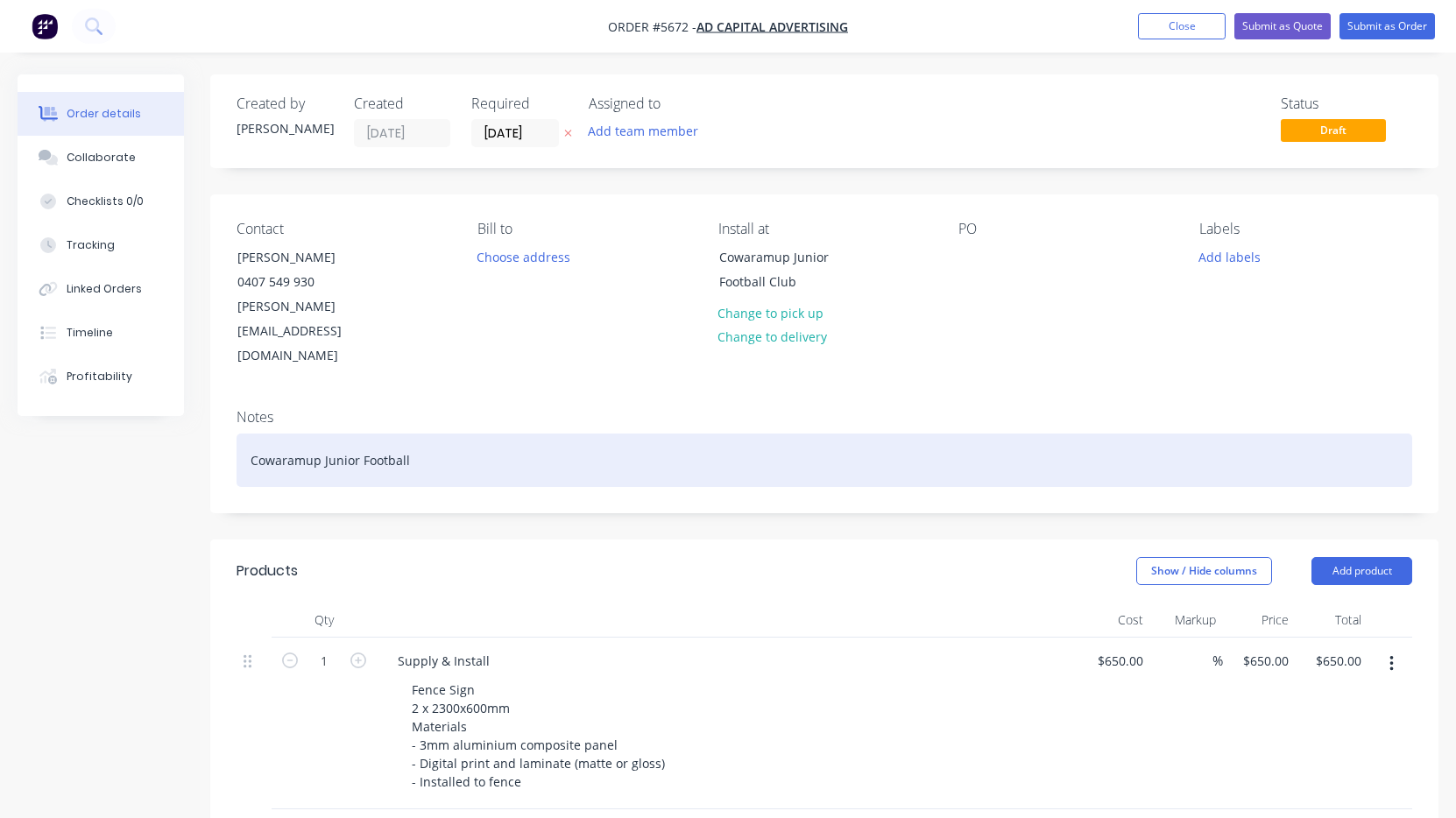
click at [338, 433] on div "Cowaramup Junior Football" at bounding box center [824, 460] width 1176 height 54
click at [341, 433] on div "Cowaramup Junior Football" at bounding box center [824, 460] width 1176 height 54
drag, startPoint x: 415, startPoint y: 410, endPoint x: 325, endPoint y: 409, distance: 90.0
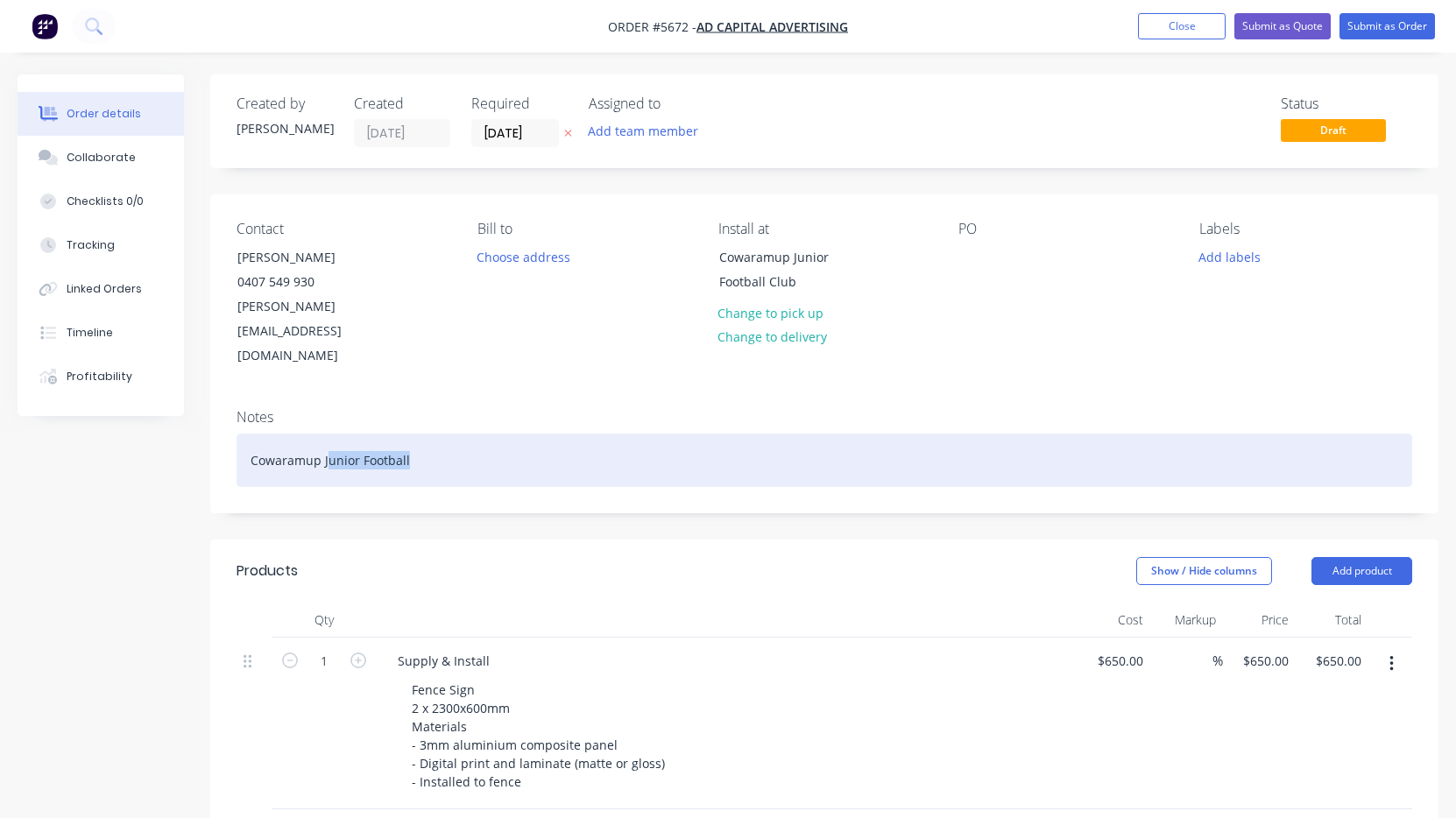
click at [325, 433] on div "Cowaramup Junior Football" at bounding box center [824, 460] width 1176 height 54
click at [327, 433] on div "Cowaramup JCricket Club" at bounding box center [824, 460] width 1176 height 54
drag, startPoint x: 403, startPoint y: 408, endPoint x: 188, endPoint y: 408, distance: 215.0
click at [188, 408] on div "Order details Collaborate Checklists 0/0 Tracking Linked Orders Timeline Profit…" at bounding box center [728, 694] width 1456 height 1238
copy div "Cowaramup Cricket Club"
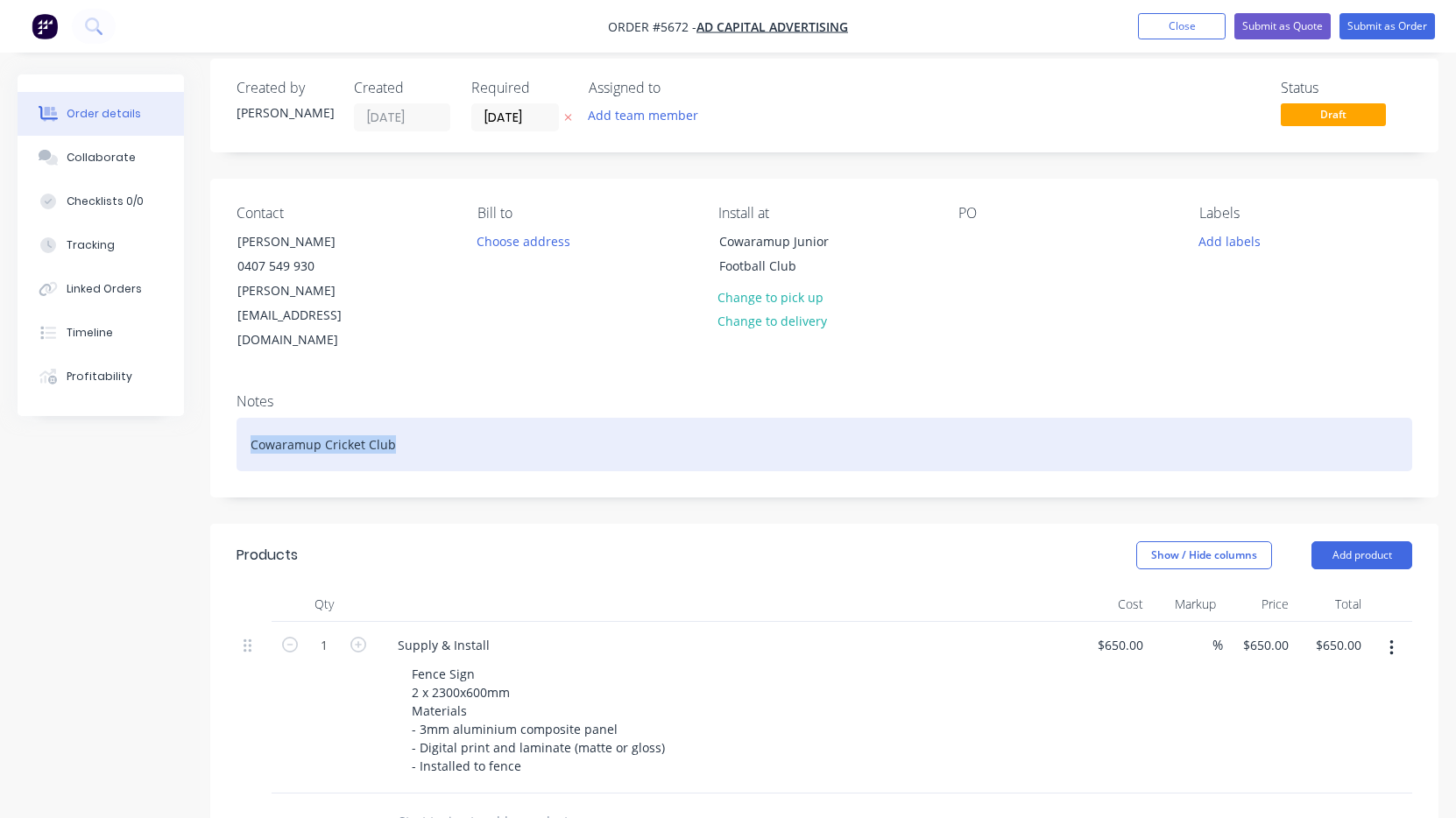
scroll to position [15, 0]
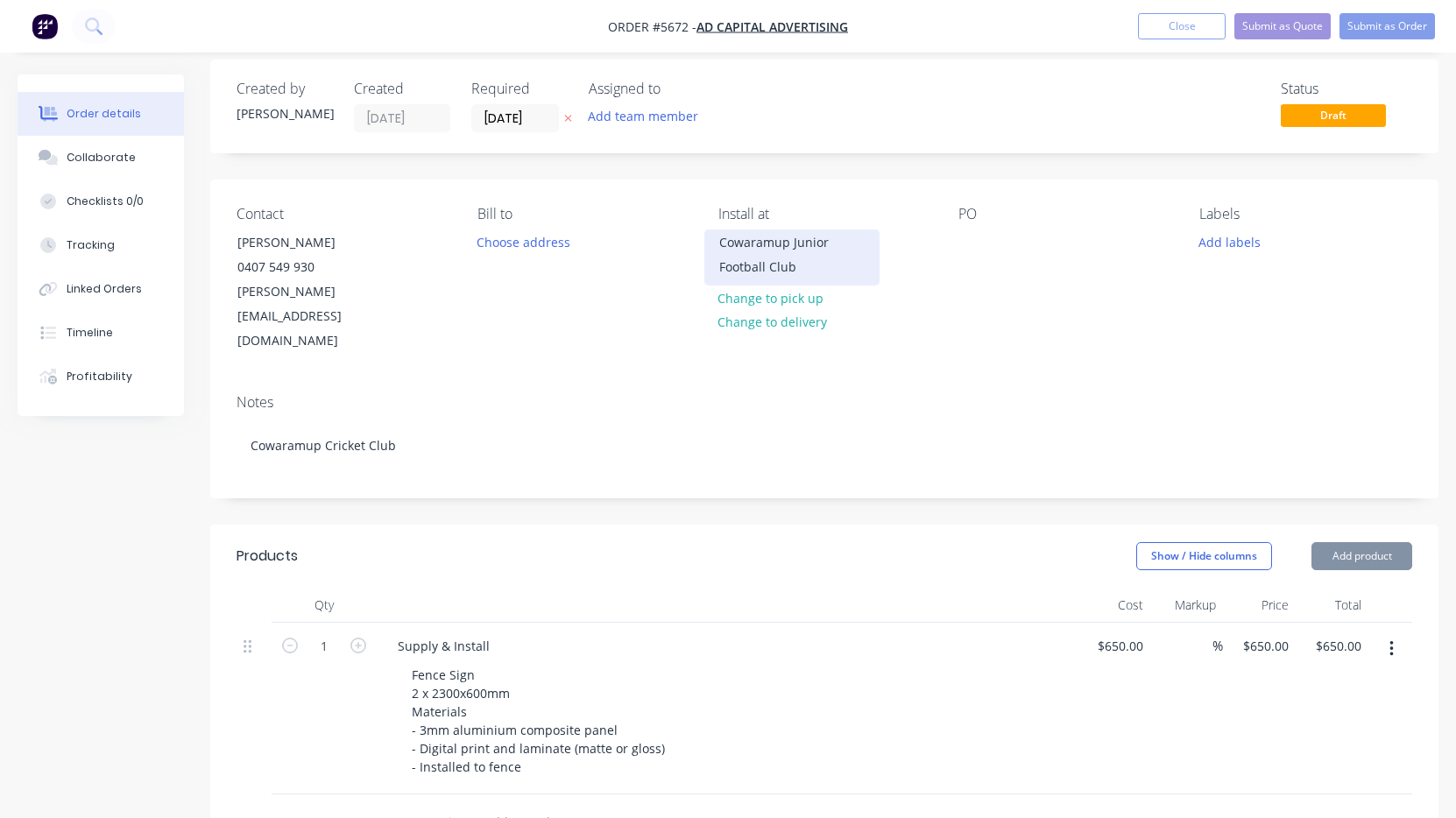
click at [804, 269] on div "Cowaramup Junior Football Club" at bounding box center [791, 255] width 145 height 49
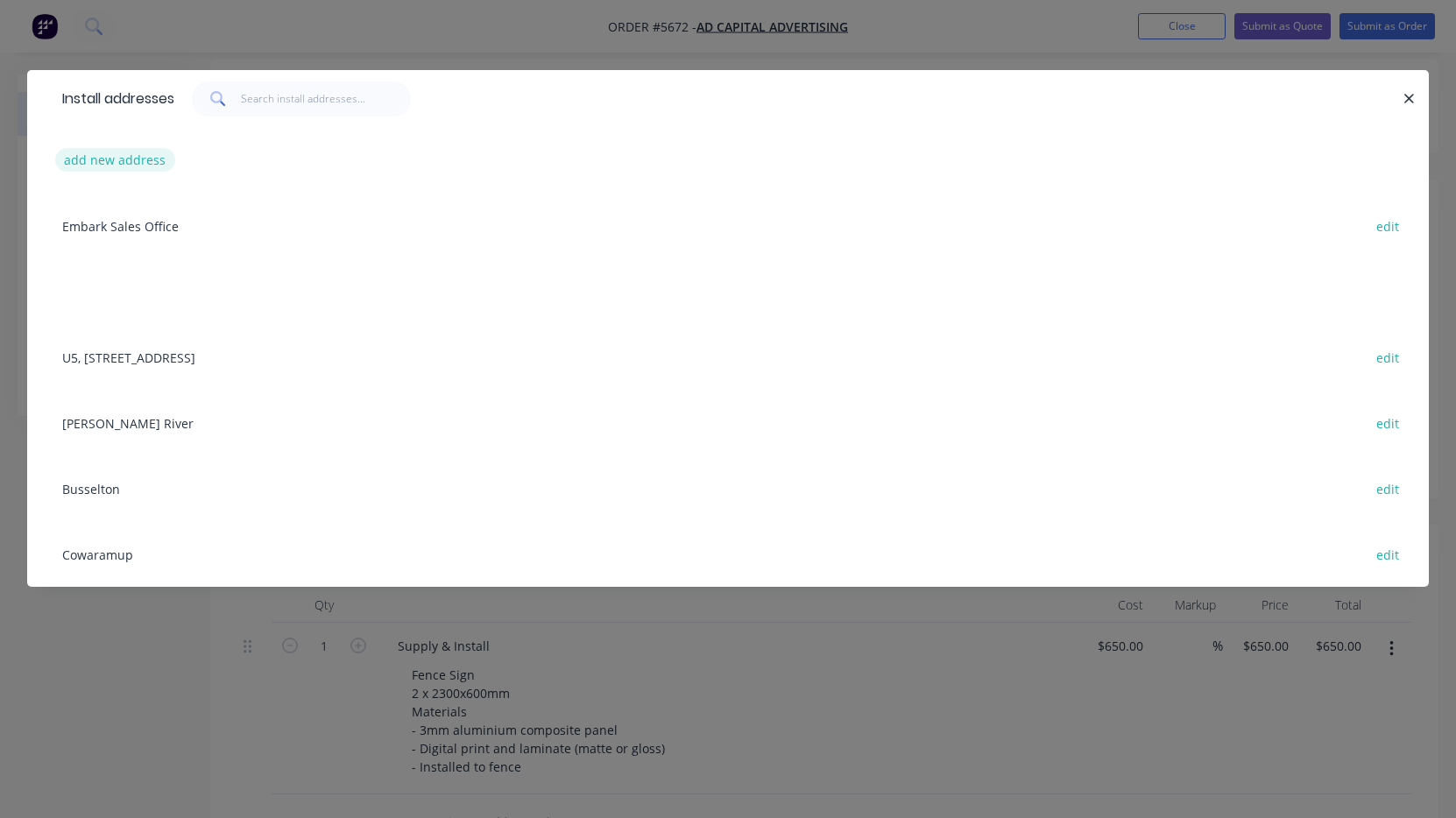
click at [140, 167] on button "add new address" at bounding box center [115, 160] width 120 height 24
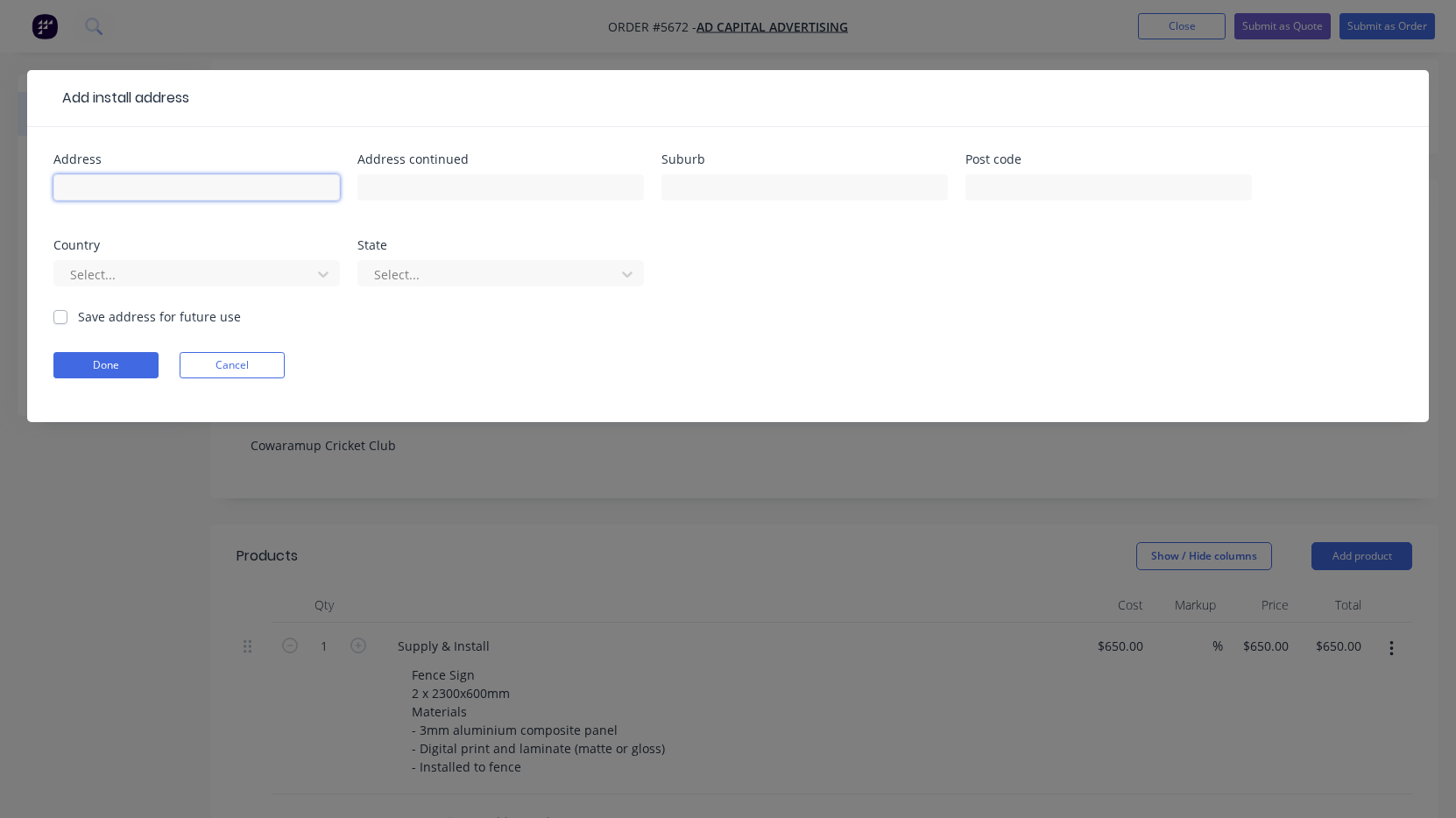
click at [219, 193] on input "text" at bounding box center [197, 187] width 286 height 26
paste input "Cowaramup Cricket Club"
type input "Cowaramup Cricket Club"
click at [143, 376] on button "Done" at bounding box center [106, 365] width 105 height 26
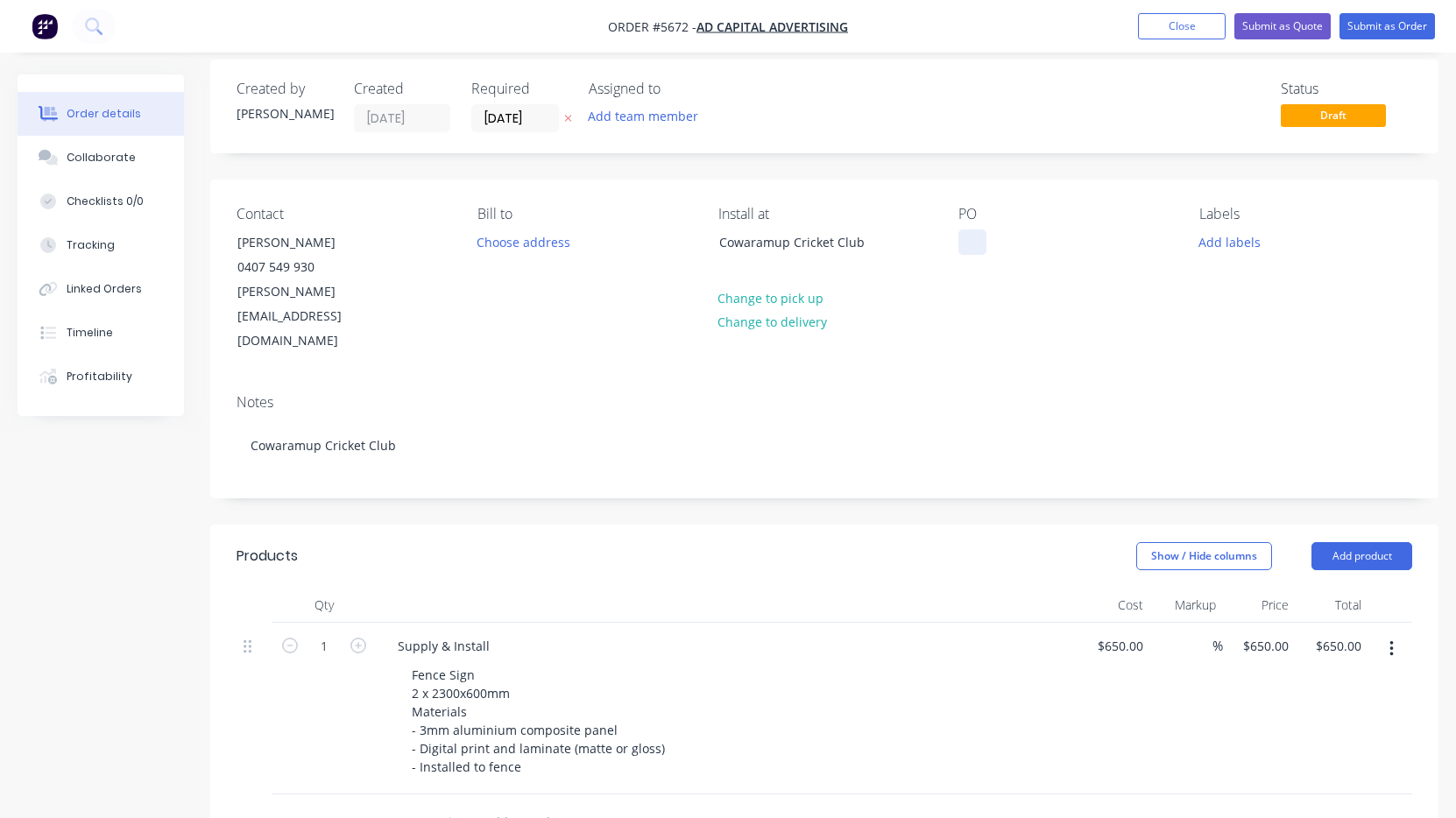
click at [968, 241] on div at bounding box center [972, 243] width 28 height 26
drag, startPoint x: 418, startPoint y: 642, endPoint x: 378, endPoint y: 642, distance: 40.0
click at [378, 642] on div "Supply & Install Fence Sign 2 x 2300x600mm Materials - 3mm aluminium composite …" at bounding box center [727, 709] width 701 height 171
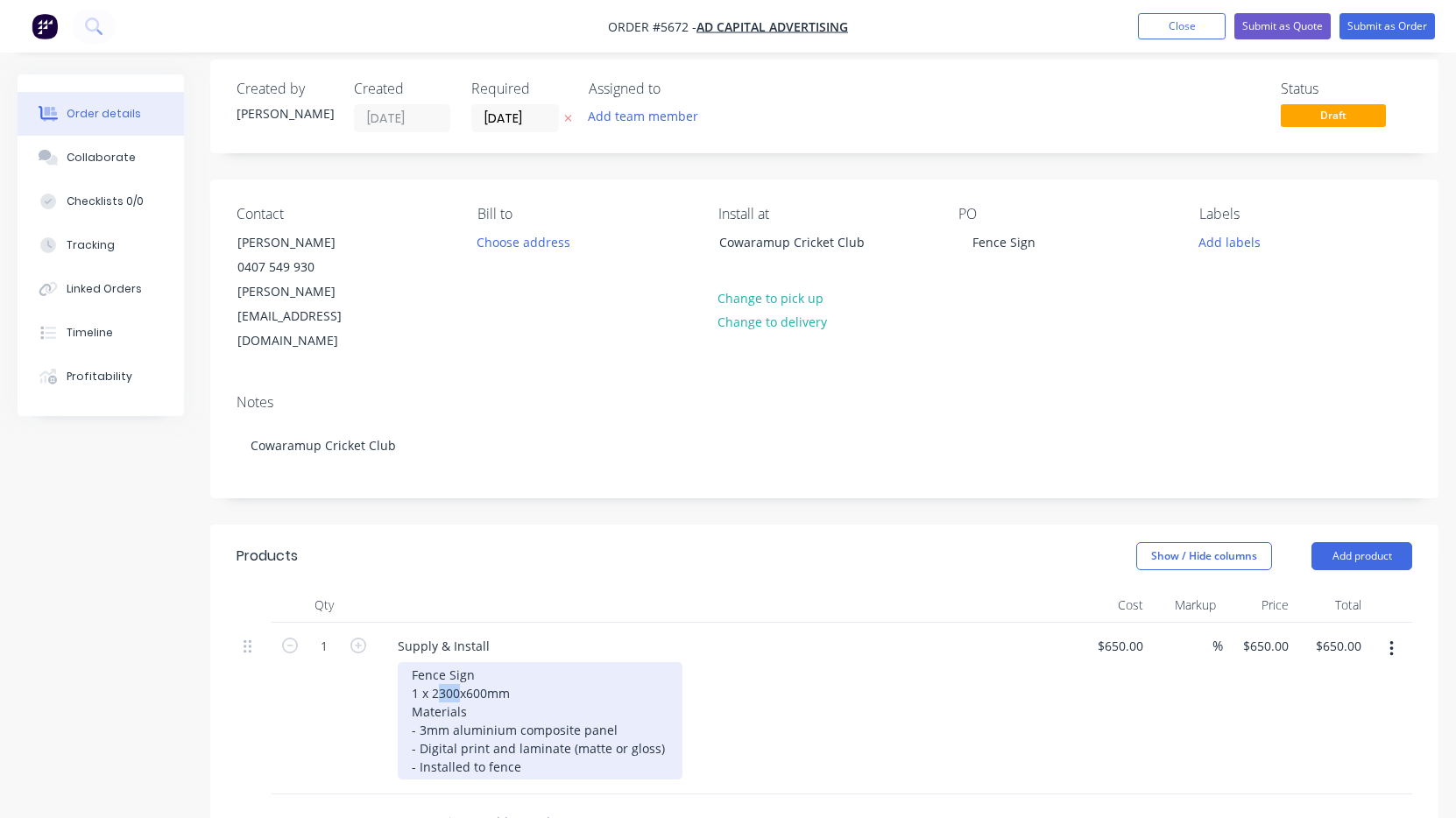
drag, startPoint x: 459, startPoint y: 644, endPoint x: 440, endPoint y: 642, distance: 19.1
click at [440, 662] on div "Fence Sign 1 x 2300x600mm Materials - 3mm aluminium composite panel - Digital p…" at bounding box center [540, 720] width 285 height 118
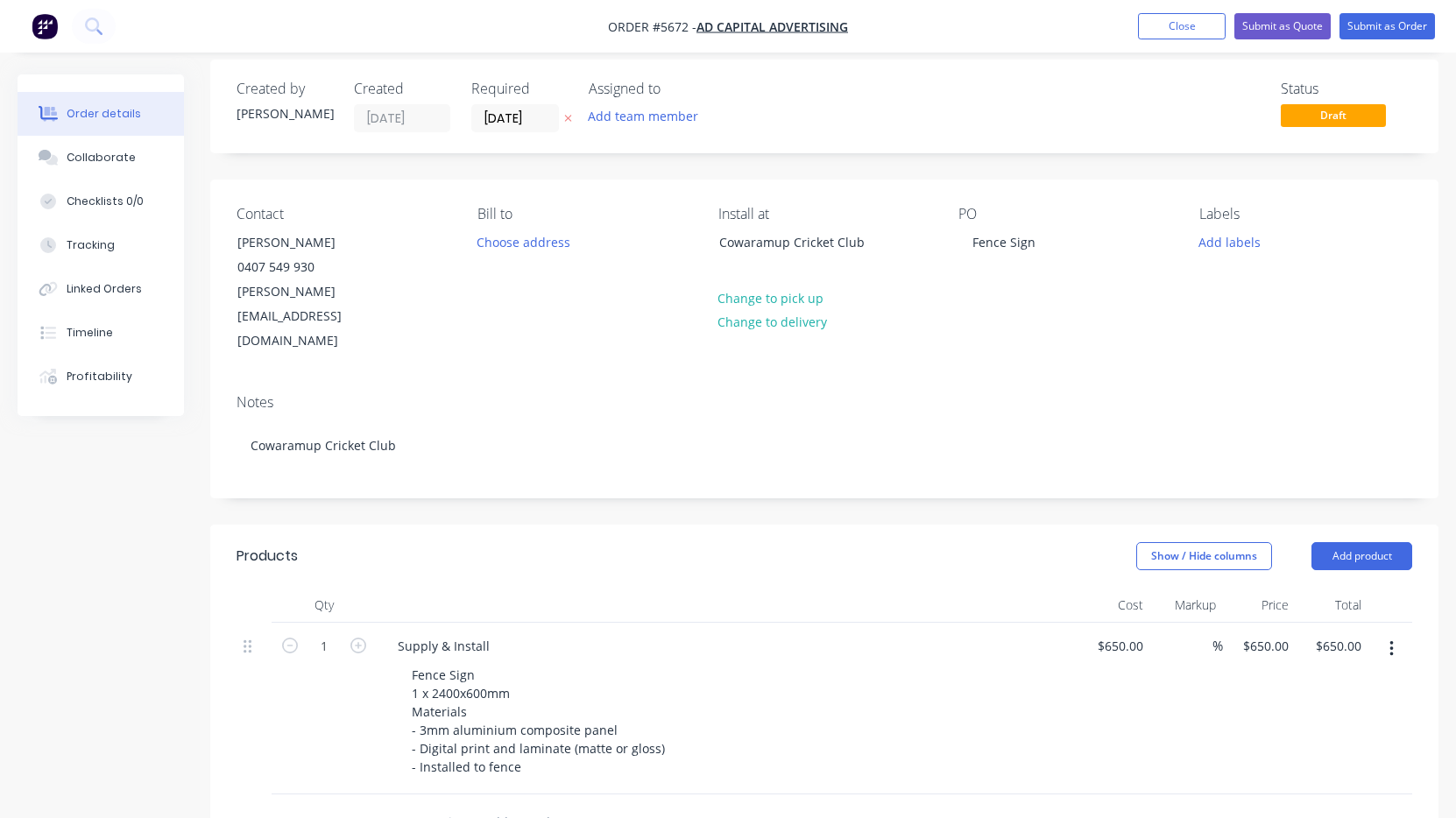
click at [827, 662] on div "Fence Sign 1 x 2400x600mm Materials - 3mm aluminium composite panel - Digital p…" at bounding box center [734, 720] width 673 height 118
click at [1111, 623] on div "650 $650.00" at bounding box center [1114, 709] width 73 height 171
type input "$500.00"
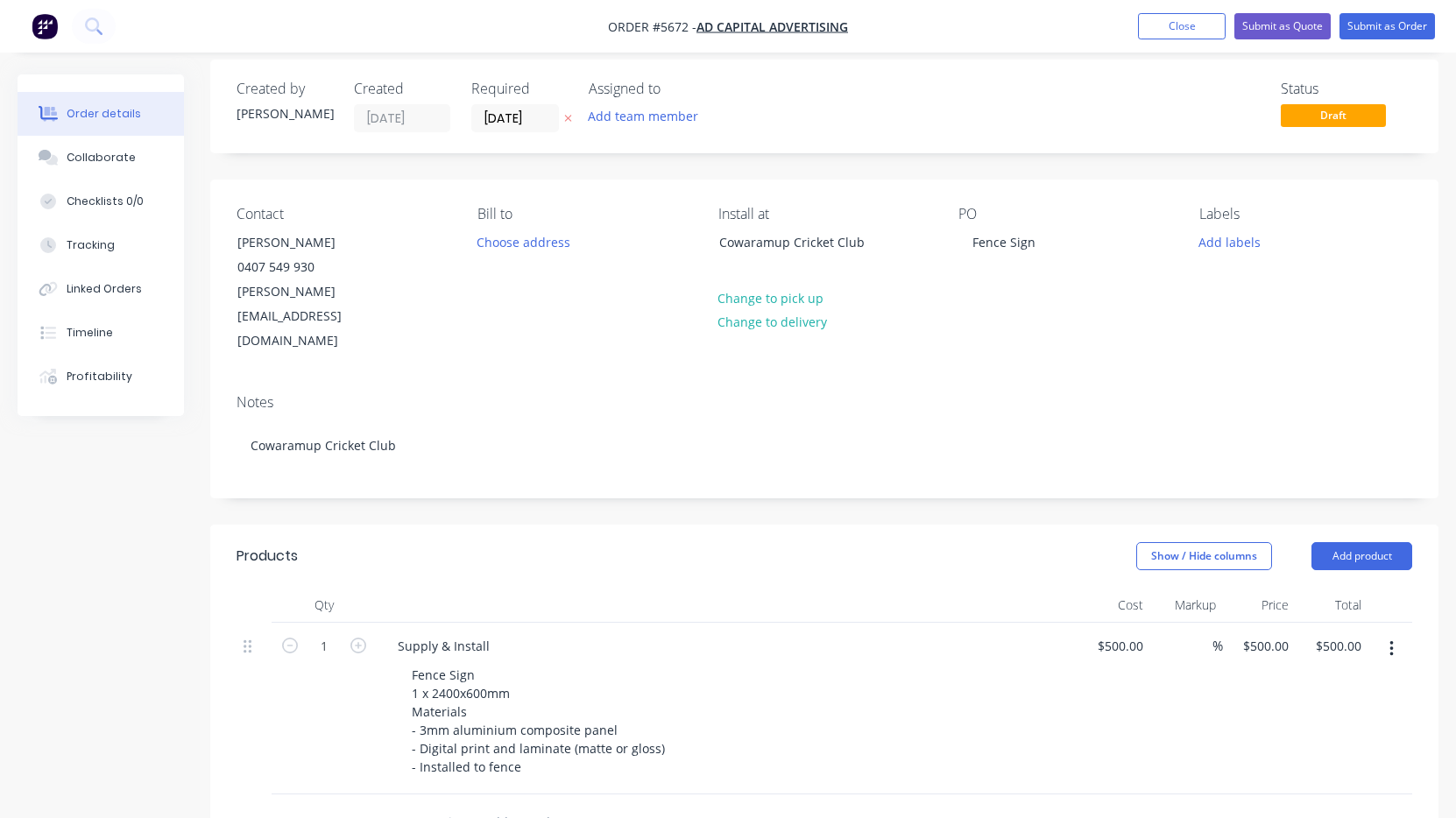
click at [989, 730] on div "Supply & Install Fence Sign 1 x 2400x600mm Materials - 3mm aluminium composite …" at bounding box center [727, 709] width 701 height 171
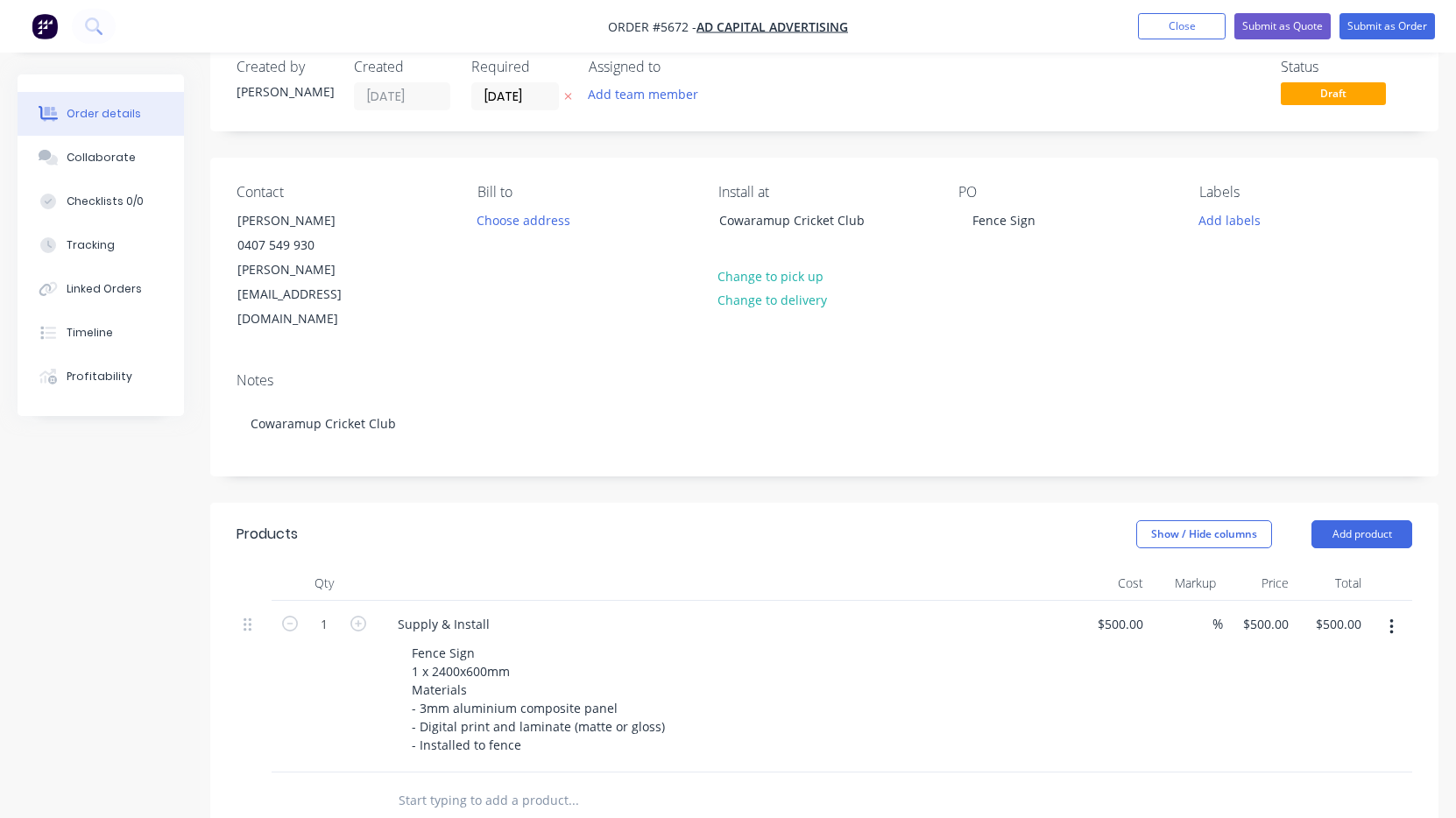
scroll to position [33, 0]
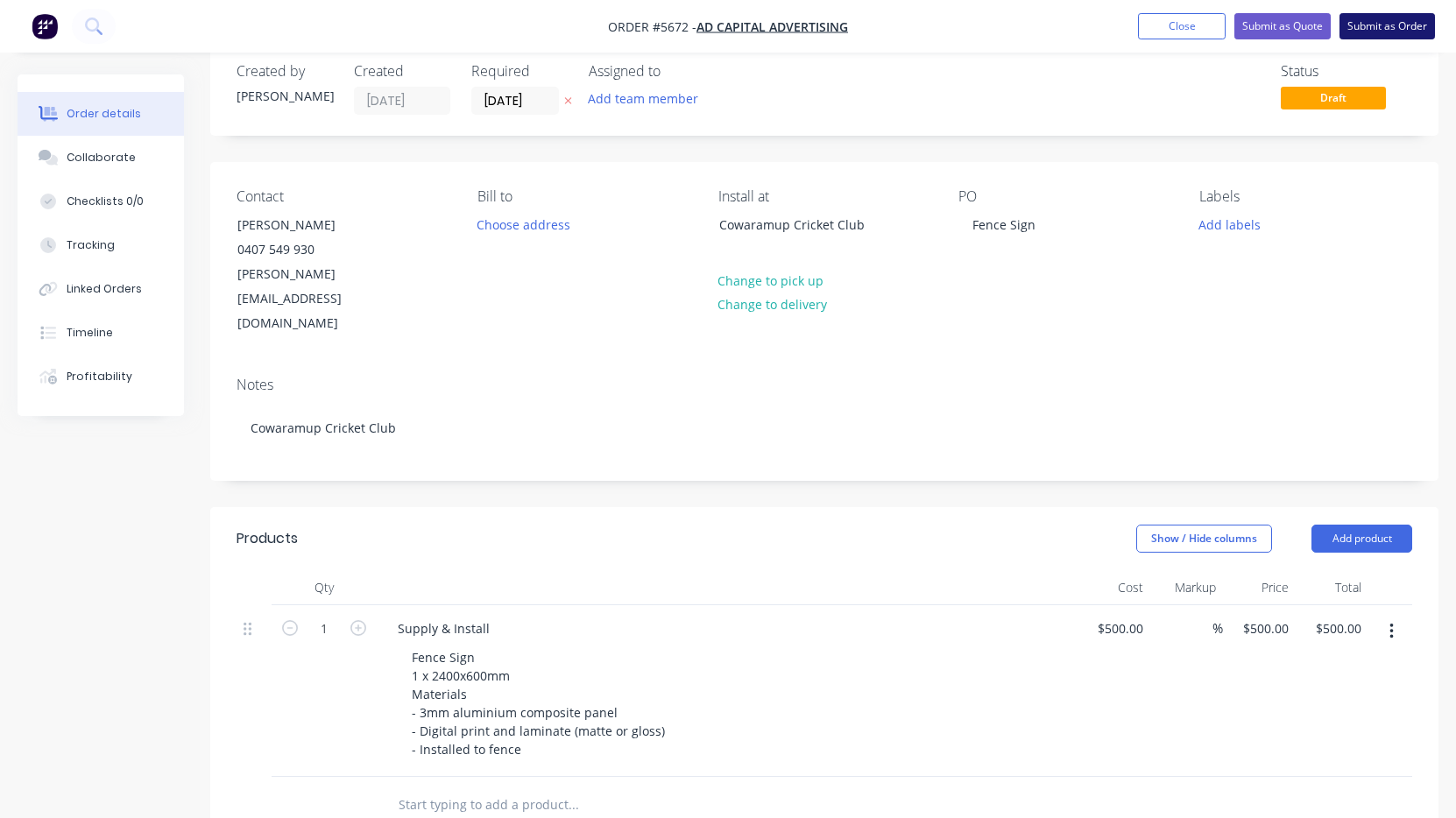
click at [1400, 30] on button "Submit as Order" at bounding box center [1387, 26] width 96 height 26
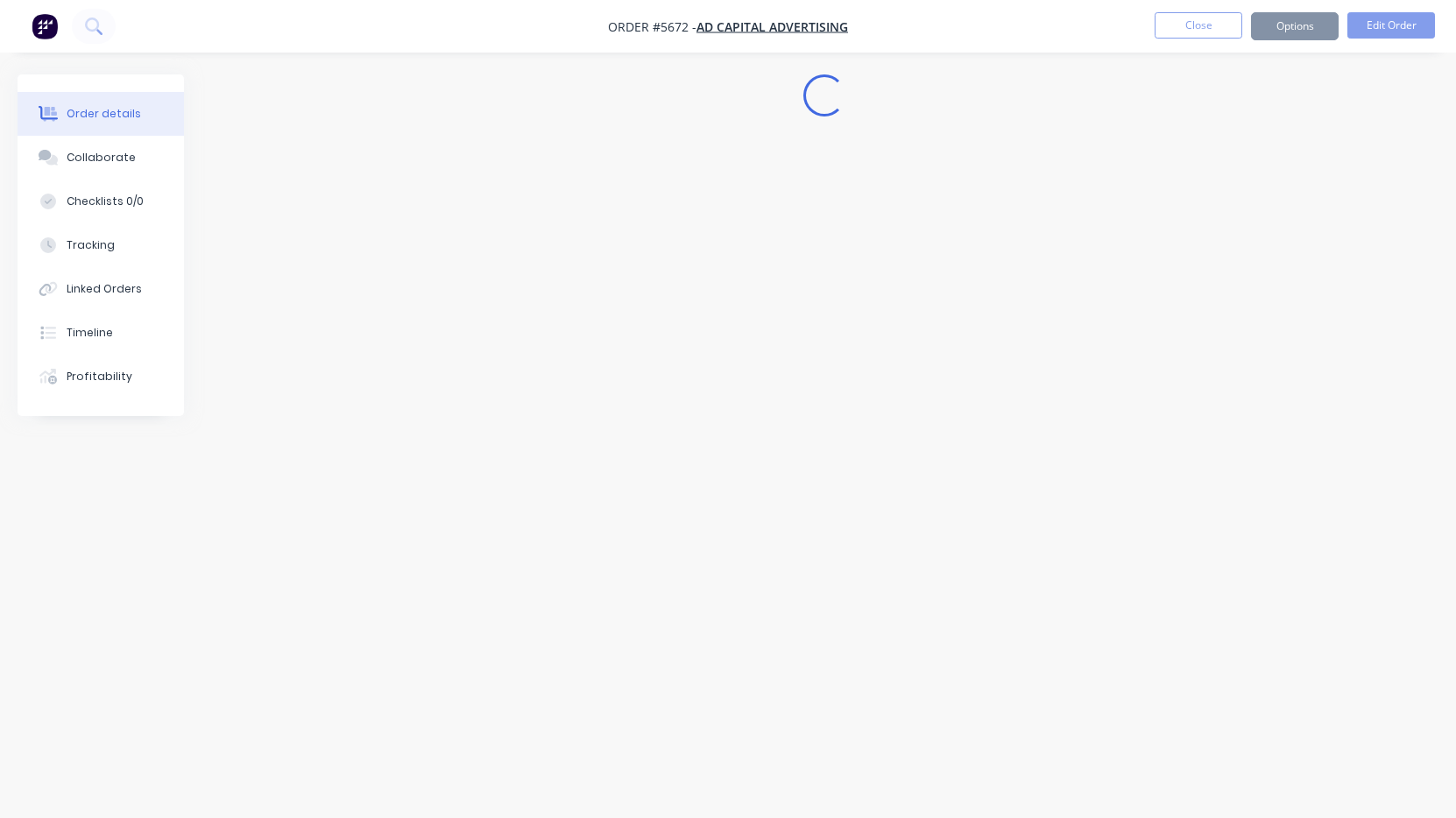
scroll to position [0, 0]
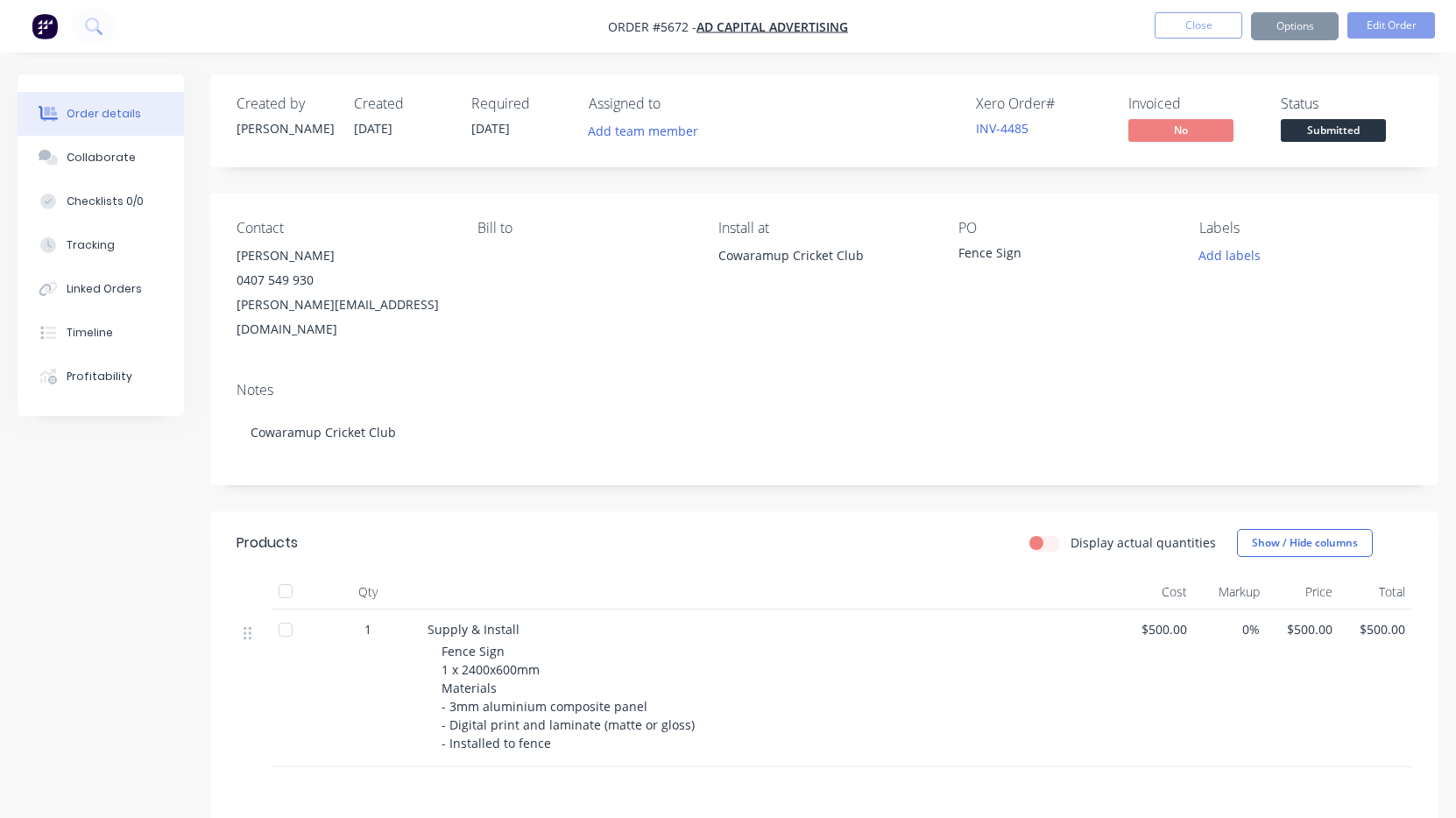
click at [1356, 129] on span "Submitted" at bounding box center [1333, 130] width 105 height 22
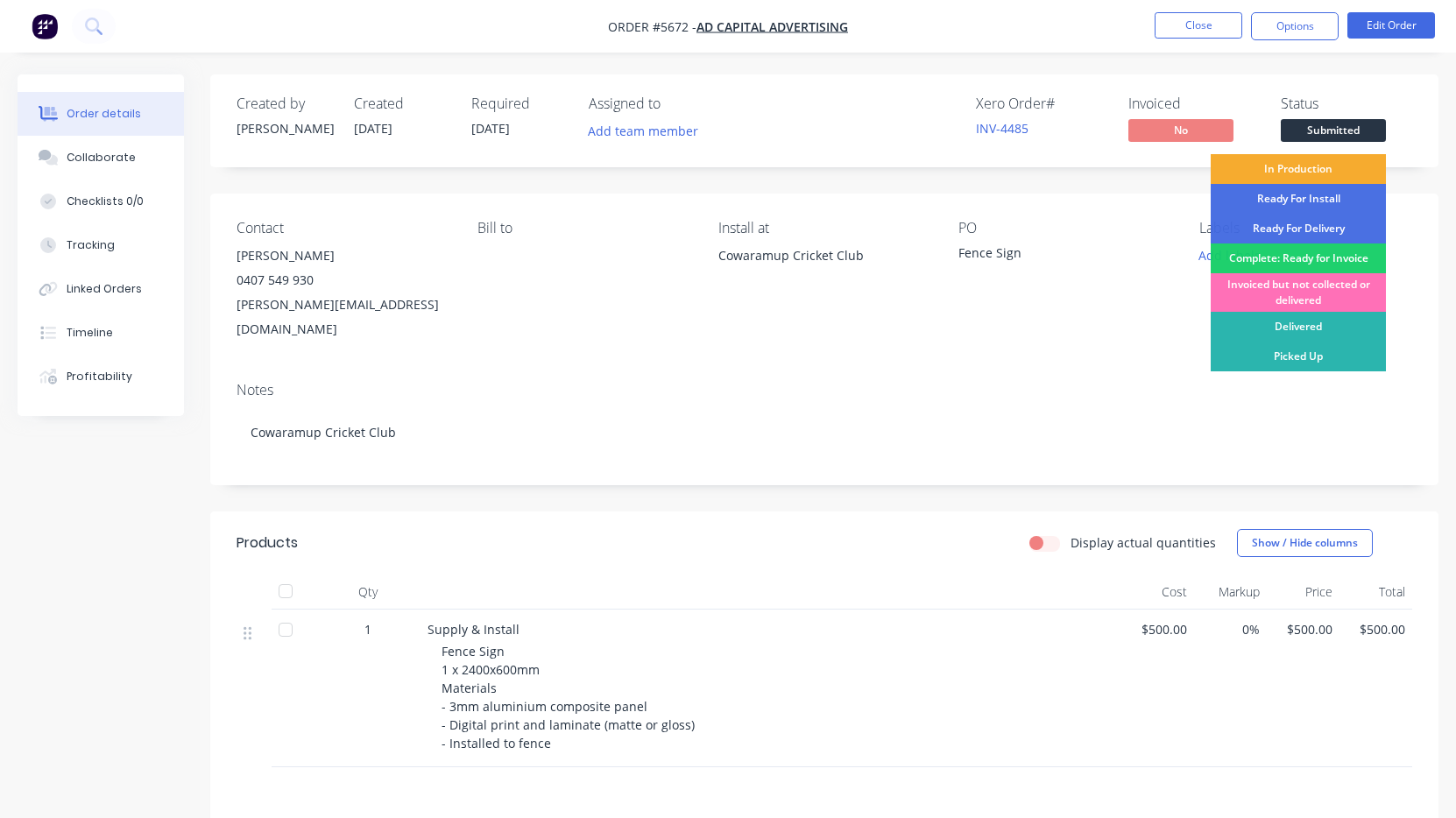
click at [1331, 175] on div "In Production" at bounding box center [1298, 169] width 175 height 30
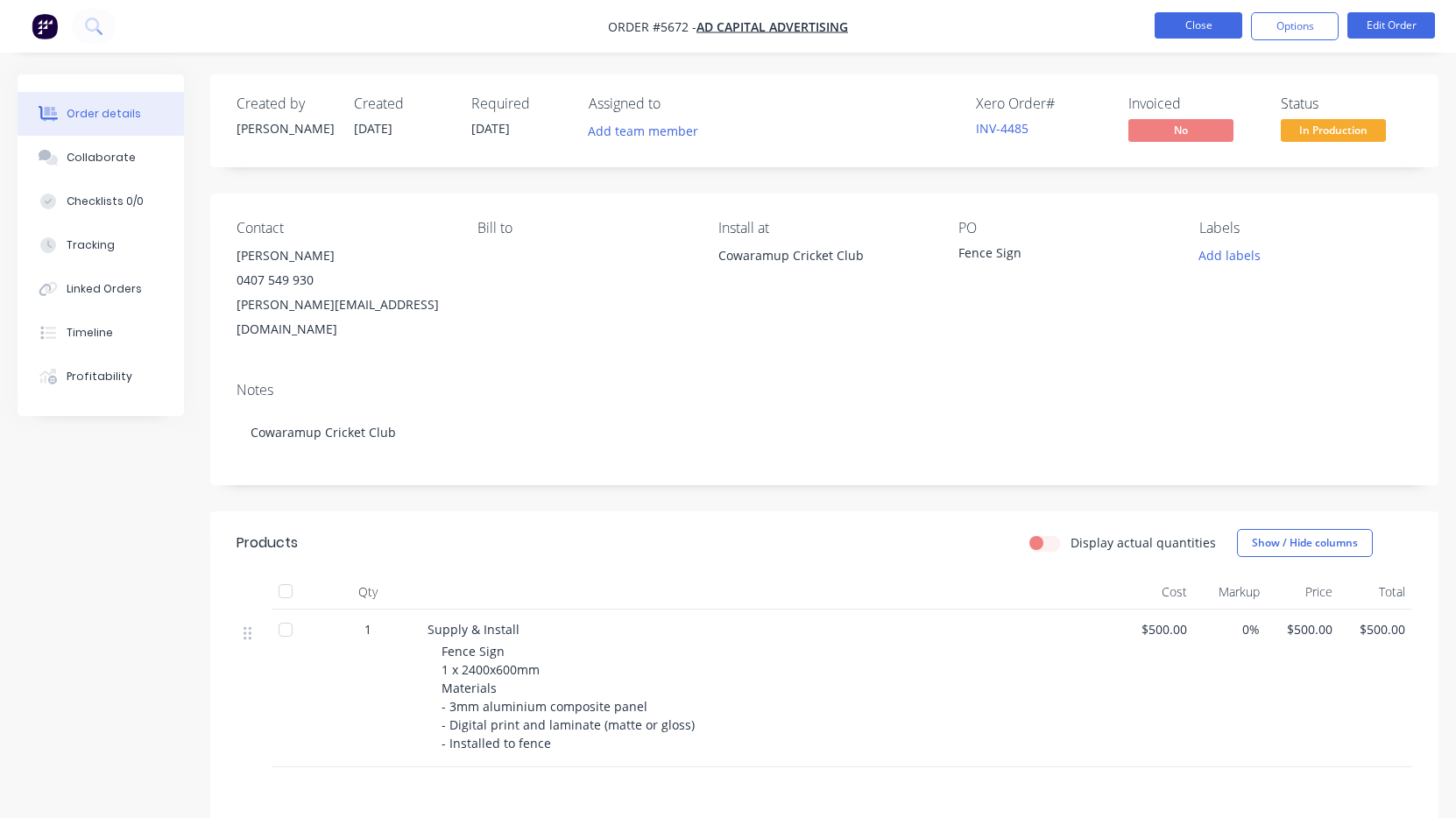
click at [1187, 23] on button "Close" at bounding box center [1199, 25] width 88 height 26
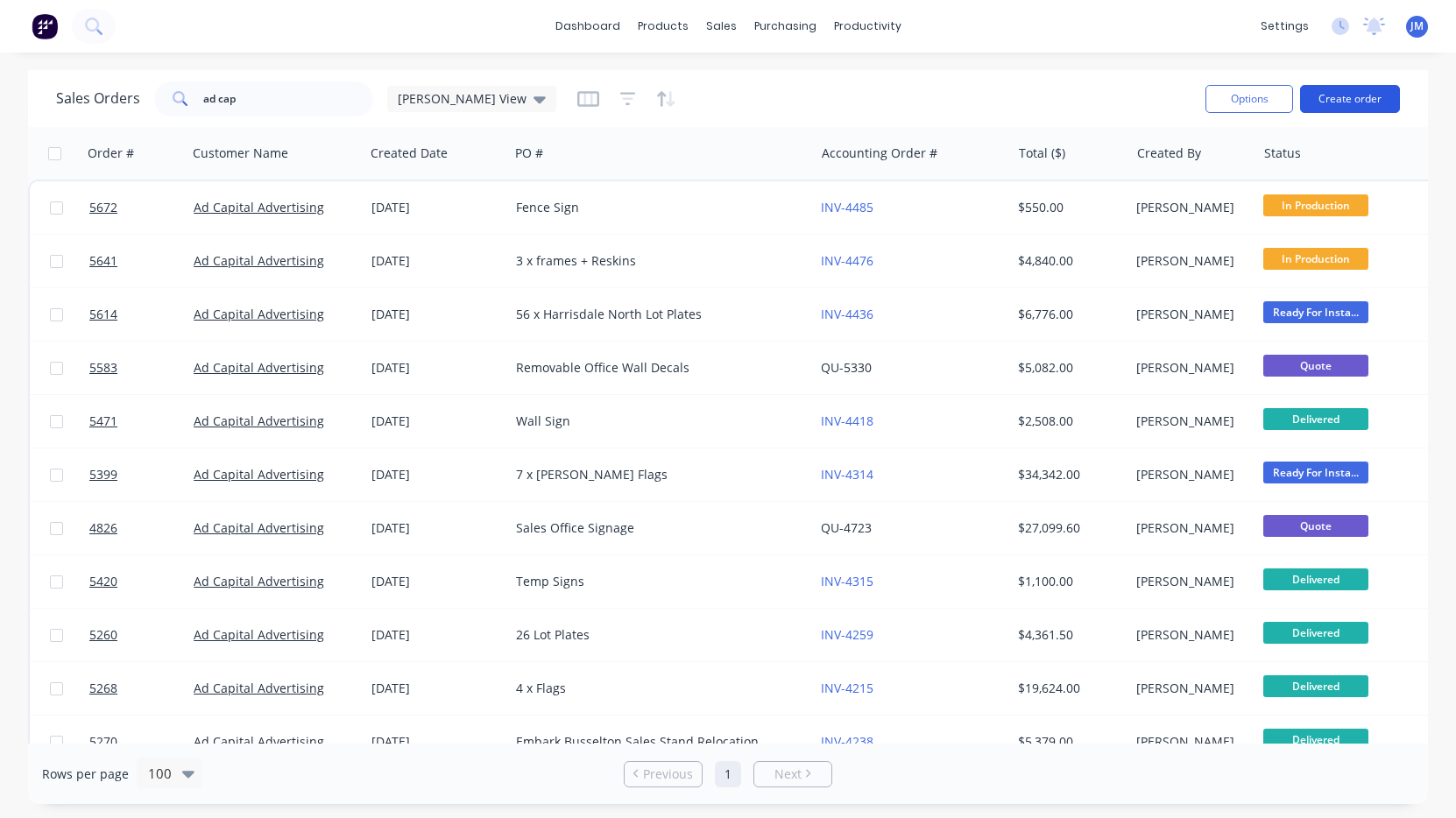
click at [1368, 96] on button "Create order" at bounding box center [1349, 98] width 99 height 28
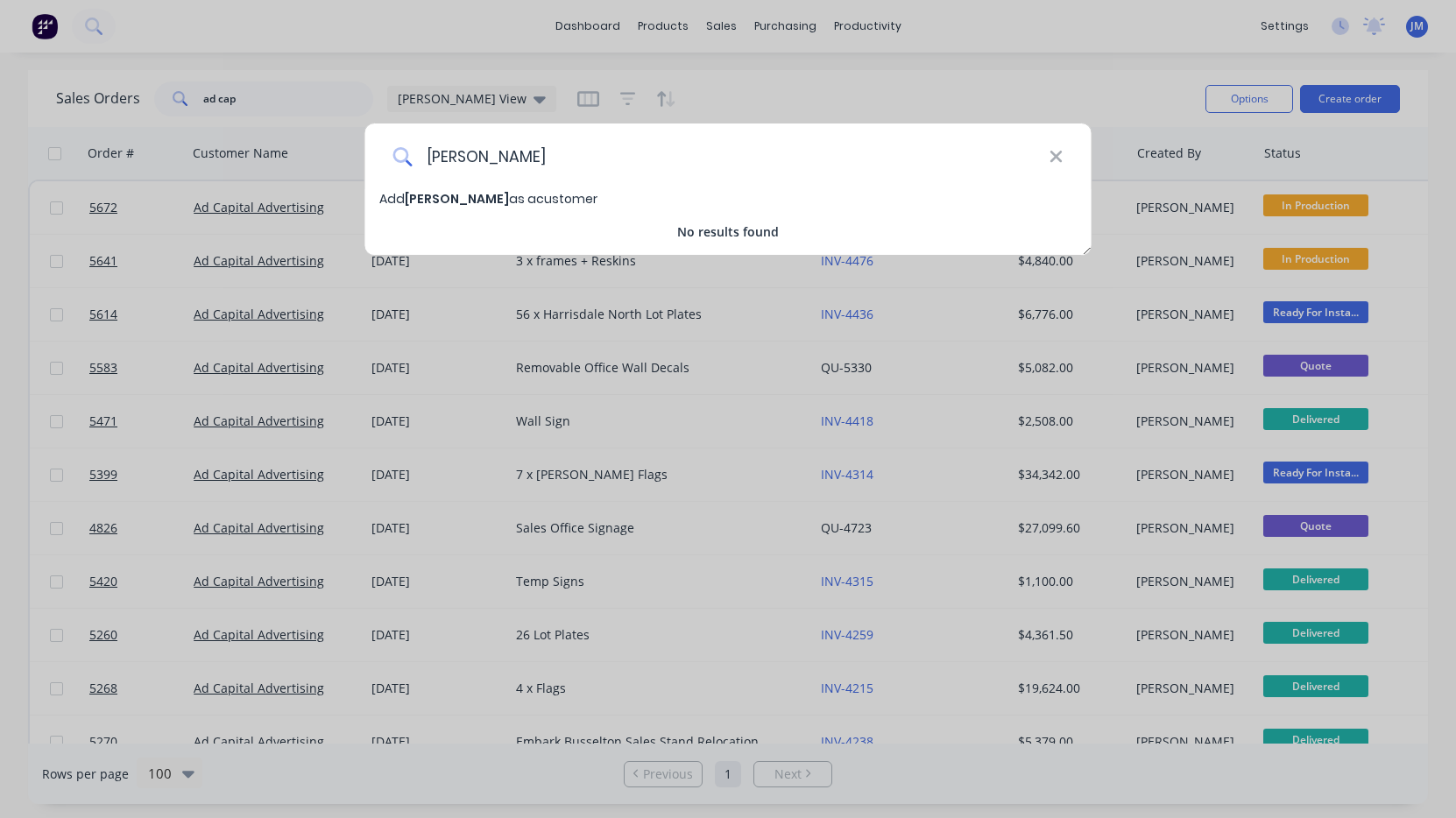
type input "[PERSON_NAME]"
click at [519, 201] on span "[PERSON_NAME] as a customer" at bounding box center [488, 198] width 218 height 17
select select "AU"
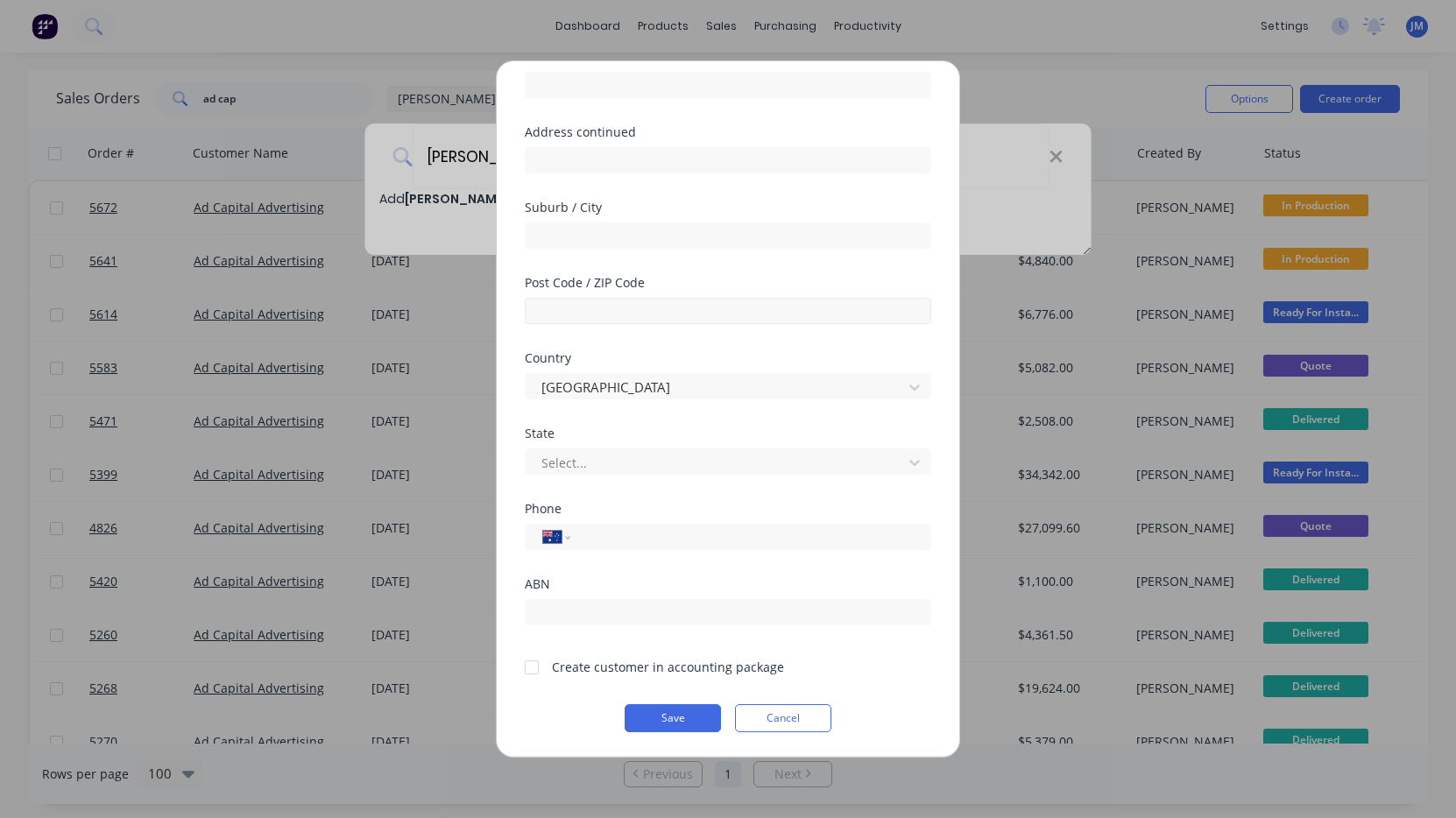
scroll to position [160, 0]
click at [528, 667] on div at bounding box center [532, 668] width 35 height 35
click at [660, 709] on button "Save" at bounding box center [673, 718] width 97 height 28
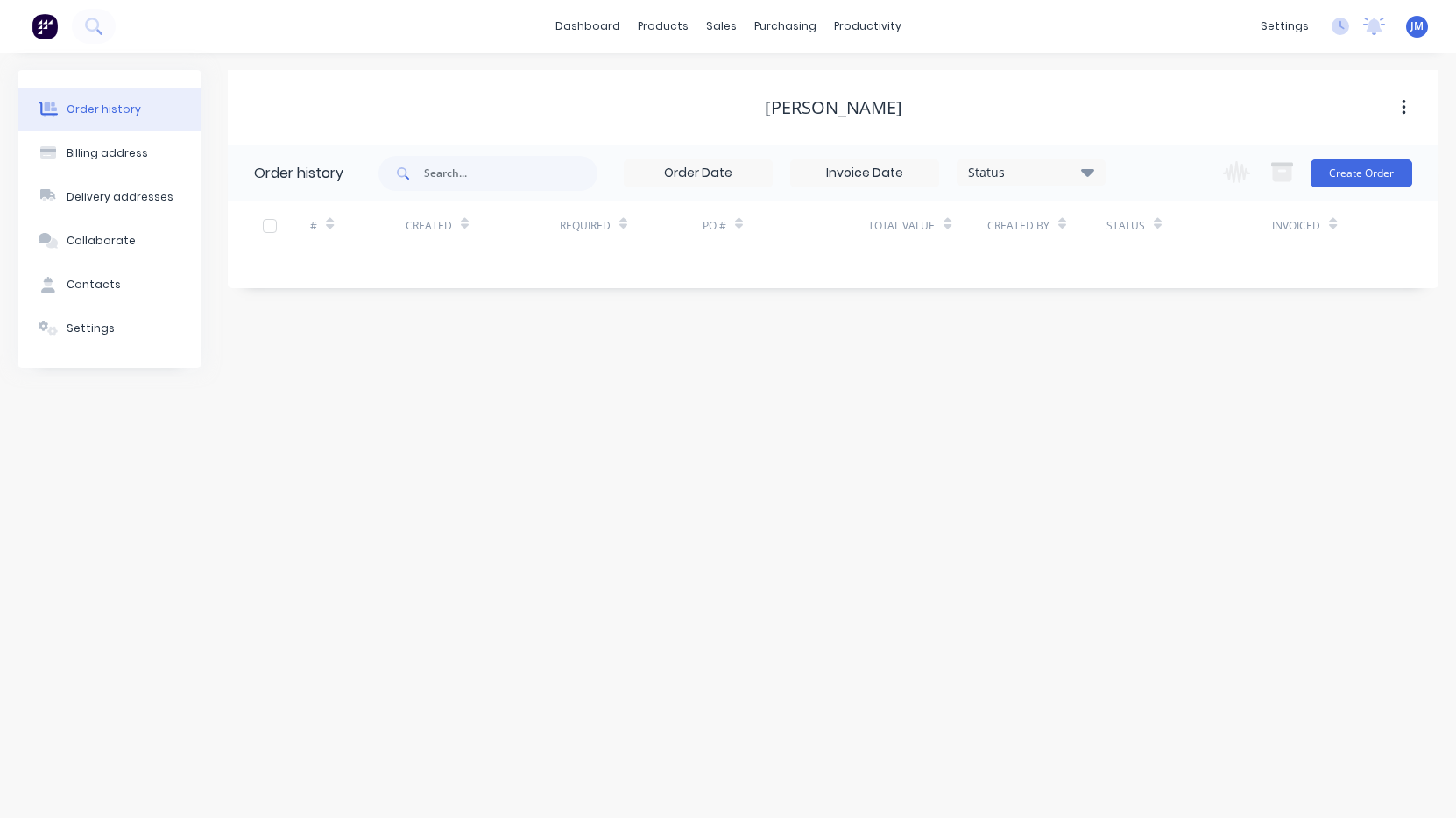
click at [1336, 107] on div "[PERSON_NAME]" at bounding box center [833, 108] width 1211 height 21
click at [1338, 161] on button "Create Order" at bounding box center [1361, 173] width 101 height 28
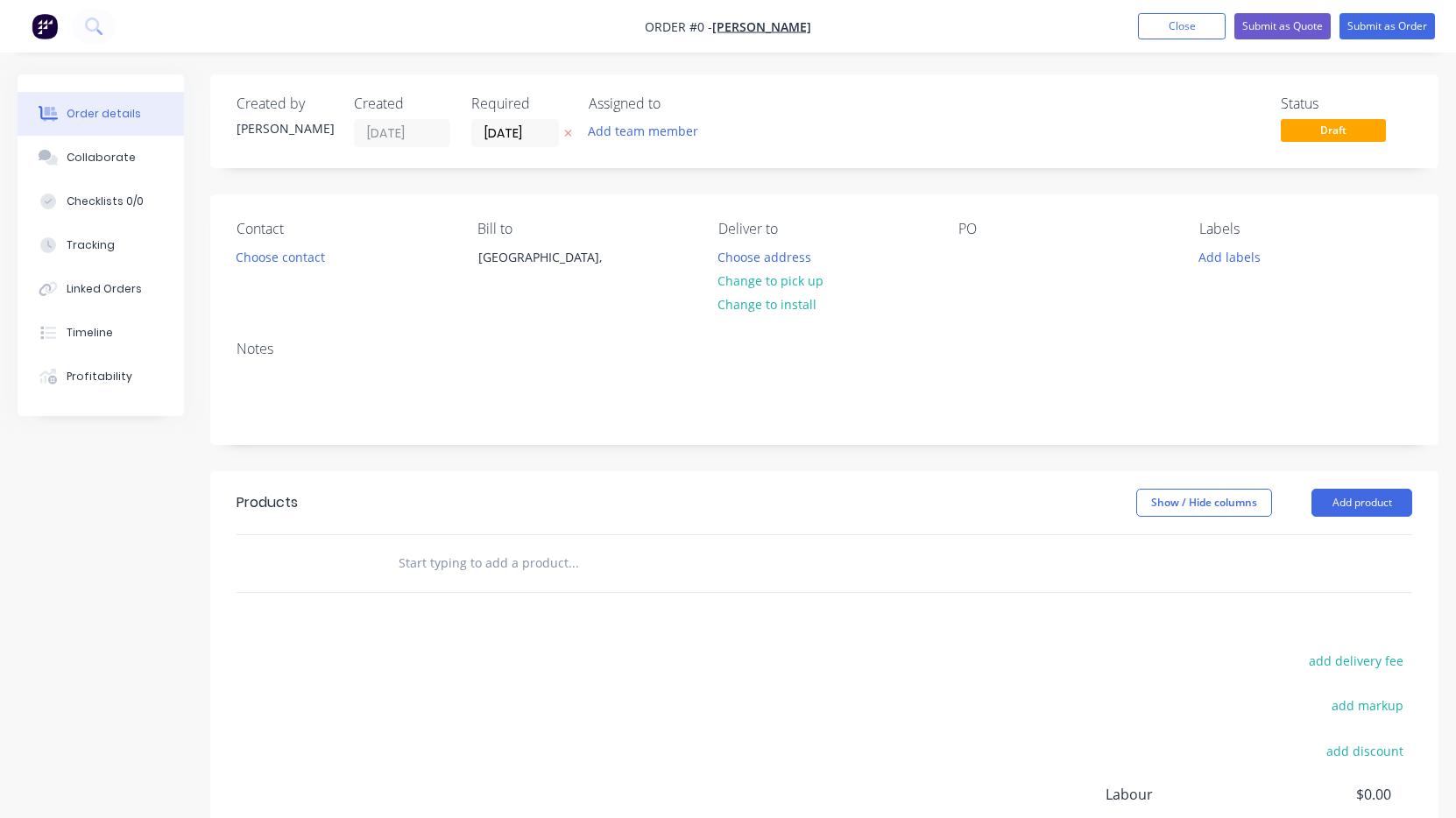
click at [262, 243] on div "Contact Choose contact" at bounding box center [342, 260] width 213 height 79
click at [259, 260] on button "Choose contact" at bounding box center [281, 256] width 108 height 24
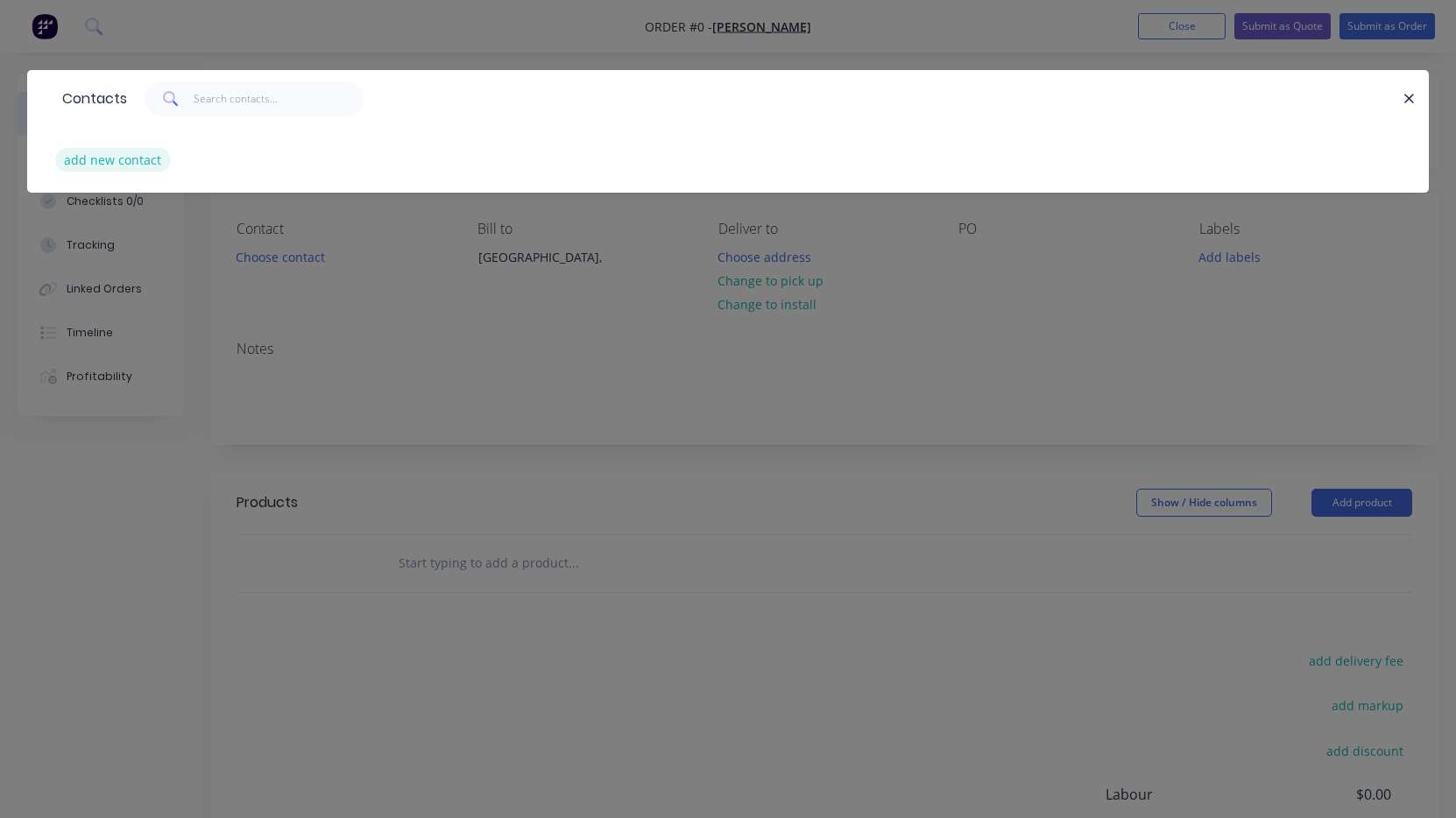
click at [120, 165] on button "add new contact" at bounding box center [112, 160] width 116 height 24
select select "AU"
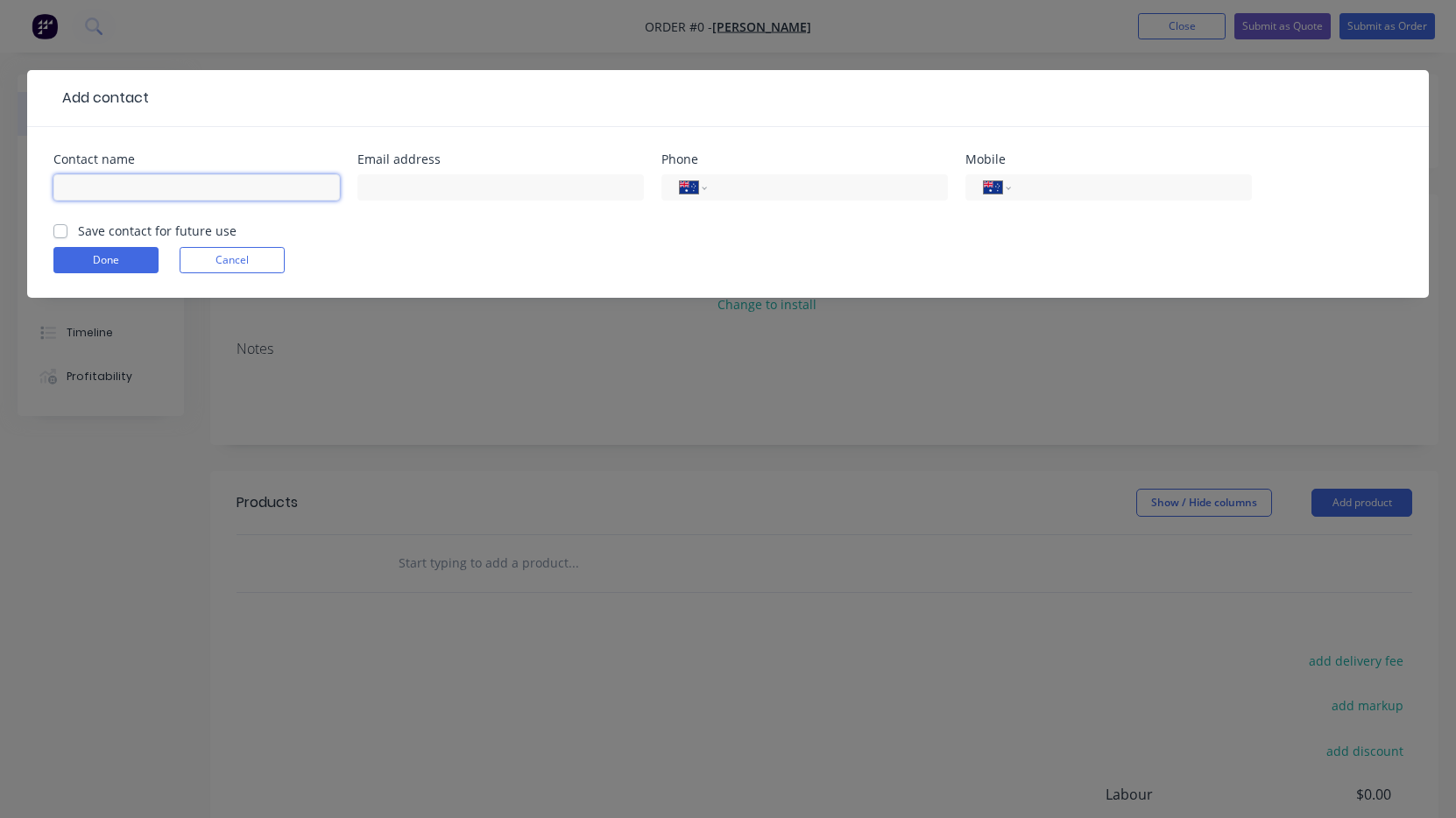
click at [129, 185] on input "text" at bounding box center [197, 187] width 286 height 26
paste input "[PERSON_NAME]"
type input "[PERSON_NAME]"
click at [1049, 190] on input "tel" at bounding box center [1128, 188] width 210 height 20
paste input "0423 903 643"
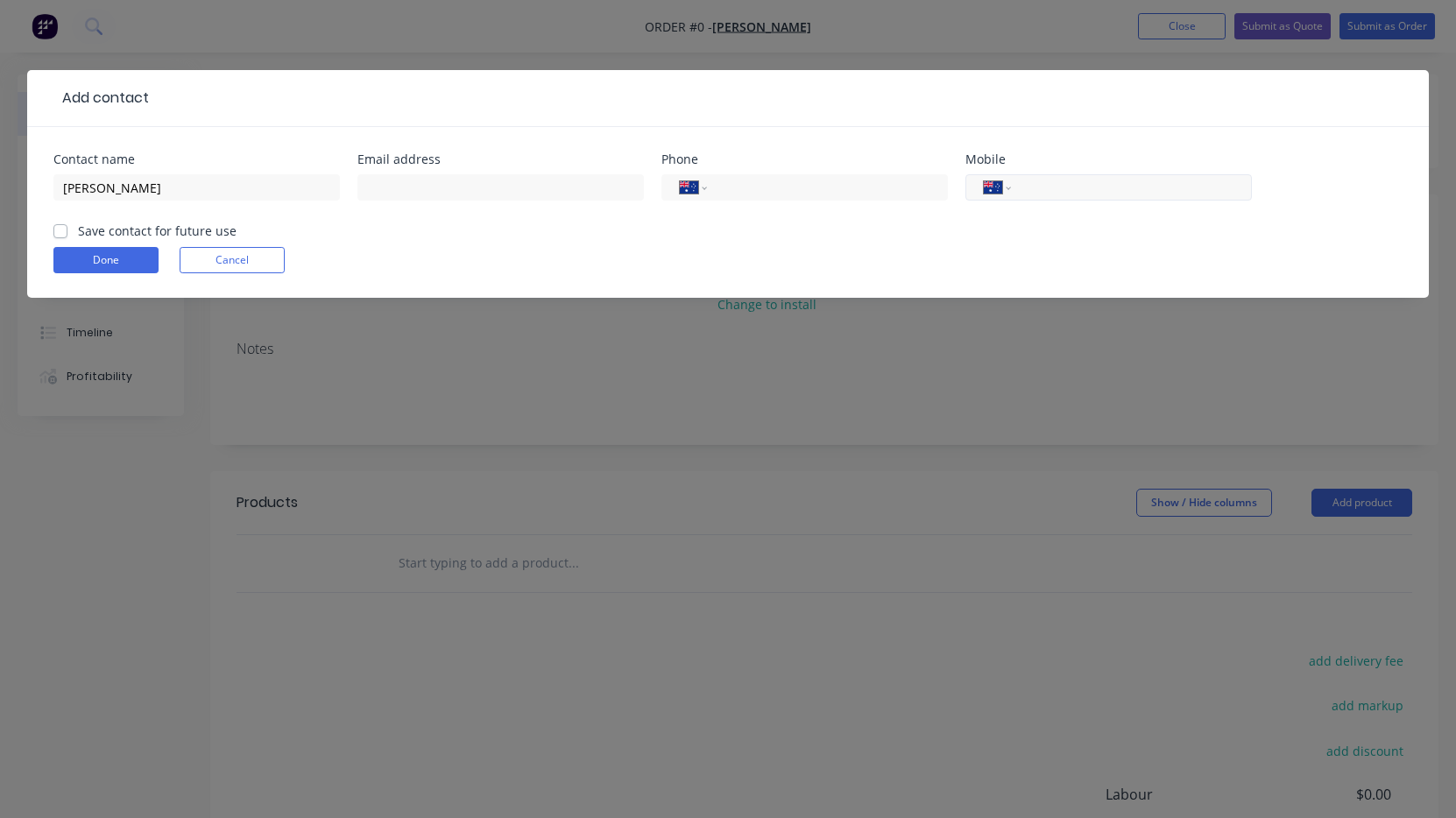
type input "0423 903 643"
click at [417, 172] on div at bounding box center [501, 195] width 286 height 52
click at [409, 193] on input "text" at bounding box center [501, 187] width 286 height 26
paste input "[EMAIL_ADDRESS][PERSON_NAME][DOMAIN_NAME]"
type input "[EMAIL_ADDRESS][PERSON_NAME][DOMAIN_NAME]"
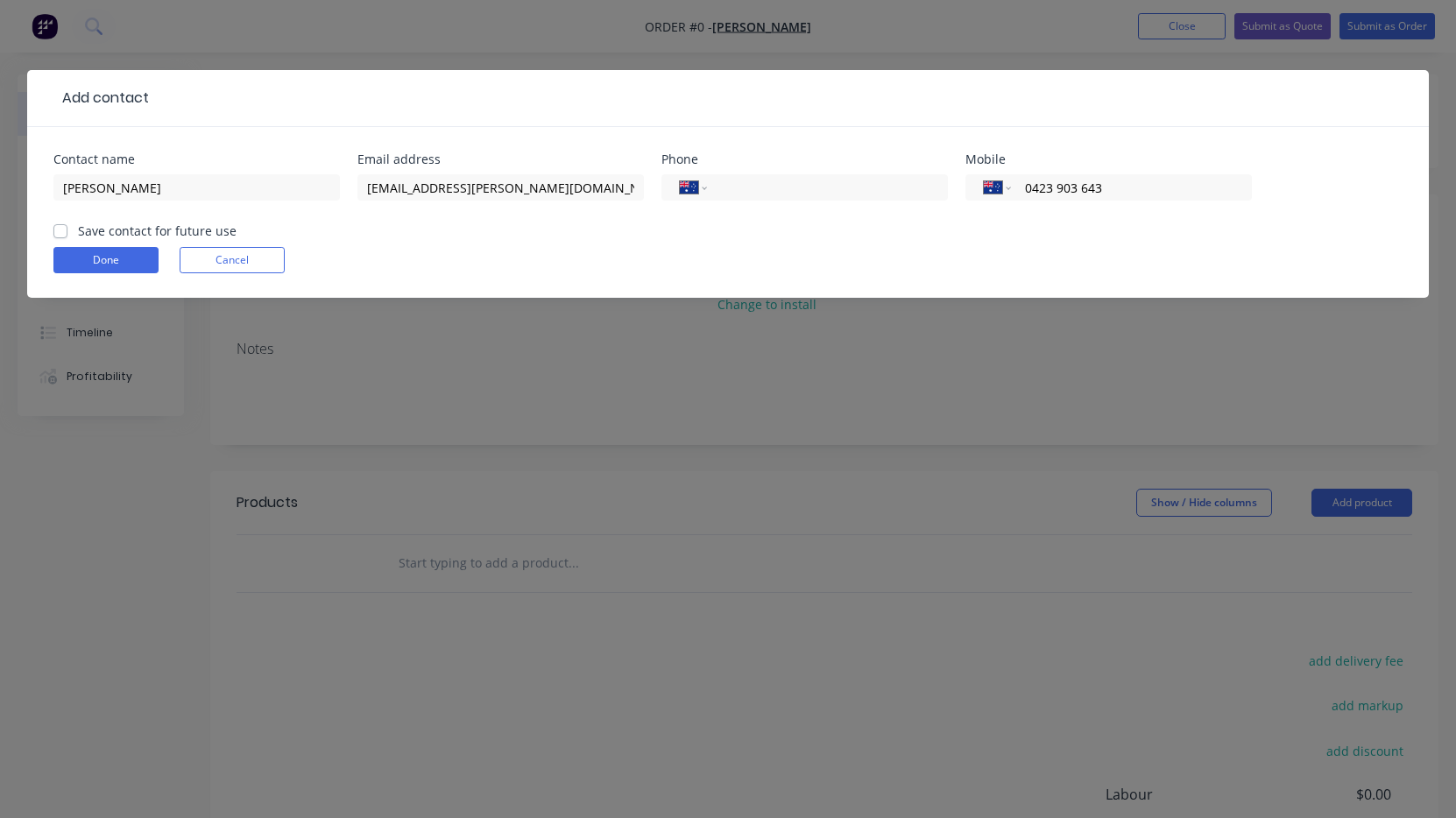
click at [78, 223] on label "Save contact for future use" at bounding box center [157, 231] width 159 height 18
click at [60, 223] on input "Save contact for future use" at bounding box center [60, 230] width 14 height 16
checkbox input "true"
click at [91, 266] on button "Done" at bounding box center [106, 260] width 105 height 26
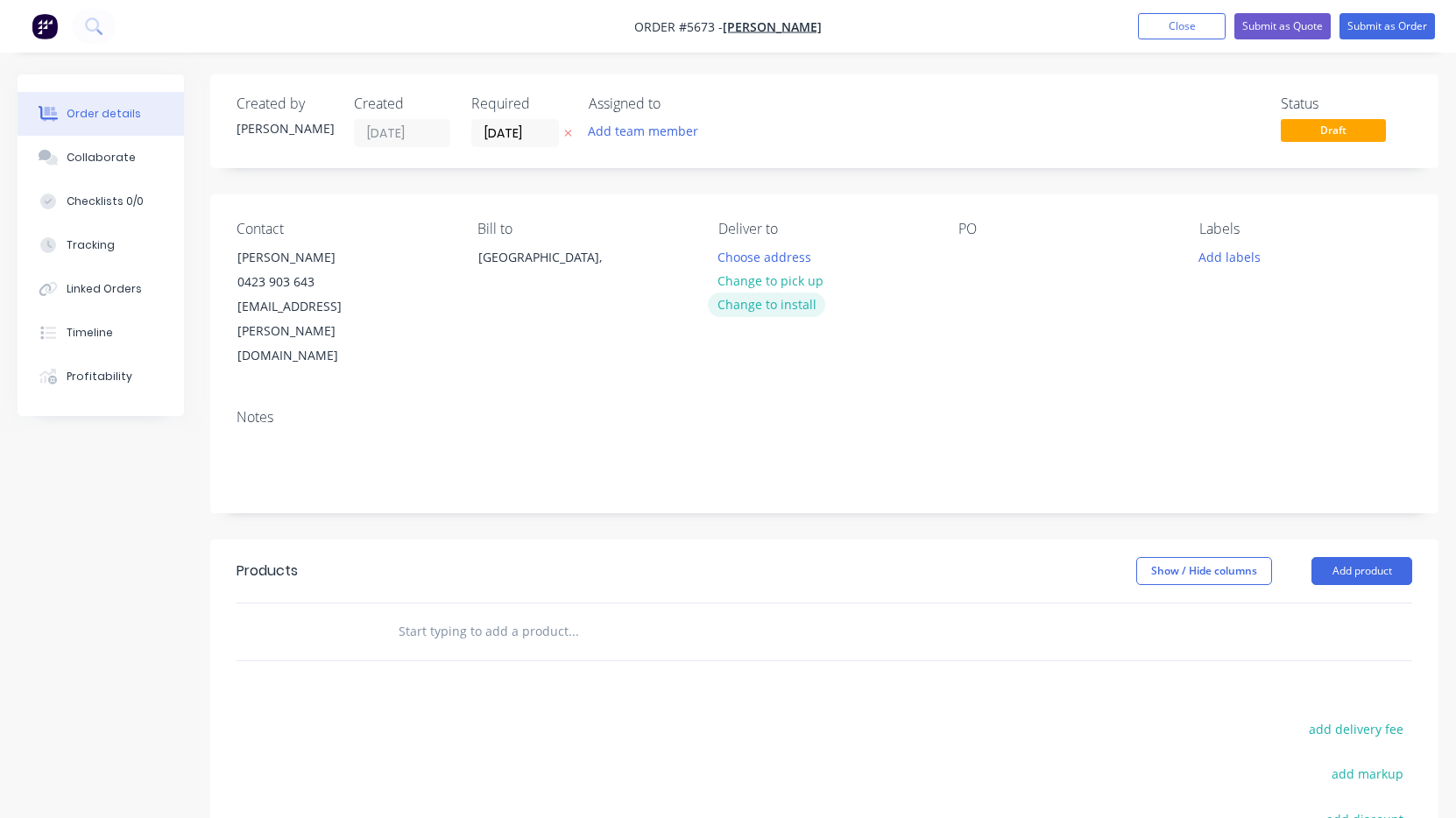
click at [741, 310] on button "Change to install" at bounding box center [766, 305] width 118 height 24
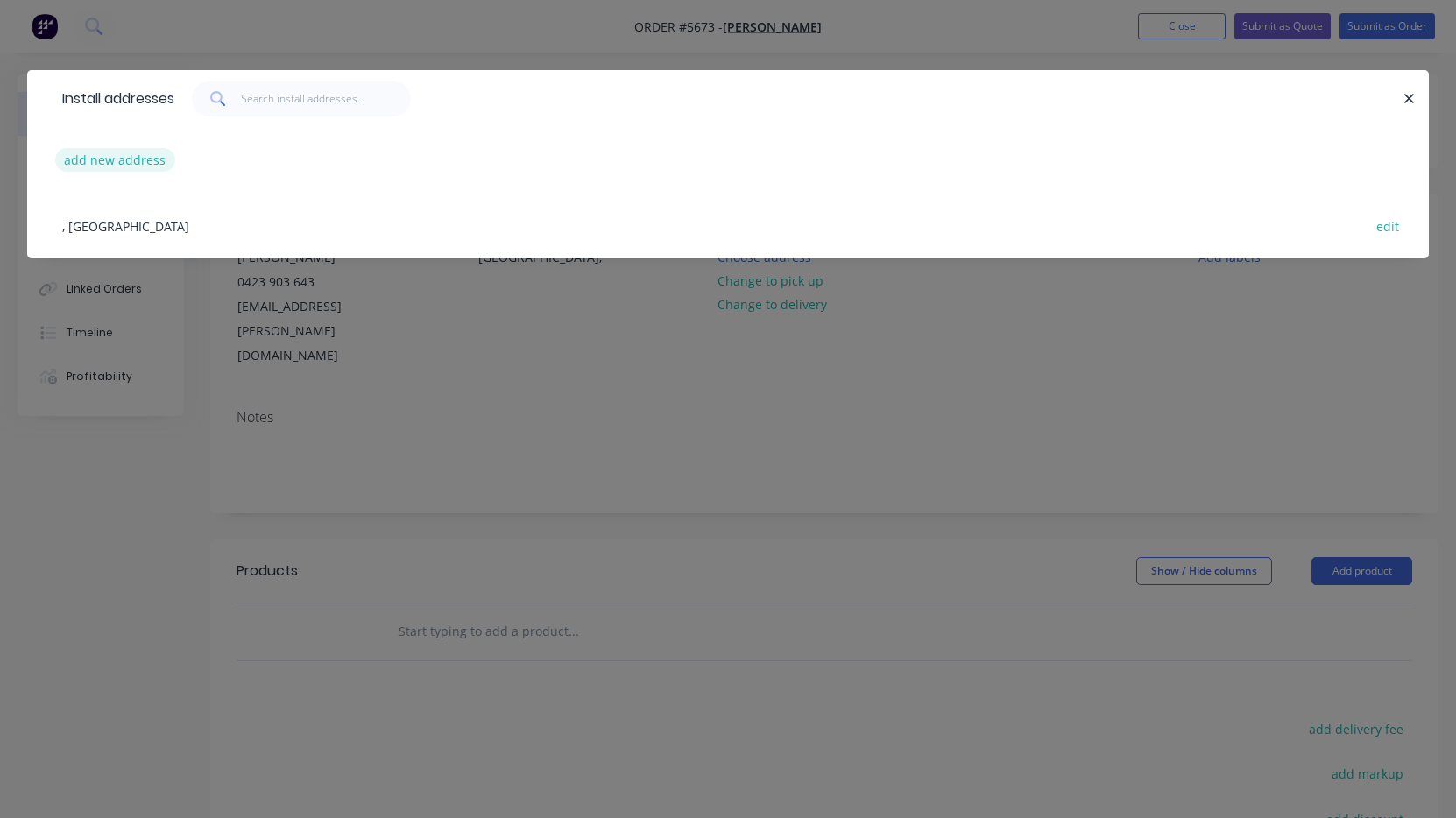
click at [122, 159] on button "add new address" at bounding box center [115, 160] width 120 height 24
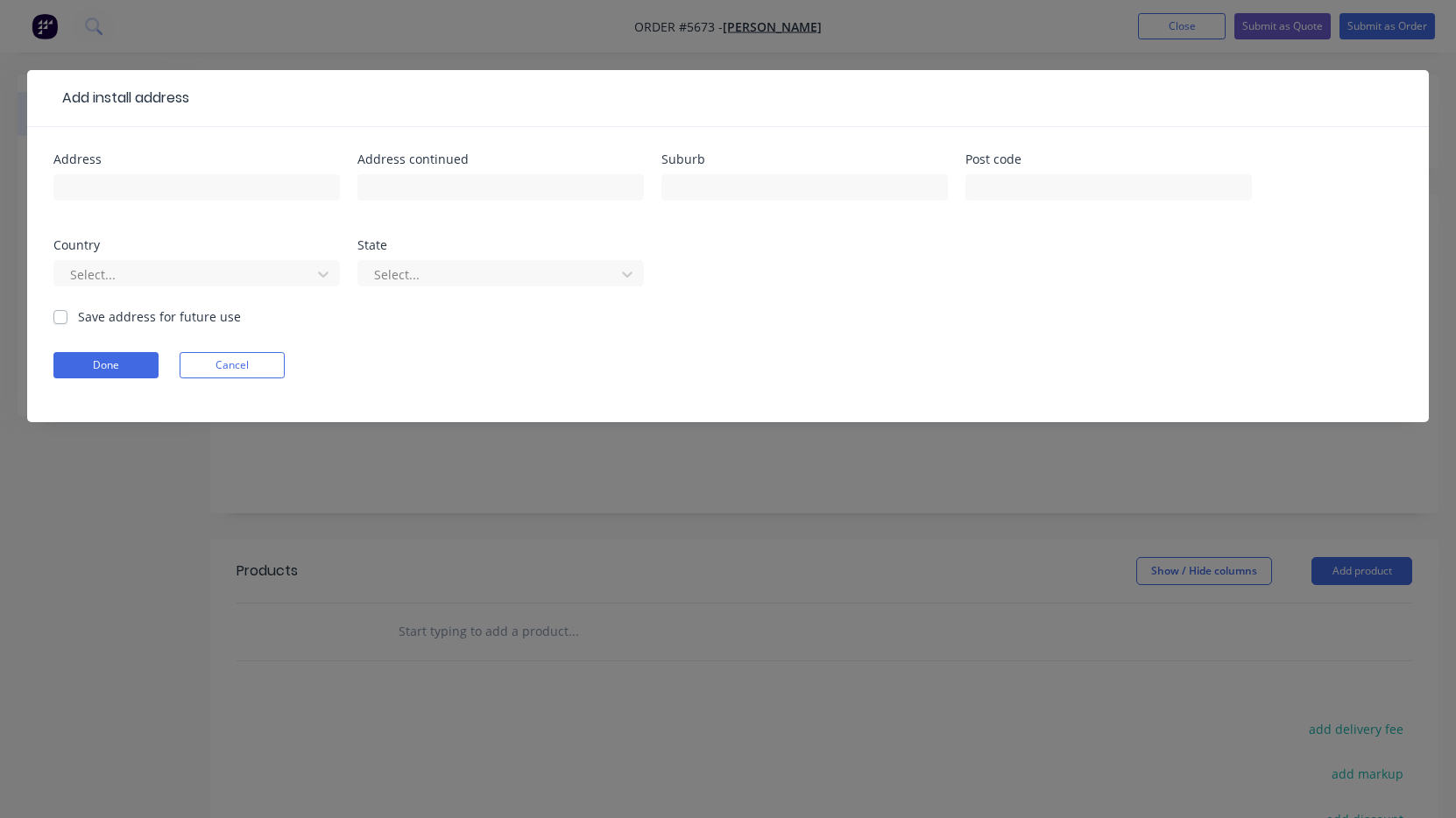
click at [161, 202] on div at bounding box center [197, 195] width 286 height 52
click at [138, 186] on input "text" at bounding box center [197, 187] width 286 height 26
paste input "[STREET_ADDRESS][PERSON_NAME]"
type input "[STREET_ADDRESS][PERSON_NAME]"
click at [126, 355] on button "Done" at bounding box center [106, 365] width 105 height 26
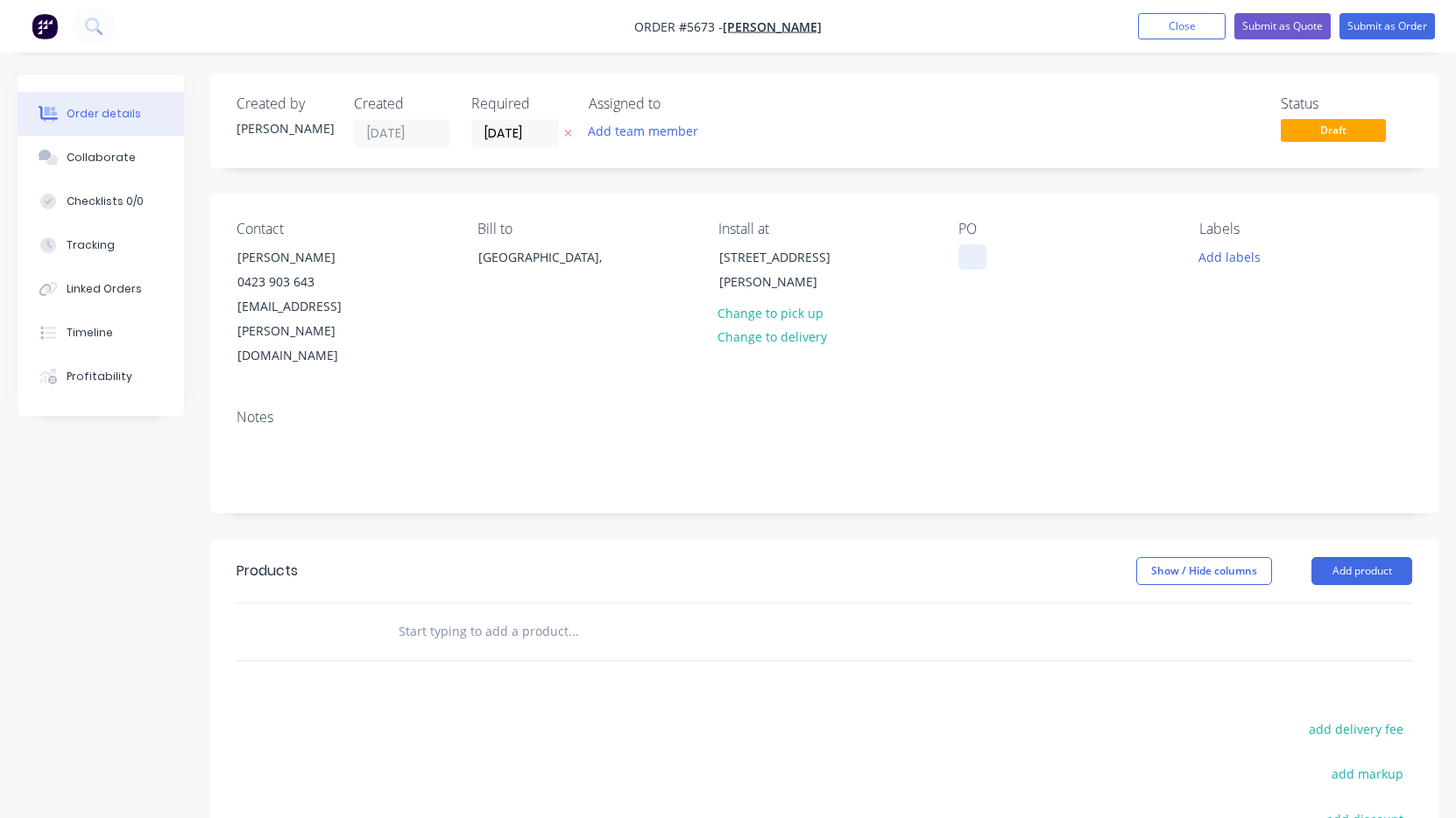
click at [963, 264] on div at bounding box center [972, 257] width 28 height 26
click at [464, 614] on input "text" at bounding box center [573, 631] width 350 height 35
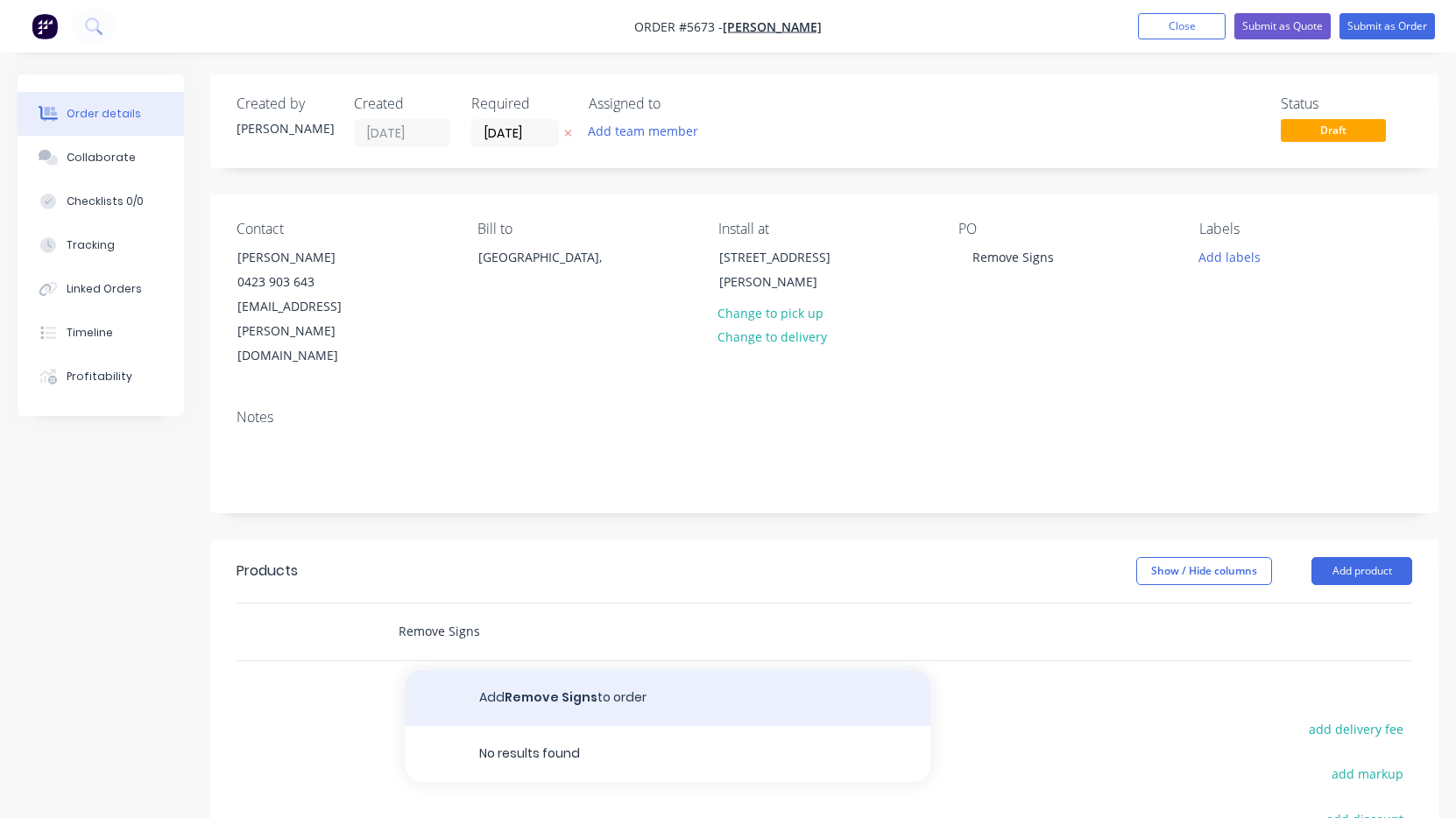
type input "Remove Signs"
click at [531, 670] on button "Add Remove Signs to order" at bounding box center [668, 698] width 525 height 56
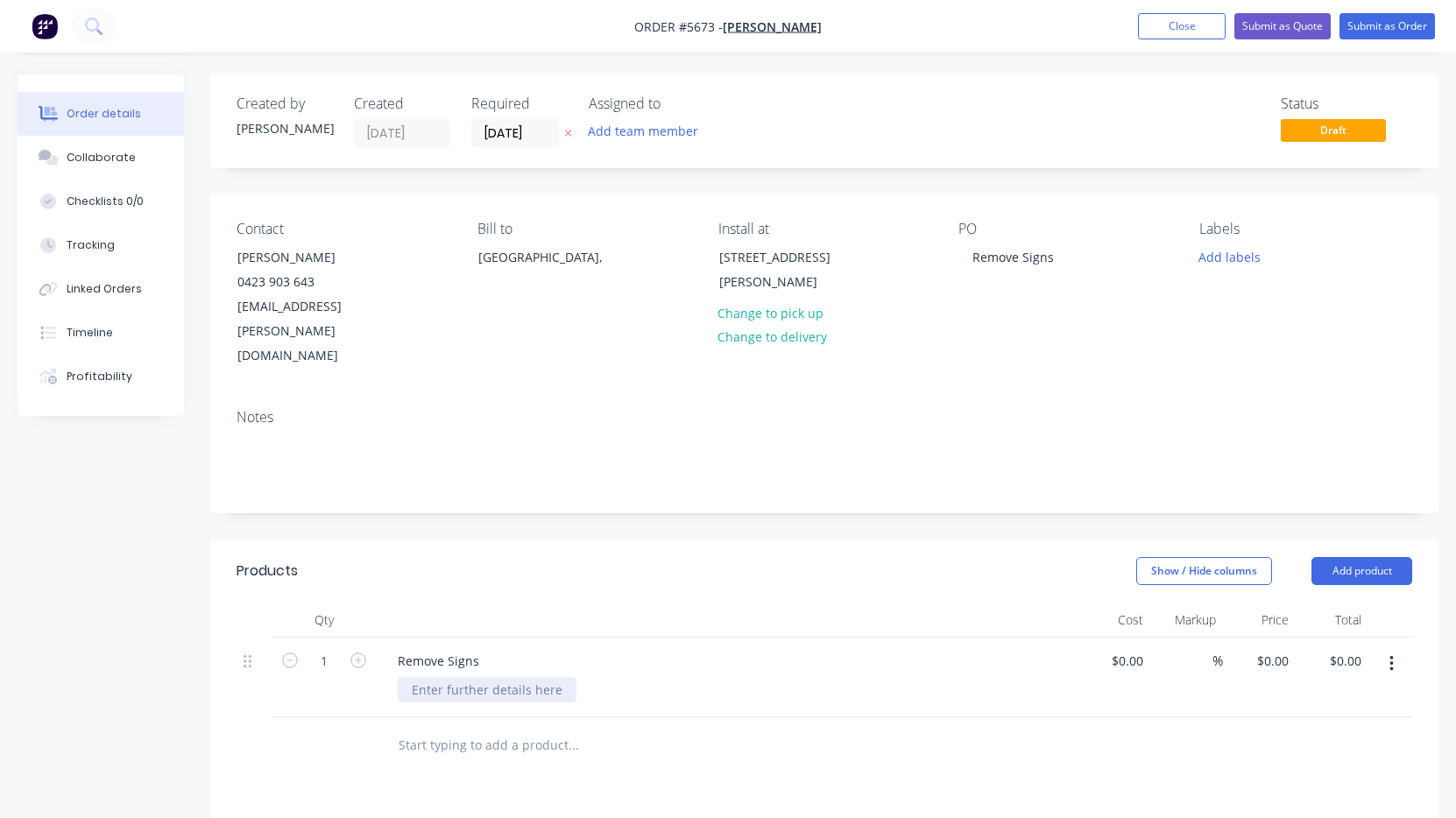
click at [457, 677] on div at bounding box center [487, 689] width 179 height 26
click at [1107, 637] on div at bounding box center [1114, 696] width 73 height 117
type input "6"
type input "$790.00"
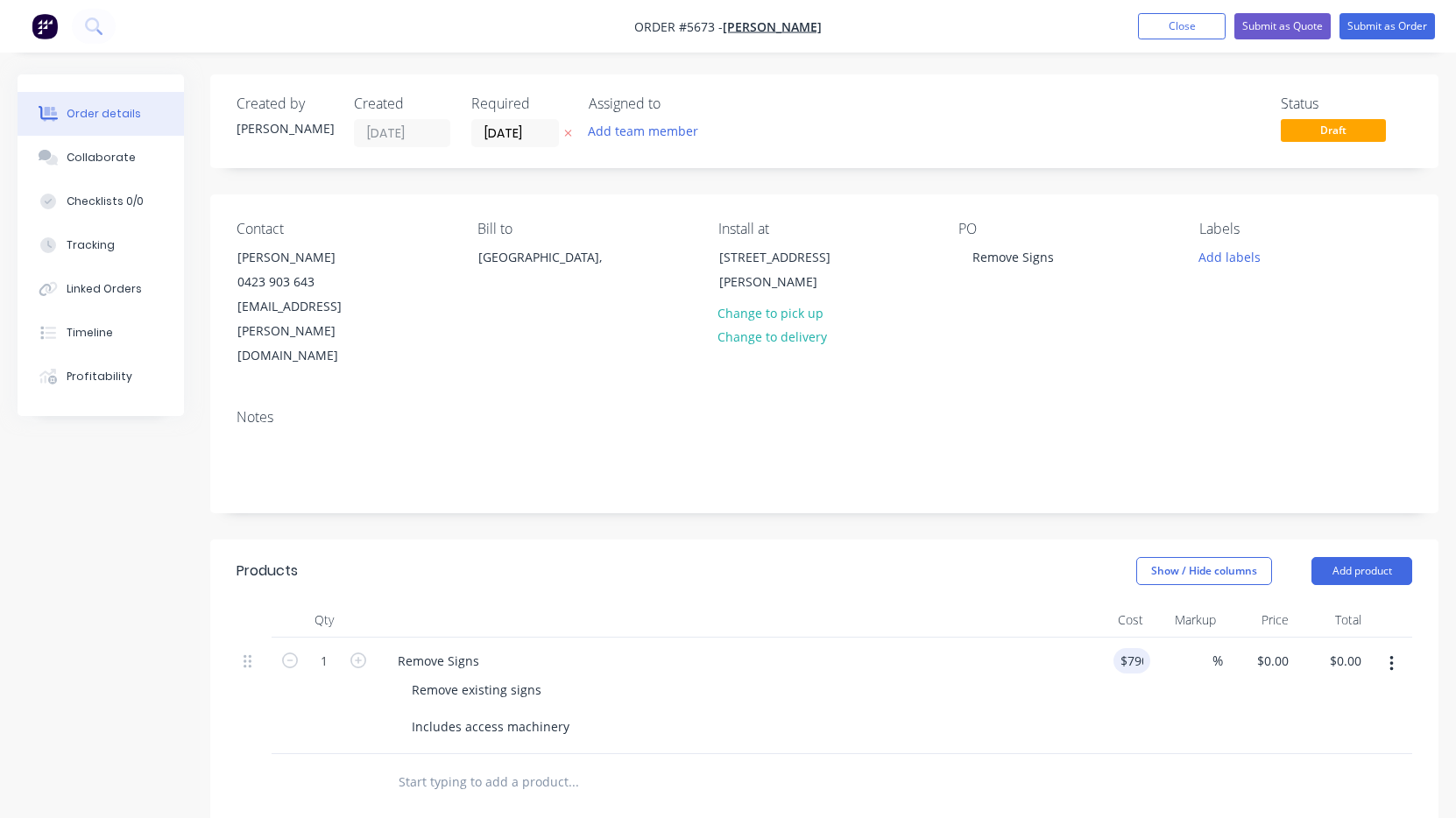
type input "$790.00"
drag, startPoint x: 954, startPoint y: 809, endPoint x: 827, endPoint y: 622, distance: 226.0
click at [827, 637] on div "Remove Signs Remove existing signs Includes access machinery" at bounding box center [727, 696] width 701 height 117
click at [1295, 22] on button "Submit as Quote" at bounding box center [1283, 26] width 97 height 26
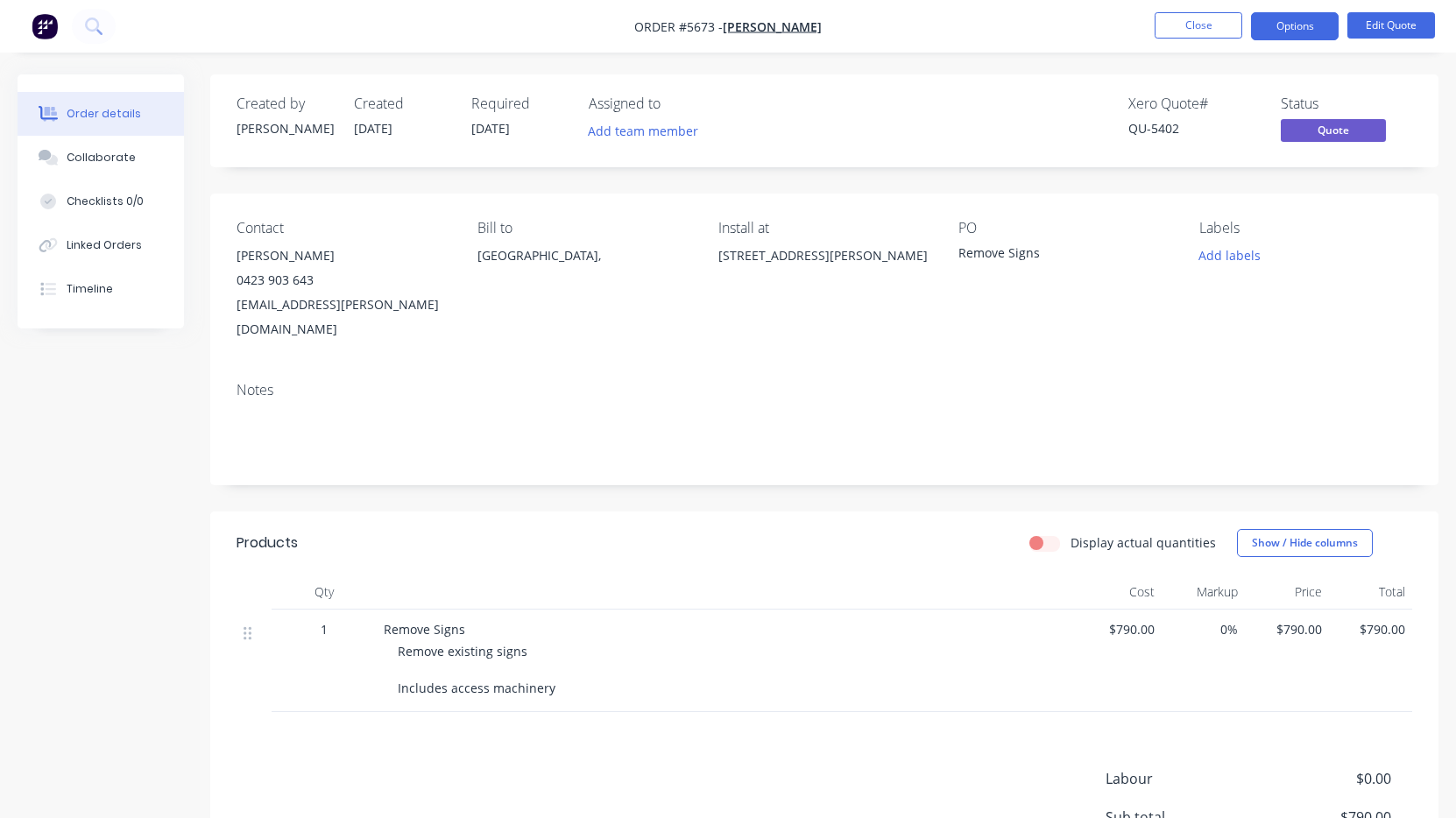
click at [1294, 33] on button "Options" at bounding box center [1295, 26] width 88 height 28
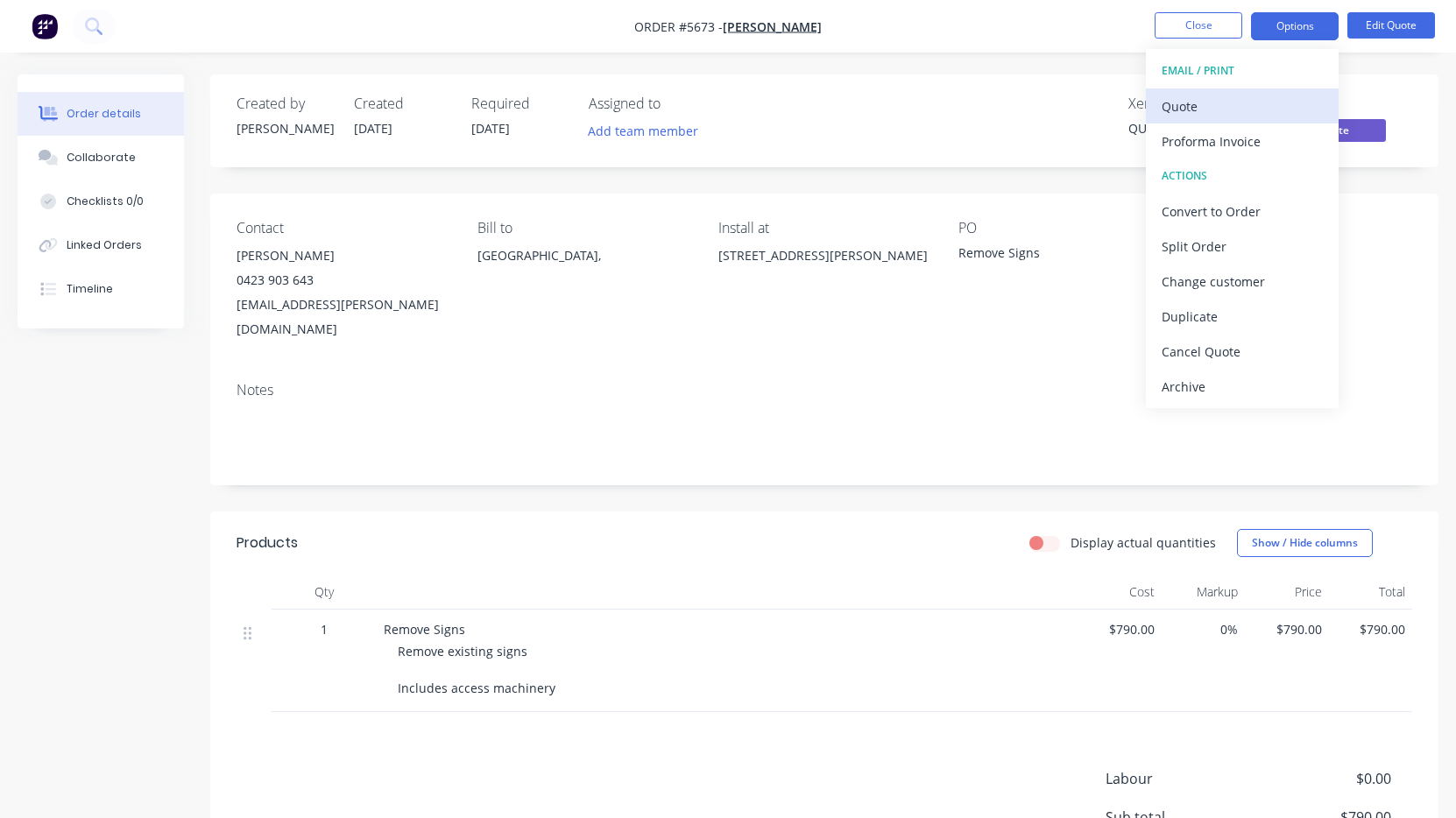
click at [1248, 97] on div "Quote" at bounding box center [1242, 107] width 161 height 26
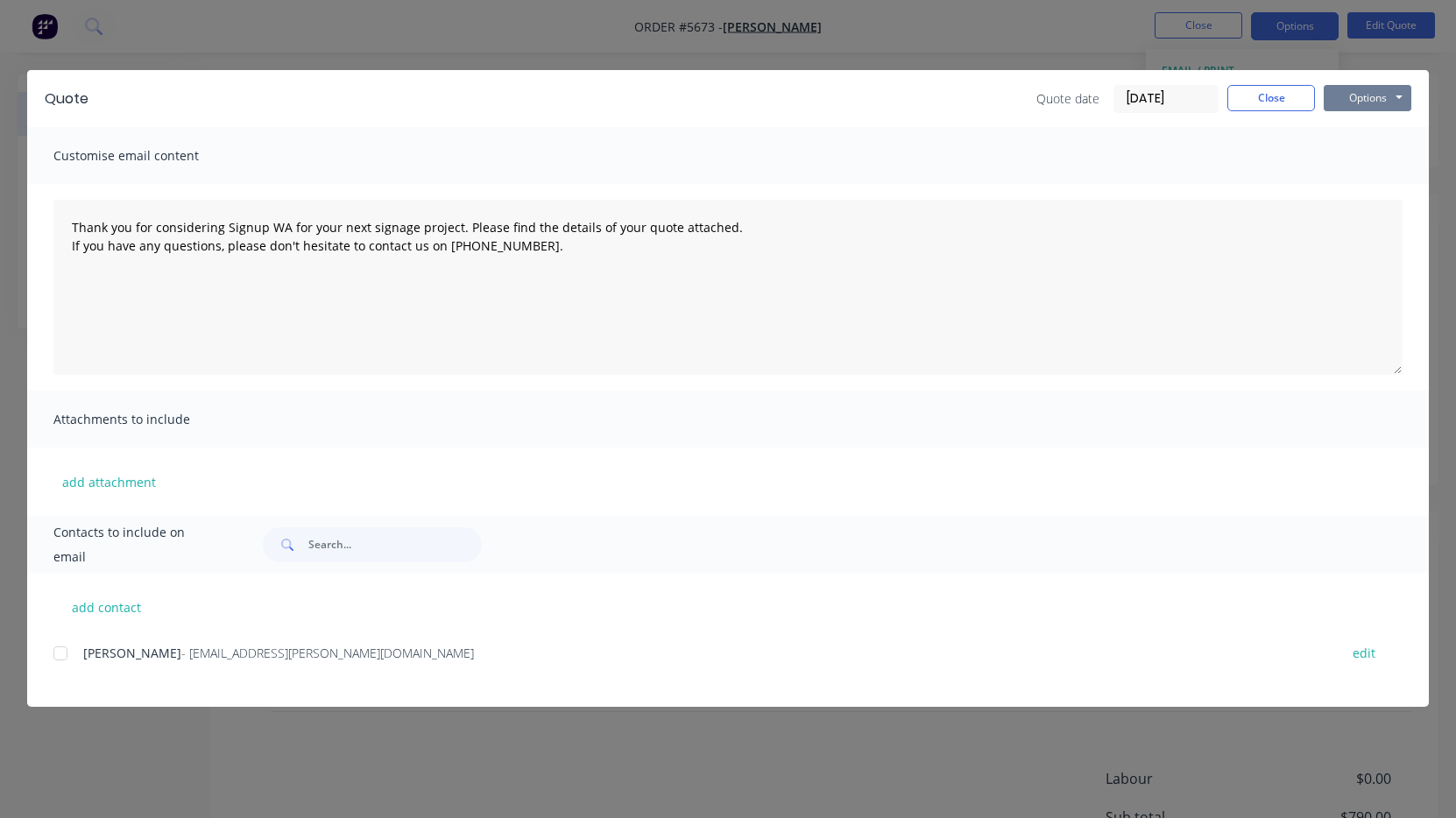
click at [1361, 99] on button "Options" at bounding box center [1368, 98] width 88 height 26
click at [1375, 145] on button "Print" at bounding box center [1379, 158] width 112 height 29
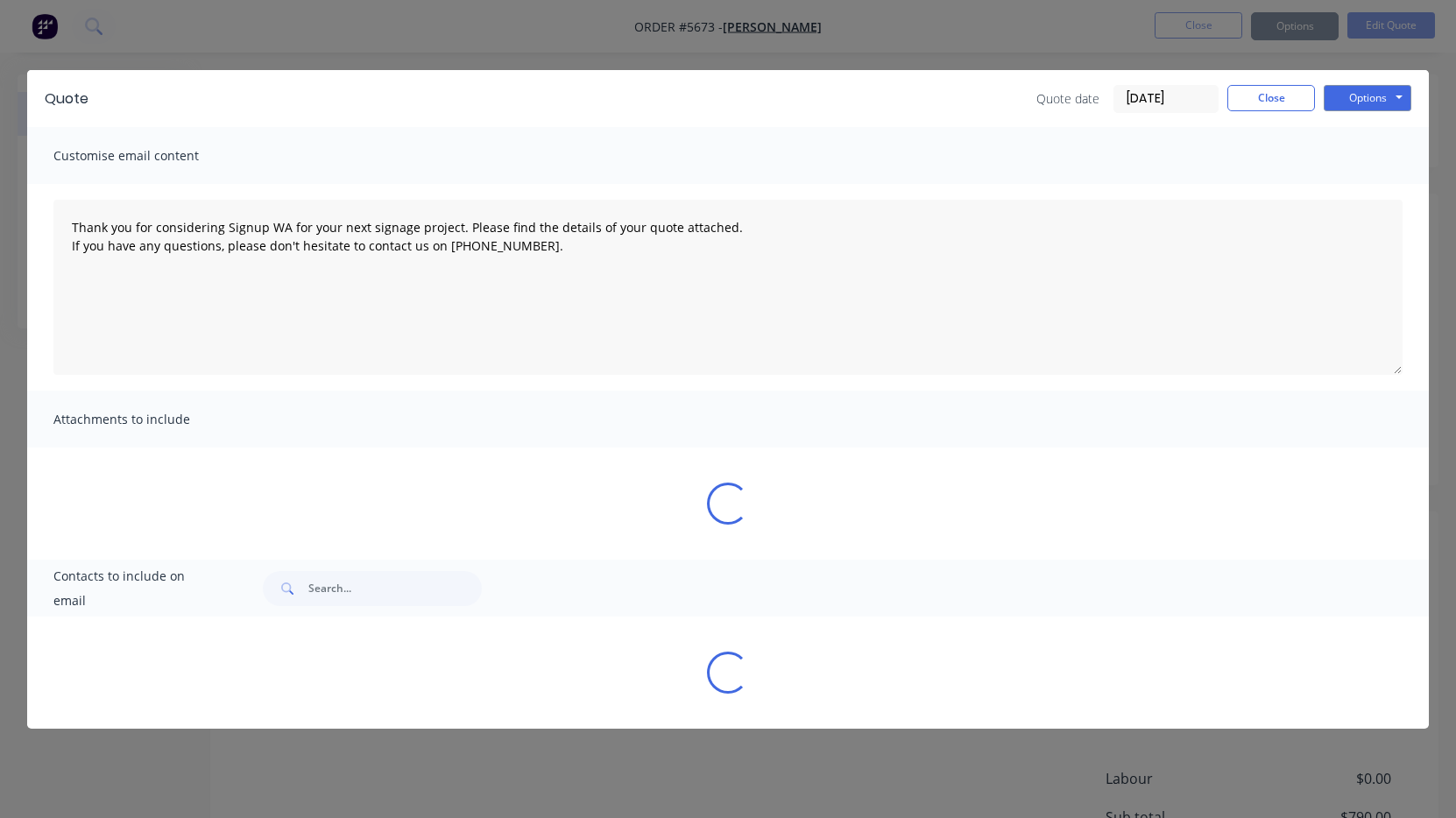
type textarea "Thank you for considering Signup WA for your next signage project. Please find …"
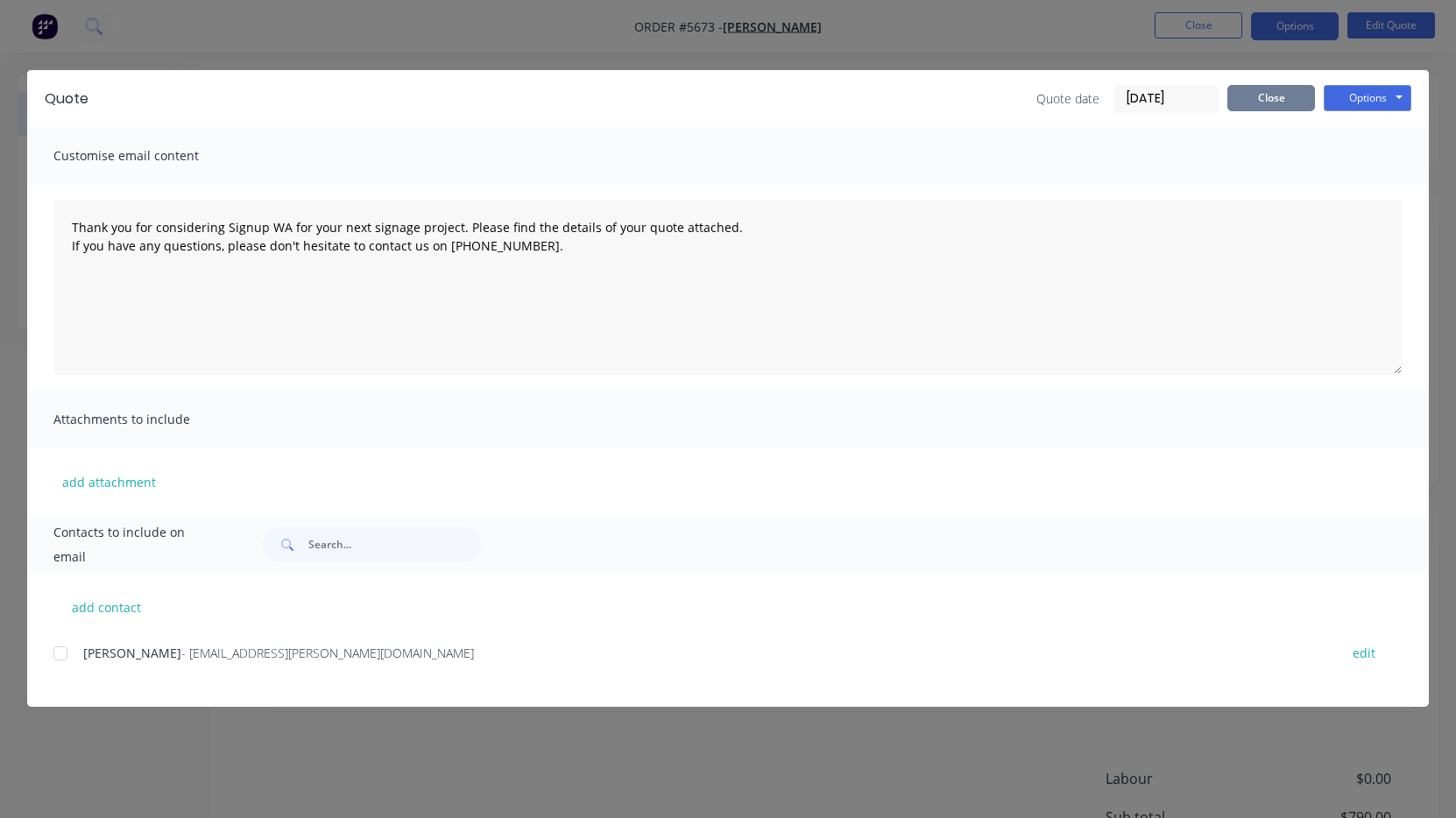
click at [1261, 94] on button "Close" at bounding box center [1271, 98] width 88 height 26
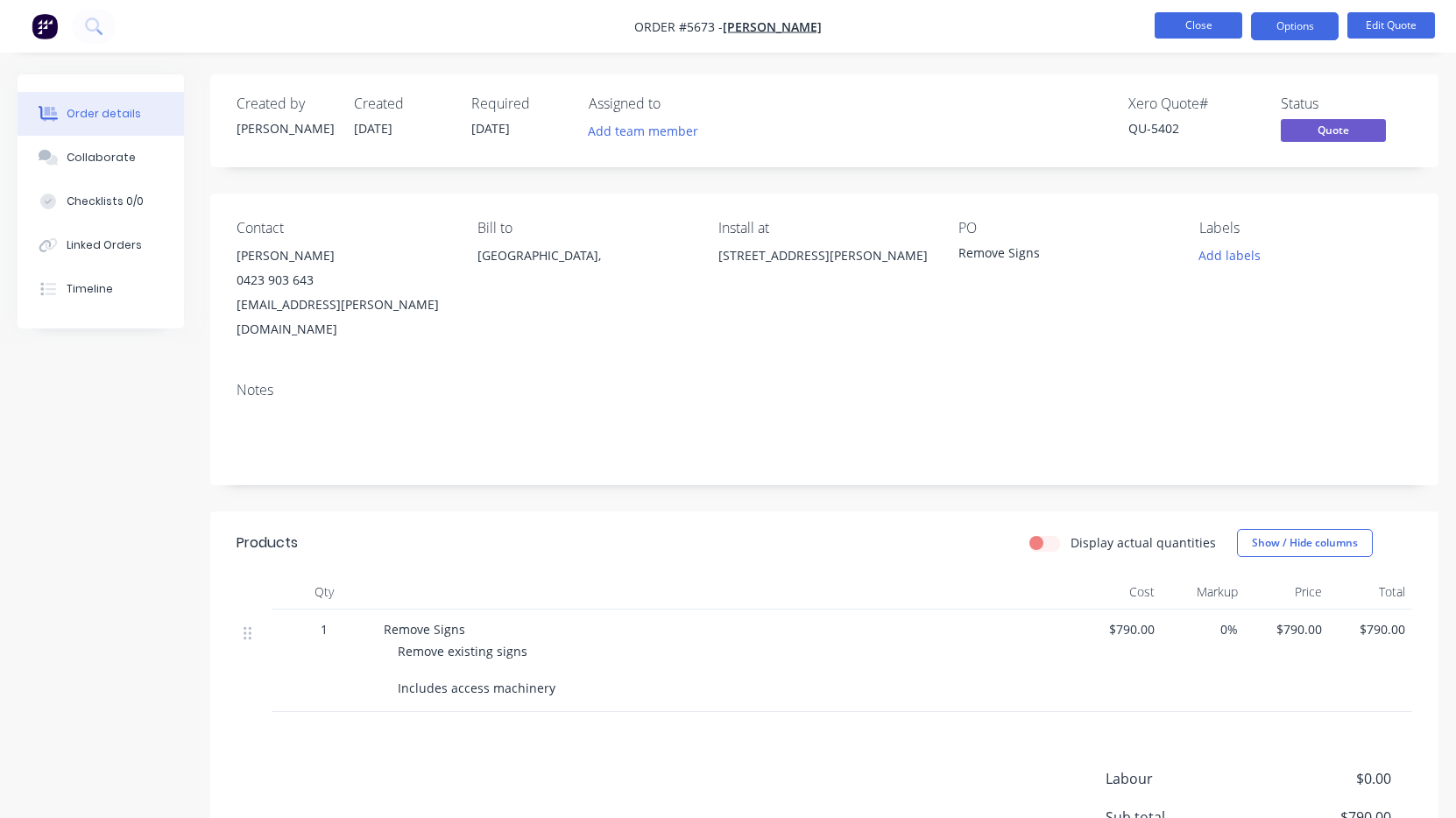
click at [1195, 18] on button "Close" at bounding box center [1199, 25] width 88 height 26
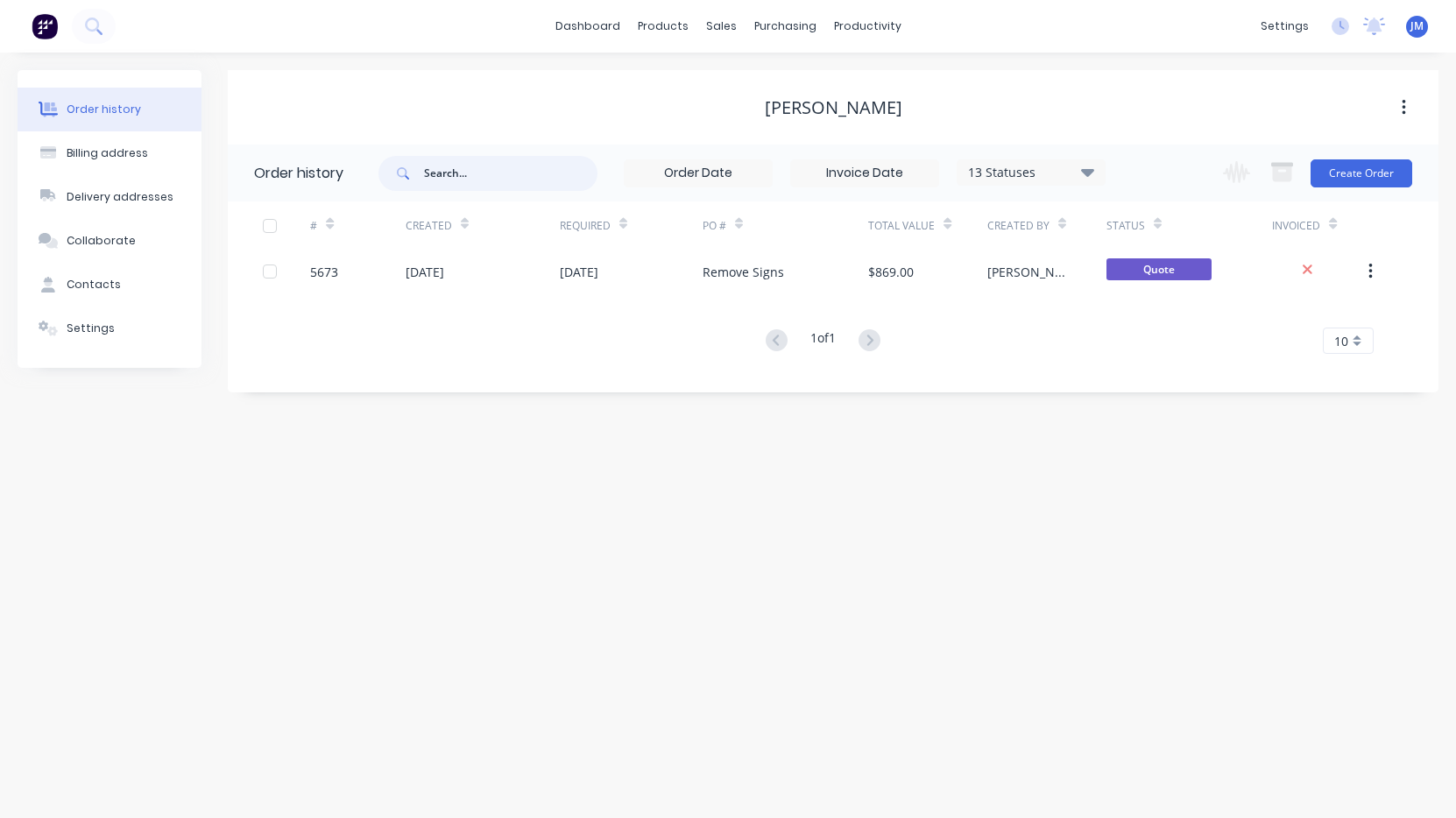
click at [512, 182] on input "text" at bounding box center [511, 173] width 173 height 35
type input "[PERSON_NAME]"
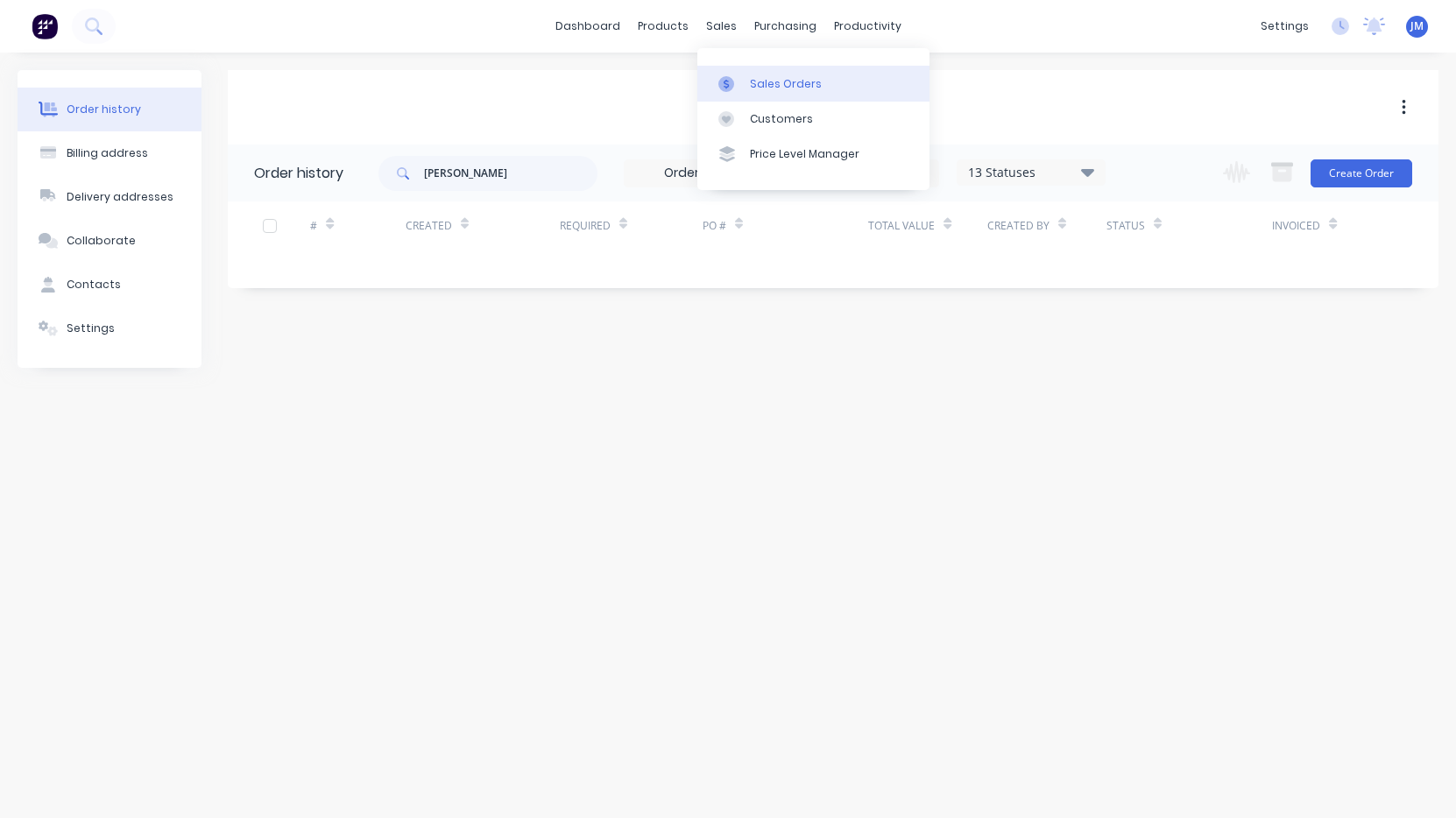
click at [758, 82] on div "Sales Orders" at bounding box center [785, 84] width 72 height 16
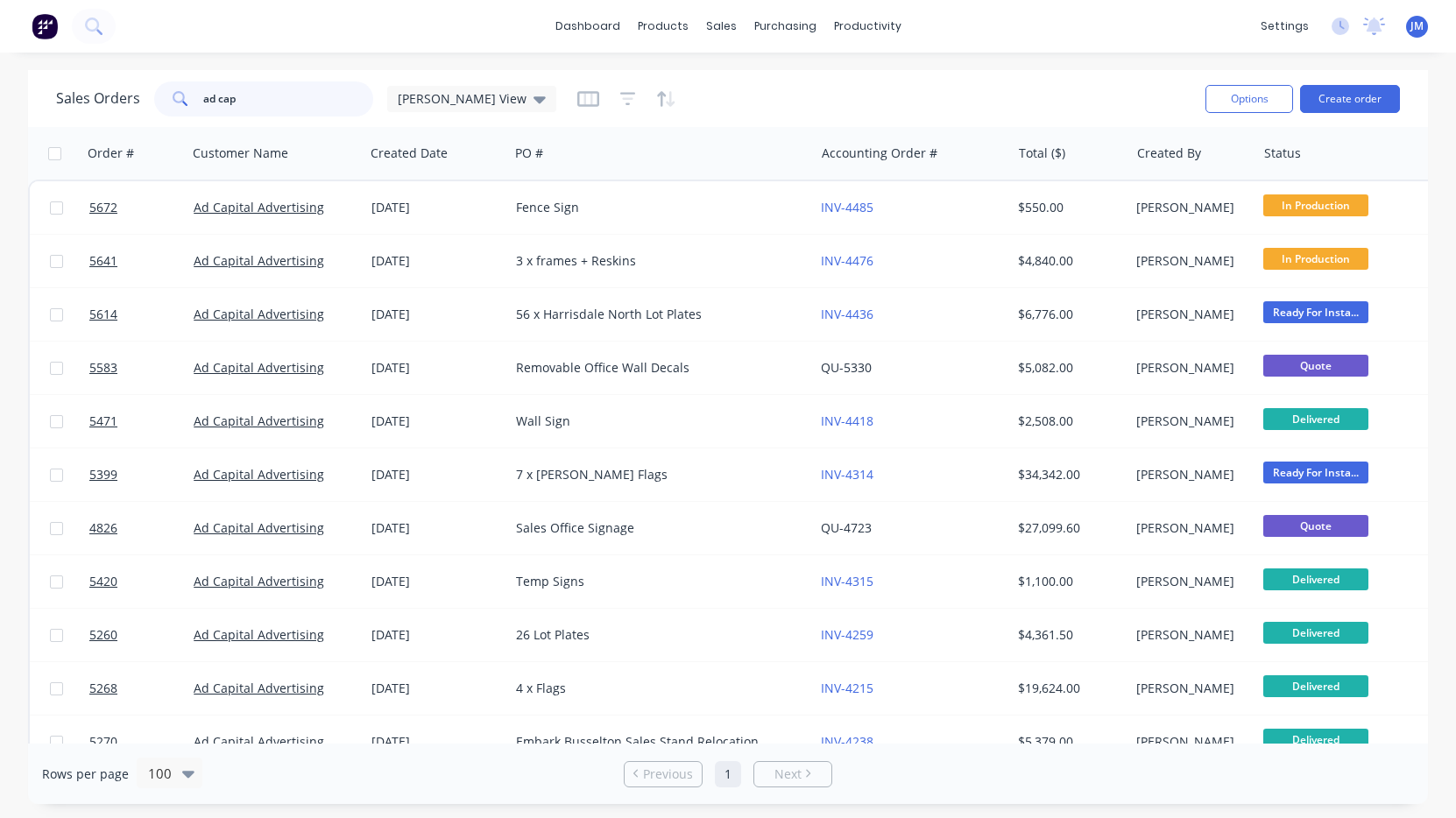
click at [309, 102] on input "ad cap" at bounding box center [288, 98] width 171 height 35
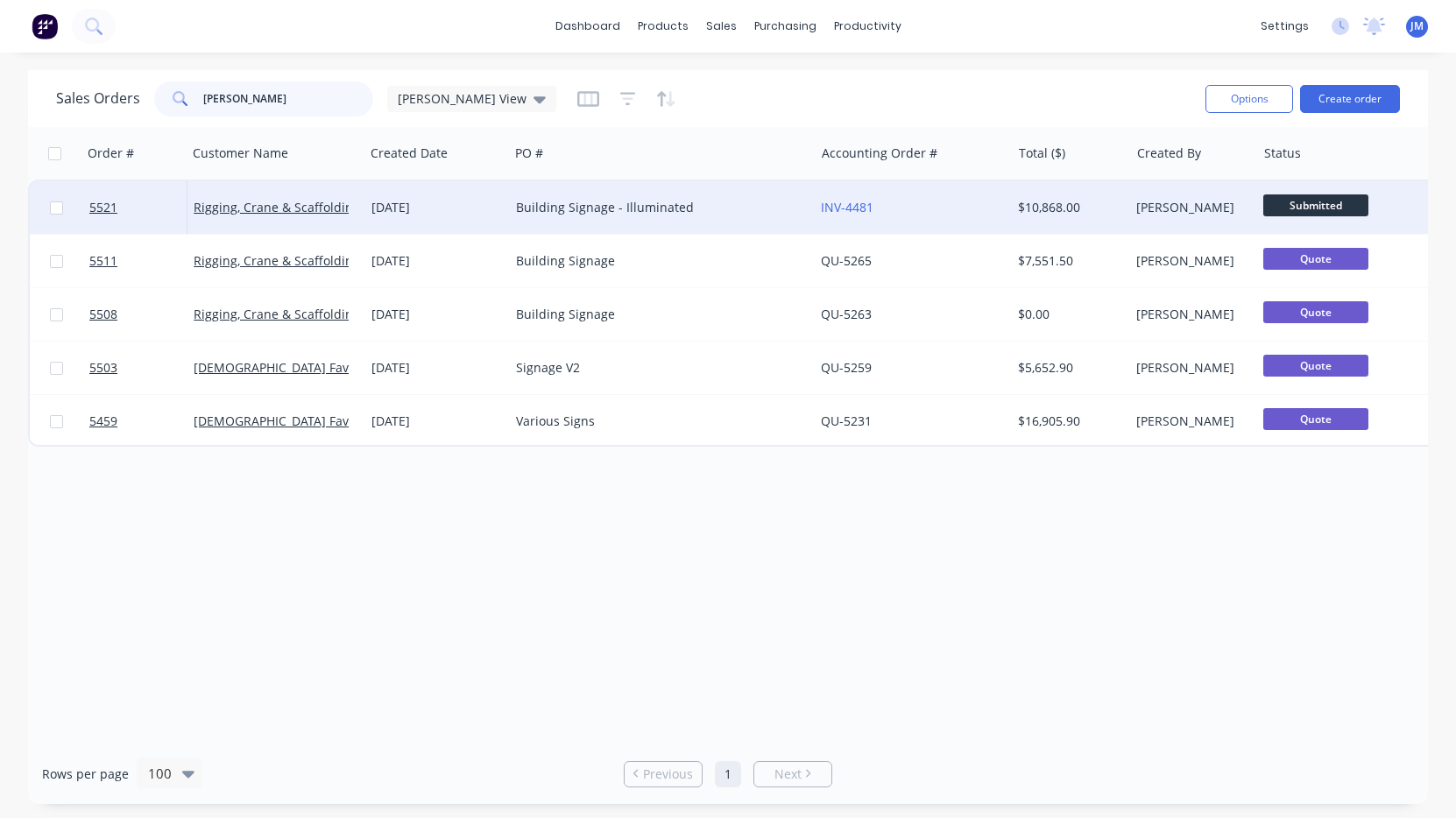
type input "[PERSON_NAME]"
click at [474, 218] on div "[DATE]" at bounding box center [436, 208] width 144 height 53
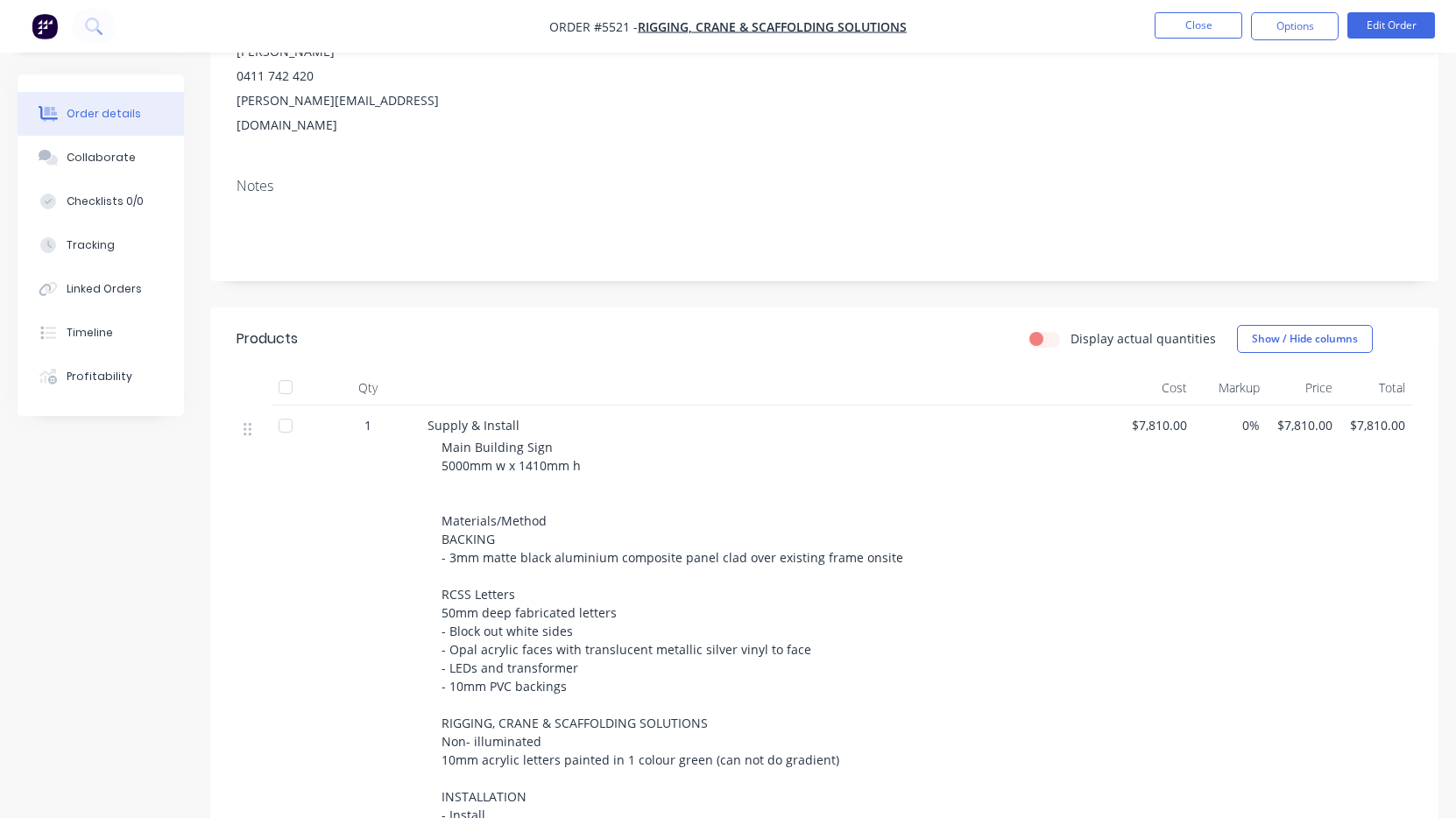
scroll to position [233, 0]
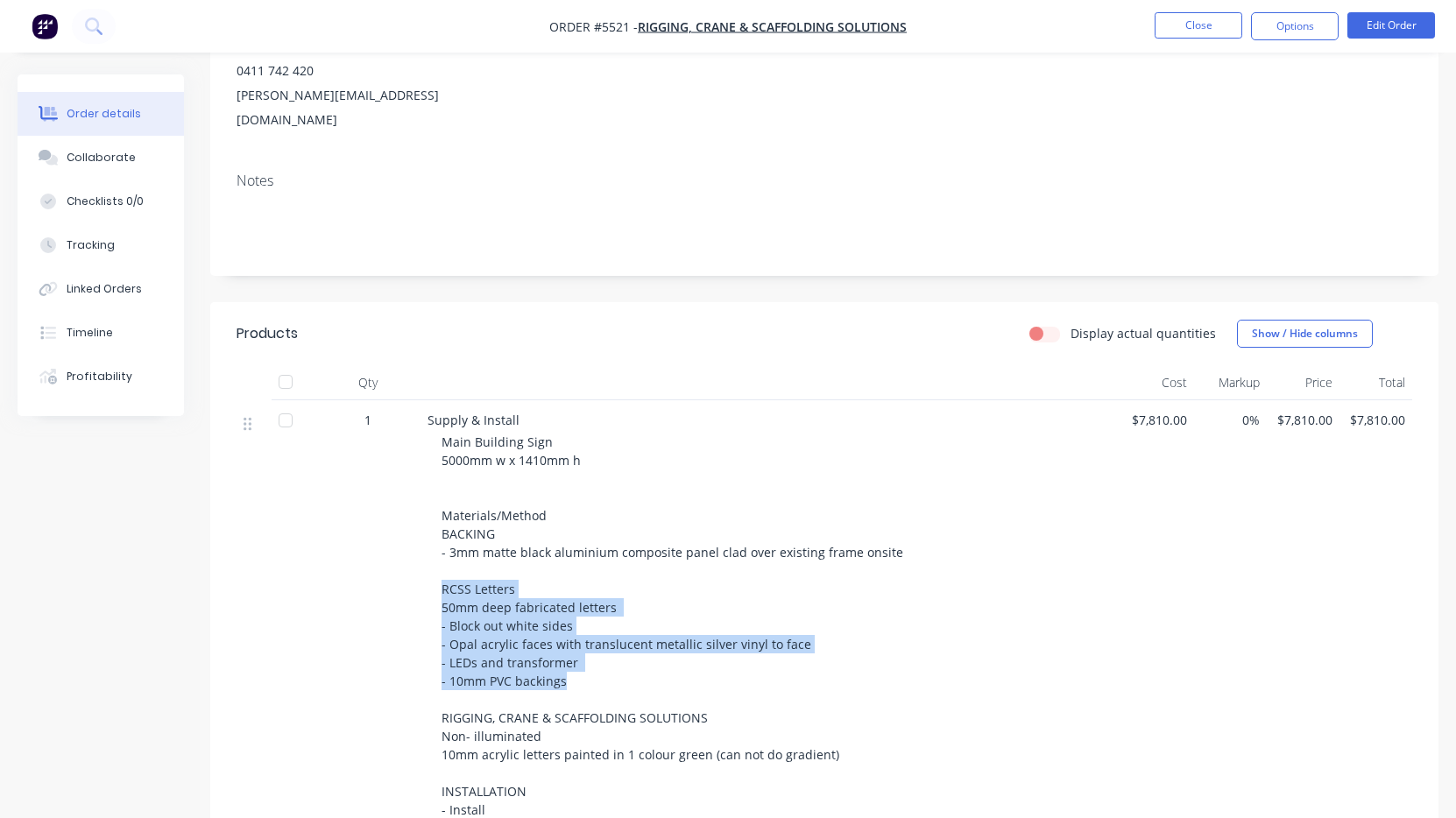
drag, startPoint x: 438, startPoint y: 539, endPoint x: 635, endPoint y: 625, distance: 215.0
click at [636, 626] on div "Supply & Install Main Building Sign 5000mm w x 1410mm h Materials/Method BACKIN…" at bounding box center [771, 626] width 701 height 452
copy span "RCSS Letters 50mm deep fabricated letters - Block out white sides - Opal acryli…"
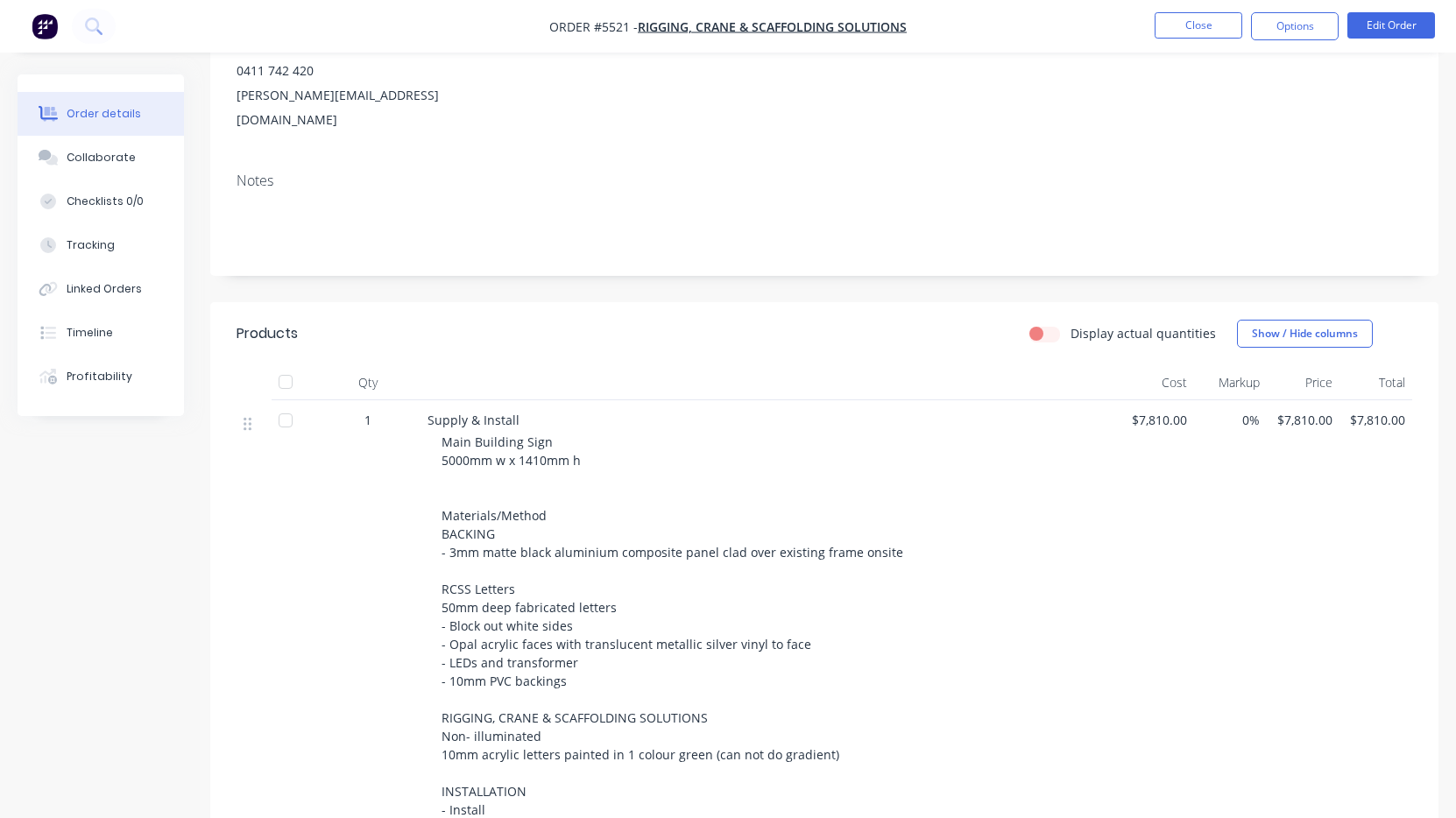
click at [712, 661] on div "Main Building Sign 5000mm w x 1410mm h Materials/Method BACKING - 3mm matte bla…" at bounding box center [778, 635] width 673 height 405
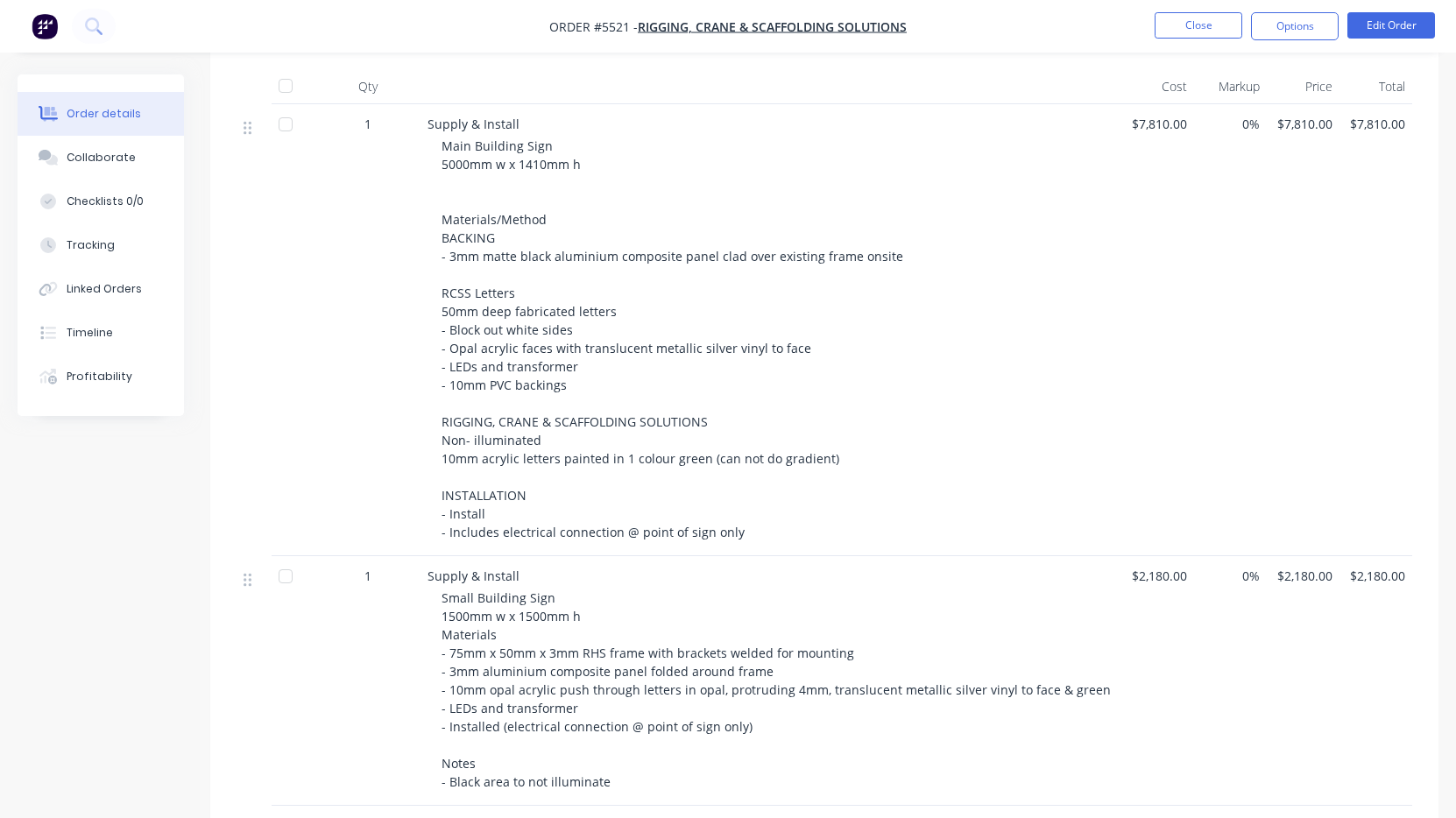
scroll to position [534, 0]
